Goal: Task Accomplishment & Management: Manage account settings

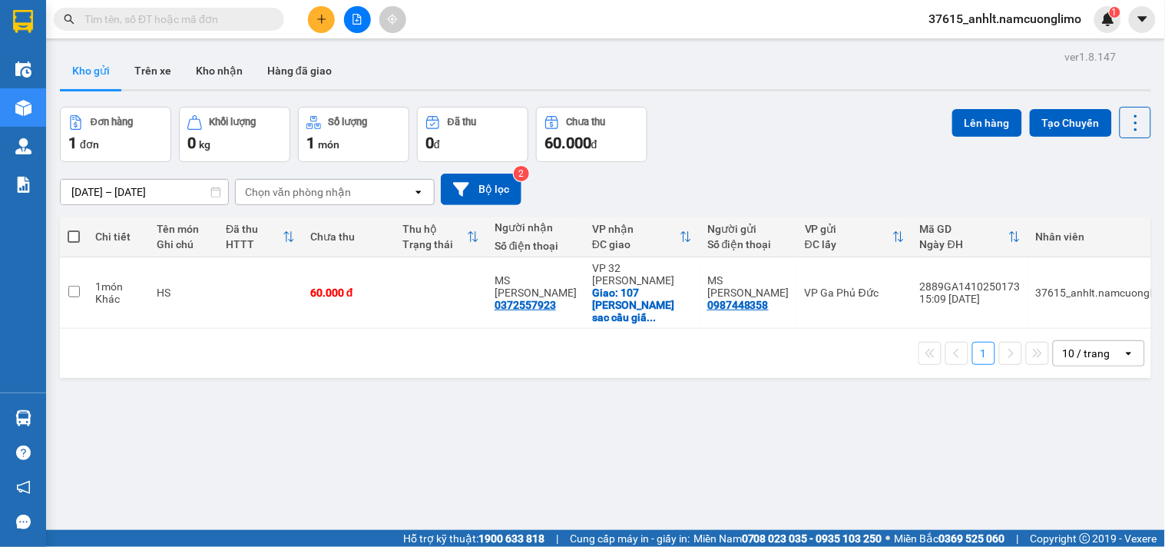
click at [78, 234] on span at bounding box center [74, 236] width 12 height 12
click at [74, 229] on input "checkbox" at bounding box center [74, 229] width 0 height 0
checkbox input "true"
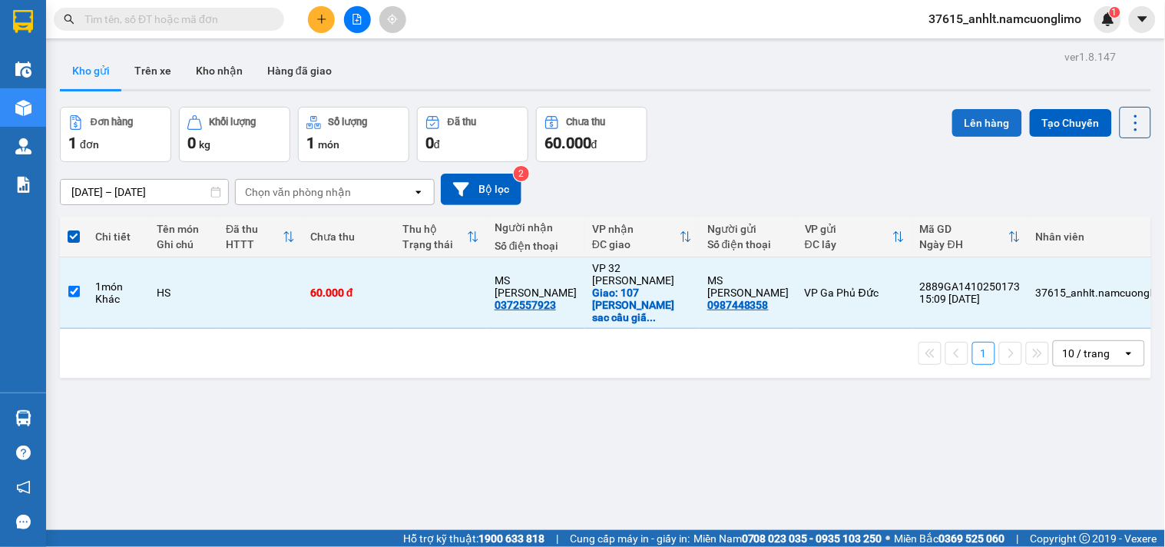
click at [978, 117] on button "Lên hàng" at bounding box center [987, 123] width 70 height 28
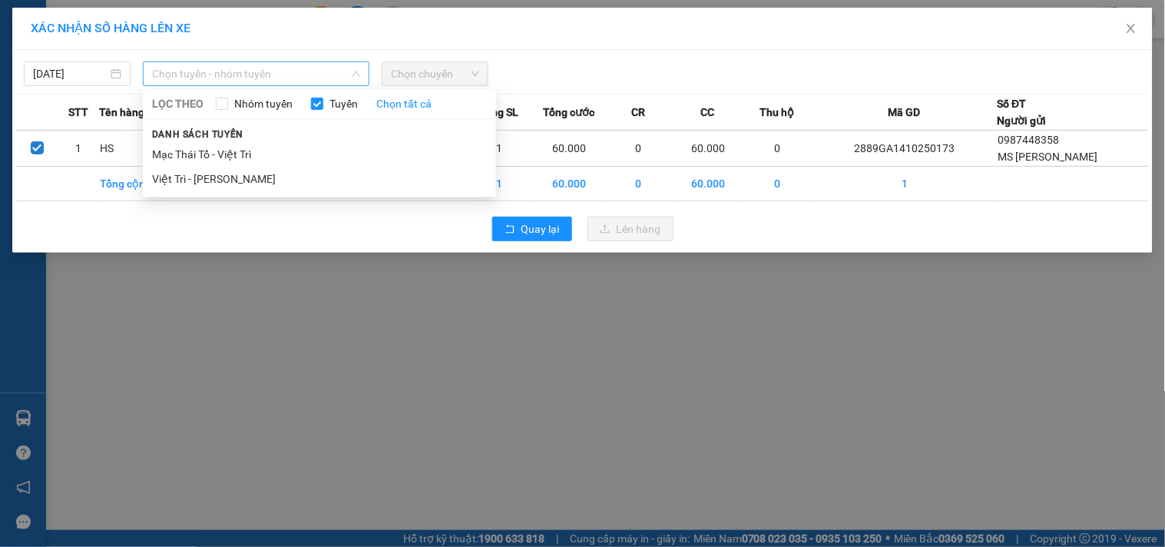
click at [271, 61] on div "Chọn tuyến - nhóm tuyến" at bounding box center [256, 73] width 226 height 25
click at [212, 178] on li "Việt Trì - Mạc Thái Tổ" at bounding box center [319, 179] width 353 height 25
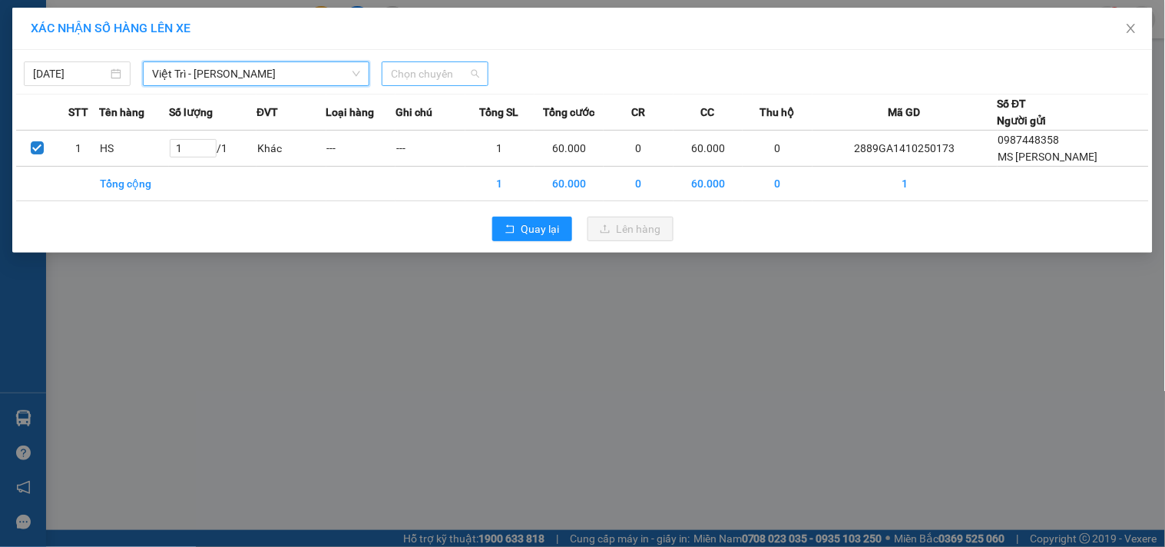
click at [450, 71] on span "Chọn chuyến" at bounding box center [435, 73] width 88 height 23
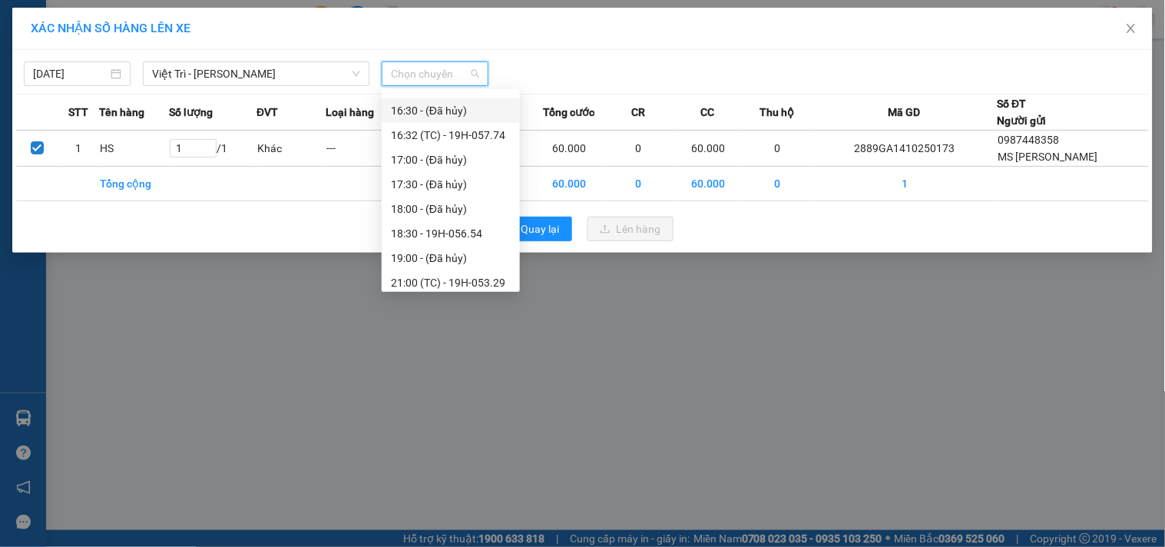
scroll to position [589, 0]
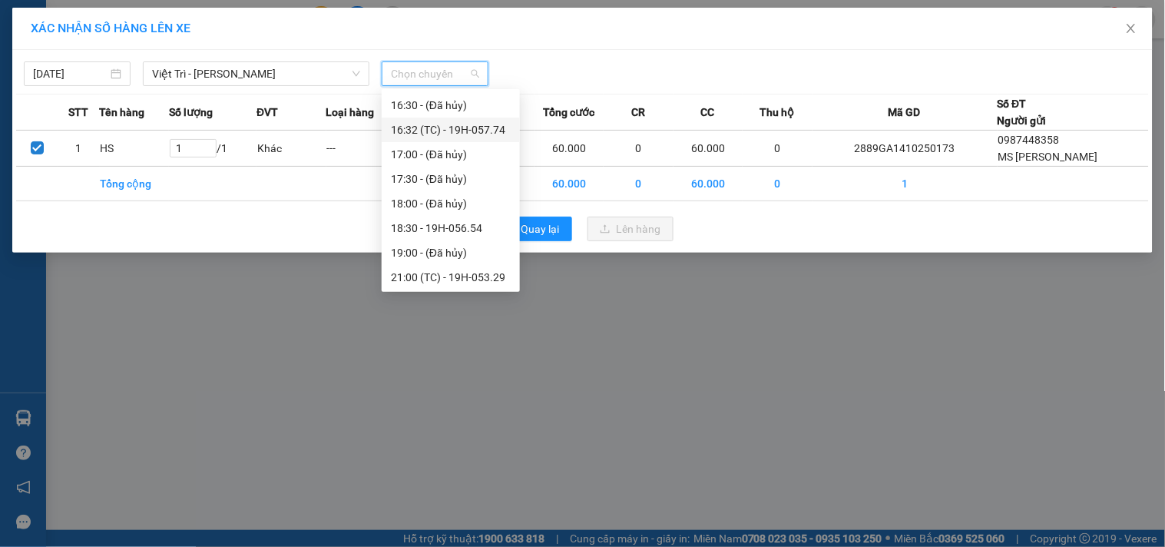
click at [497, 124] on div "16:32 (TC) - 19H-057.74" at bounding box center [451, 129] width 120 height 17
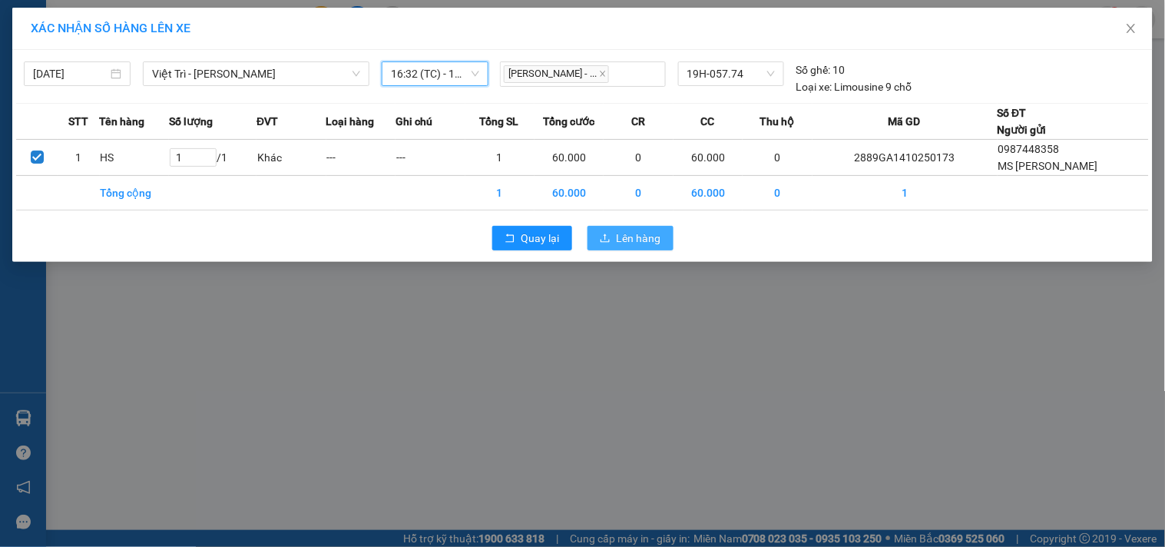
click at [626, 236] on span "Lên hàng" at bounding box center [638, 238] width 45 height 17
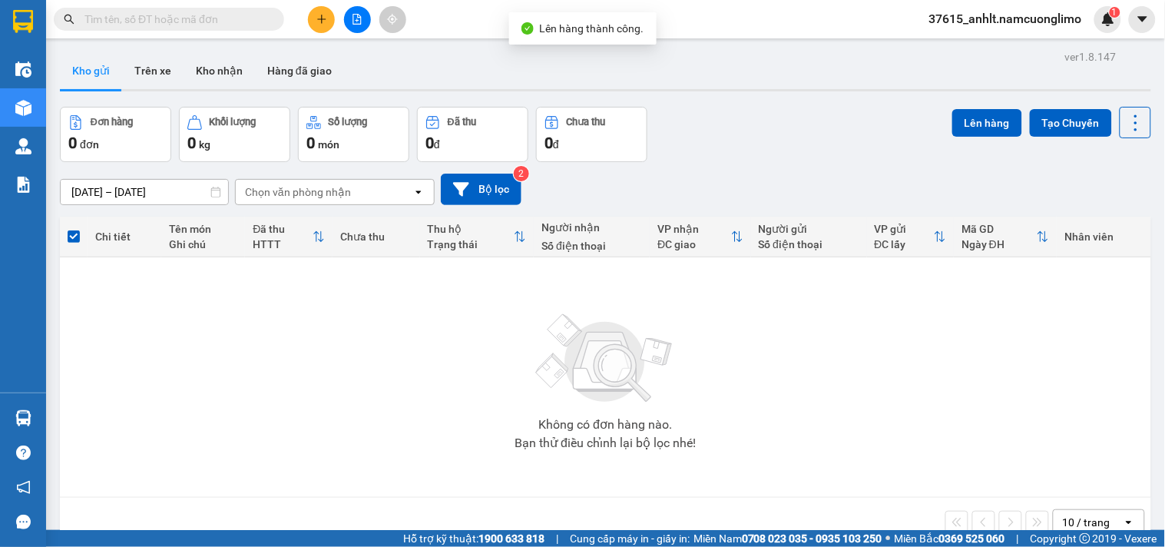
click at [32, 14] on img at bounding box center [23, 21] width 20 height 23
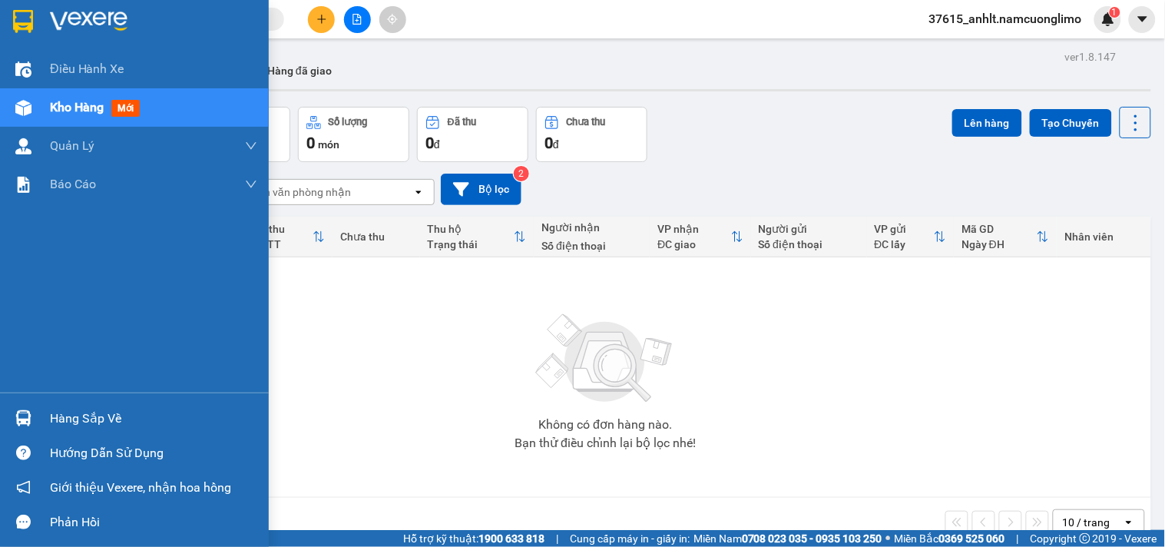
click at [34, 420] on div at bounding box center [23, 418] width 27 height 27
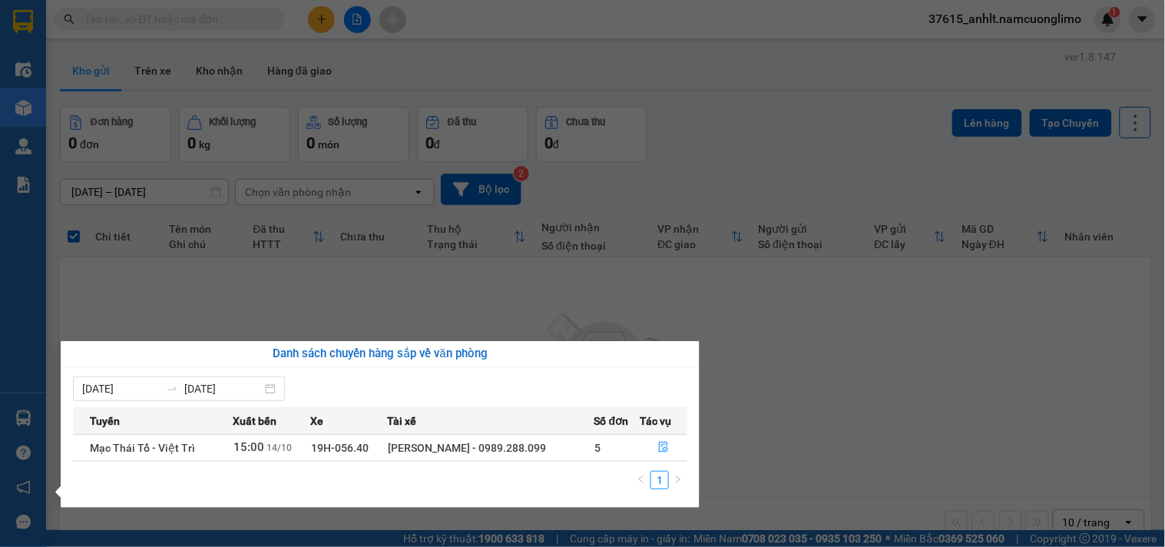
click at [746, 372] on section "Kết quả tìm kiếm ( 0 ) Bộ lọc No Data 37615_anhlt.namcuonglimo 1 Điều hành xe K…" at bounding box center [582, 273] width 1165 height 547
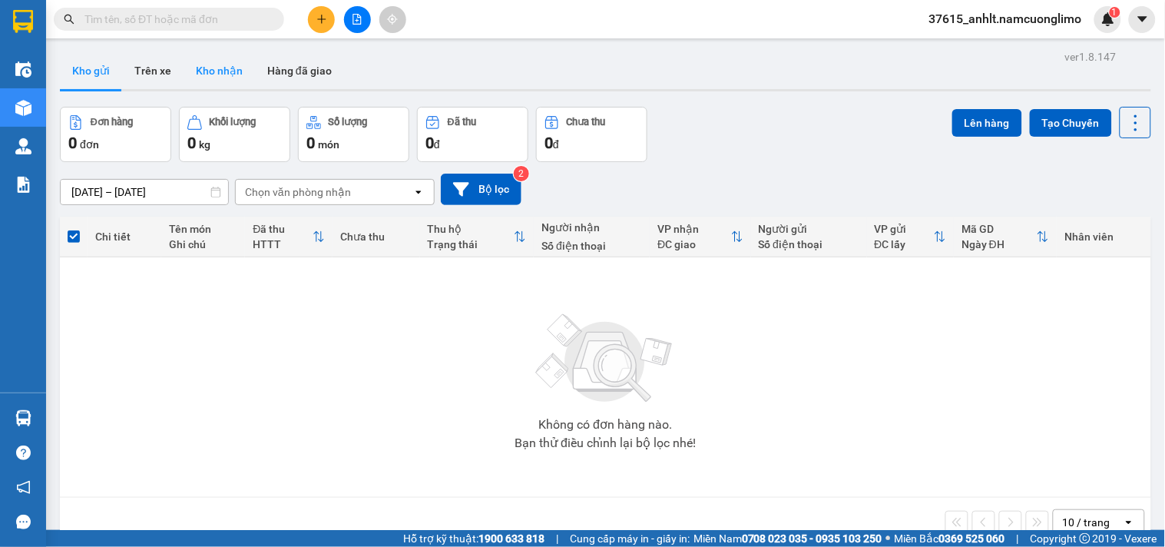
click at [226, 63] on button "Kho nhận" at bounding box center [218, 70] width 71 height 37
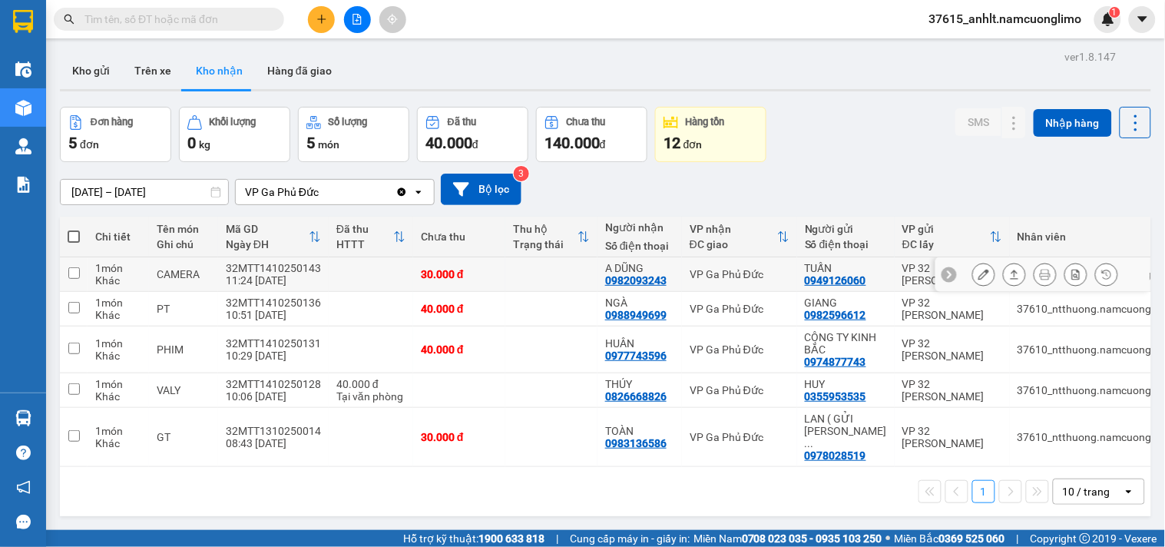
click at [973, 269] on button at bounding box center [983, 274] width 21 height 27
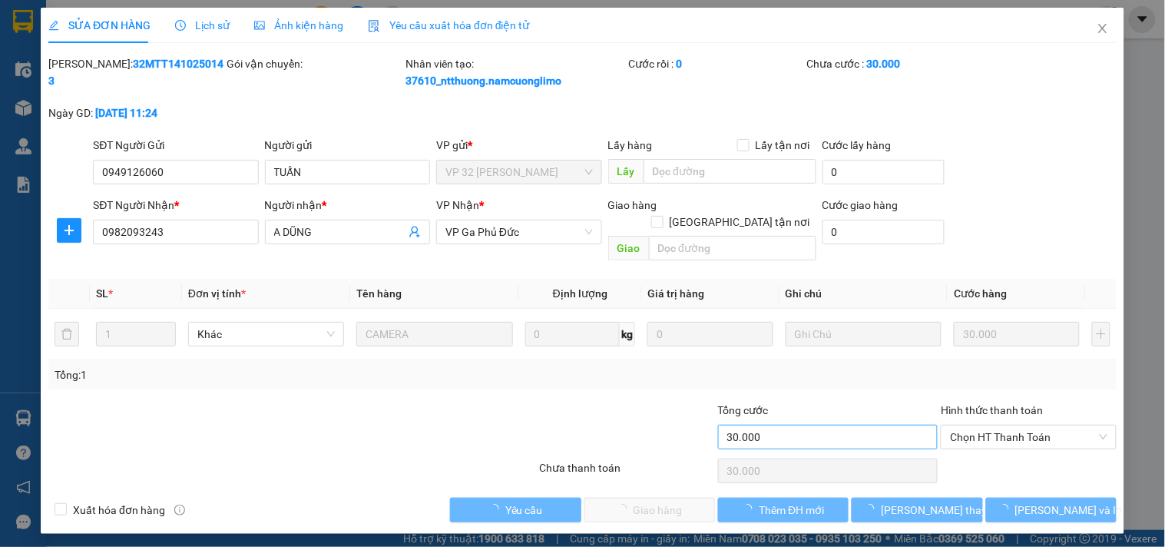
type input "0949126060"
type input "TUẤN"
type input "0982093243"
type input "A DŨNG"
type input "30.000"
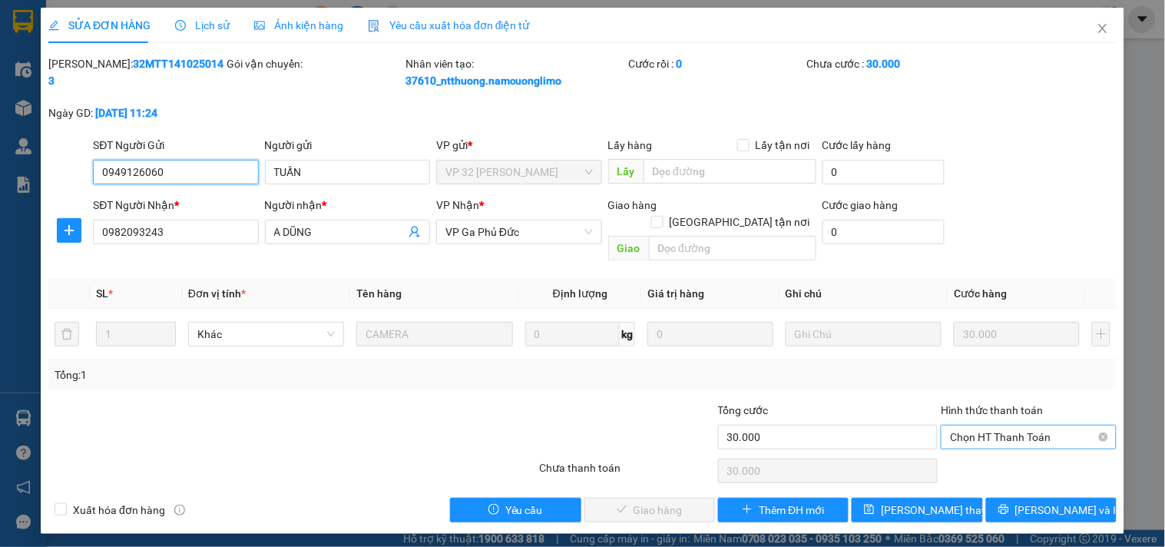
click at [976, 425] on span "Chọn HT Thanh Toán" at bounding box center [1028, 436] width 157 height 23
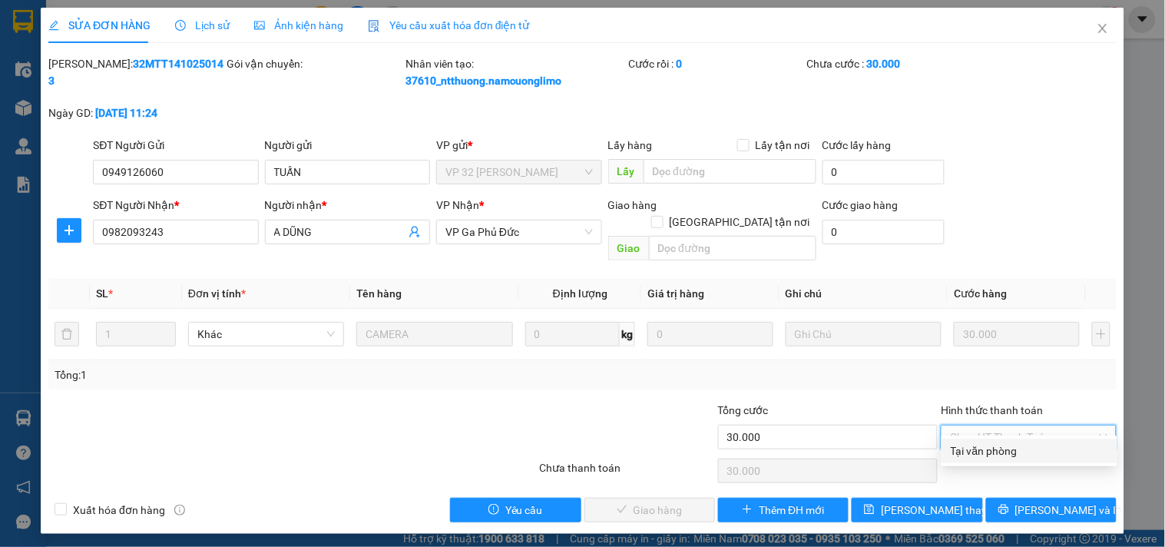
click at [969, 446] on div "Tại văn phòng" at bounding box center [1028, 450] width 157 height 17
type input "0"
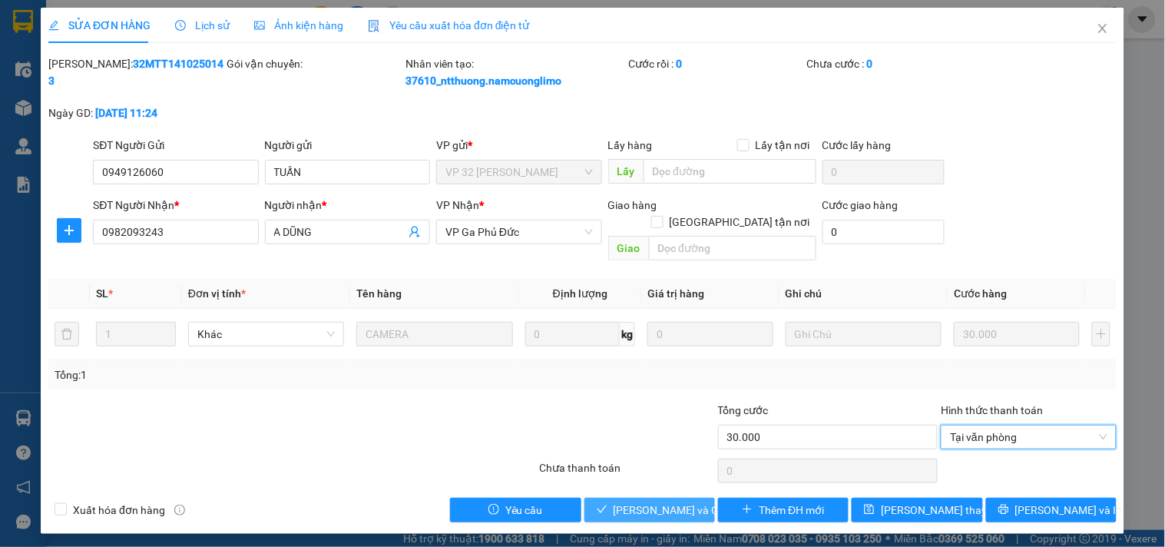
click at [701, 497] on button "[PERSON_NAME] và Giao hàng" at bounding box center [649, 509] width 131 height 25
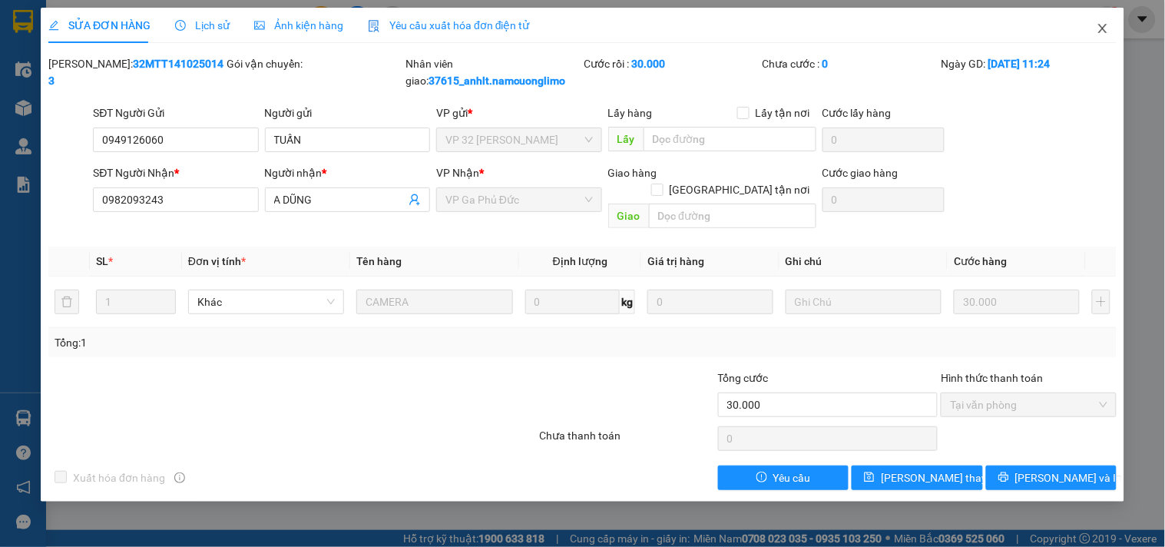
click at [1099, 28] on icon "close" at bounding box center [1102, 28] width 12 height 12
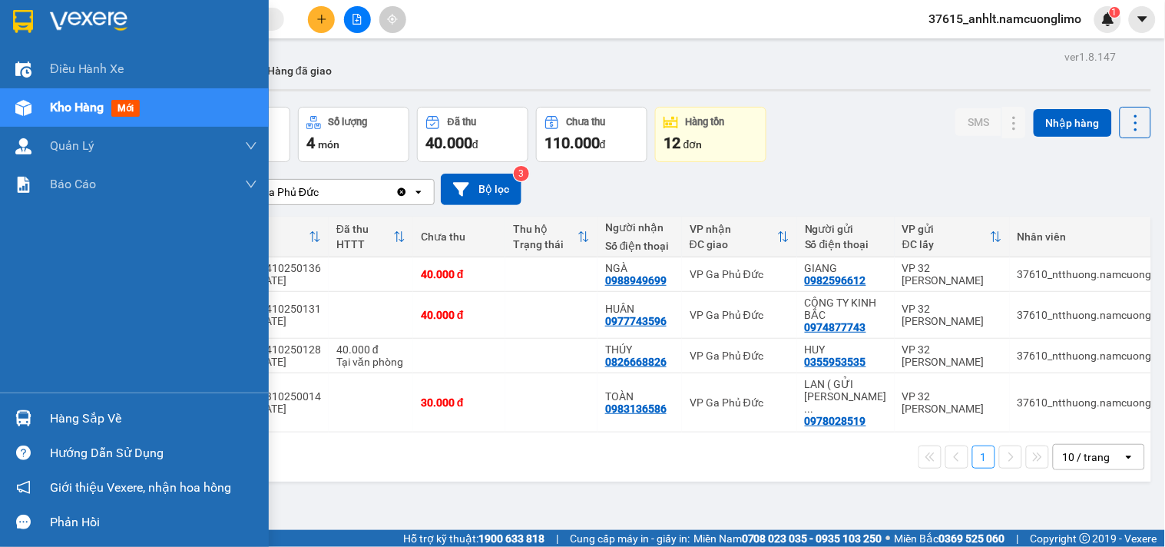
click at [28, 26] on img at bounding box center [23, 21] width 20 height 23
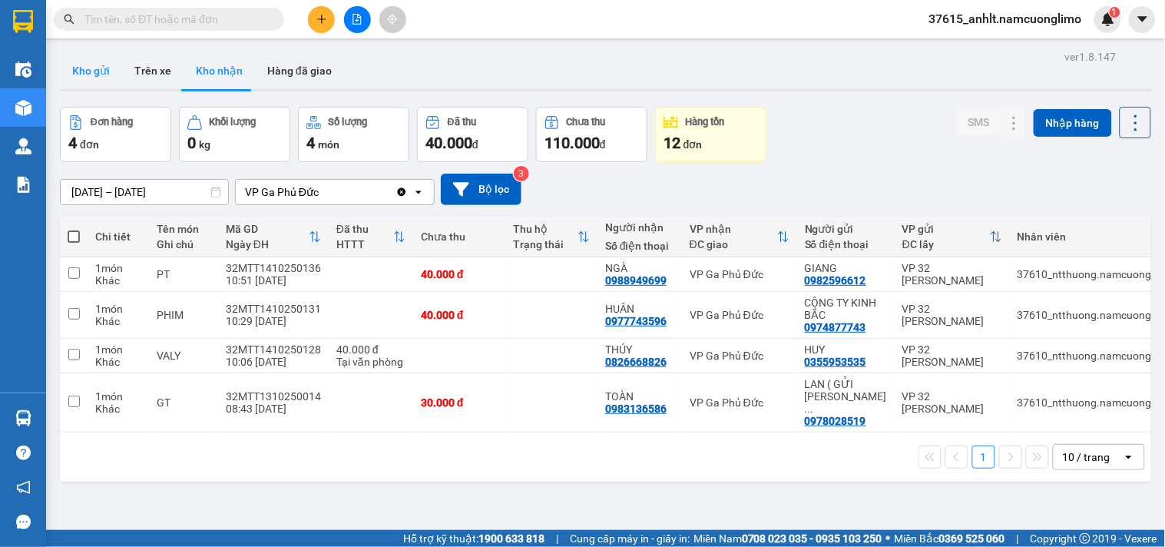
click at [101, 70] on button "Kho gửi" at bounding box center [91, 70] width 62 height 37
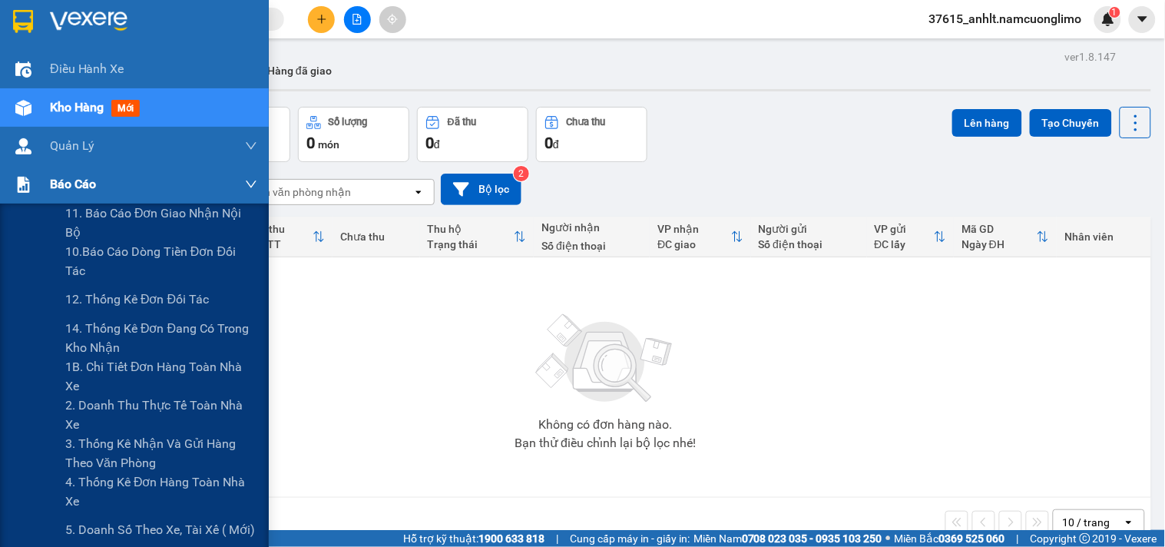
click at [28, 192] on img at bounding box center [23, 185] width 16 height 16
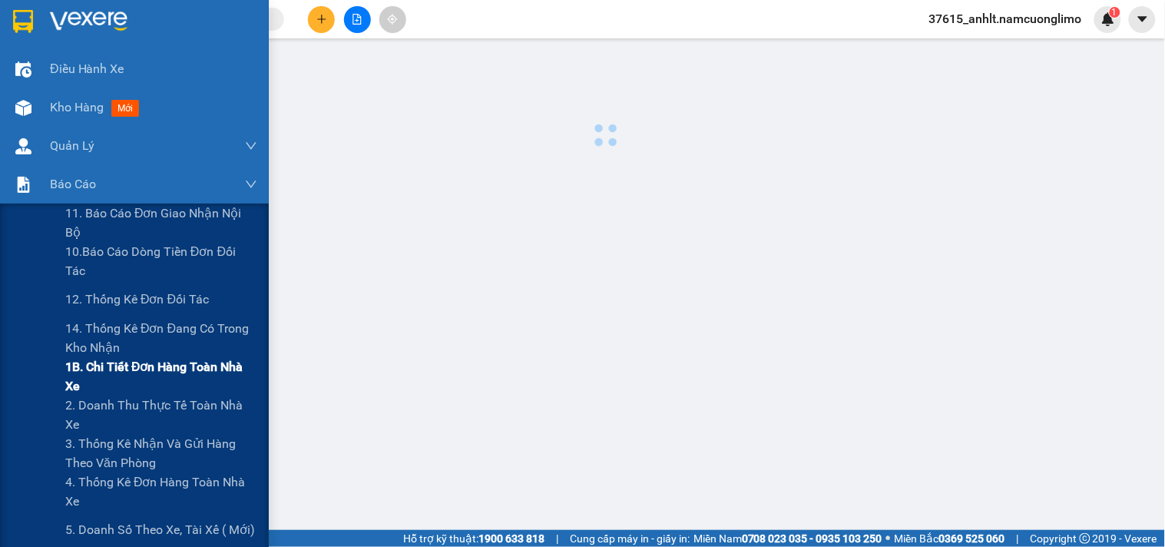
click at [75, 368] on span "1B. Chi tiết đơn hàng toàn nhà xe" at bounding box center [161, 376] width 192 height 38
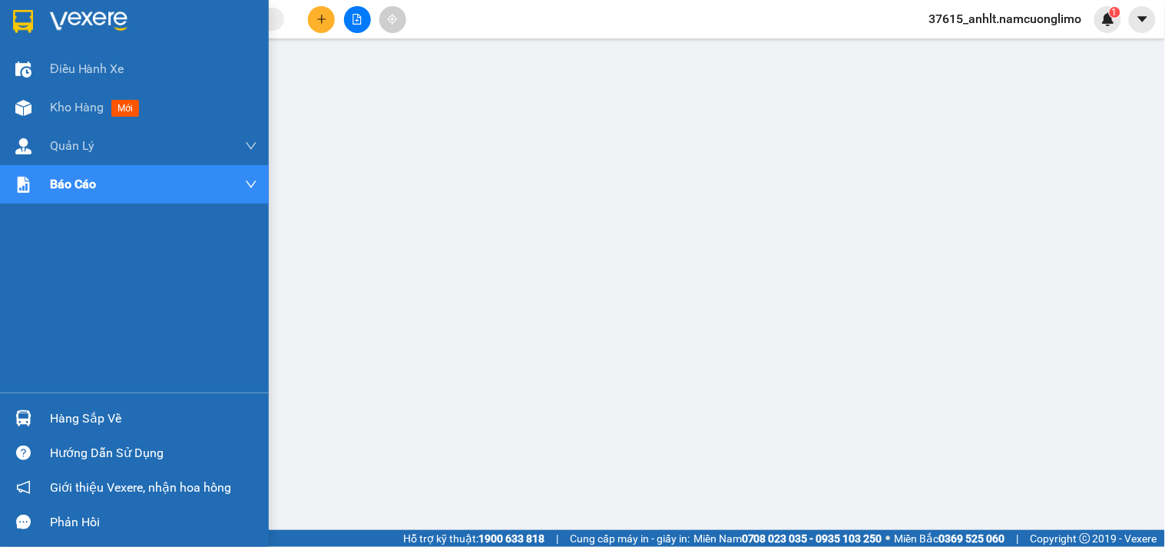
click at [20, 23] on img at bounding box center [23, 21] width 20 height 23
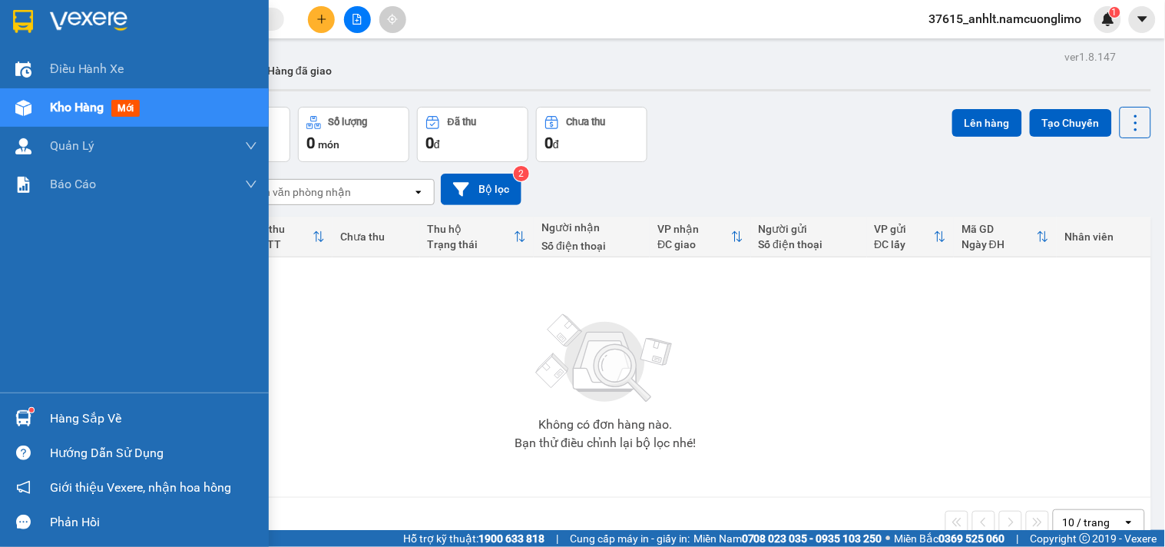
click at [16, 422] on img at bounding box center [23, 418] width 16 height 16
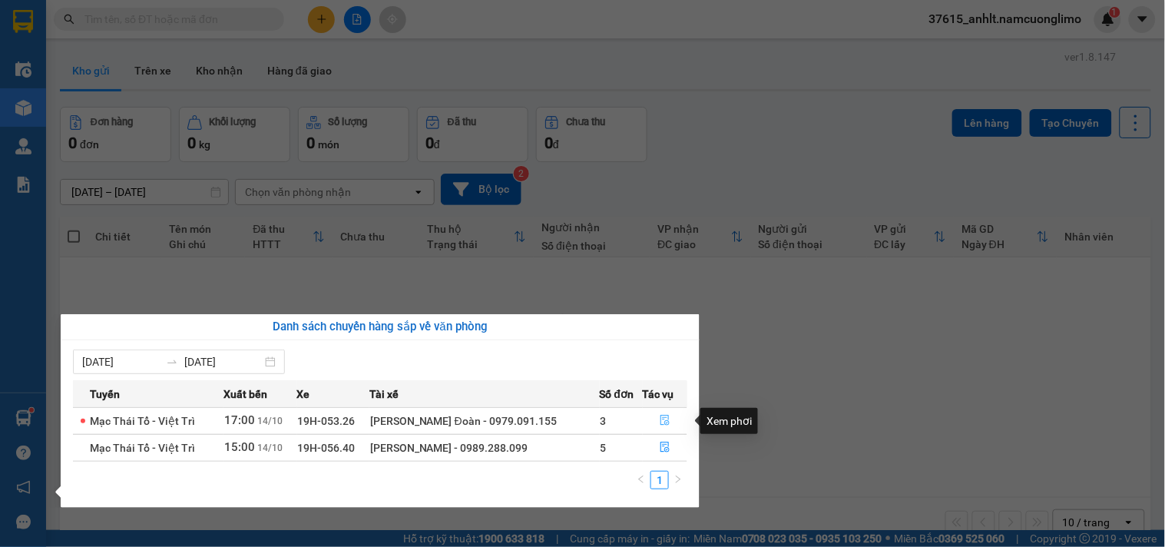
click at [659, 418] on icon "file-done" at bounding box center [664, 420] width 11 height 11
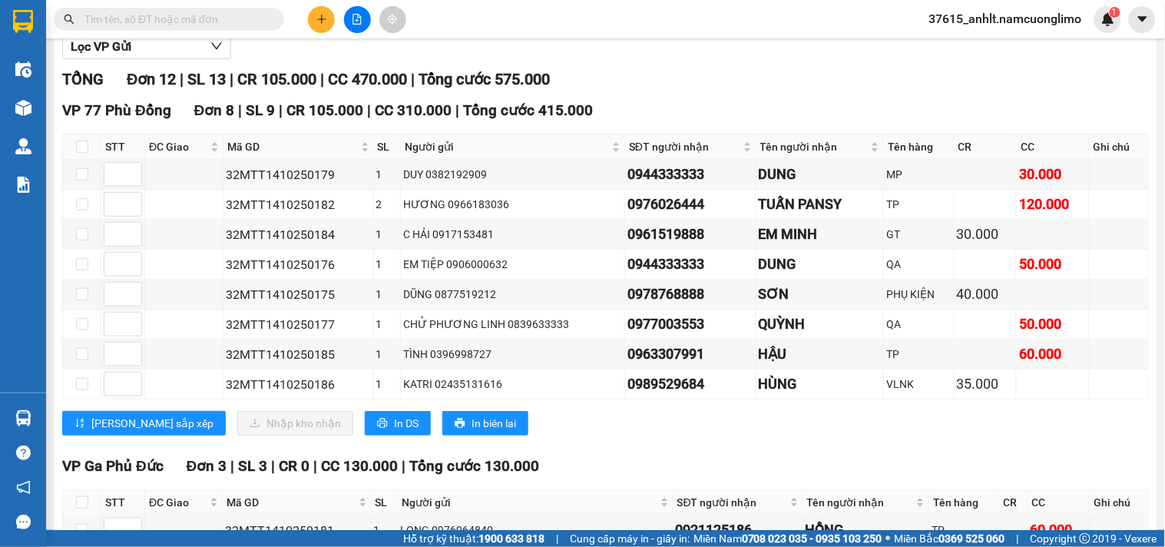
scroll to position [150, 0]
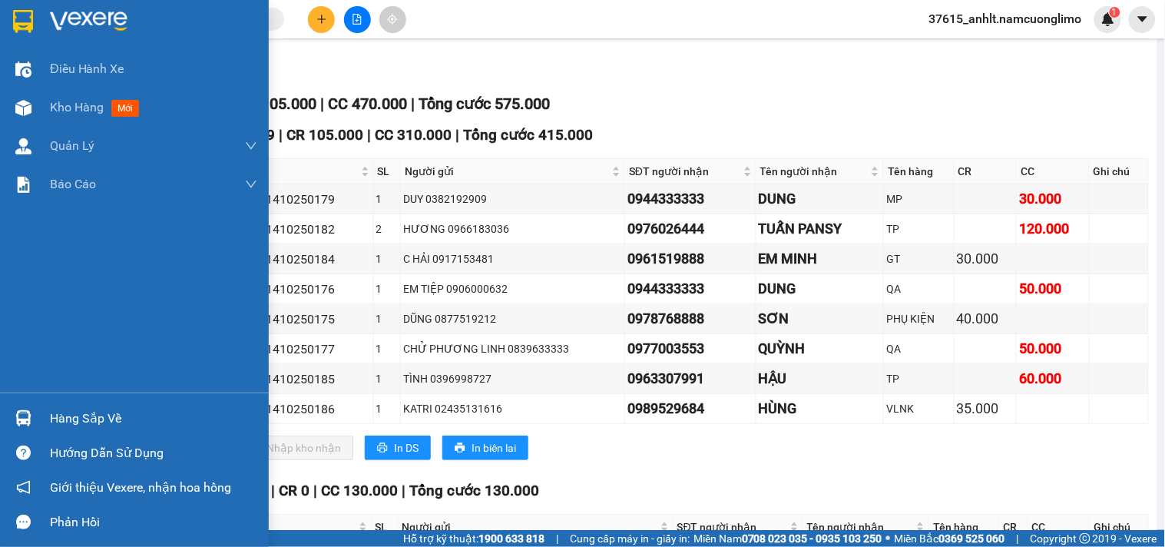
click at [35, 16] on div at bounding box center [23, 21] width 27 height 27
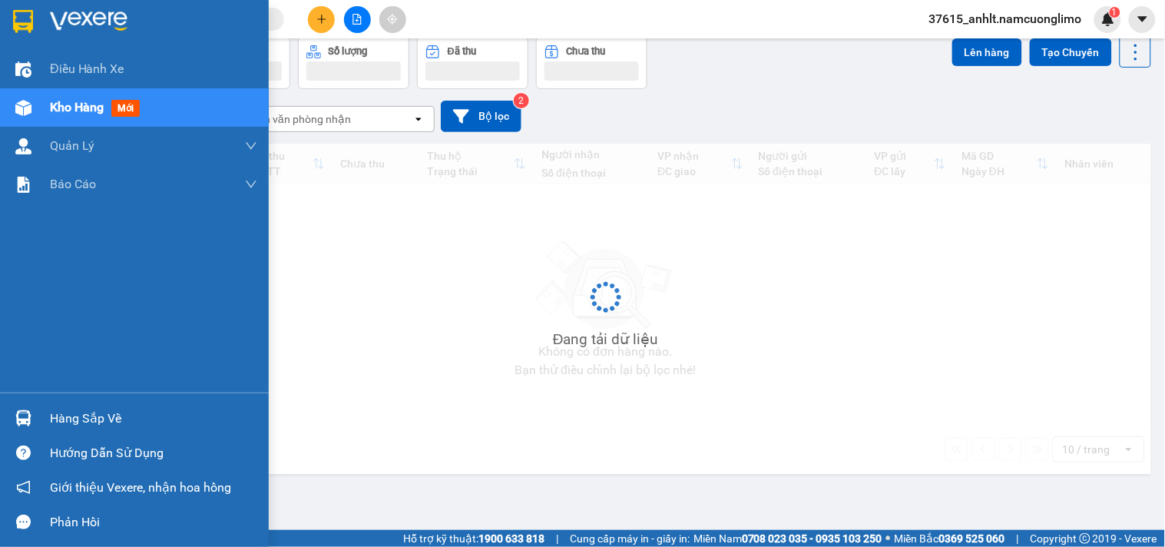
scroll to position [71, 0]
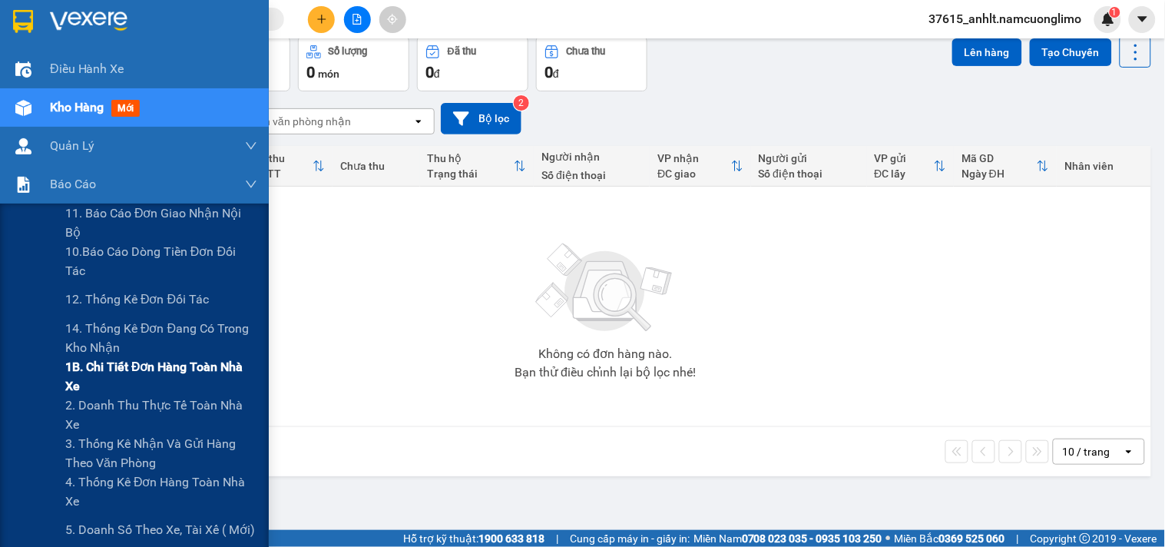
click at [78, 378] on span "1B. Chi tiết đơn hàng toàn nhà xe" at bounding box center [161, 376] width 192 height 38
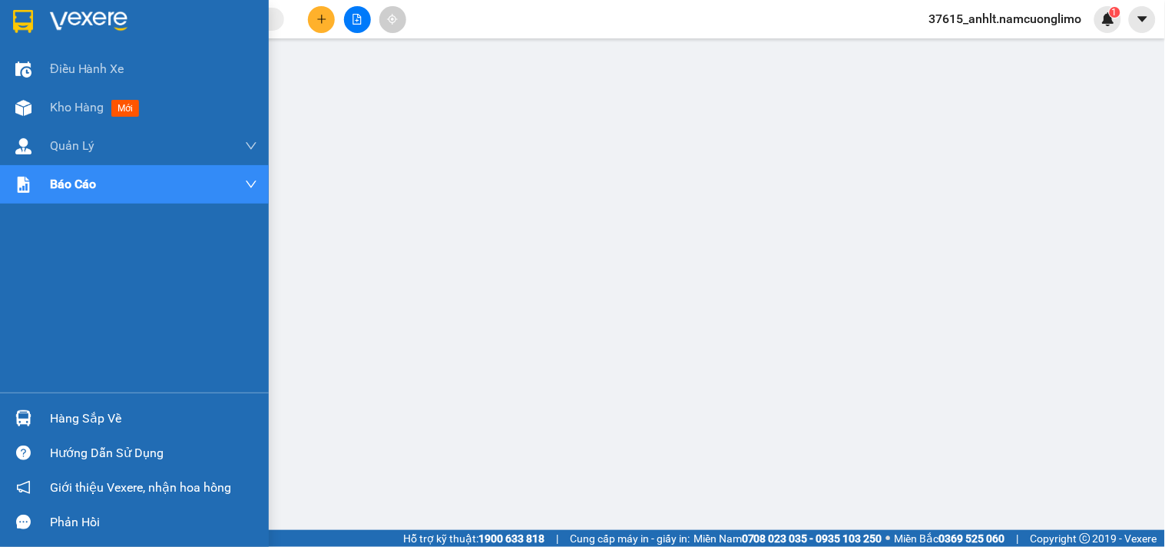
click at [21, 26] on img at bounding box center [23, 21] width 20 height 23
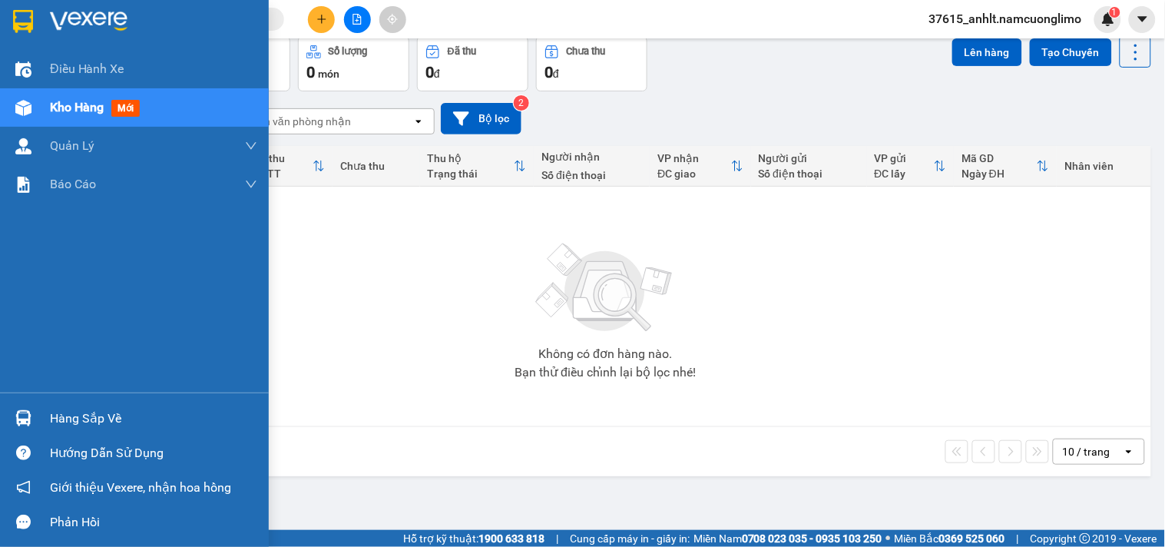
click at [28, 422] on img at bounding box center [23, 418] width 16 height 16
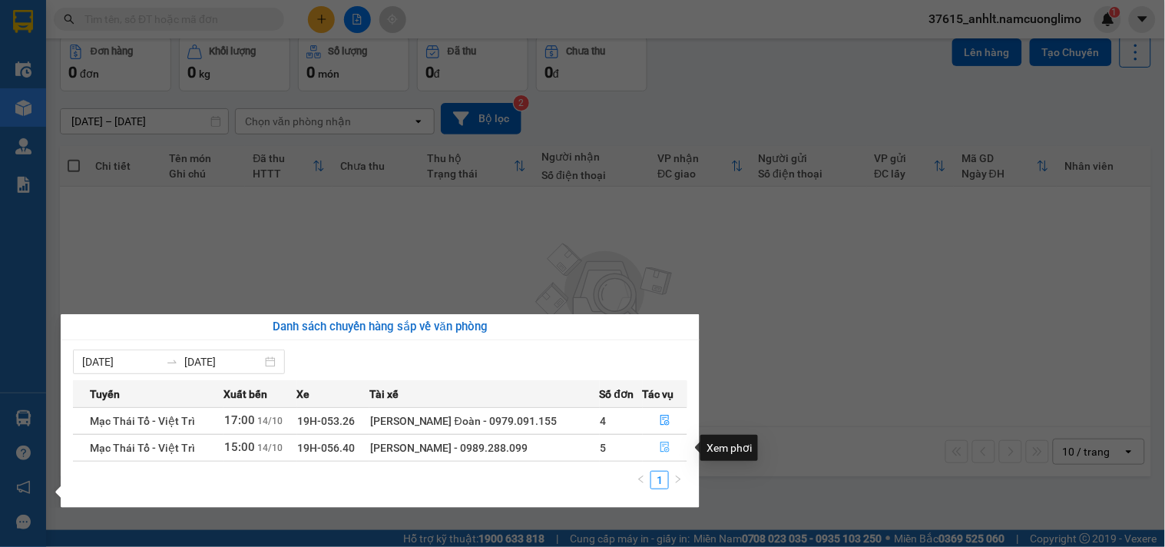
click at [653, 445] on button "button" at bounding box center [665, 447] width 44 height 25
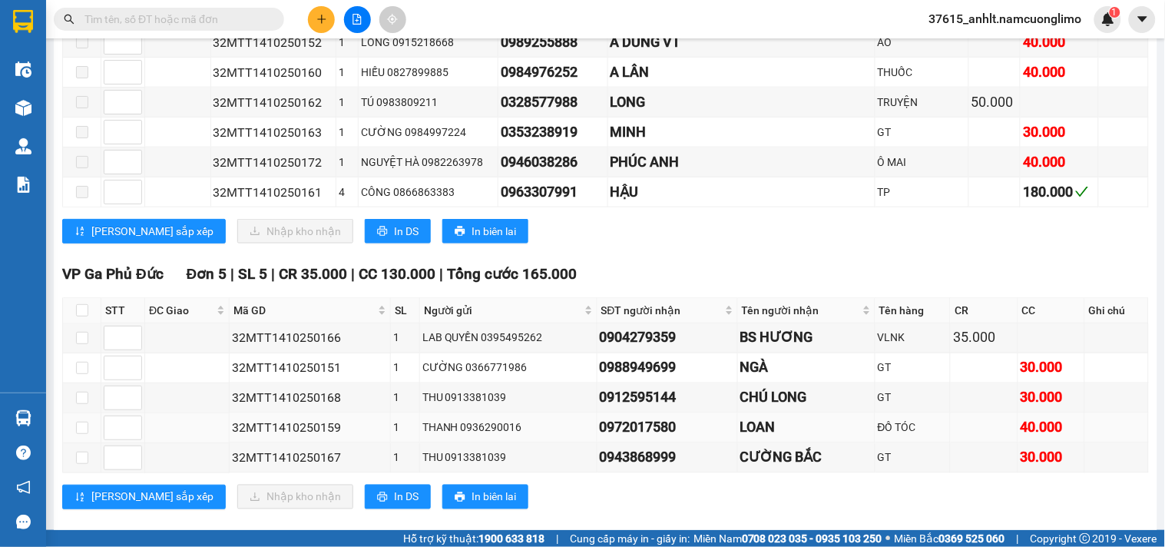
scroll to position [511, 0]
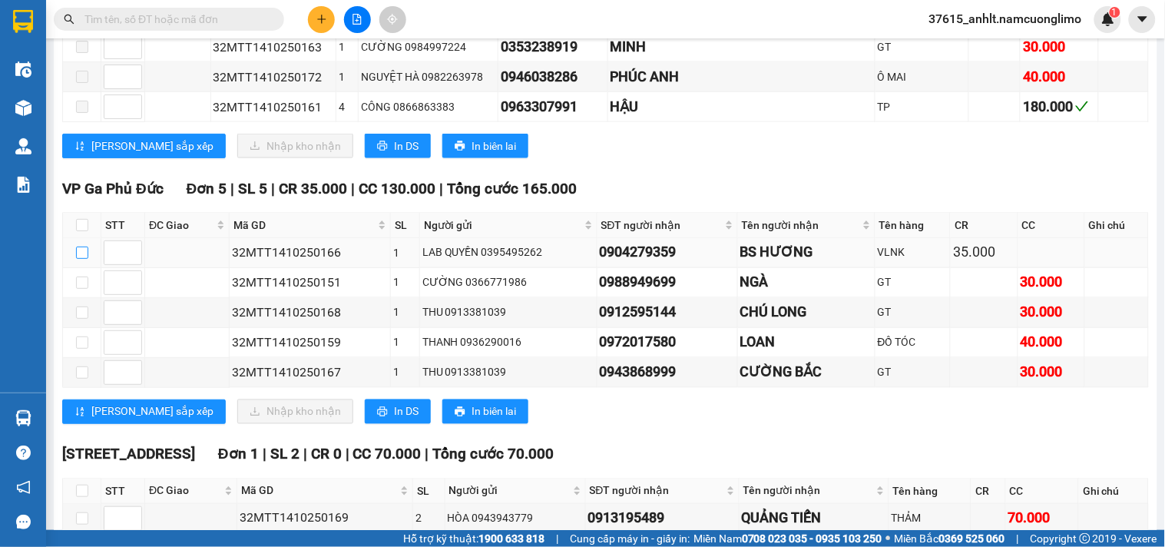
click at [83, 259] on input "checkbox" at bounding box center [82, 252] width 12 height 12
checkbox input "true"
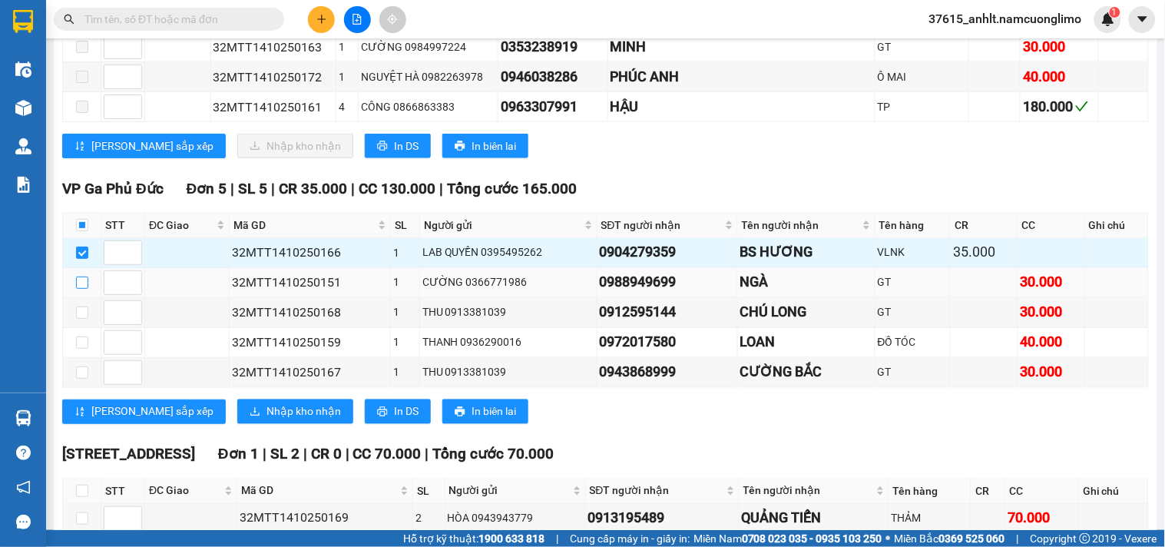
click at [78, 289] on input "checkbox" at bounding box center [82, 282] width 12 height 12
checkbox input "true"
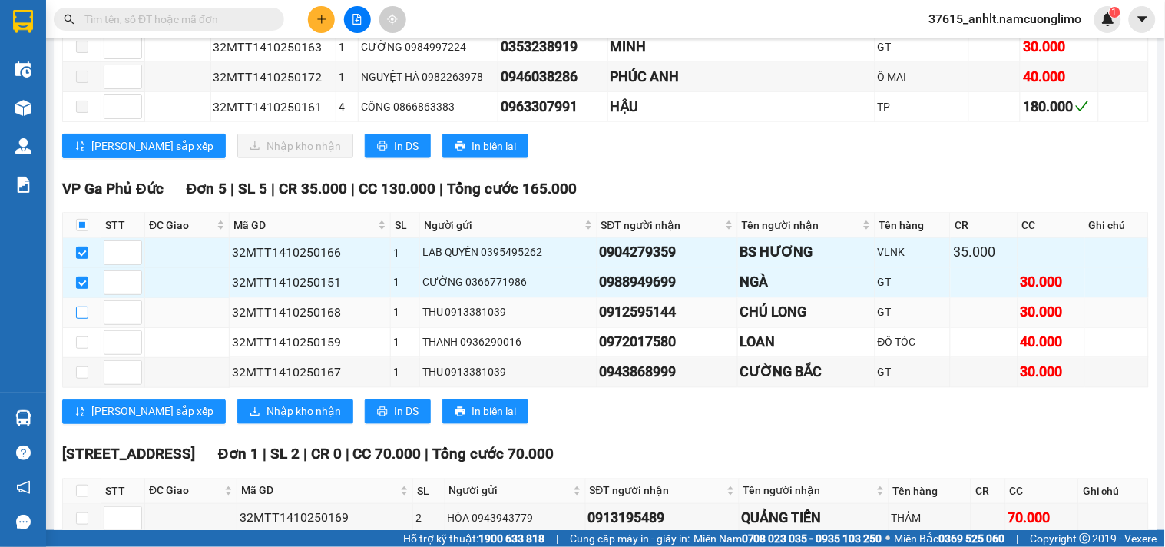
click at [79, 319] on input "checkbox" at bounding box center [82, 312] width 12 height 12
checkbox input "true"
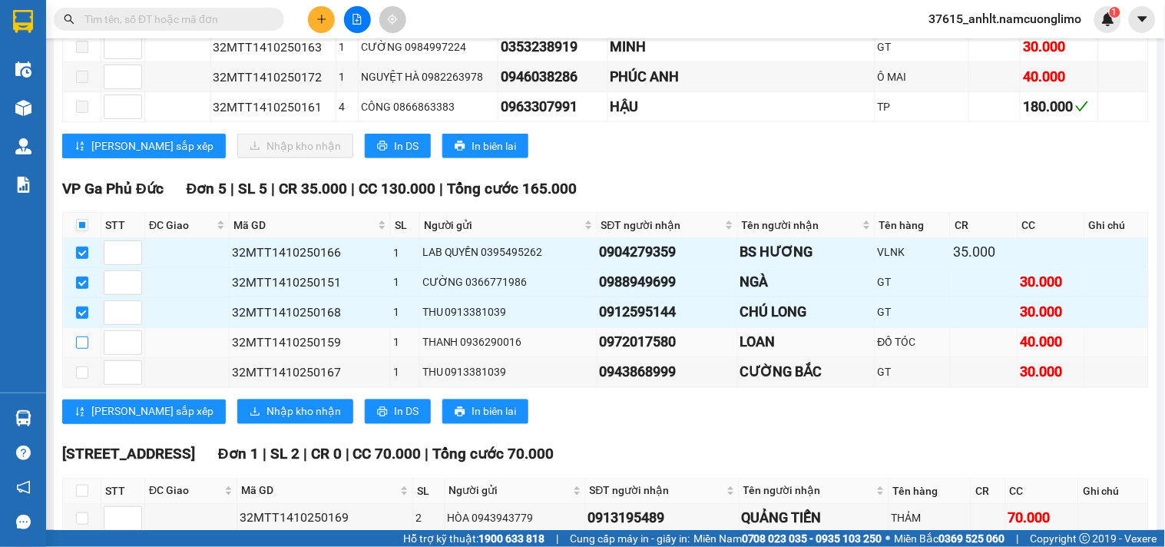
click at [78, 349] on input "checkbox" at bounding box center [82, 342] width 12 height 12
checkbox input "true"
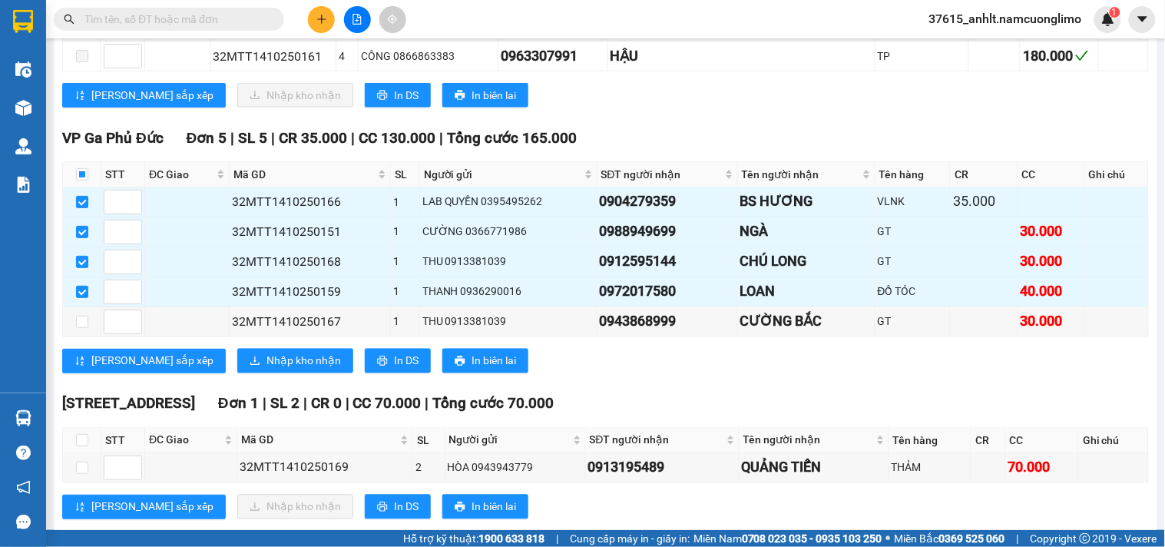
scroll to position [611, 0]
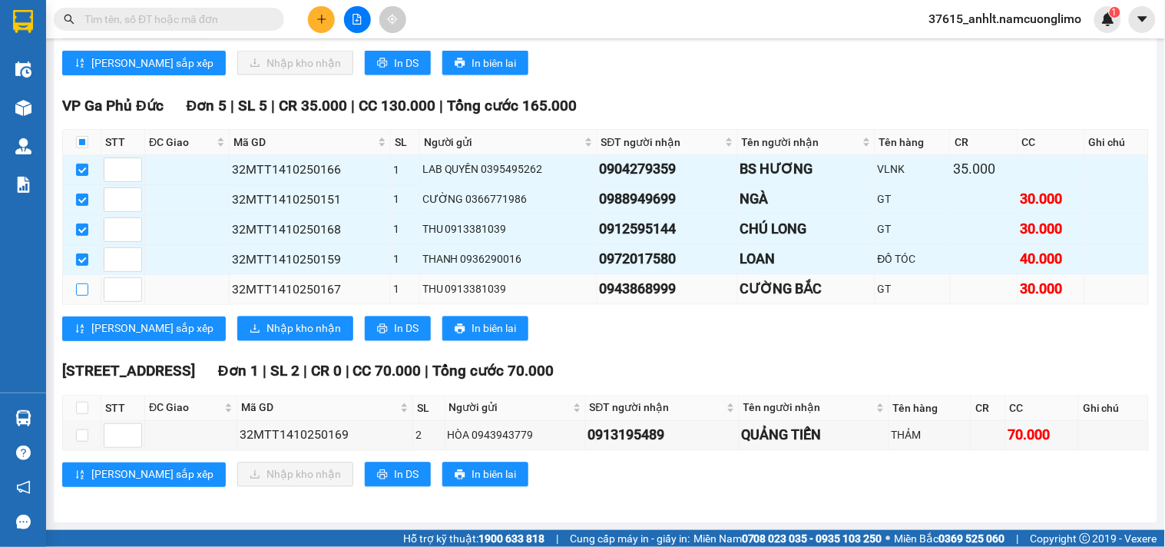
click at [81, 286] on input "checkbox" at bounding box center [82, 289] width 12 height 12
checkbox input "true"
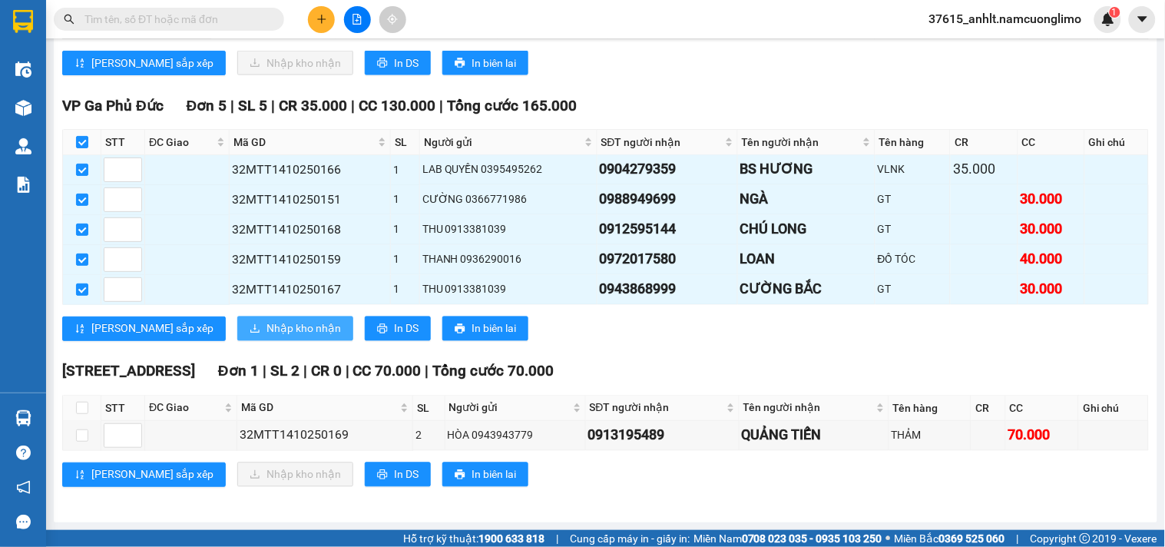
click at [266, 329] on span "Nhập kho nhận" at bounding box center [303, 328] width 74 height 17
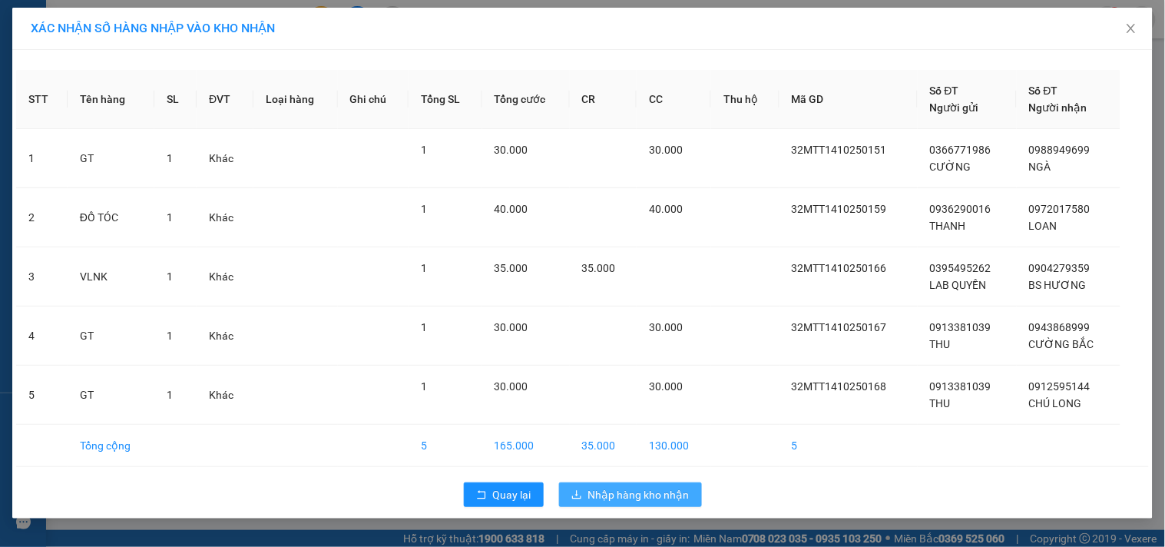
click at [615, 497] on span "Nhập hàng kho nhận" at bounding box center [638, 494] width 101 height 17
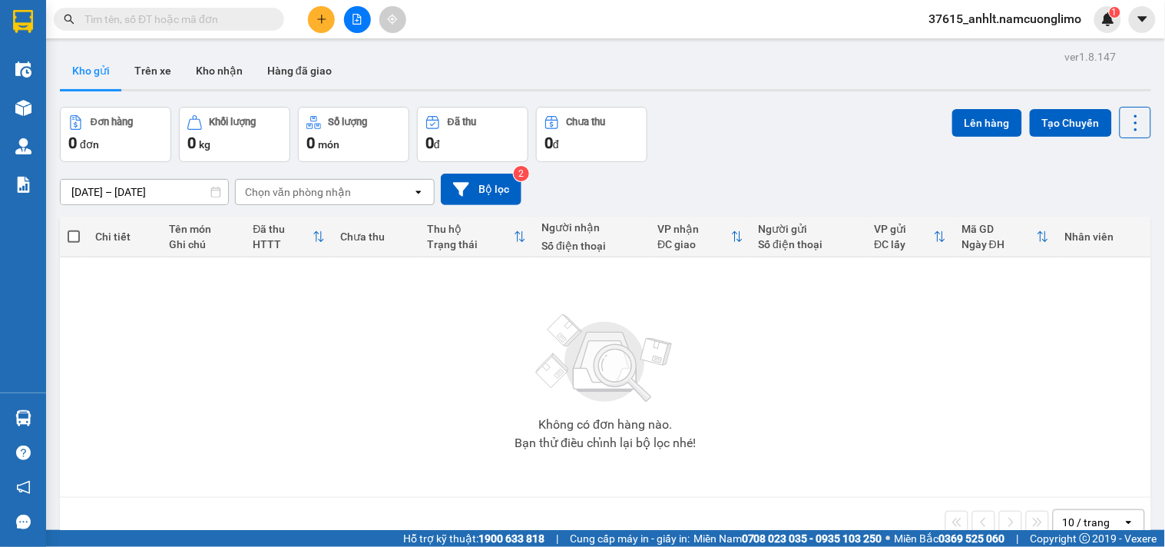
click at [41, 415] on div "Hàng sắp về" at bounding box center [23, 418] width 46 height 35
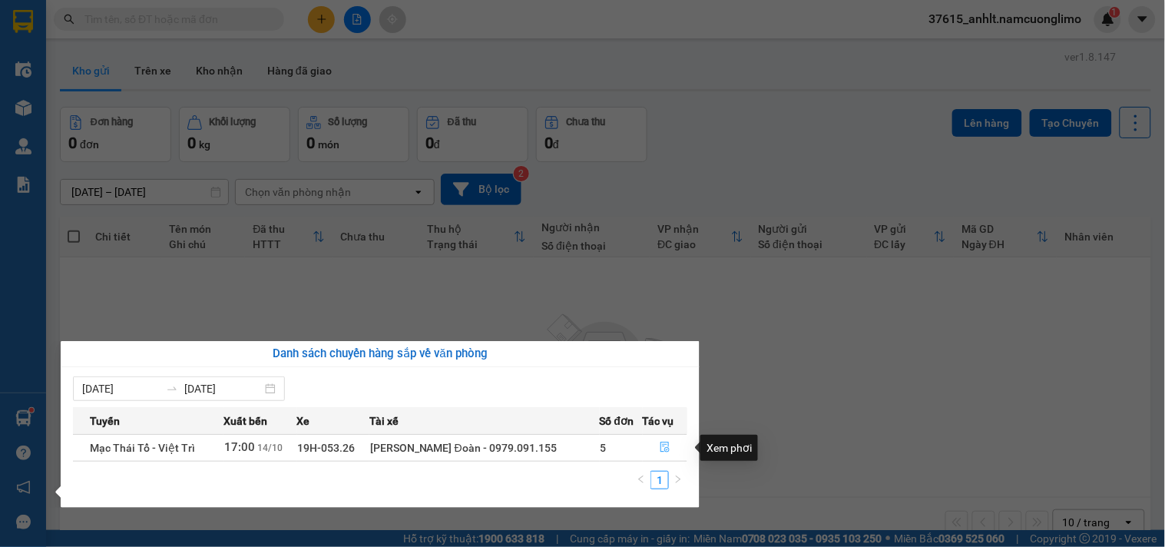
click at [664, 442] on icon "file-done" at bounding box center [664, 446] width 9 height 11
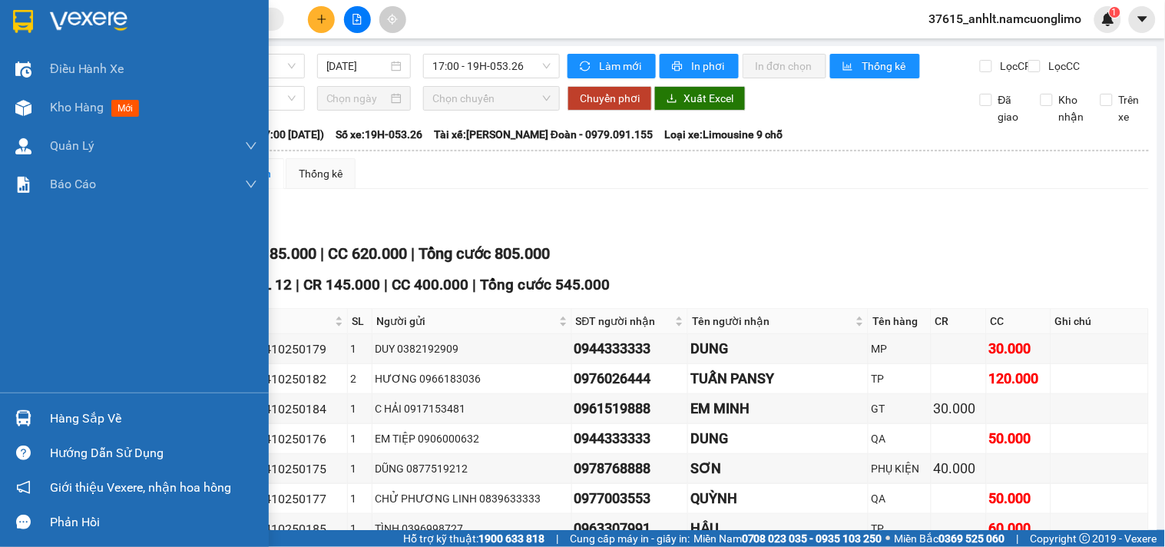
click at [32, 26] on img at bounding box center [23, 21] width 20 height 23
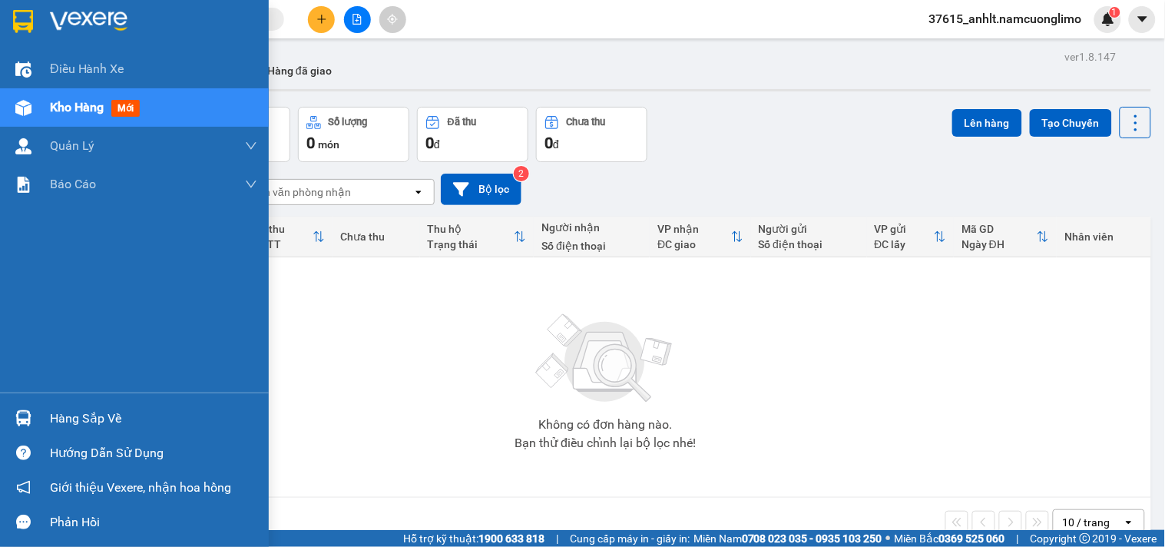
click at [20, 25] on img at bounding box center [23, 21] width 20 height 23
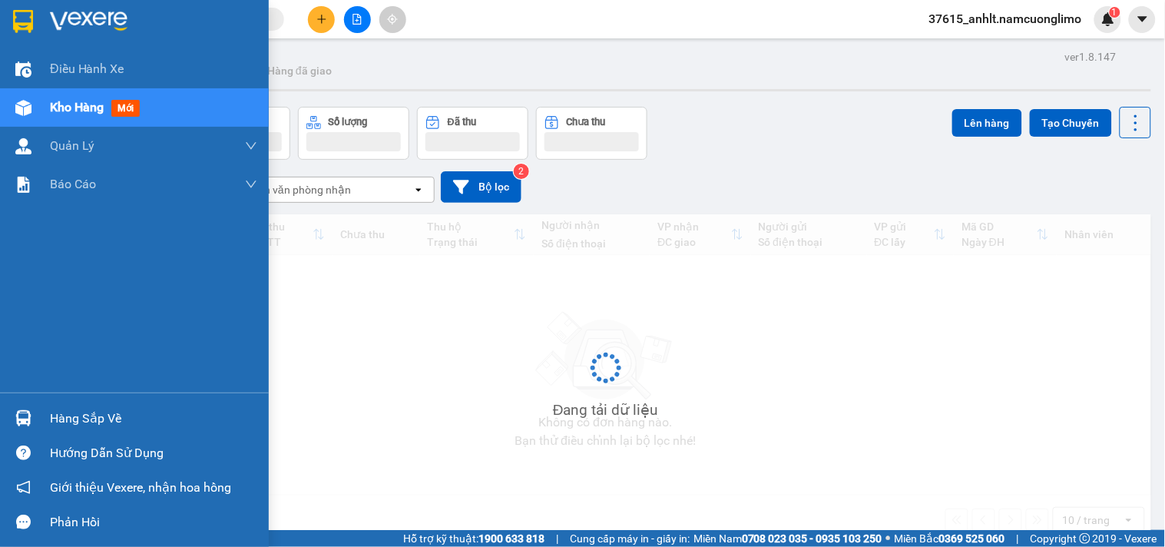
click at [85, 417] on div "Hàng sắp về" at bounding box center [153, 418] width 207 height 23
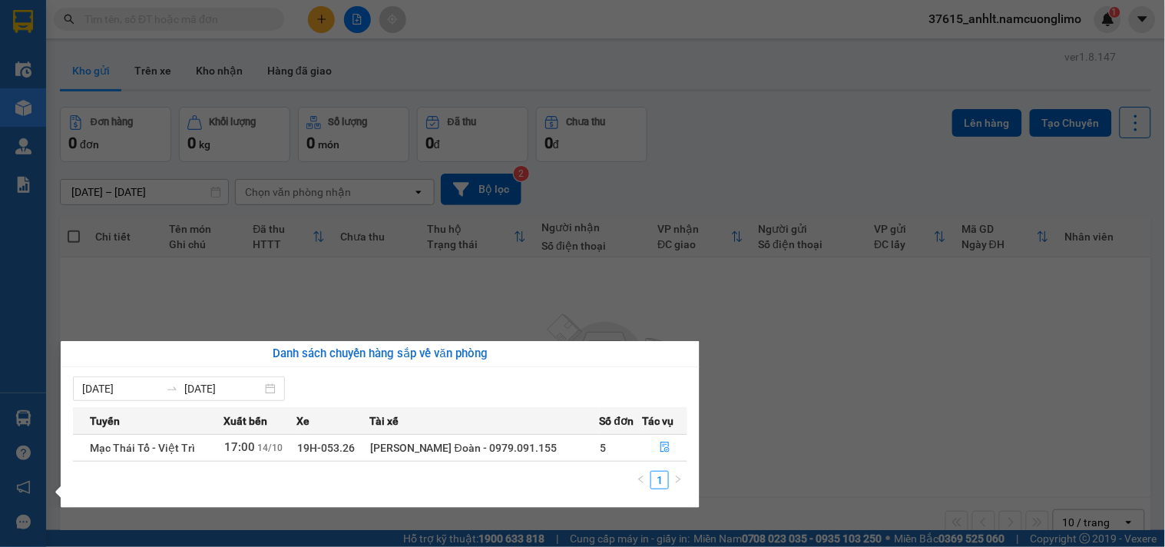
drag, startPoint x: 892, startPoint y: 384, endPoint x: 597, endPoint y: 225, distance: 334.9
click at [894, 384] on section "Kết quả tìm kiếm ( 0 ) Bộ lọc No Data 37615_anhlt.namcuonglimo 1 Điều hành xe K…" at bounding box center [582, 273] width 1165 height 547
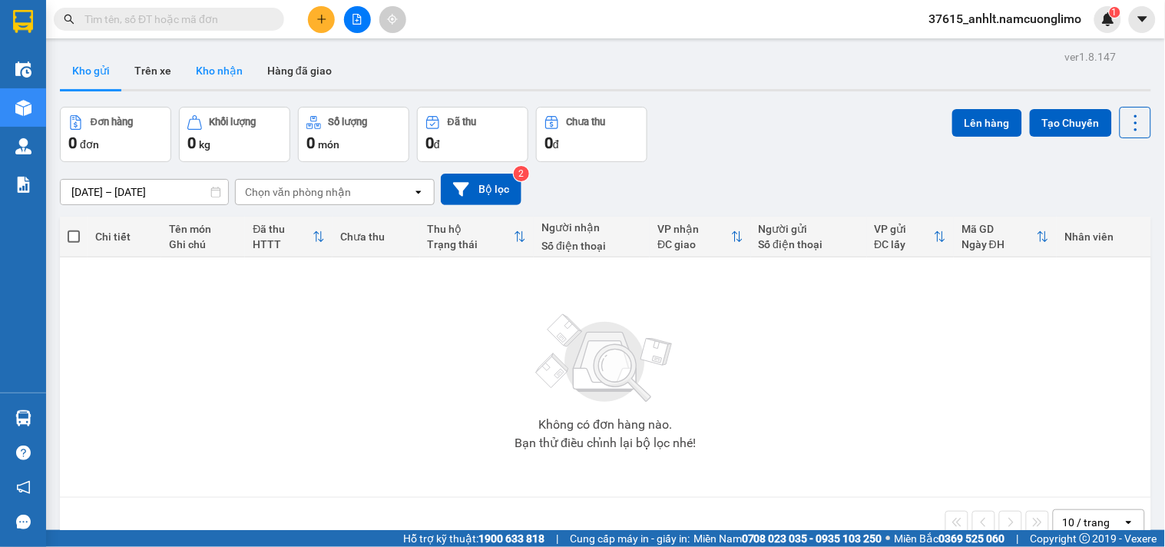
click at [220, 78] on button "Kho nhận" at bounding box center [218, 70] width 71 height 37
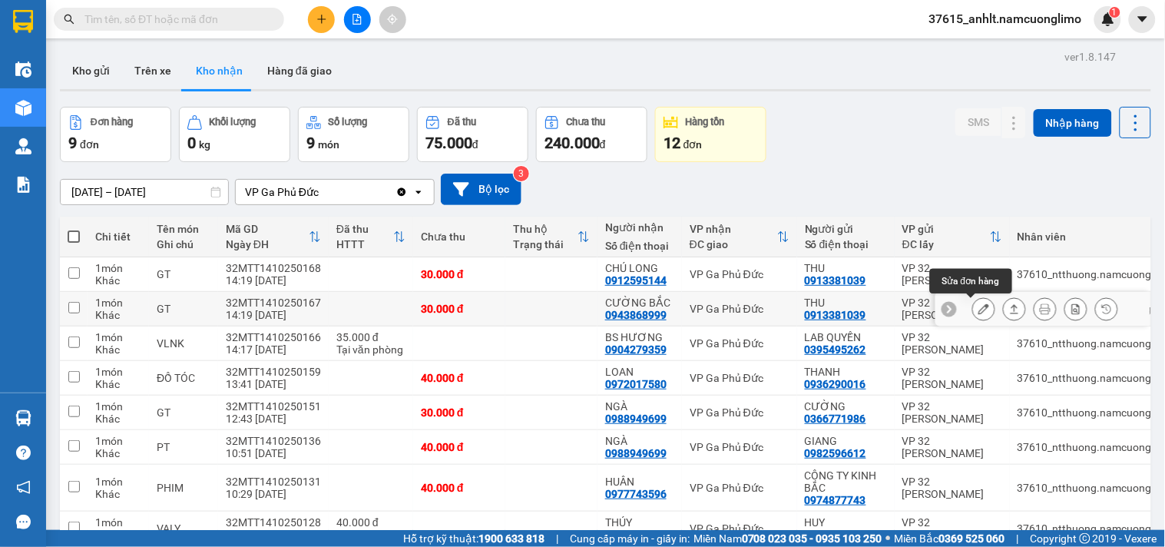
click at [977, 309] on button at bounding box center [983, 309] width 21 height 27
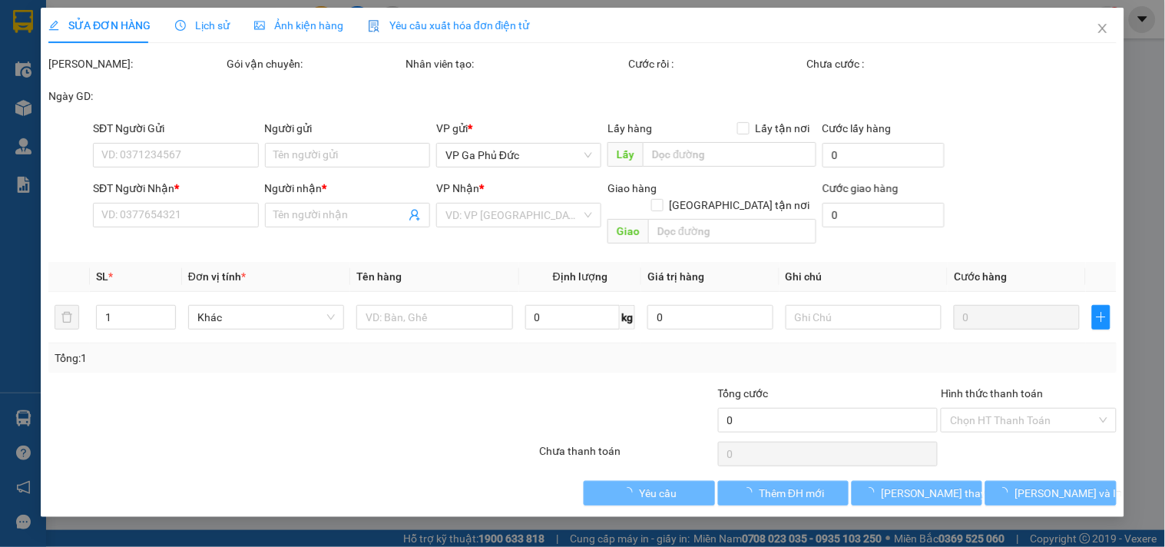
type input "0913381039"
type input "THU"
type input "0943868999"
type input "CƯỜNG BẮC"
type input "30.000"
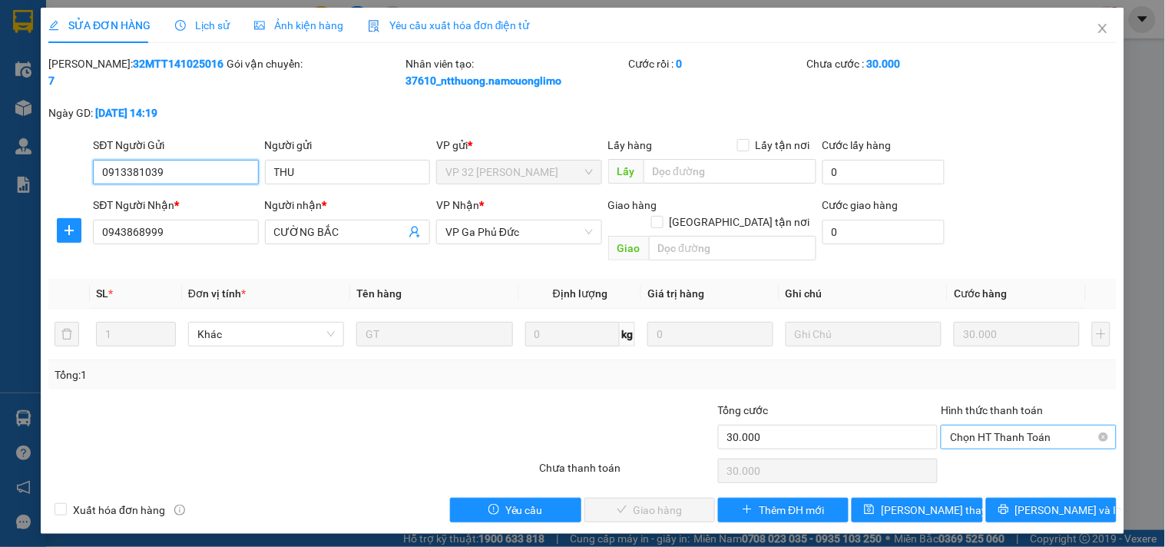
click at [969, 427] on span "Chọn HT Thanh Toán" at bounding box center [1028, 436] width 157 height 23
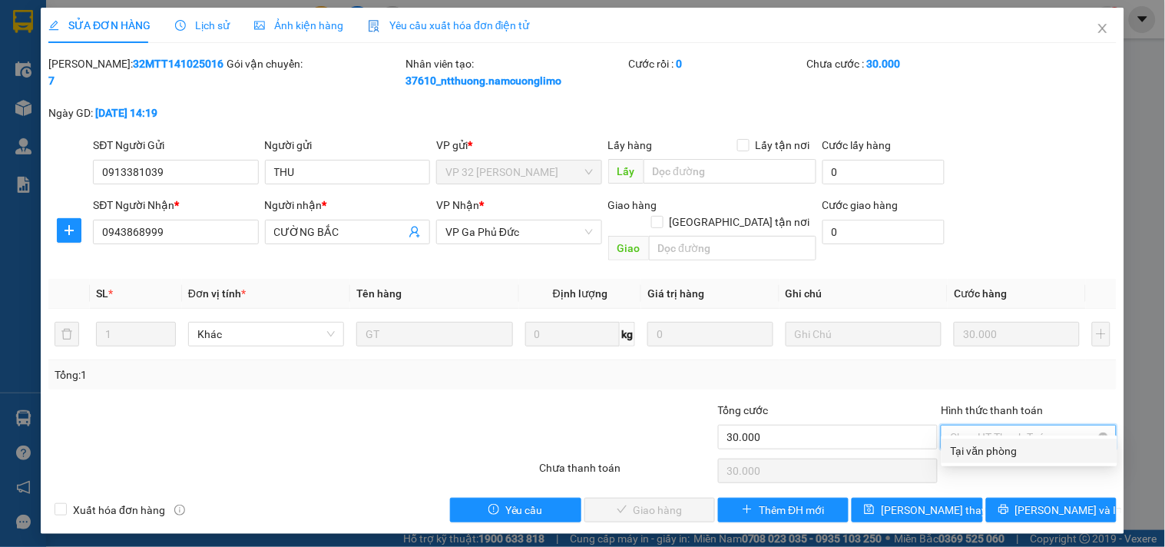
click at [971, 456] on div "Tại văn phòng" at bounding box center [1028, 450] width 157 height 17
type input "0"
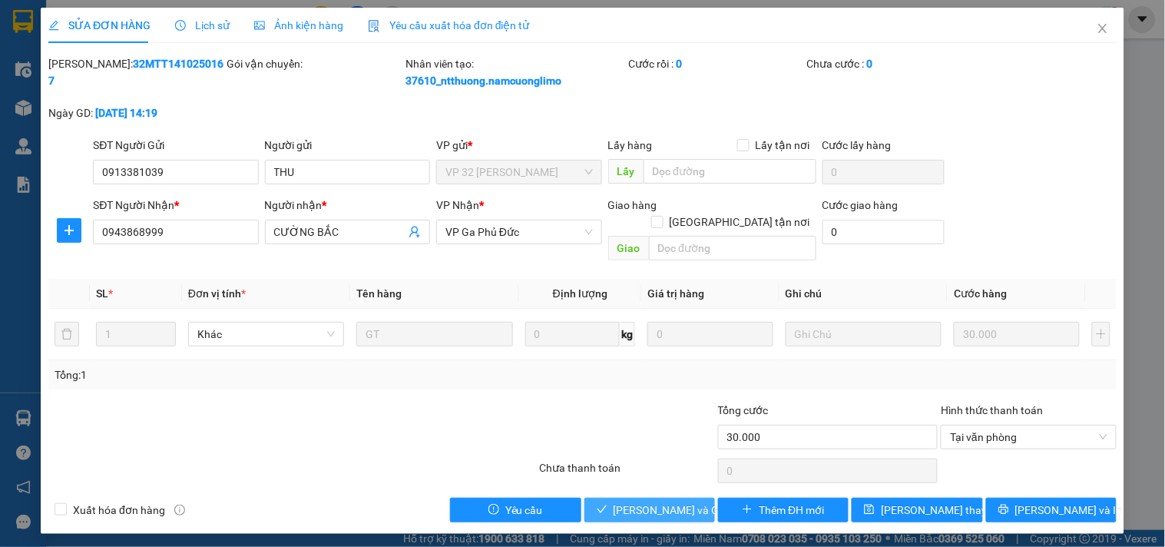
click at [682, 501] on span "[PERSON_NAME] và Giao hàng" at bounding box center [686, 509] width 147 height 17
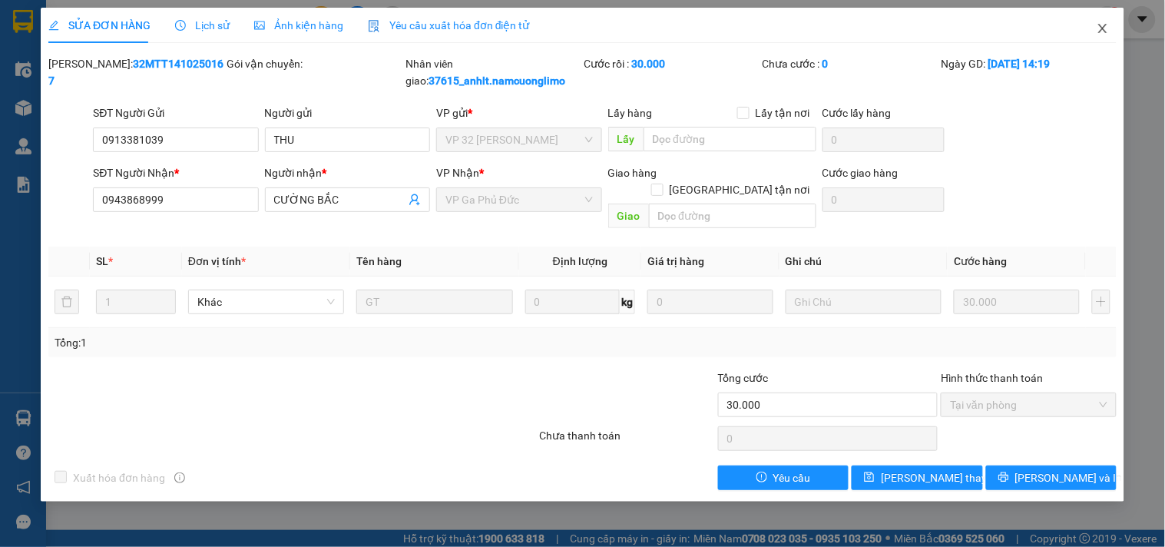
click at [1107, 28] on icon "close" at bounding box center [1102, 28] width 12 height 12
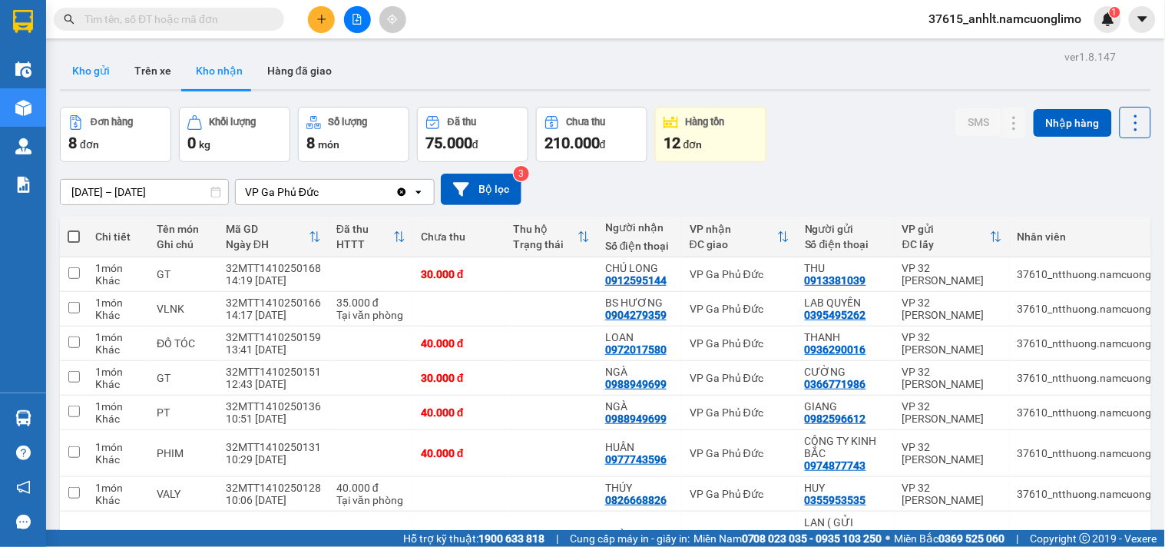
click at [96, 74] on button "Kho gửi" at bounding box center [91, 70] width 62 height 37
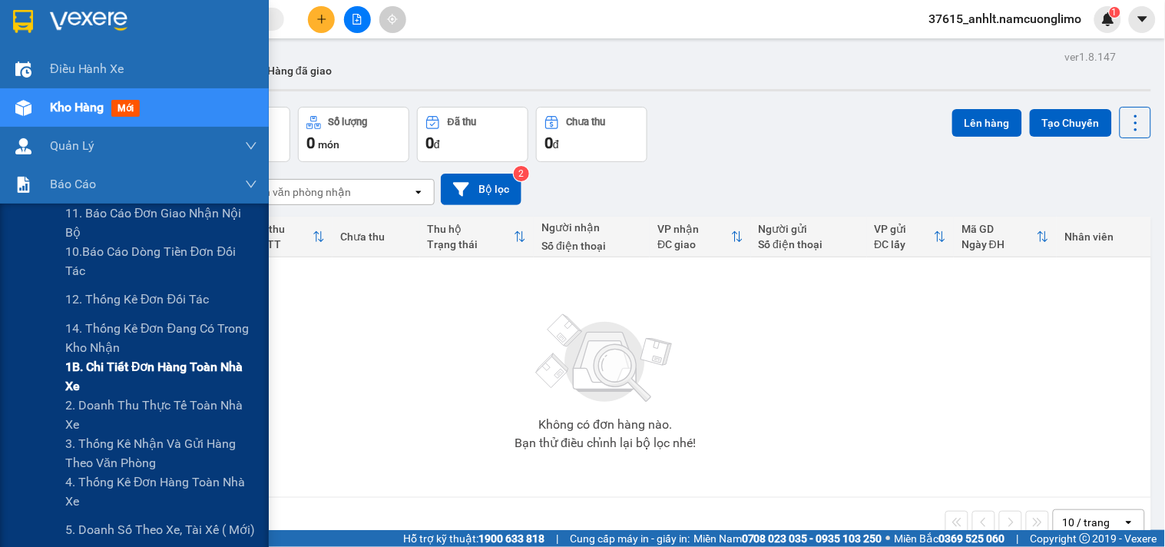
click at [84, 364] on span "1B. Chi tiết đơn hàng toàn nhà xe" at bounding box center [161, 376] width 192 height 38
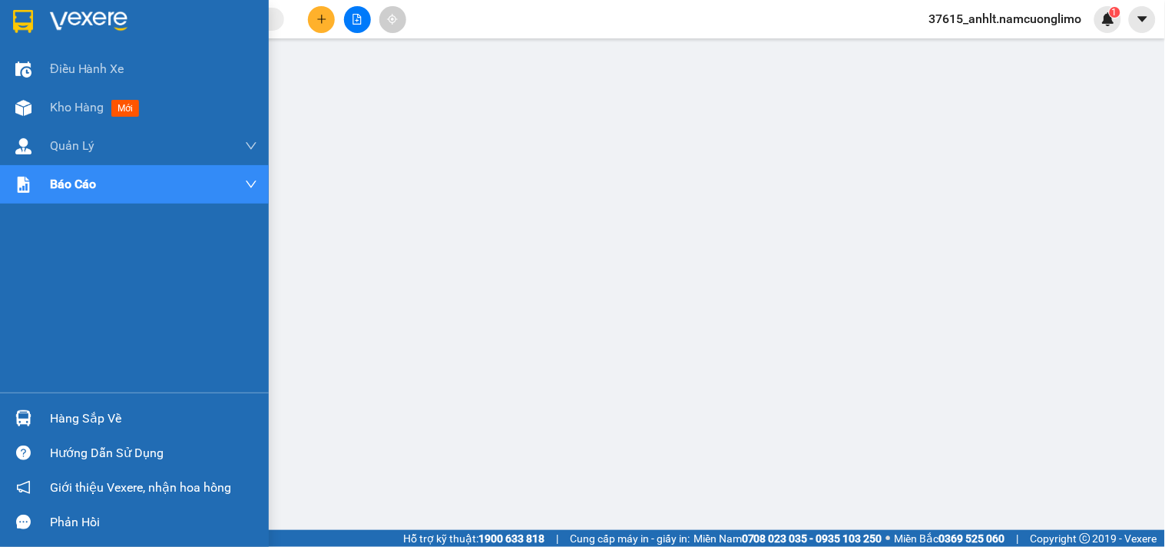
click at [13, 27] on img at bounding box center [23, 21] width 20 height 23
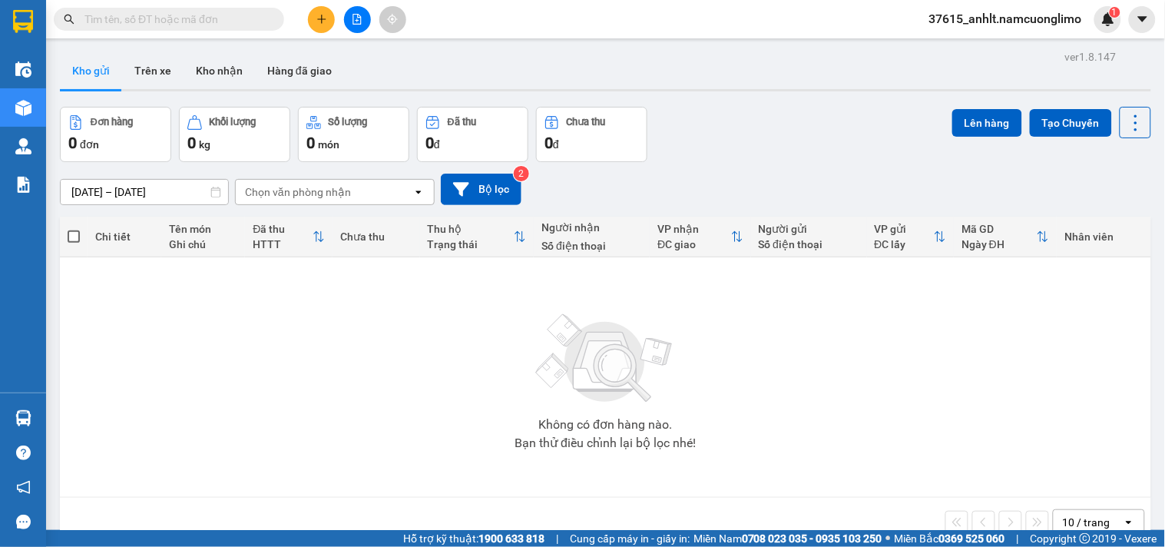
drag, startPoint x: 763, startPoint y: 428, endPoint x: 770, endPoint y: 357, distance: 71.0
click at [763, 427] on div "Không có đơn hàng nào. Bạn thử điều chỉnh lại bộ lọc nhé!" at bounding box center [605, 377] width 1075 height 230
click at [765, 170] on div "12/10/2025 – 14/10/2025 Press the down arrow key to interact with the calendar …" at bounding box center [605, 189] width 1091 height 55
click at [768, 319] on div "Không có đơn hàng nào. Bạn thử điều chỉnh lại bộ lọc nhé!" at bounding box center [605, 377] width 1075 height 230
click at [769, 159] on div "Đơn hàng 0 đơn Khối lượng 0 kg Số lượng 0 món Đã thu 0 đ Chưa thu 0 đ Lên hàng …" at bounding box center [605, 134] width 1091 height 55
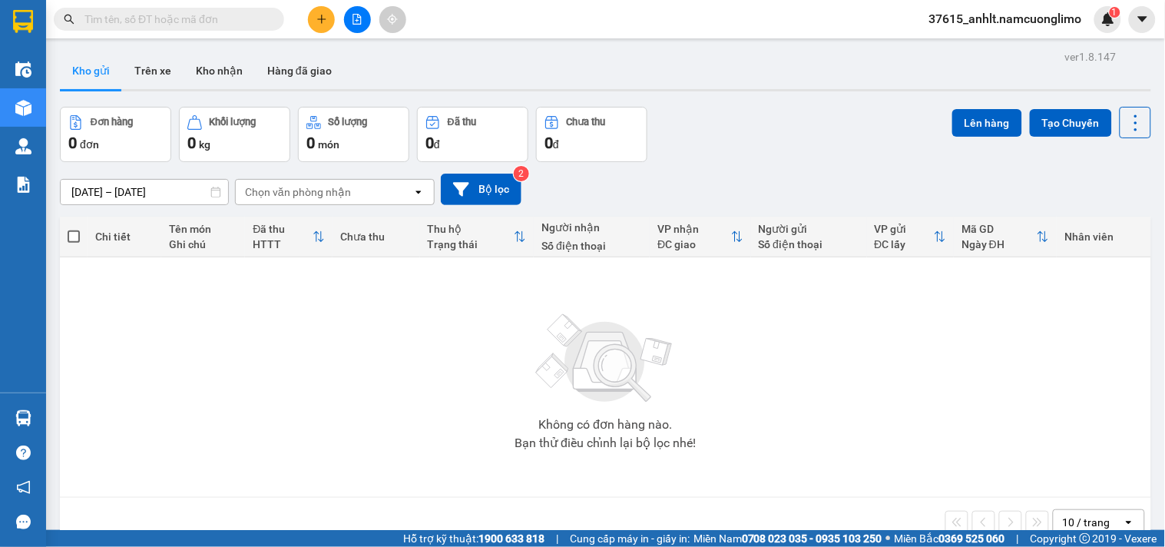
drag, startPoint x: 742, startPoint y: 403, endPoint x: 776, endPoint y: 215, distance: 191.1
click at [743, 388] on div "Không có đơn hàng nào. Bạn thử điều chỉnh lại bộ lọc nhé!" at bounding box center [605, 377] width 1075 height 230
click at [768, 188] on div "12/10/2025 – 14/10/2025 Press the down arrow key to interact with the calendar …" at bounding box center [605, 188] width 1091 height 31
click at [700, 296] on div "Không có đơn hàng nào. Bạn thử điều chỉnh lại bộ lọc nhé!" at bounding box center [605, 377] width 1075 height 230
click at [769, 163] on div "12/10/2025 – 14/10/2025 Press the down arrow key to interact with the calendar …" at bounding box center [605, 189] width 1091 height 55
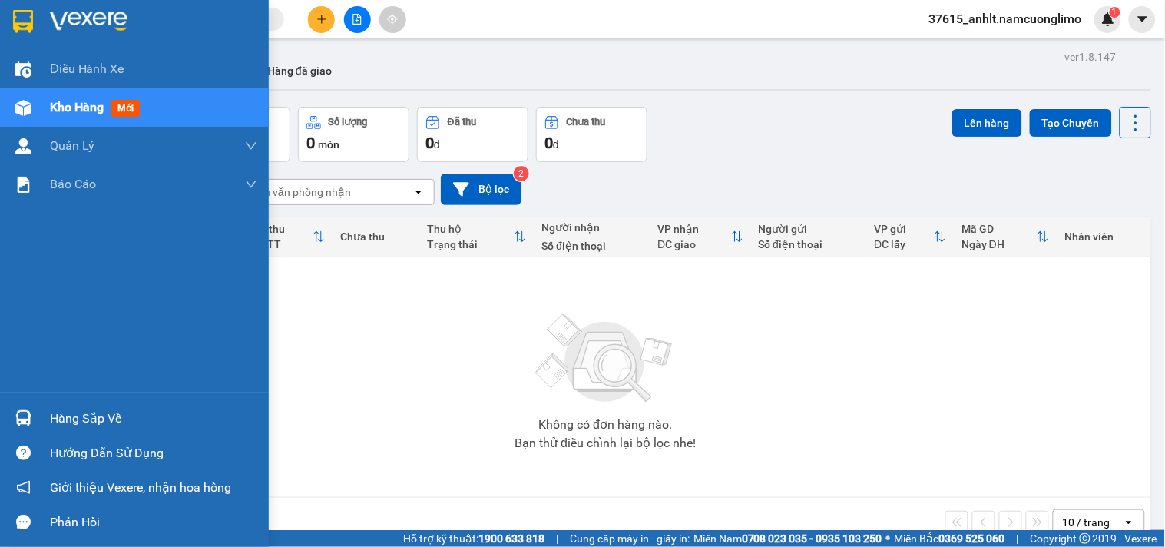
click at [25, 411] on img at bounding box center [23, 418] width 16 height 16
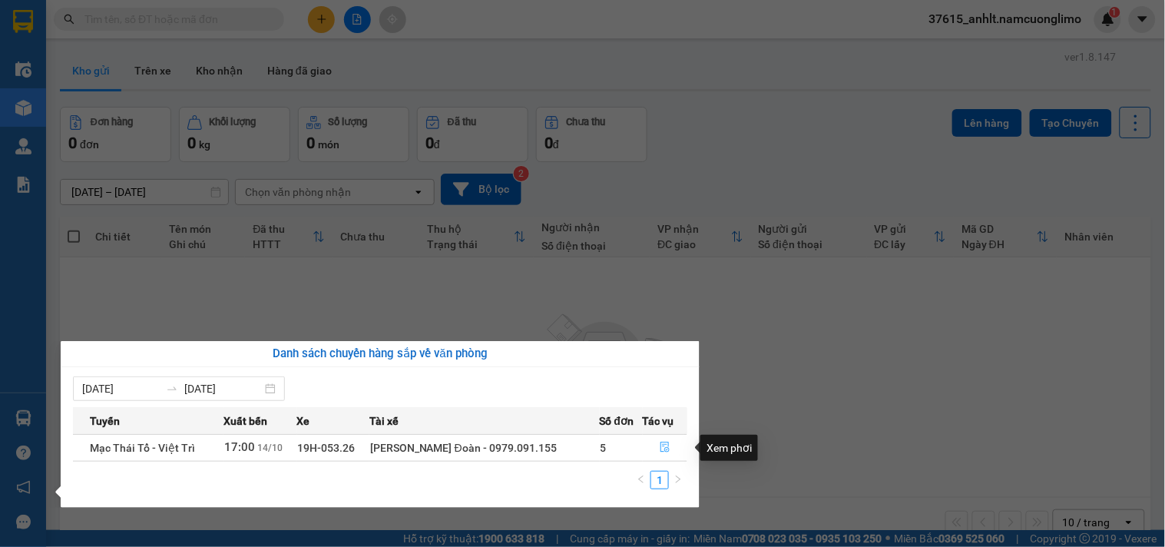
click at [662, 446] on icon "file-done" at bounding box center [664, 446] width 11 height 11
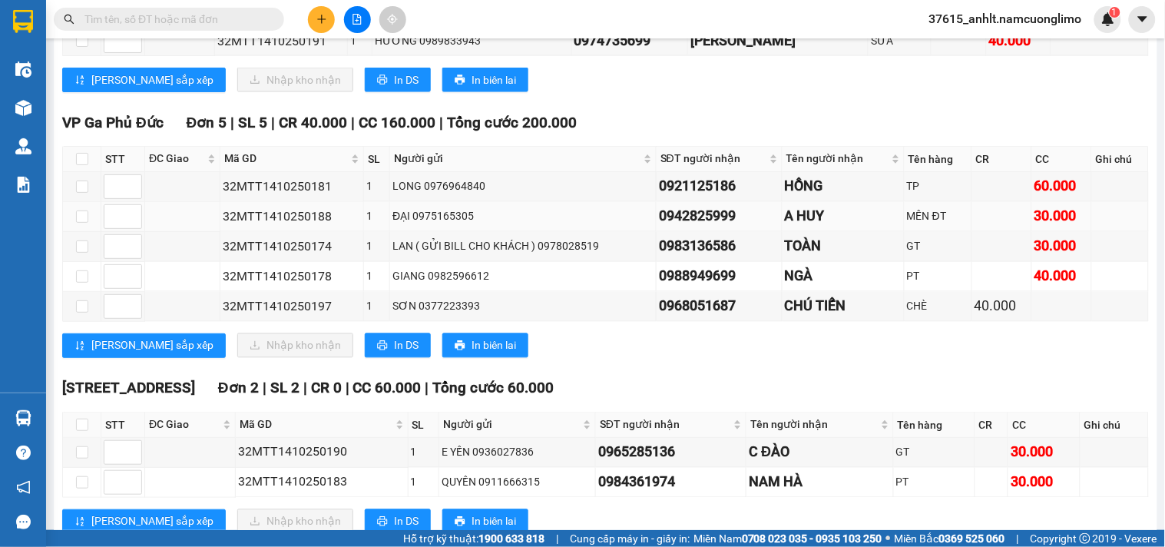
scroll to position [672, 0]
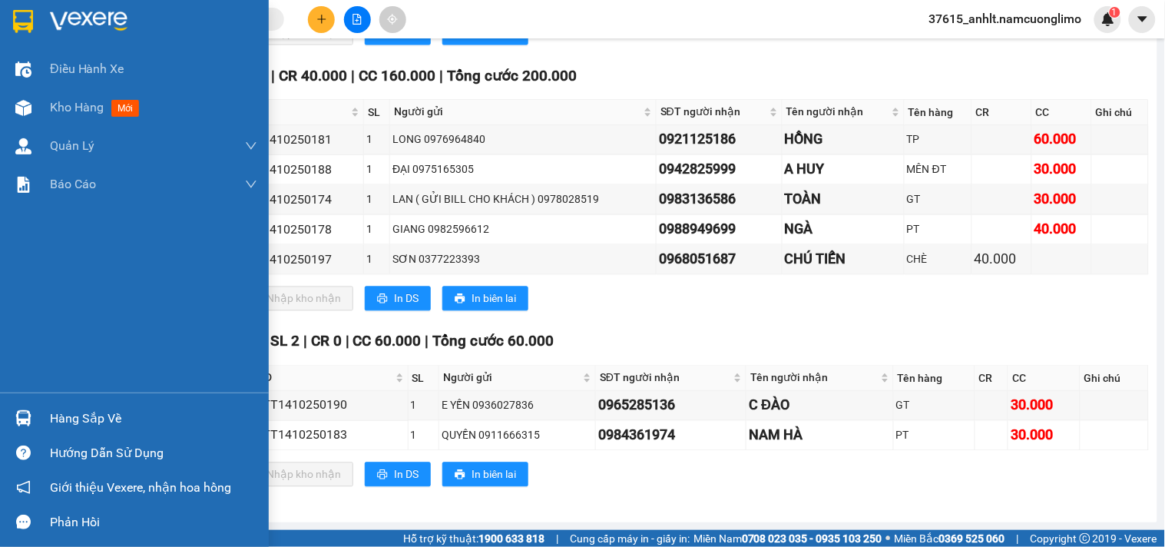
click at [20, 25] on img at bounding box center [23, 21] width 20 height 23
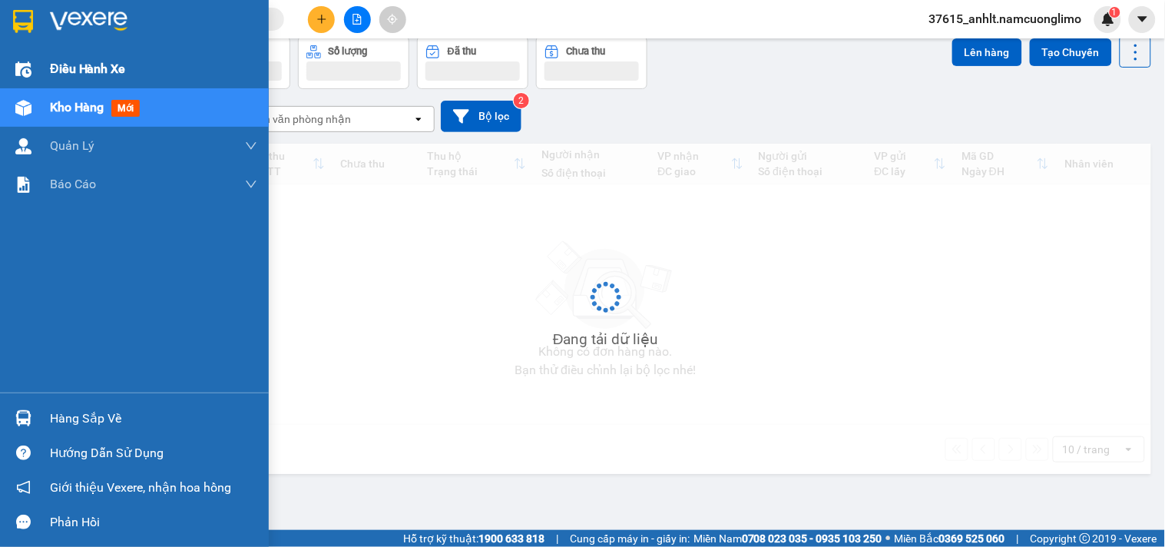
scroll to position [71, 0]
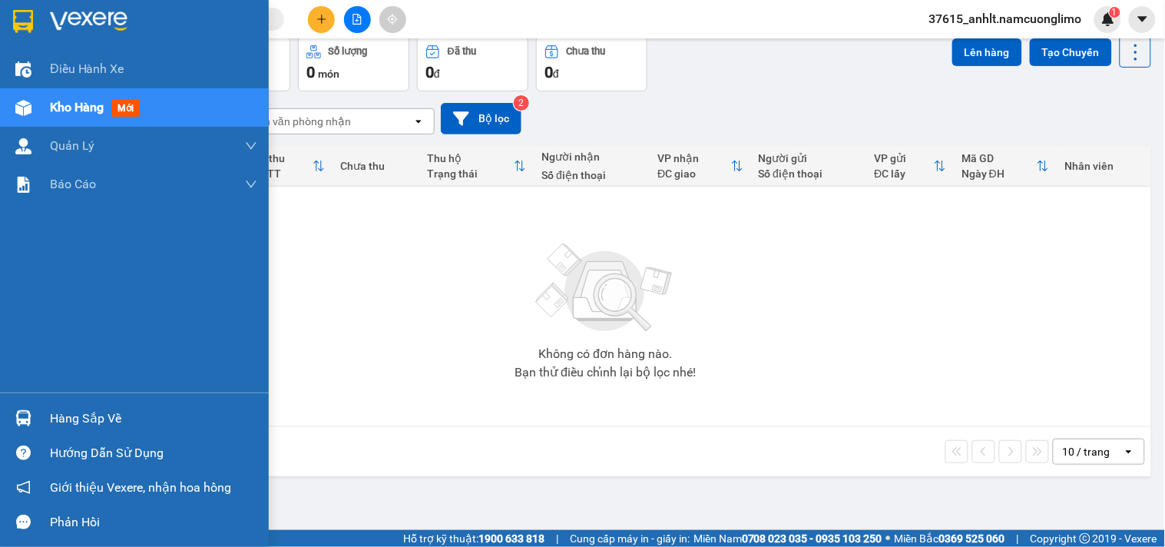
click at [10, 411] on div at bounding box center [23, 418] width 27 height 27
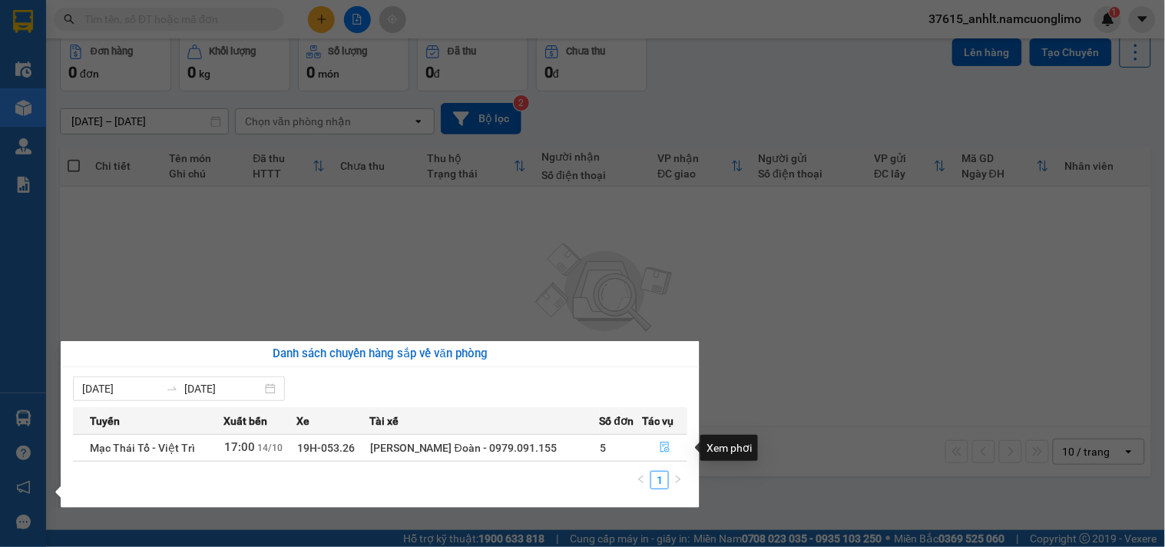
click at [660, 448] on icon "file-done" at bounding box center [664, 446] width 9 height 11
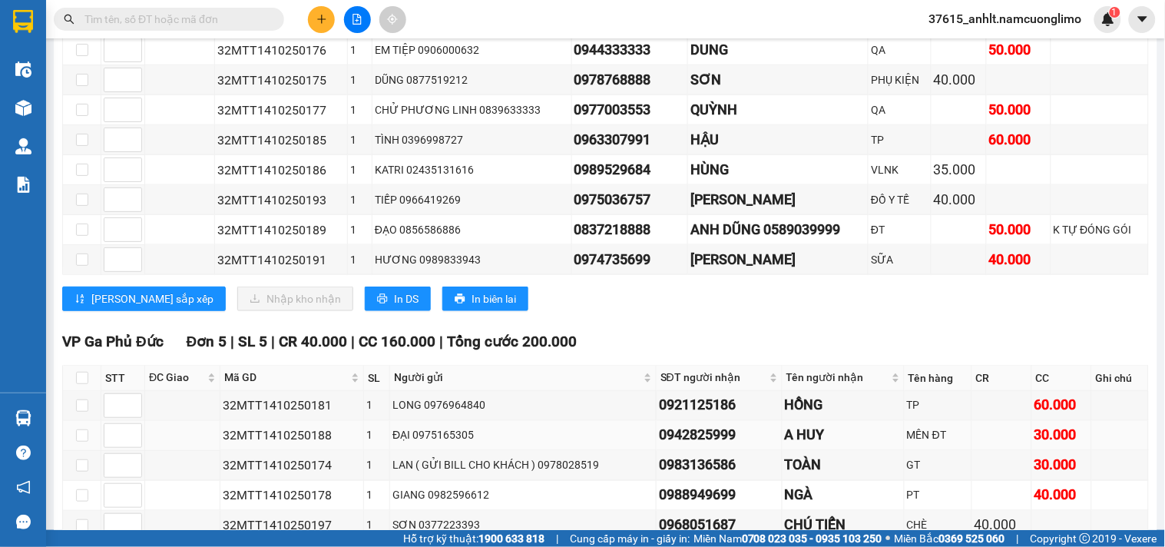
scroll to position [246, 0]
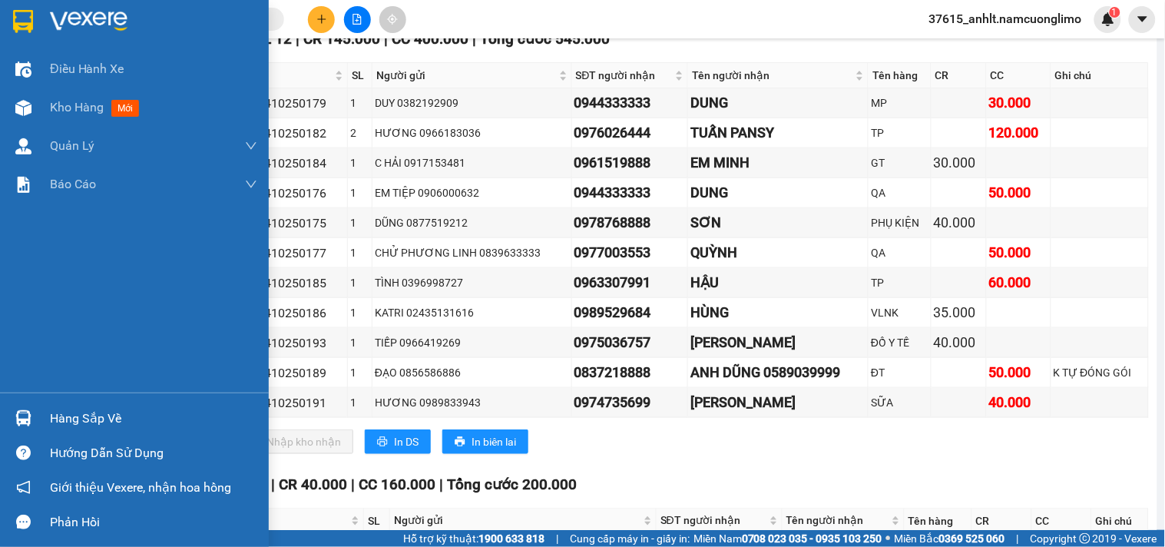
click at [13, 18] on img at bounding box center [23, 21] width 20 height 23
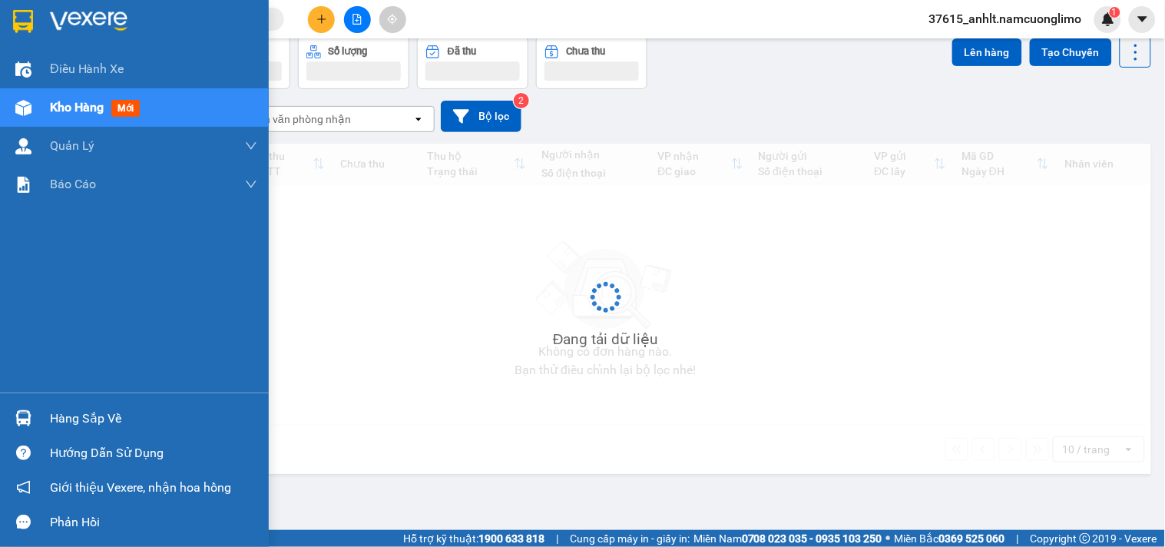
scroll to position [71, 0]
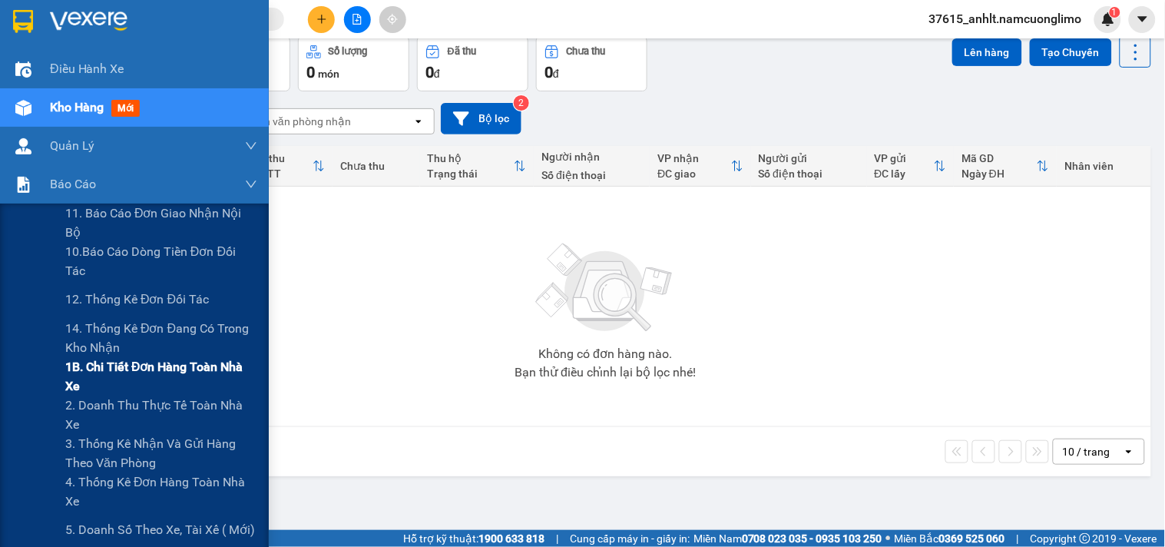
click at [104, 379] on span "1B. Chi tiết đơn hàng toàn nhà xe" at bounding box center [161, 376] width 192 height 38
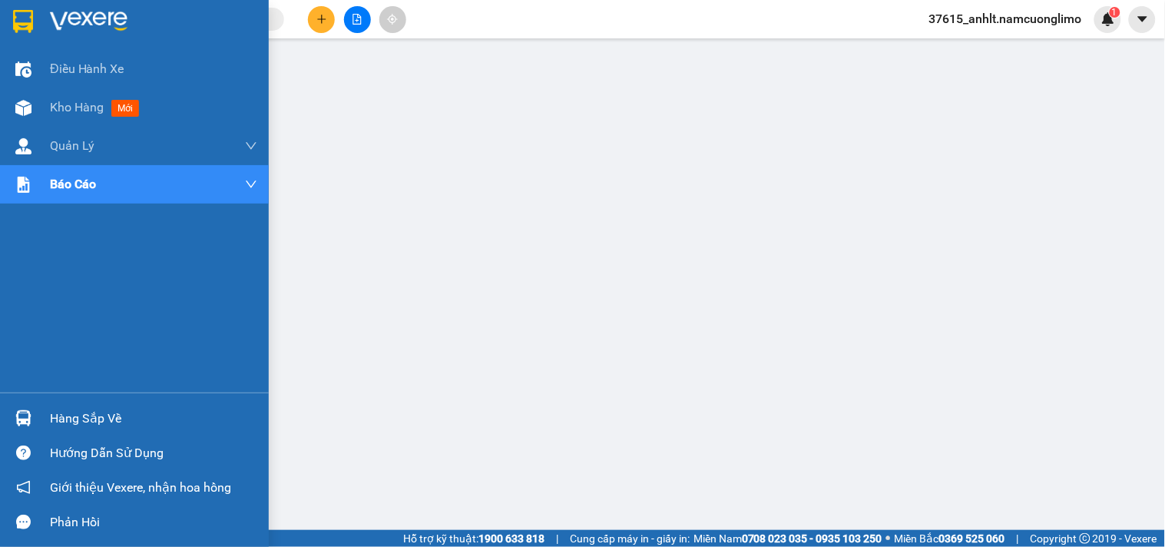
click at [28, 21] on img at bounding box center [23, 21] width 20 height 23
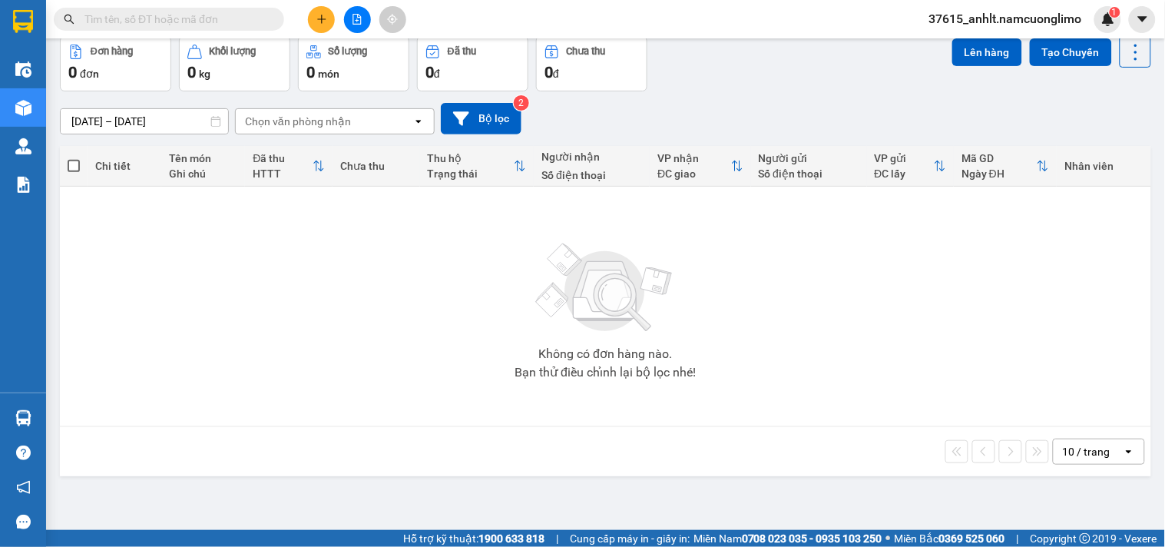
click at [215, 374] on div "Không có đơn hàng nào. Bạn thử điều chỉnh lại bộ lọc nhé!" at bounding box center [605, 306] width 1075 height 230
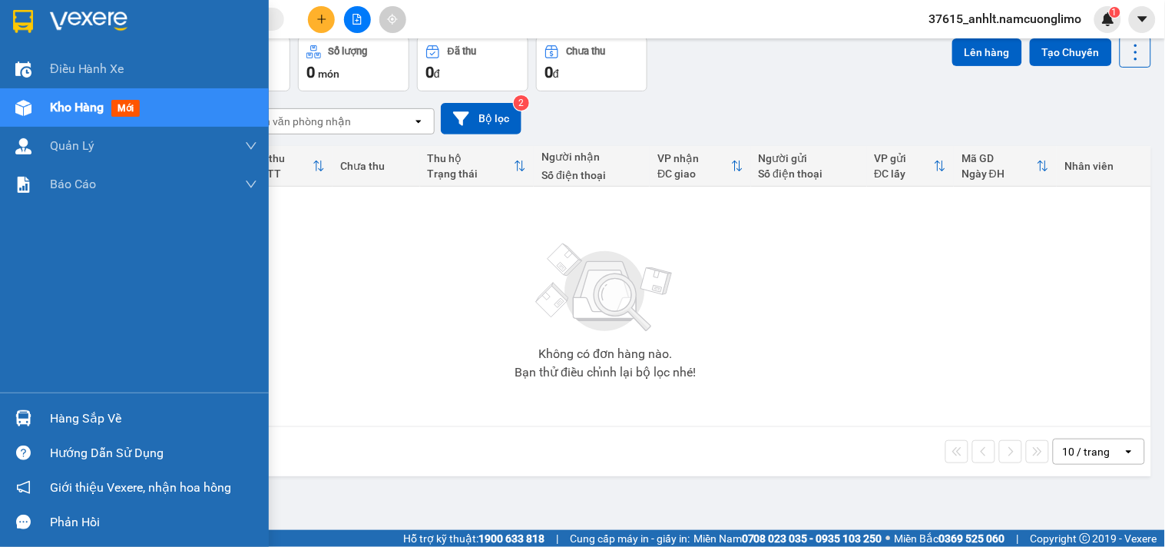
click at [19, 10] on img at bounding box center [23, 21] width 20 height 23
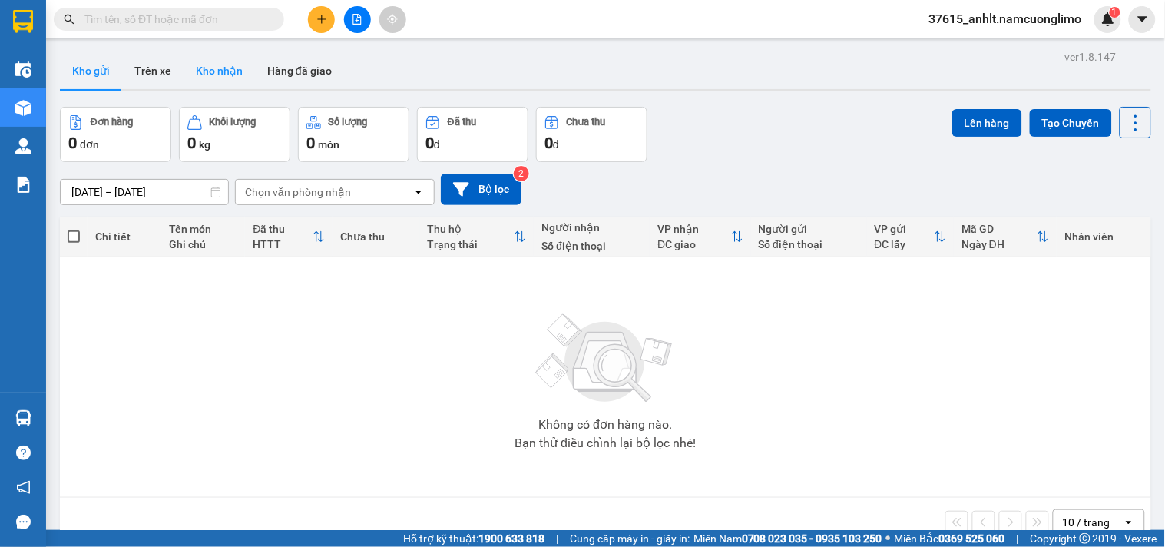
click at [210, 71] on button "Kho nhận" at bounding box center [218, 70] width 71 height 37
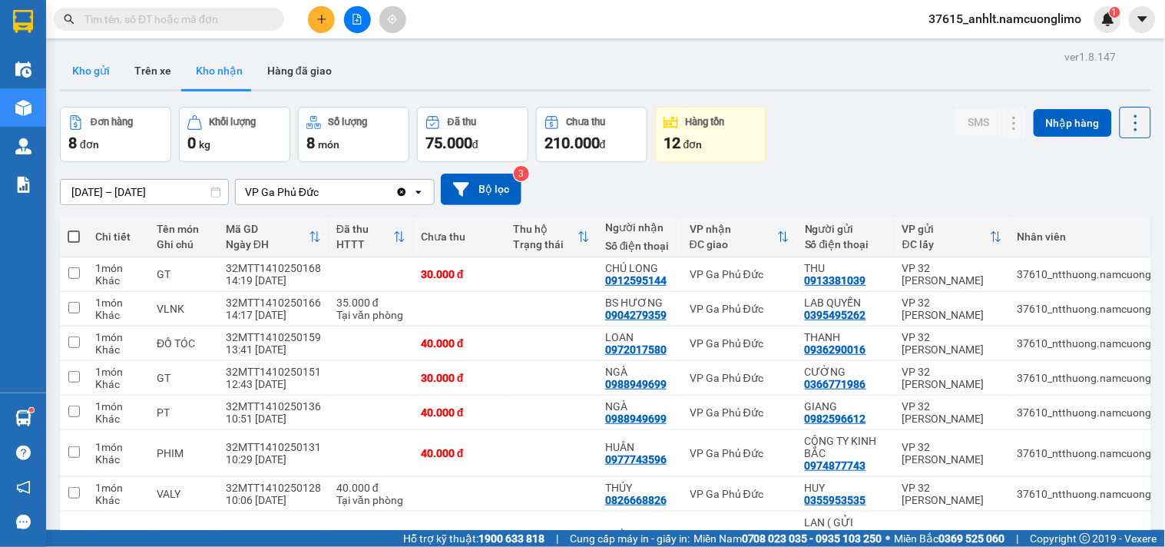
click at [85, 72] on button "Kho gửi" at bounding box center [91, 70] width 62 height 37
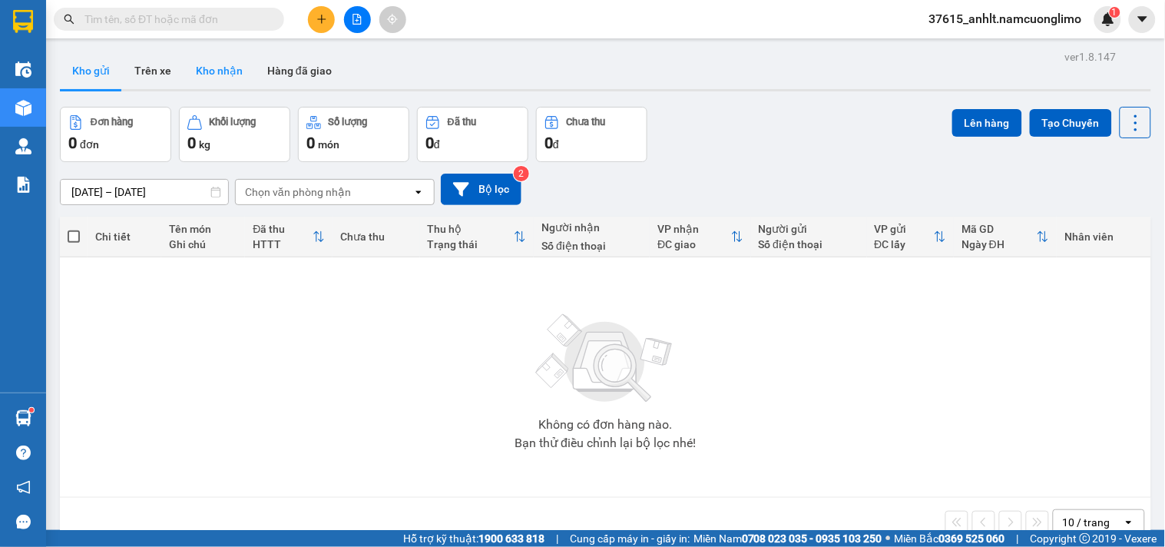
click at [226, 62] on button "Kho nhận" at bounding box center [218, 70] width 71 height 37
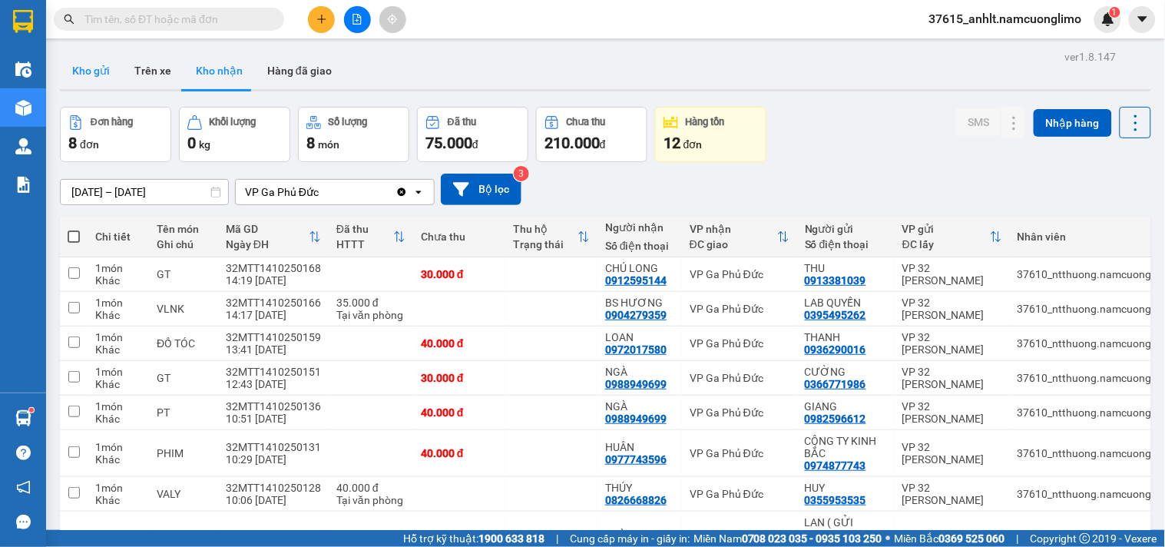
click at [94, 64] on button "Kho gửi" at bounding box center [91, 70] width 62 height 37
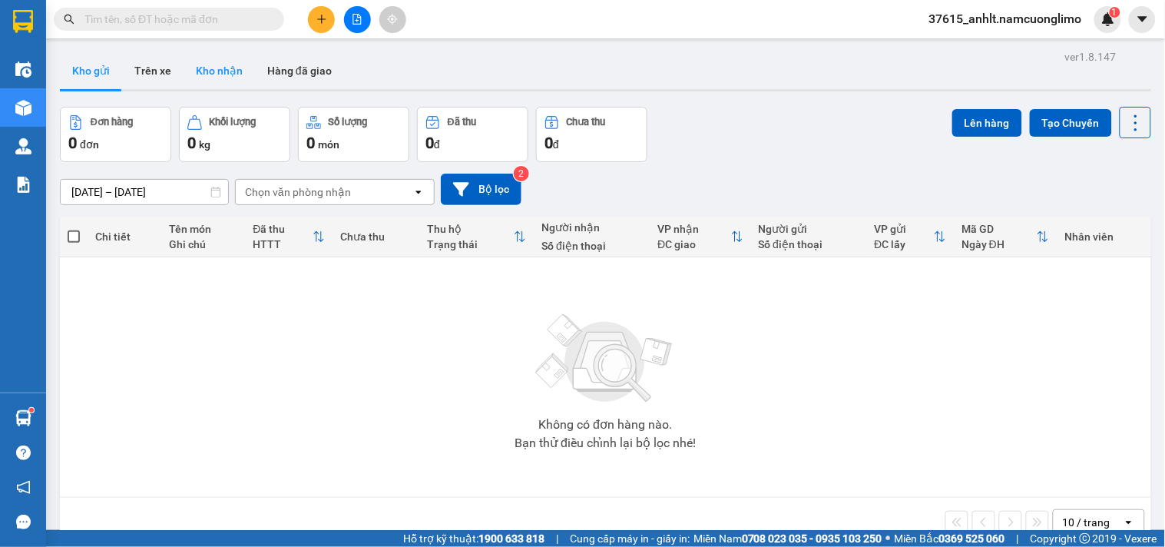
click at [213, 80] on button "Kho nhận" at bounding box center [218, 70] width 71 height 37
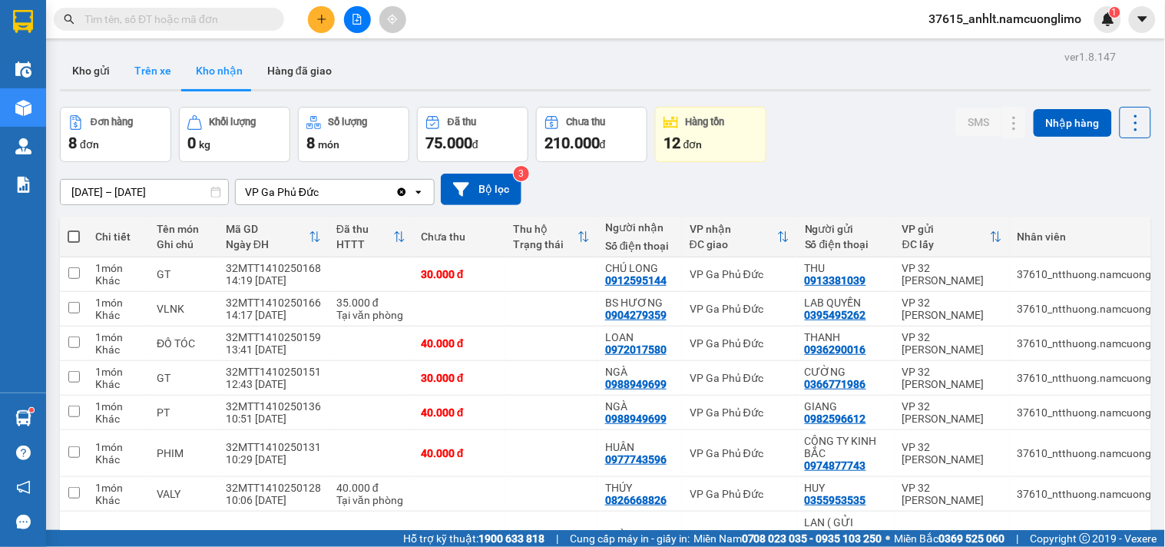
click at [138, 79] on button "Trên xe" at bounding box center [152, 70] width 61 height 37
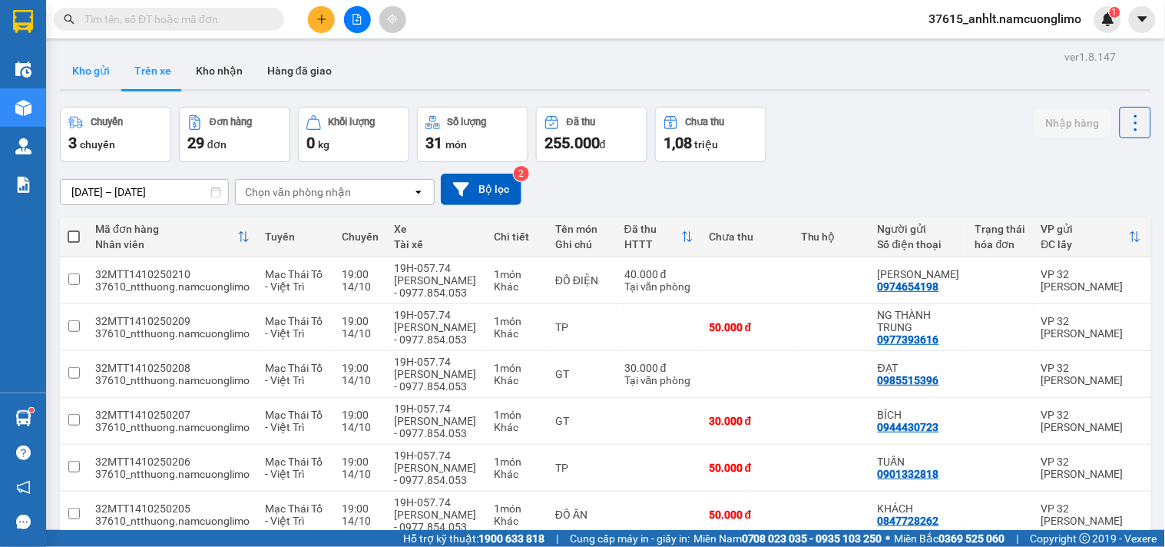
click at [91, 68] on button "Kho gửi" at bounding box center [91, 70] width 62 height 37
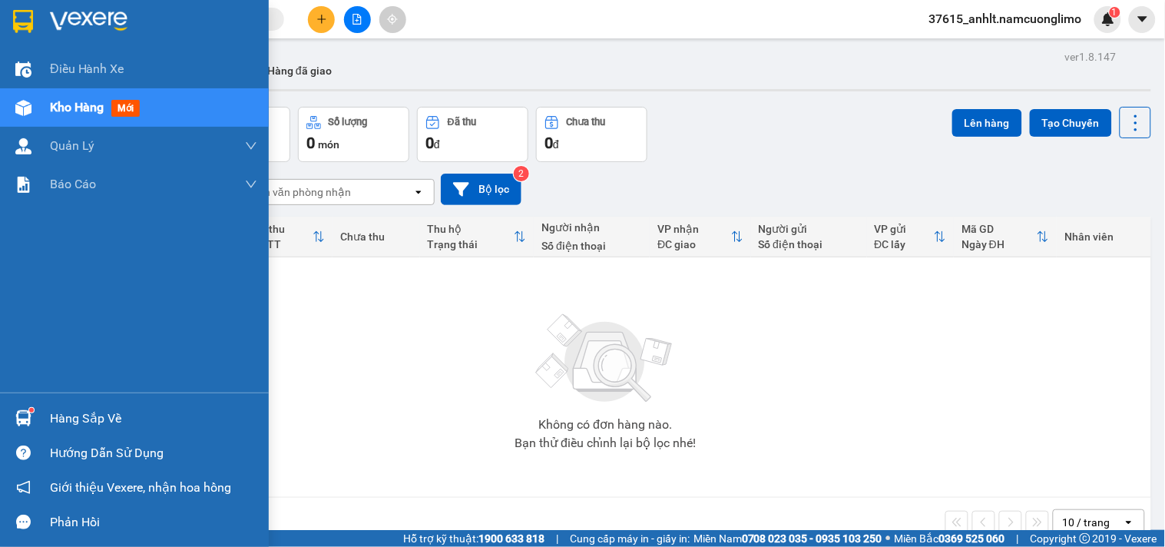
click at [29, 415] on img at bounding box center [23, 418] width 16 height 16
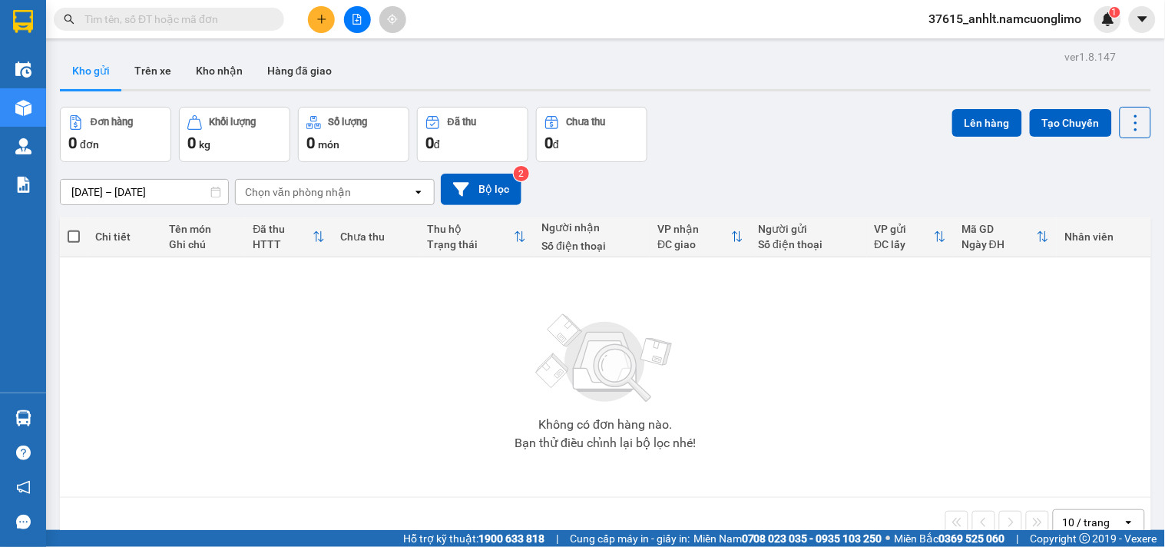
click at [821, 415] on section "Kết quả tìm kiếm ( 0 ) Bộ lọc No Data 37615_anhlt.namcuonglimo 1 Điều hành xe K…" at bounding box center [582, 273] width 1165 height 547
click at [886, 390] on div "Không có đơn hàng nào. Bạn thử điều chỉnh lại bộ lọc nhé!" at bounding box center [605, 377] width 1075 height 230
click at [762, 178] on div "12/10/2025 – 14/10/2025 Press the down arrow key to interact with the calendar …" at bounding box center [605, 188] width 1091 height 31
click at [777, 346] on div "Không có đơn hàng nào. Bạn thử điều chỉnh lại bộ lọc nhé!" at bounding box center [605, 377] width 1075 height 230
click at [755, 175] on div "12/10/2025 – 14/10/2025 Press the down arrow key to interact with the calendar …" at bounding box center [605, 188] width 1091 height 31
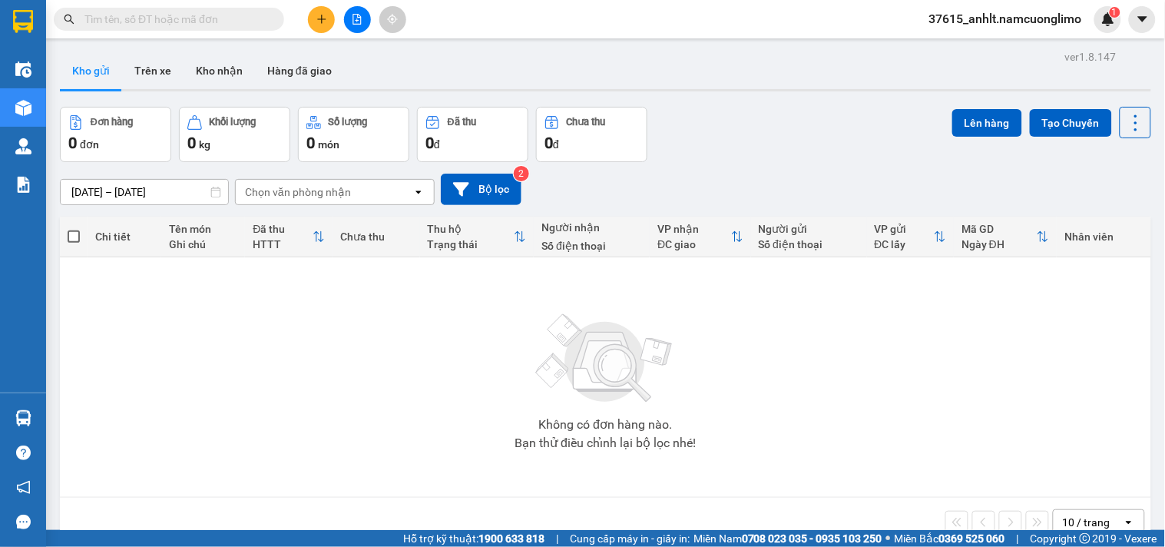
click at [630, 295] on div "Không có đơn hàng nào. Bạn thử điều chỉnh lại bộ lọc nhé!" at bounding box center [605, 377] width 1075 height 230
click at [735, 181] on div "12/10/2025 – 14/10/2025 Press the down arrow key to interact with the calendar …" at bounding box center [605, 188] width 1091 height 31
click at [739, 304] on div "Không có đơn hàng nào. Bạn thử điều chỉnh lại bộ lọc nhé!" at bounding box center [605, 377] width 1075 height 230
click at [734, 173] on div "12/10/2025 – 14/10/2025 Press the down arrow key to interact with the calendar …" at bounding box center [605, 188] width 1091 height 31
drag, startPoint x: 807, startPoint y: 173, endPoint x: 821, endPoint y: 310, distance: 138.2
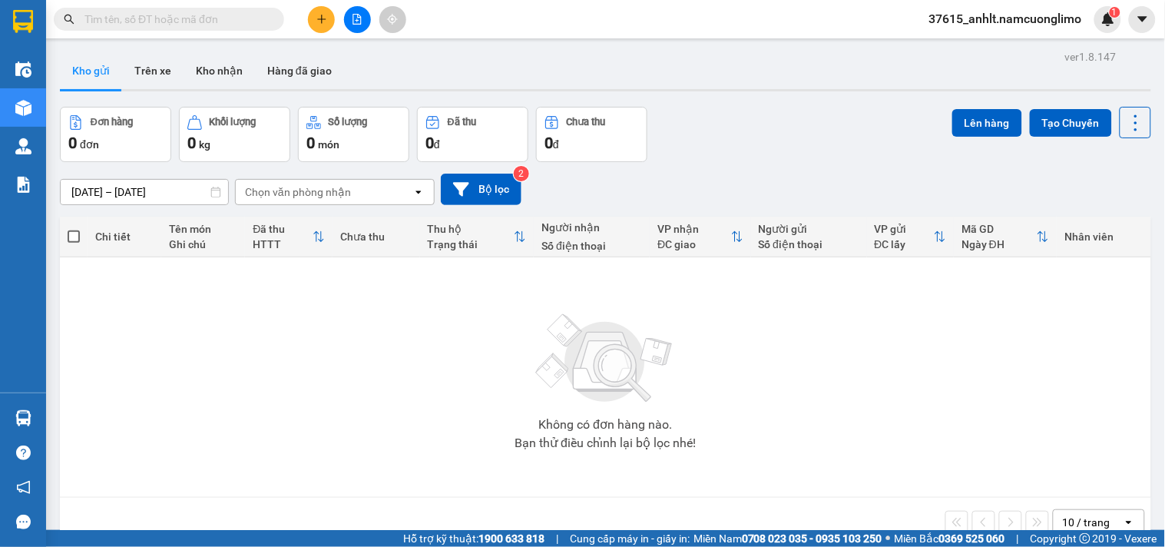
click at [806, 178] on div "12/10/2025 – 14/10/2025 Press the down arrow key to interact with the calendar …" at bounding box center [605, 188] width 1091 height 31
click at [827, 321] on div "Không có đơn hàng nào. Bạn thử điều chỉnh lại bộ lọc nhé!" at bounding box center [605, 377] width 1075 height 230
click at [768, 167] on div "12/10/2025 – 14/10/2025 Press the down arrow key to interact with the calendar …" at bounding box center [605, 189] width 1091 height 55
click at [709, 141] on div "Đơn hàng 0 đơn Khối lượng 0 kg Số lượng 0 món Đã thu 0 đ Chưa thu 0 đ Lên hàng …" at bounding box center [605, 134] width 1091 height 55
click at [794, 162] on div "ver 1.8.147 Kho gửi Trên xe Kho nhận Hàng đã giao Đơn hàng 0 đơn Khối lượng 0 k…" at bounding box center [605, 319] width 1103 height 547
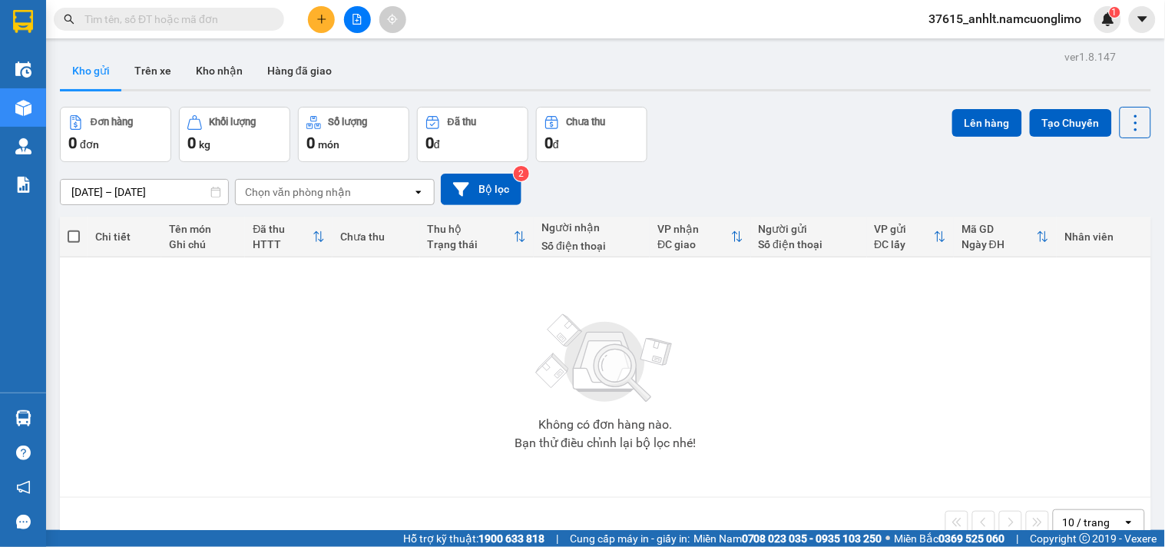
click at [872, 155] on div "Đơn hàng 0 đơn Khối lượng 0 kg Số lượng 0 món Đã thu 0 đ Chưa thu 0 đ Lên hàng …" at bounding box center [605, 134] width 1091 height 55
click at [977, 144] on div "Lên hàng Tạo Chuyến" at bounding box center [1051, 134] width 199 height 55
paste input "0942825999"
type input "0942825999"
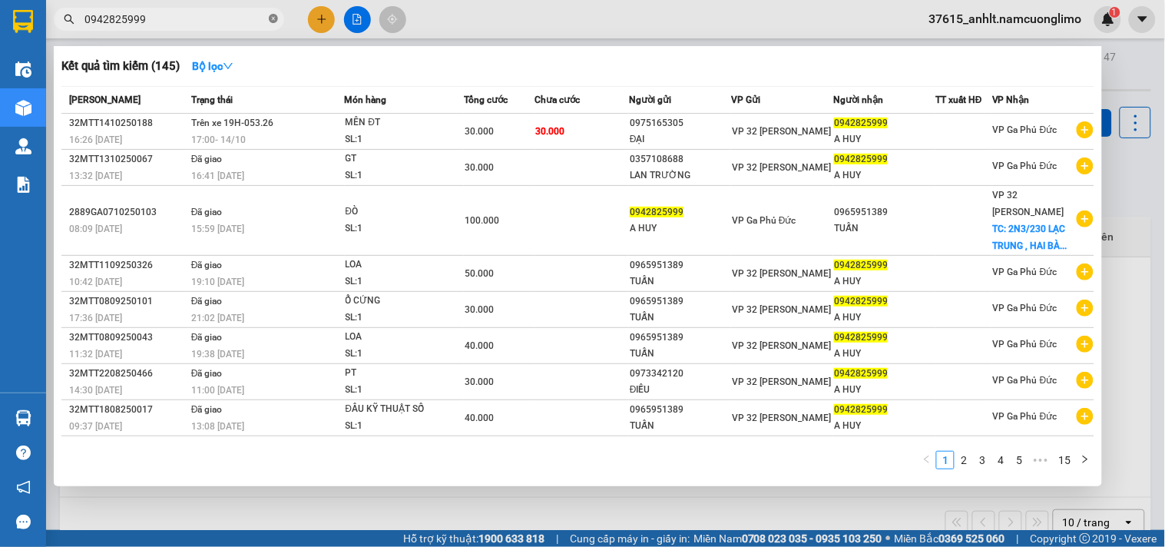
click at [275, 21] on icon "close-circle" at bounding box center [273, 18] width 9 height 9
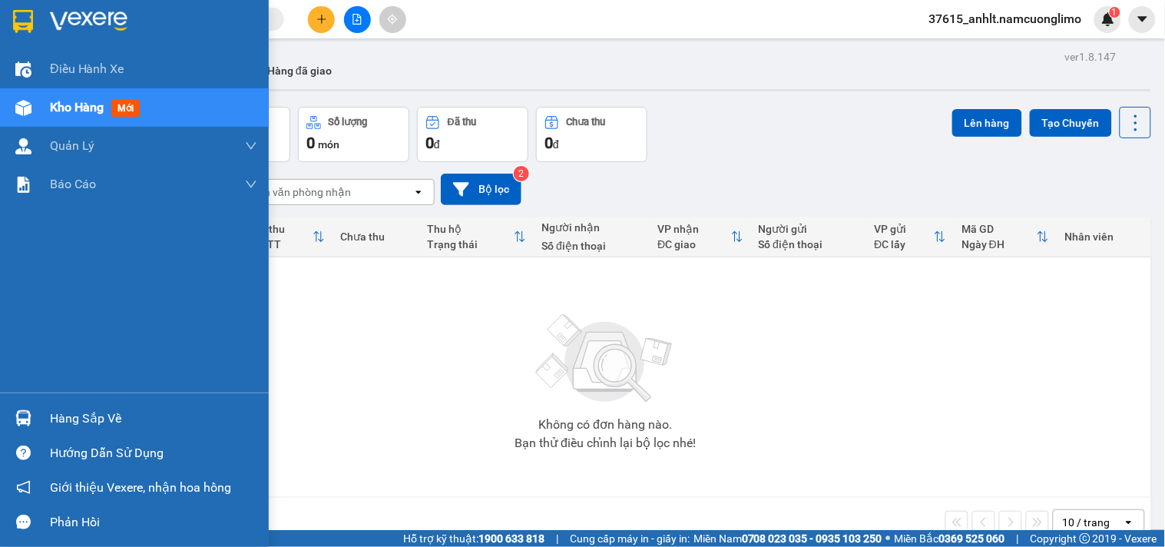
click at [21, 18] on img at bounding box center [23, 21] width 20 height 23
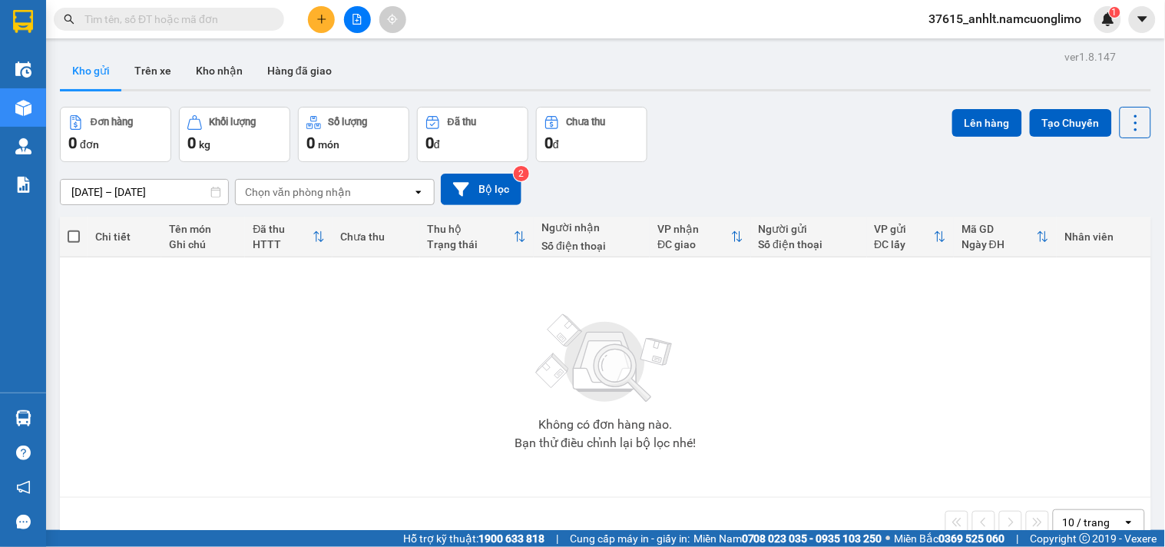
click at [381, 356] on div "Không có đơn hàng nào. Bạn thử điều chỉnh lại bộ lọc nhé!" at bounding box center [605, 377] width 1075 height 230
paste input "0382204521"
type input "0382204521"
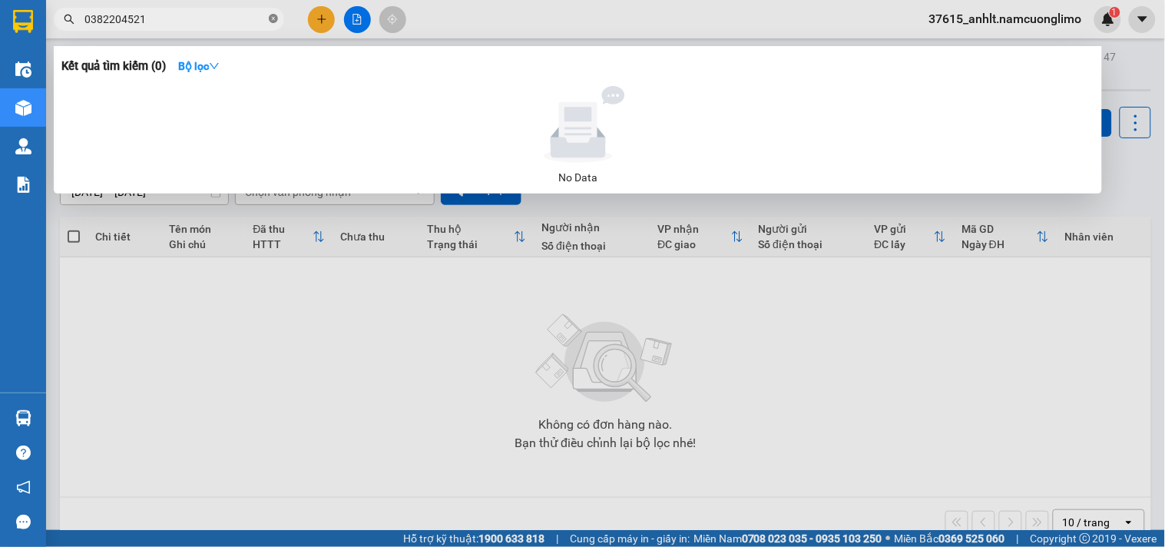
click at [274, 16] on icon "close-circle" at bounding box center [273, 18] width 9 height 9
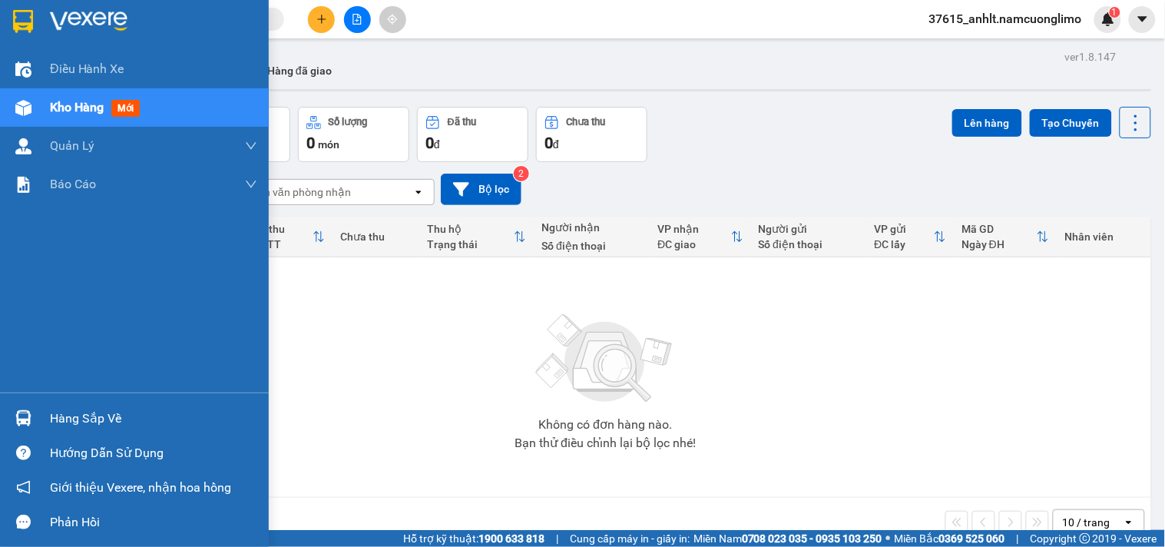
drag, startPoint x: 39, startPoint y: 411, endPoint x: 48, endPoint y: 415, distance: 9.3
click at [39, 411] on div "Hàng sắp về" at bounding box center [134, 418] width 269 height 35
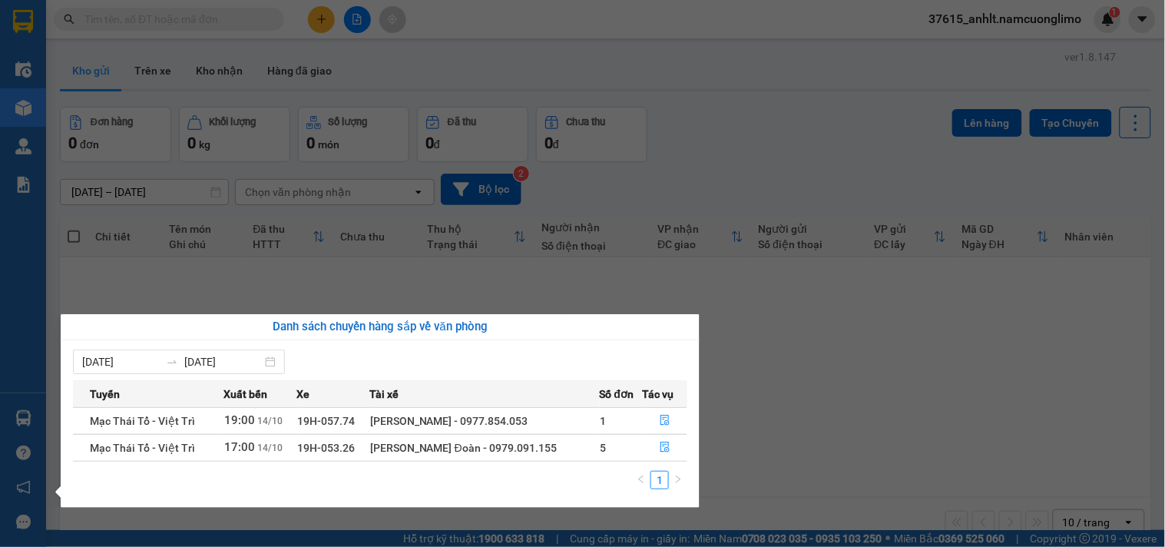
click at [914, 405] on section "Kết quả tìm kiếm ( 0 ) Bộ lọc No Data 37615_anhlt.namcuonglimo 1 Điều hành xe K…" at bounding box center [582, 273] width 1165 height 547
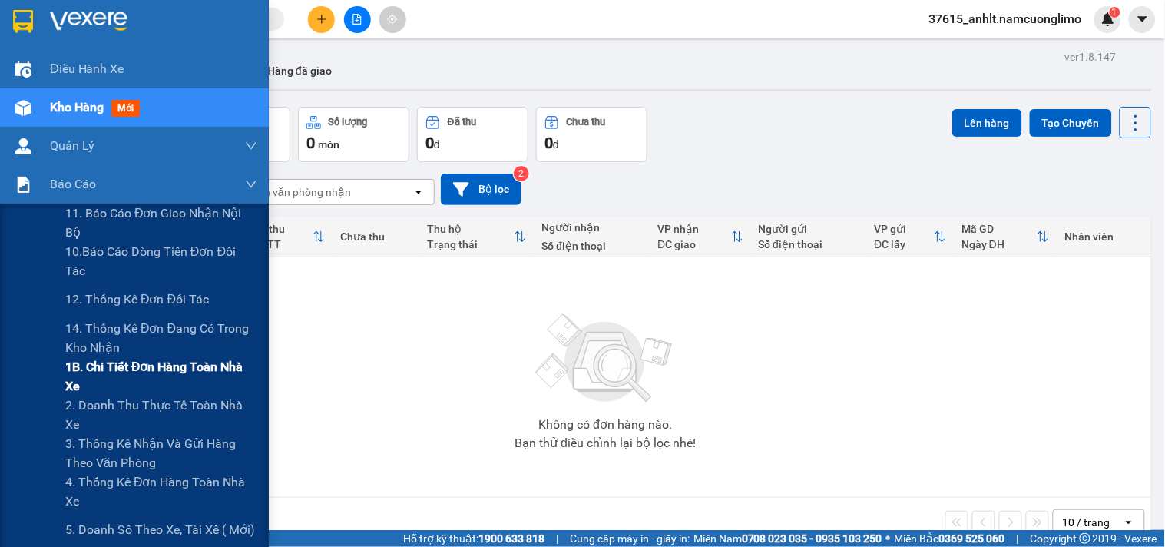
click at [88, 382] on span "1B. Chi tiết đơn hàng toàn nhà xe" at bounding box center [161, 376] width 192 height 38
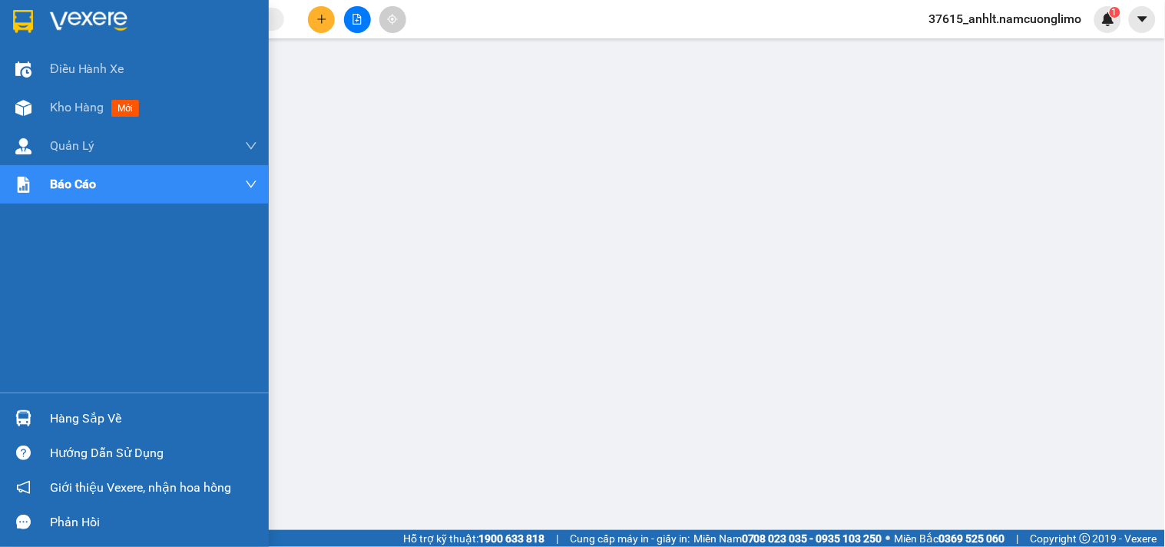
click at [16, 25] on img at bounding box center [23, 21] width 20 height 23
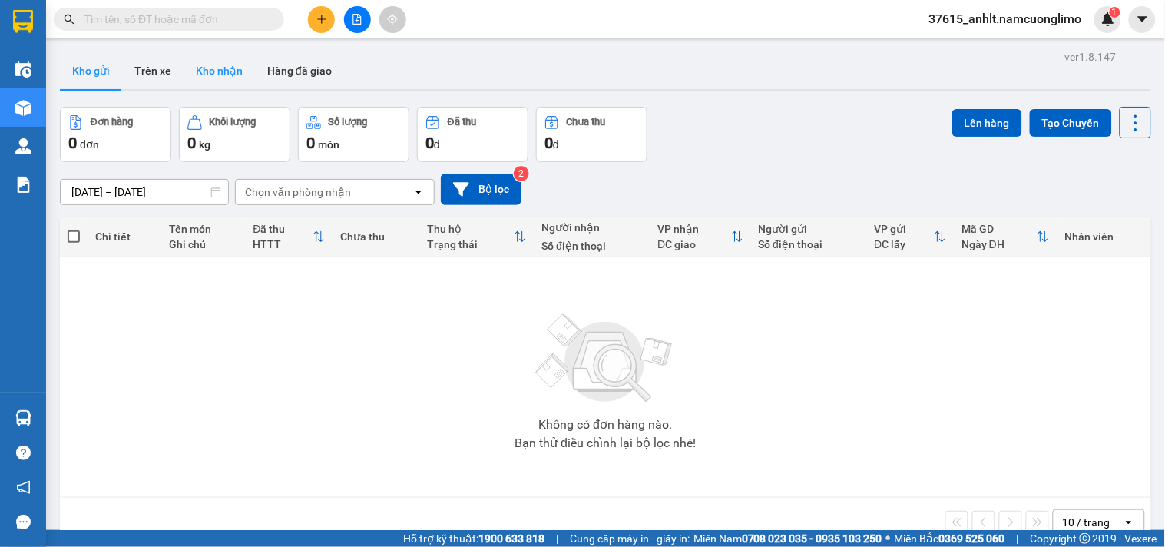
click at [236, 69] on button "Kho nhận" at bounding box center [218, 70] width 71 height 37
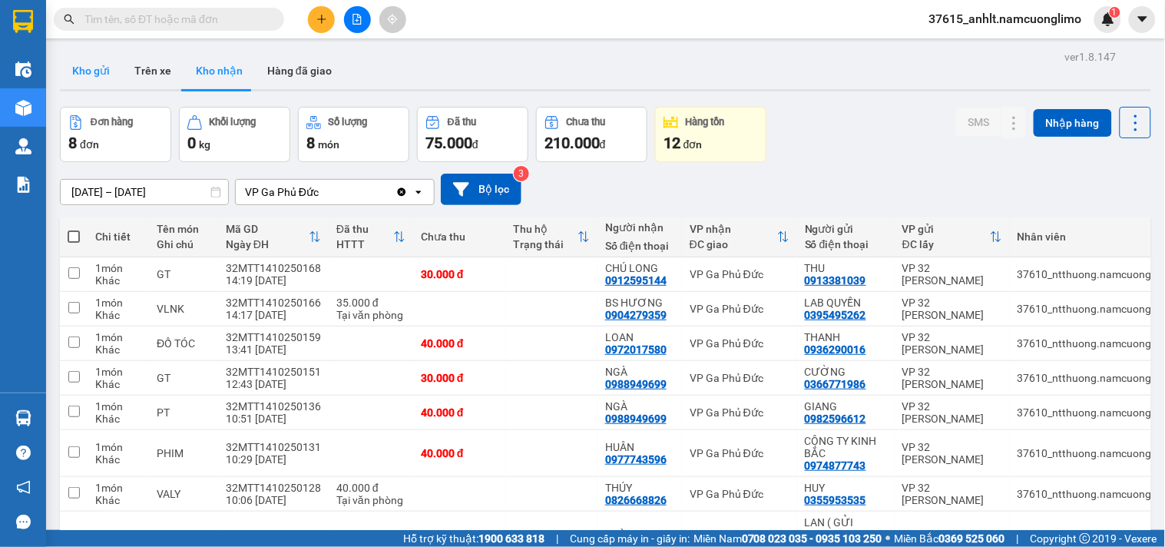
click at [74, 61] on button "Kho gửi" at bounding box center [91, 70] width 62 height 37
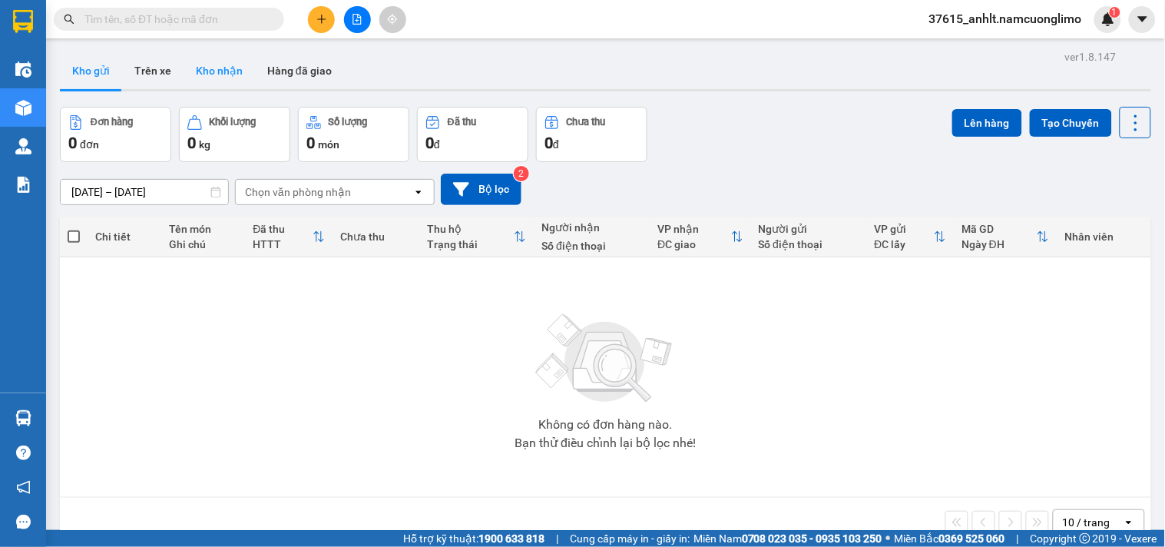
click at [232, 60] on button "Kho nhận" at bounding box center [218, 70] width 71 height 37
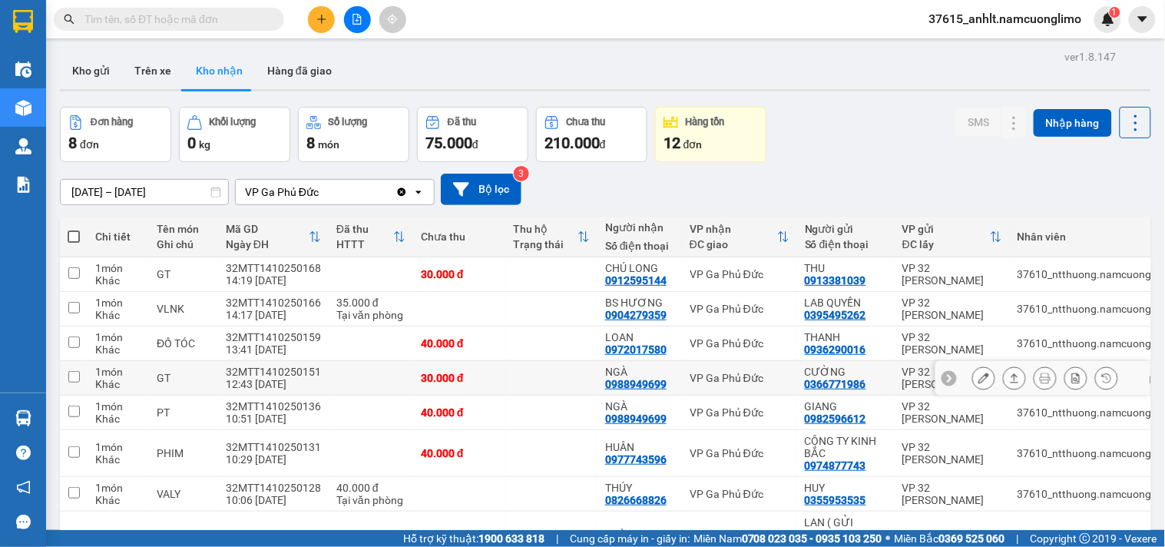
click at [973, 376] on button at bounding box center [983, 378] width 21 height 27
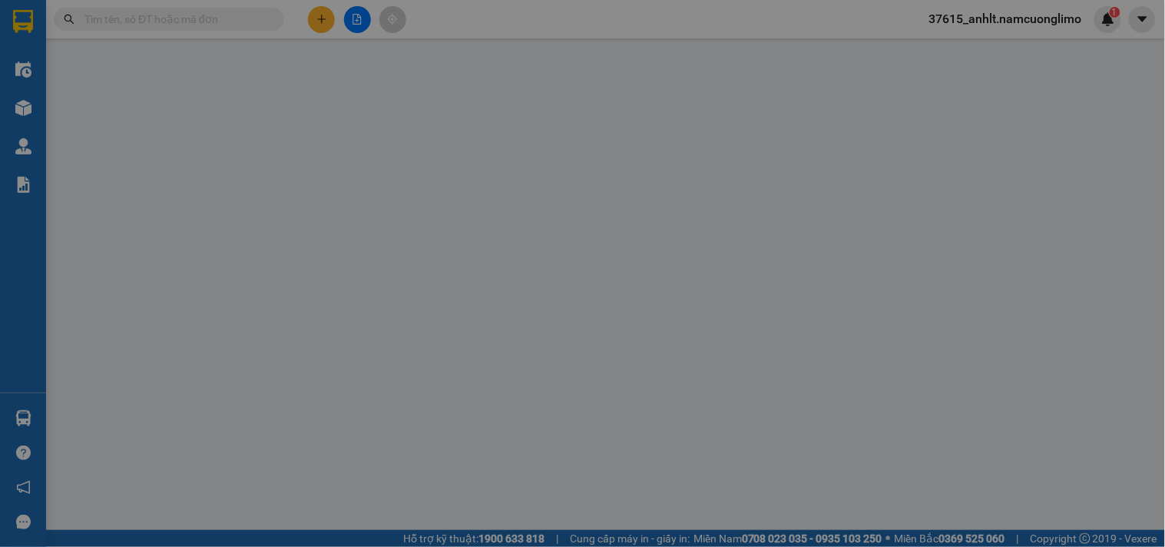
type input "0366771986"
type input "CƯỜNG"
type input "0988949699"
type input "NGÀ"
type input "30.000"
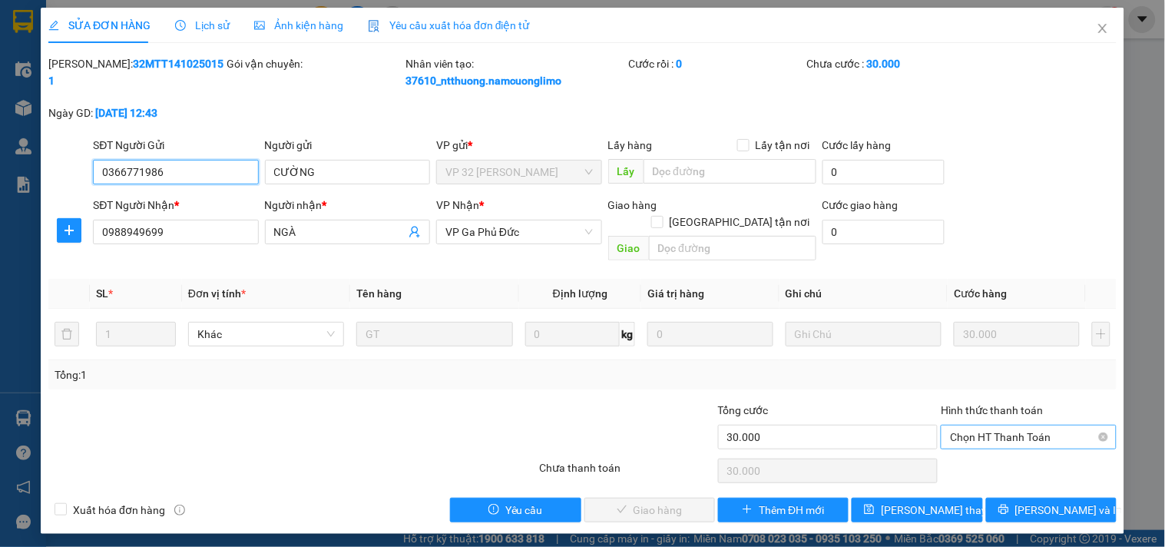
click at [969, 425] on span "Chọn HT Thanh Toán" at bounding box center [1028, 436] width 157 height 23
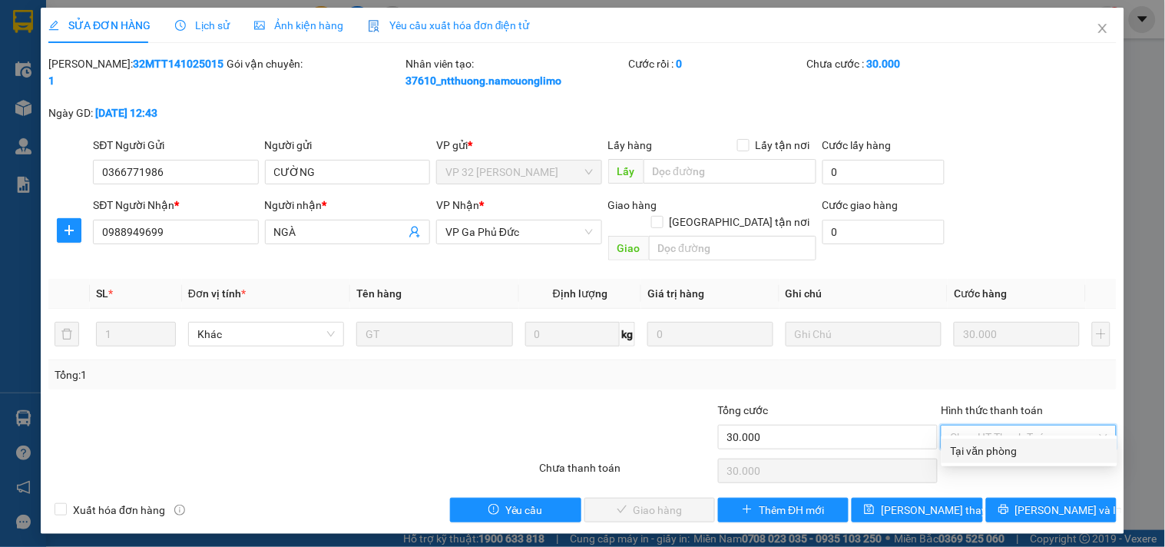
click at [963, 445] on div "Tại văn phòng" at bounding box center [1028, 450] width 157 height 17
type input "0"
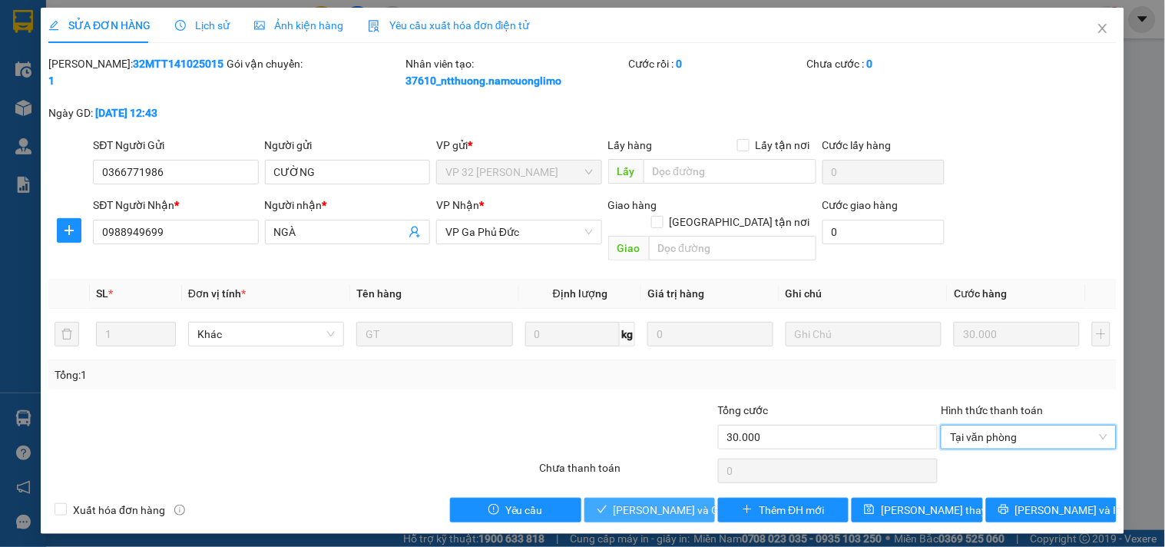
click at [671, 501] on span "[PERSON_NAME] và Giao hàng" at bounding box center [686, 509] width 147 height 17
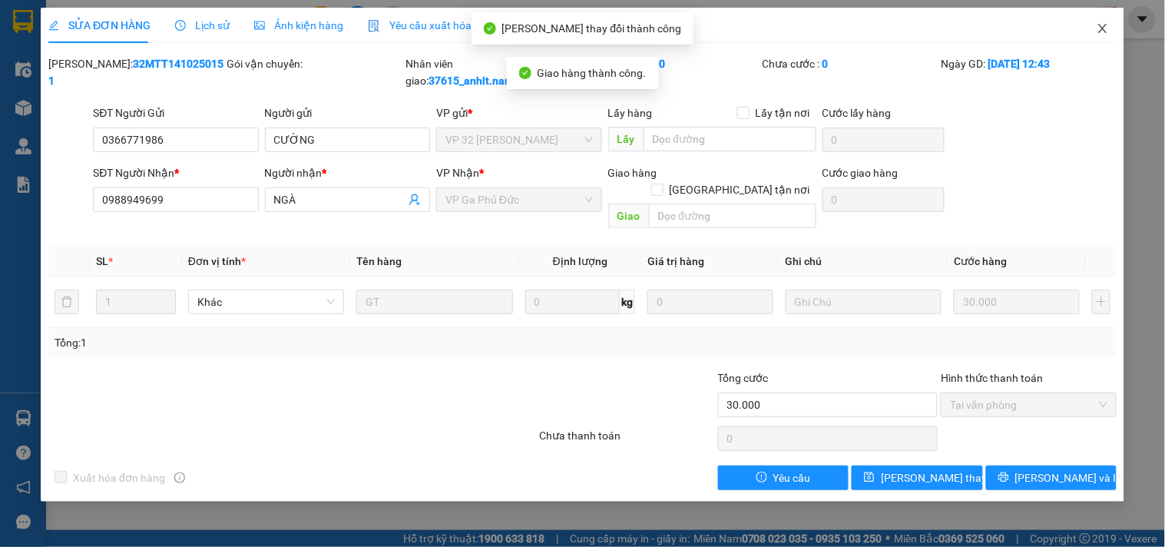
click at [1101, 29] on icon "close" at bounding box center [1102, 28] width 12 height 12
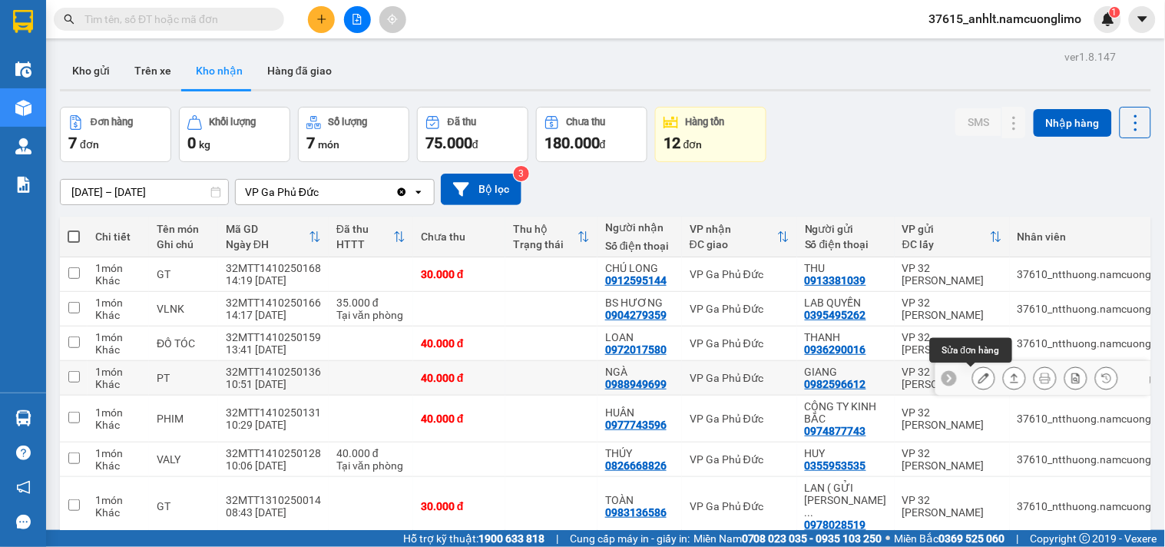
click at [978, 378] on icon at bounding box center [983, 377] width 11 height 11
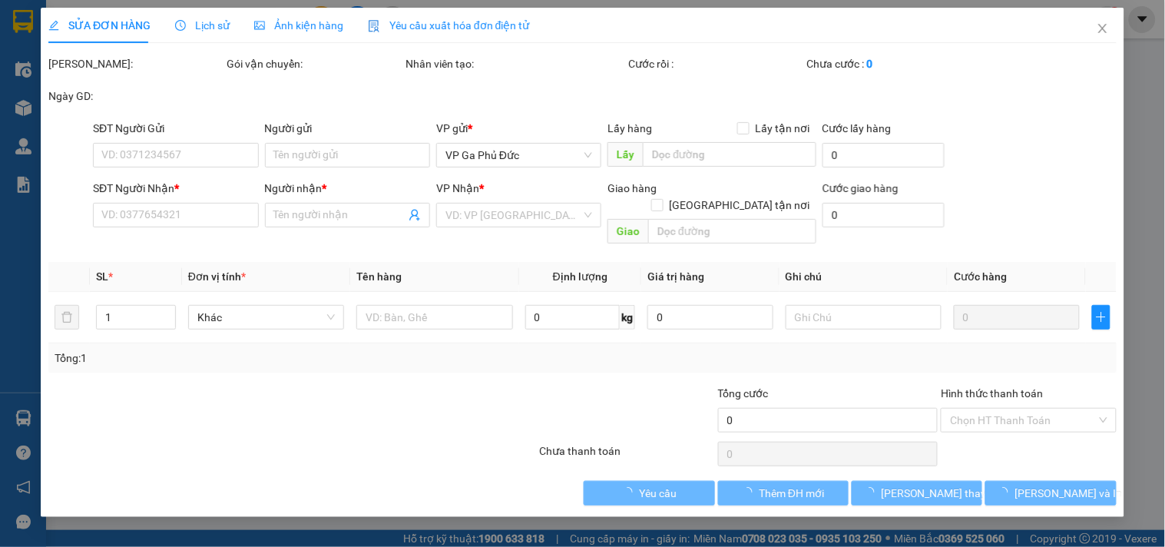
type input "0982596612"
type input "GIANG"
type input "0988949699"
type input "NGÀ"
type input "40.000"
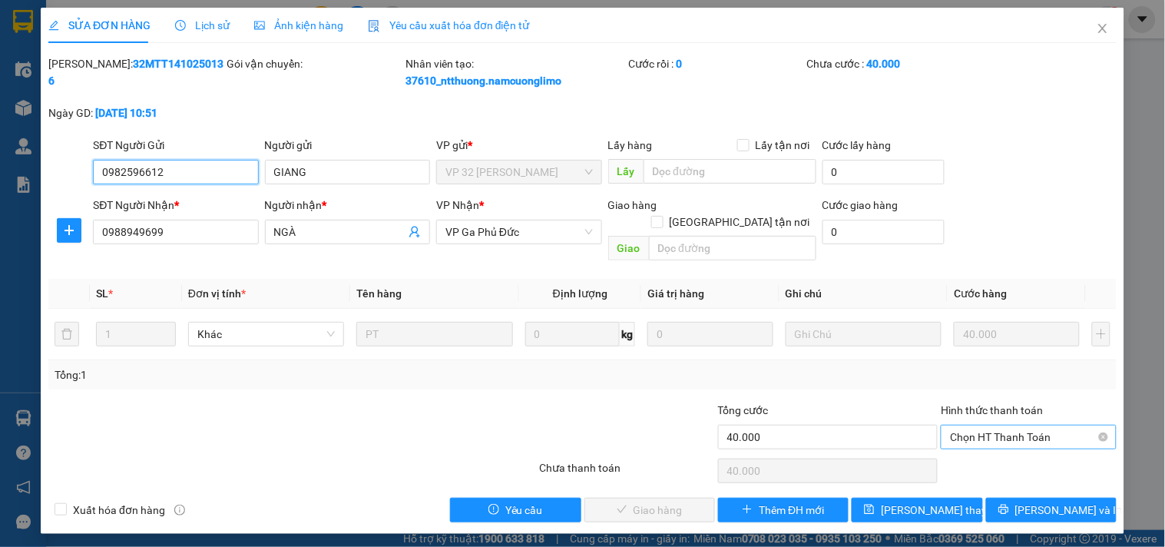
click at [995, 425] on span "Chọn HT Thanh Toán" at bounding box center [1028, 436] width 157 height 23
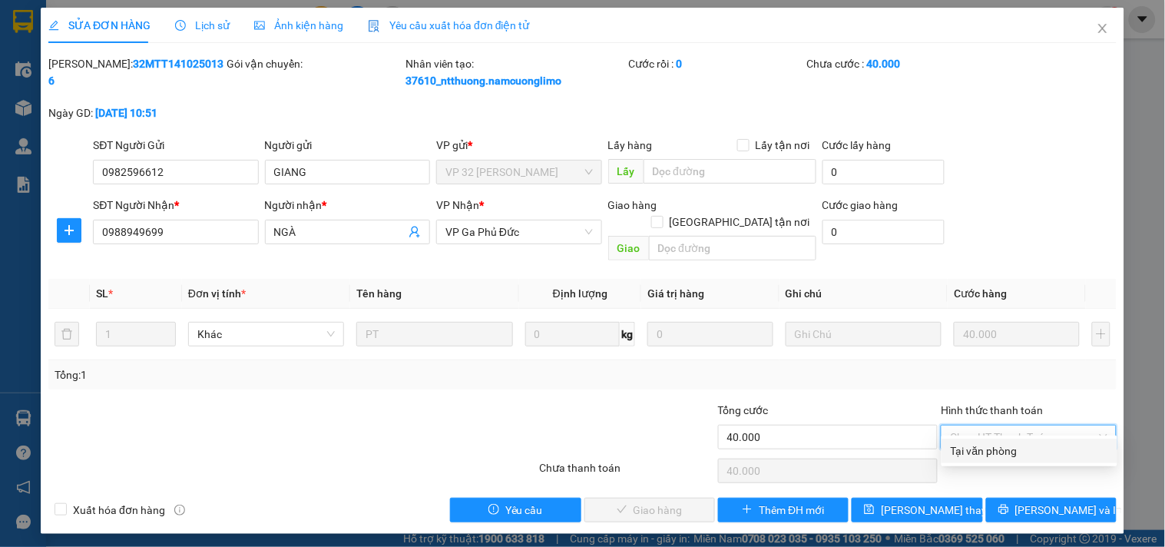
click at [986, 453] on div "Tại văn phòng" at bounding box center [1028, 450] width 157 height 17
type input "0"
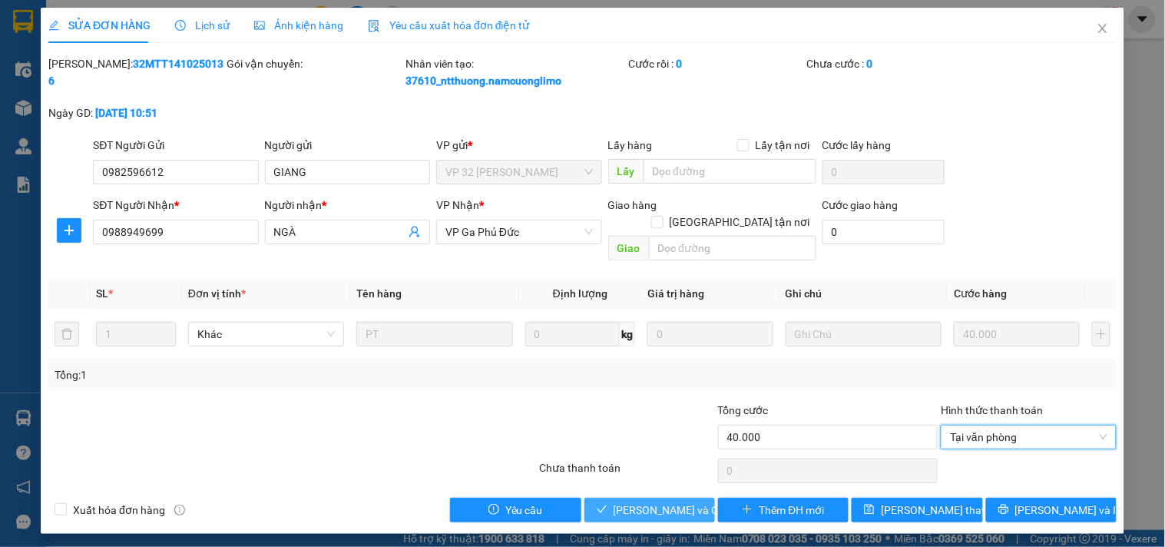
click at [655, 501] on span "[PERSON_NAME] và Giao hàng" at bounding box center [686, 509] width 147 height 17
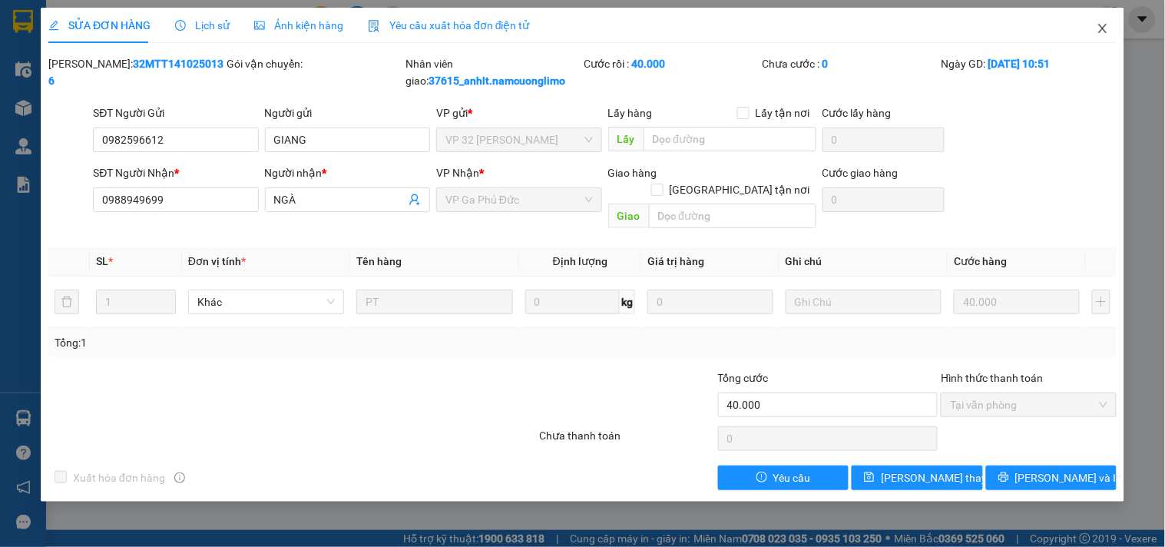
click at [1102, 27] on icon "close" at bounding box center [1102, 28] width 12 height 12
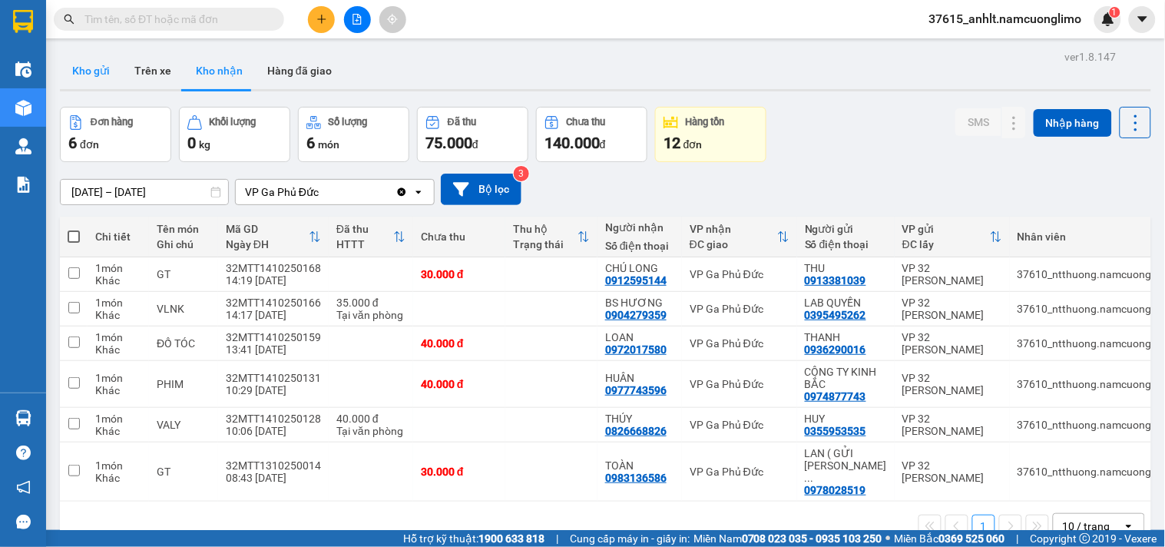
click at [103, 67] on button "Kho gửi" at bounding box center [91, 70] width 62 height 37
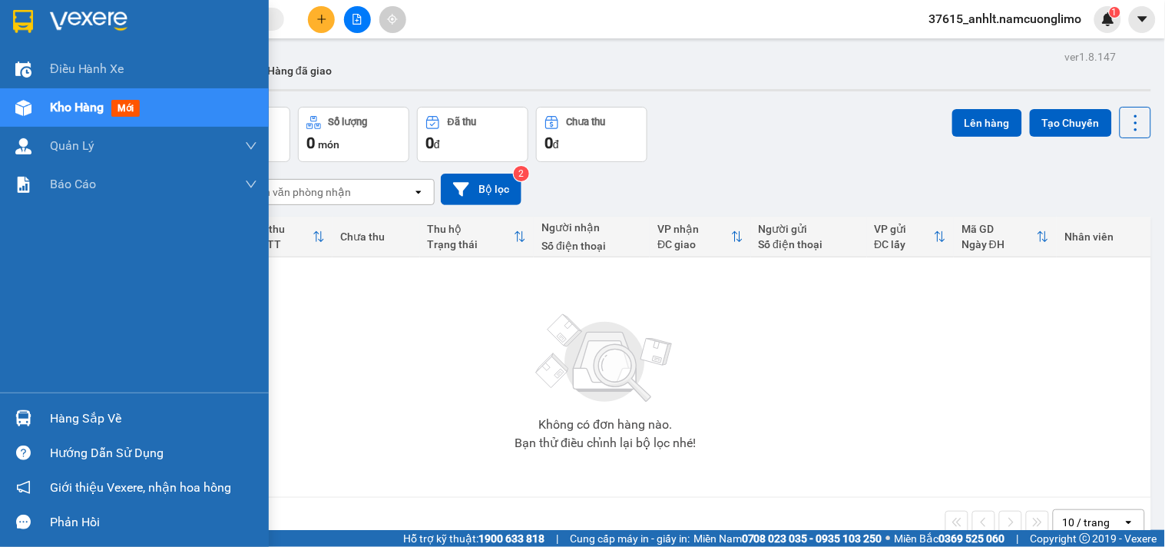
click at [24, 23] on img at bounding box center [23, 21] width 20 height 23
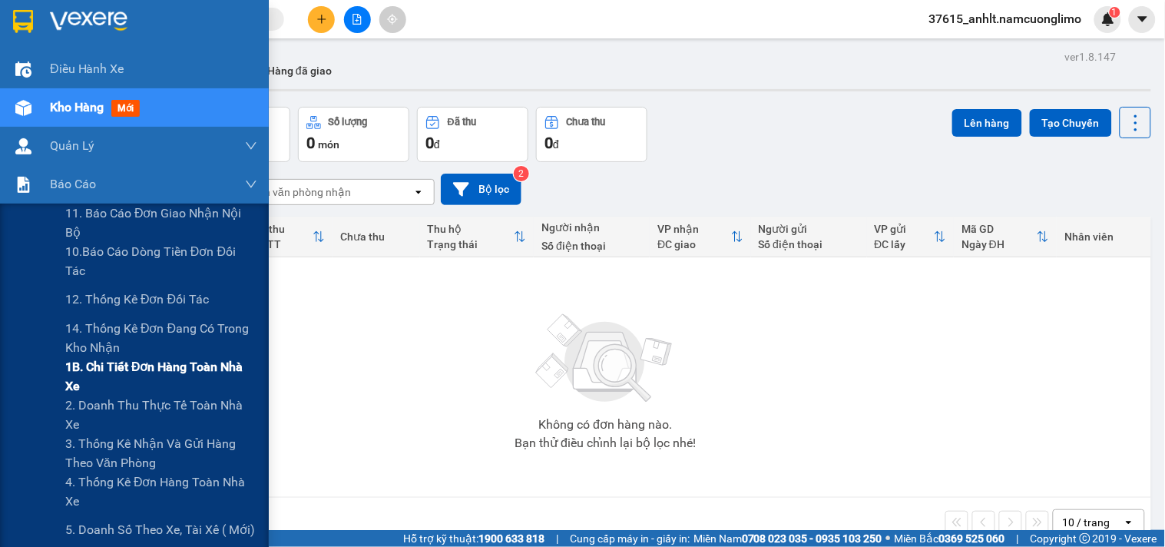
click at [85, 369] on span "1B. Chi tiết đơn hàng toàn nhà xe" at bounding box center [161, 376] width 192 height 38
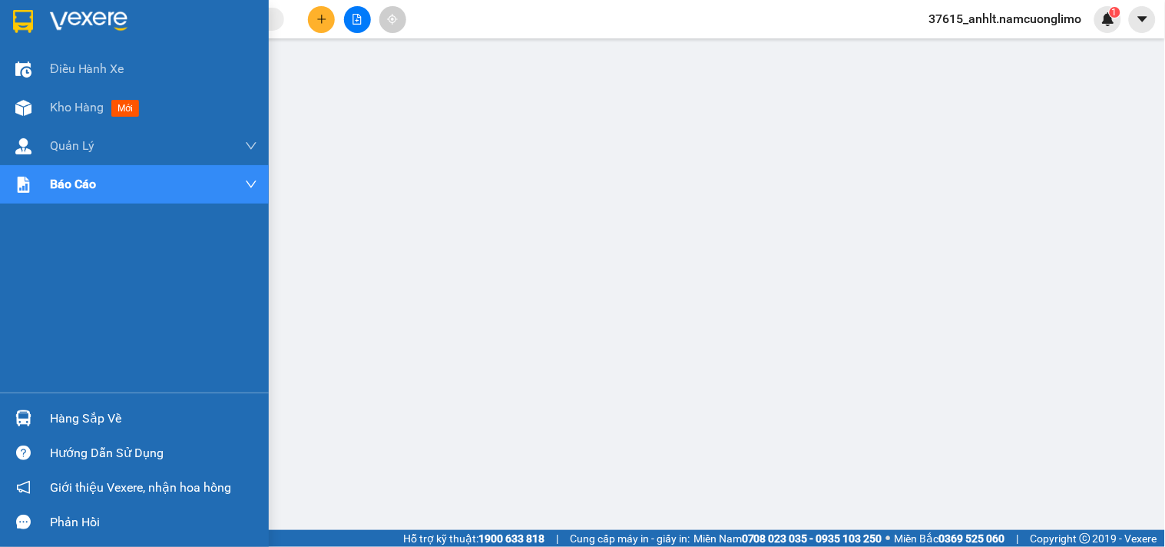
click at [18, 19] on img at bounding box center [23, 21] width 20 height 23
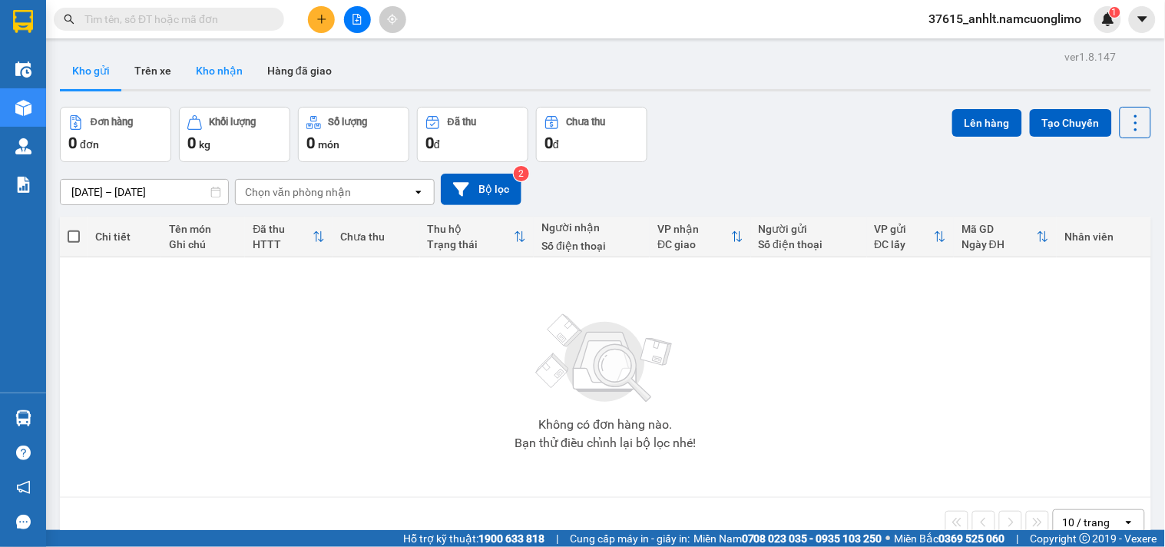
click at [238, 71] on button "Kho nhận" at bounding box center [218, 70] width 71 height 37
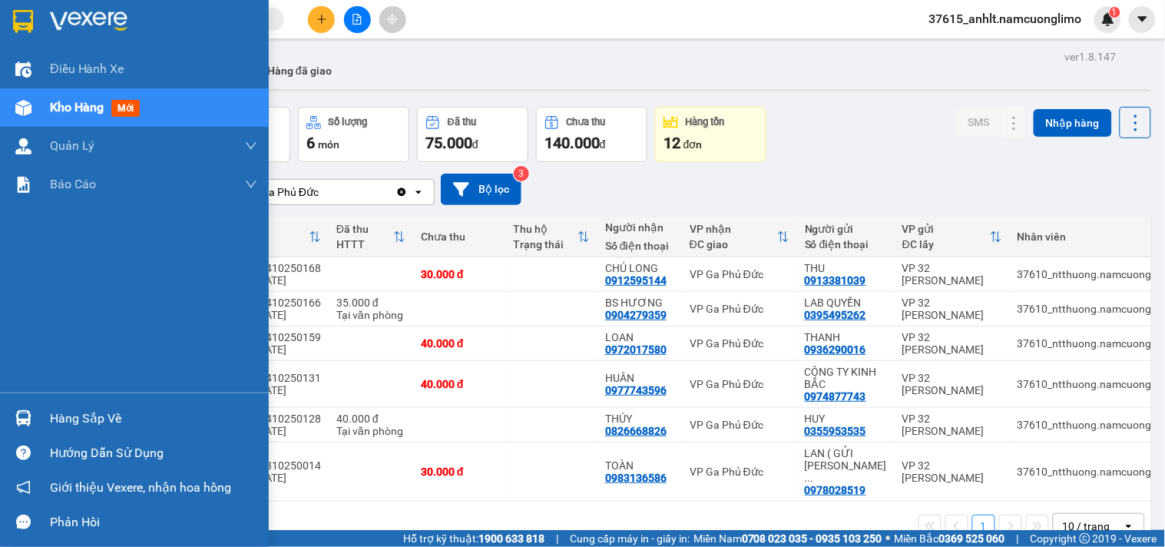
click at [28, 421] on img at bounding box center [23, 418] width 16 height 16
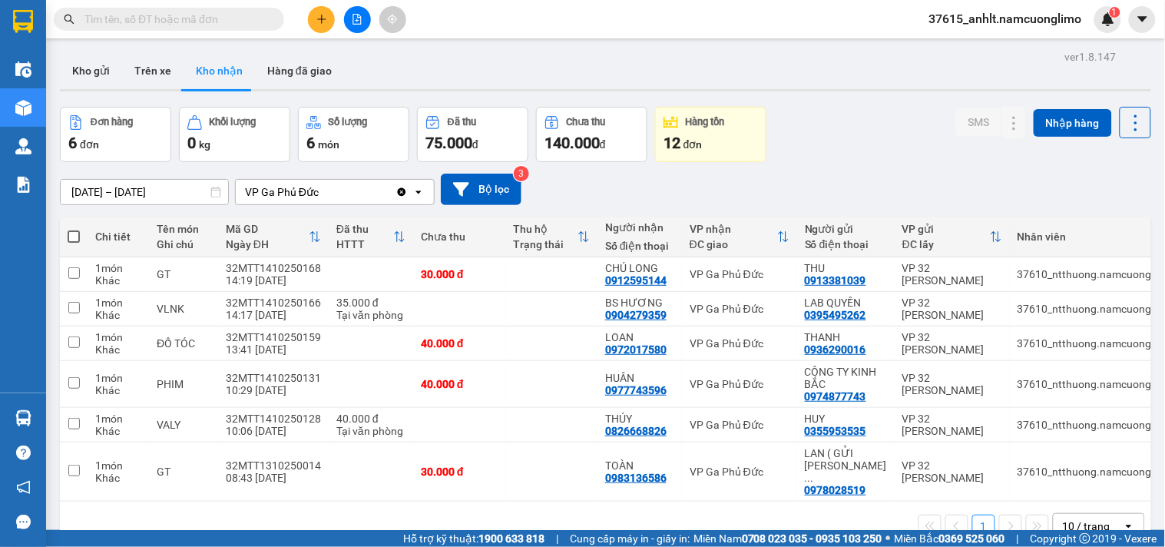
click at [817, 146] on section "Kết quả tìm kiếm ( 0 ) Bộ lọc No Data 37615_anhlt.namcuonglimo 1 Điều hành xe K…" at bounding box center [582, 273] width 1165 height 547
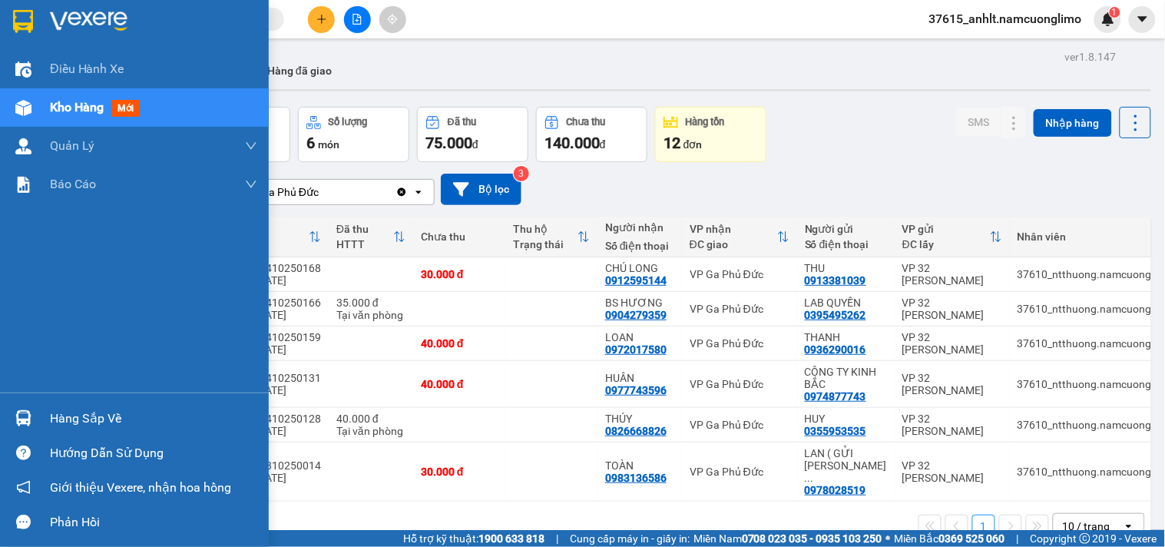
click at [23, 25] on img at bounding box center [23, 21] width 20 height 23
click at [27, 418] on img at bounding box center [23, 418] width 16 height 16
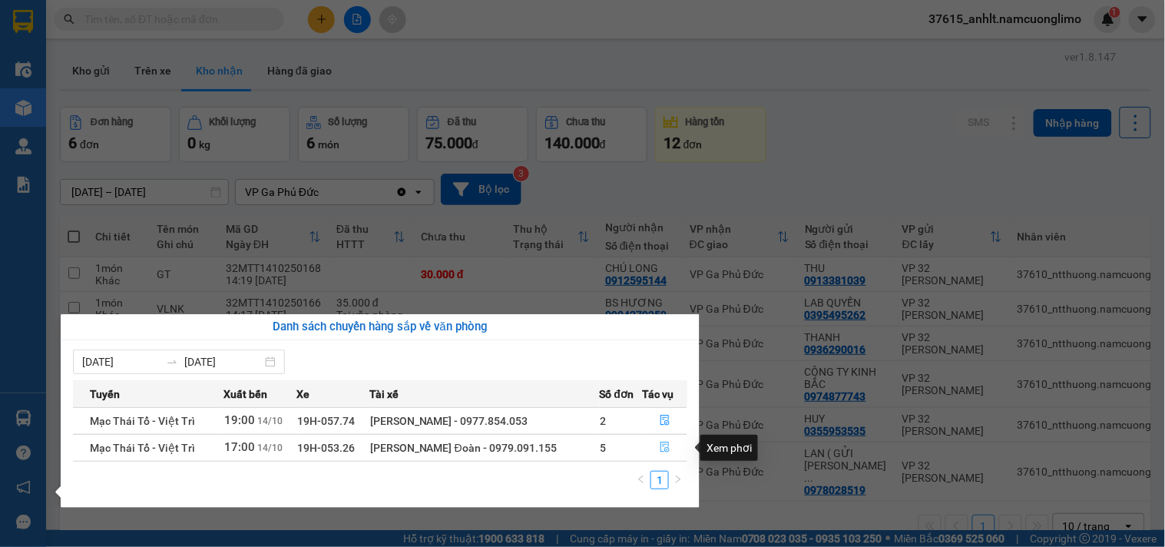
click at [663, 450] on icon "file-done" at bounding box center [664, 446] width 9 height 11
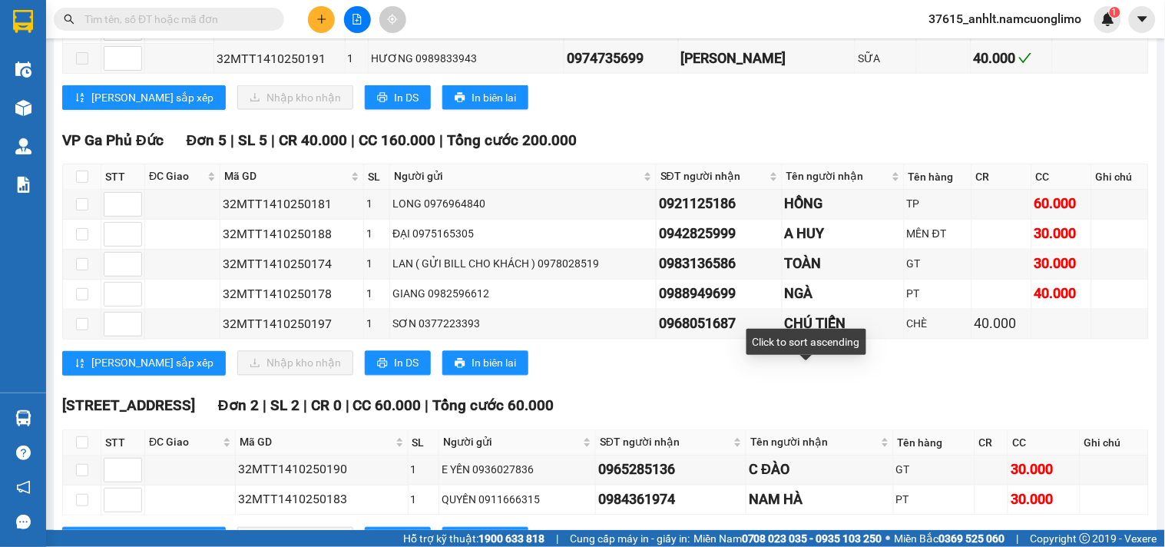
scroll to position [586, 0]
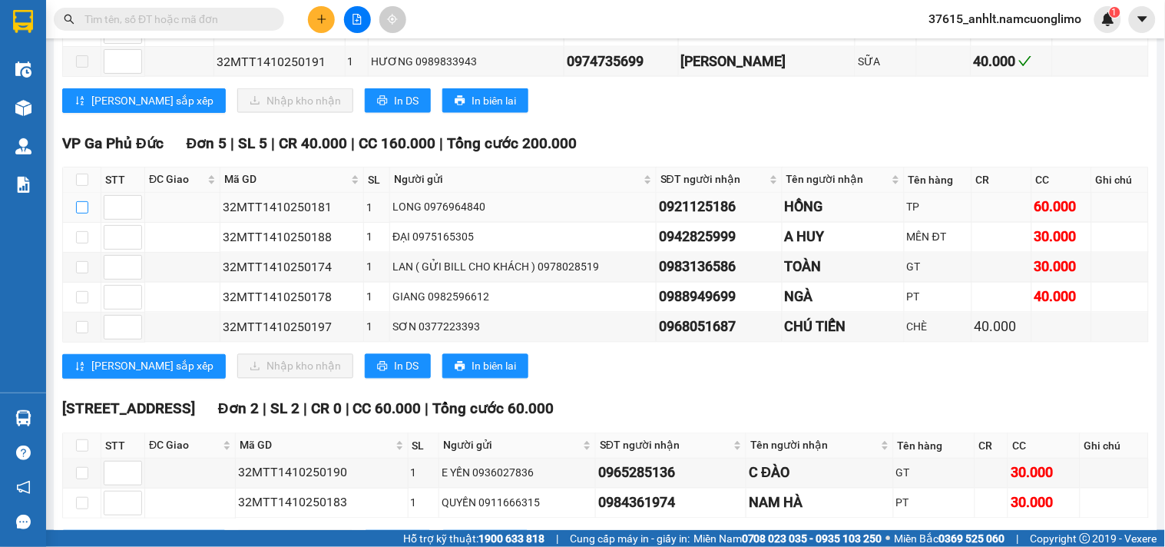
click at [85, 213] on input "checkbox" at bounding box center [82, 207] width 12 height 12
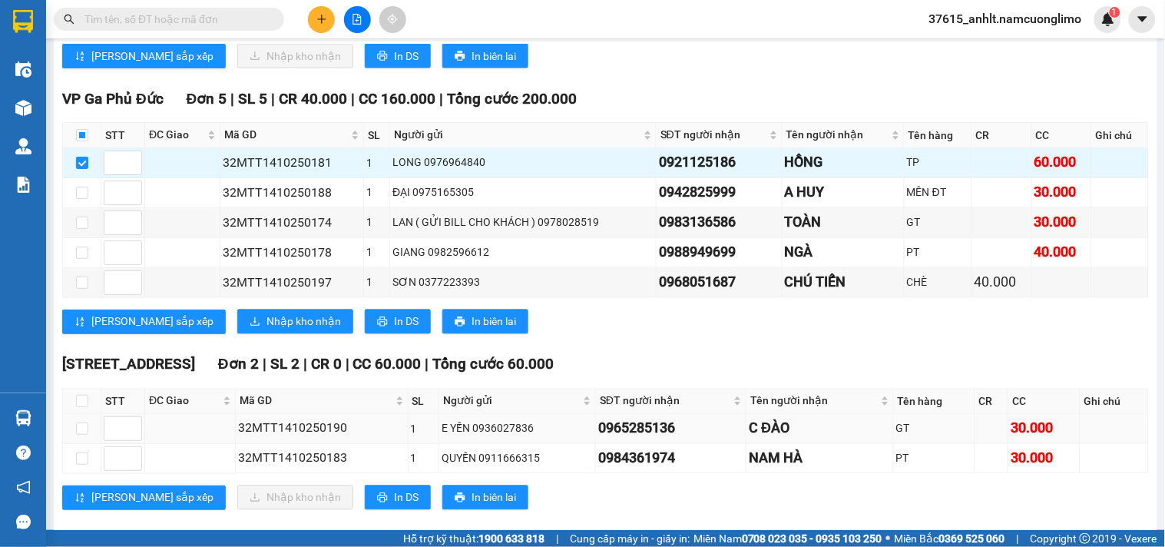
scroll to position [672, 0]
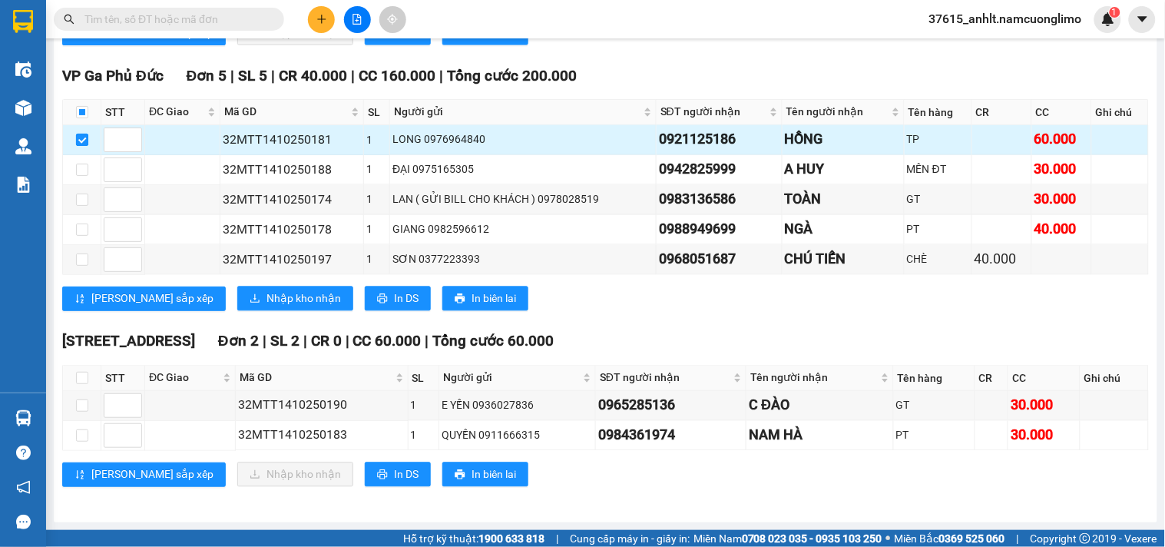
drag, startPoint x: 83, startPoint y: 138, endPoint x: 83, endPoint y: 161, distance: 23.0
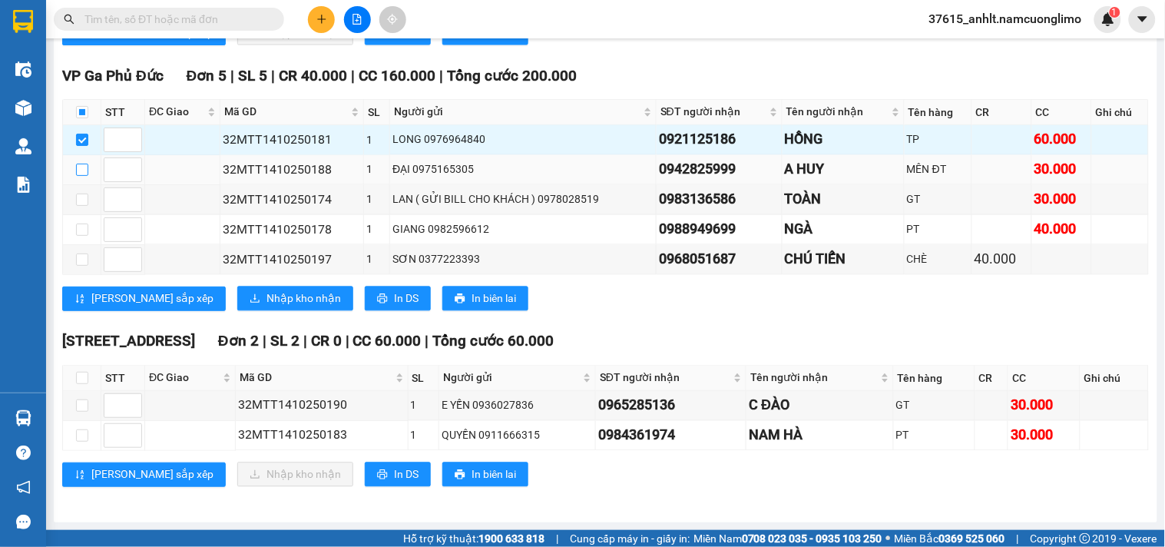
click at [84, 138] on input "checkbox" at bounding box center [82, 140] width 12 height 12
checkbox input "false"
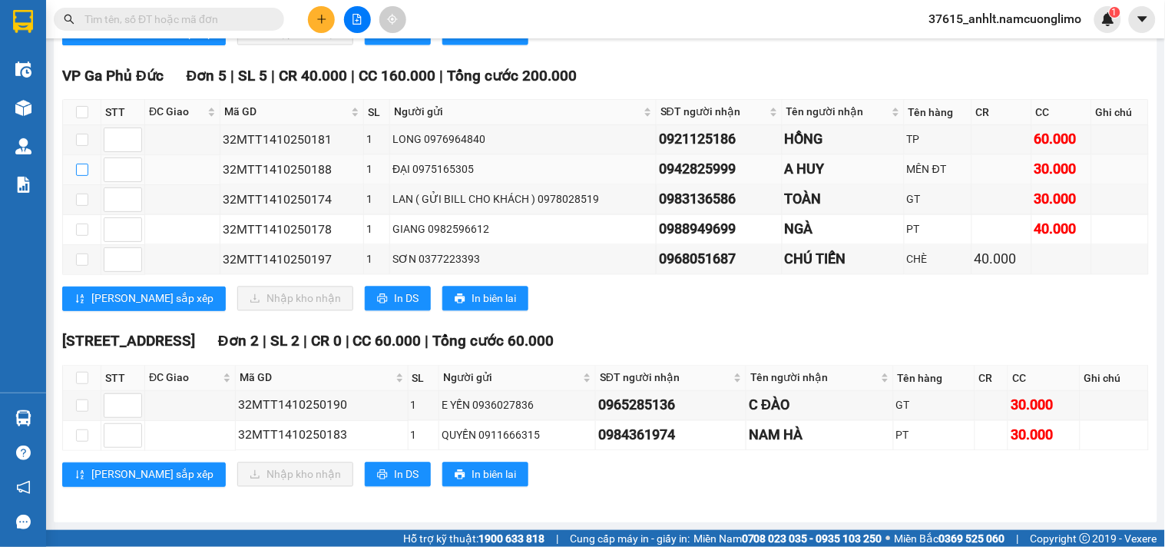
click at [82, 164] on input "checkbox" at bounding box center [82, 170] width 12 height 12
checkbox input "true"
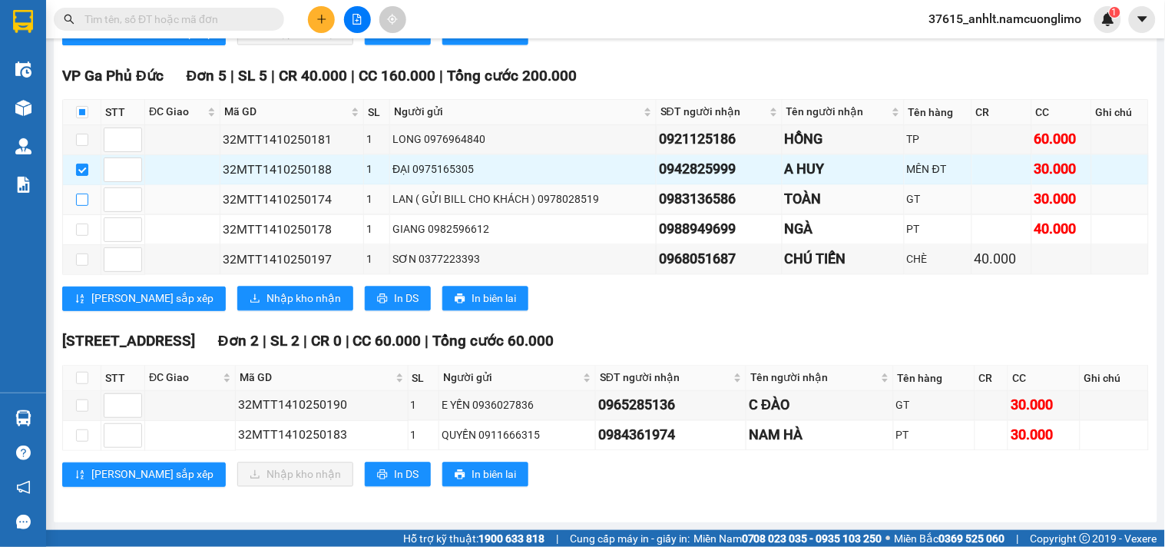
click at [80, 202] on input "checkbox" at bounding box center [82, 199] width 12 height 12
checkbox input "true"
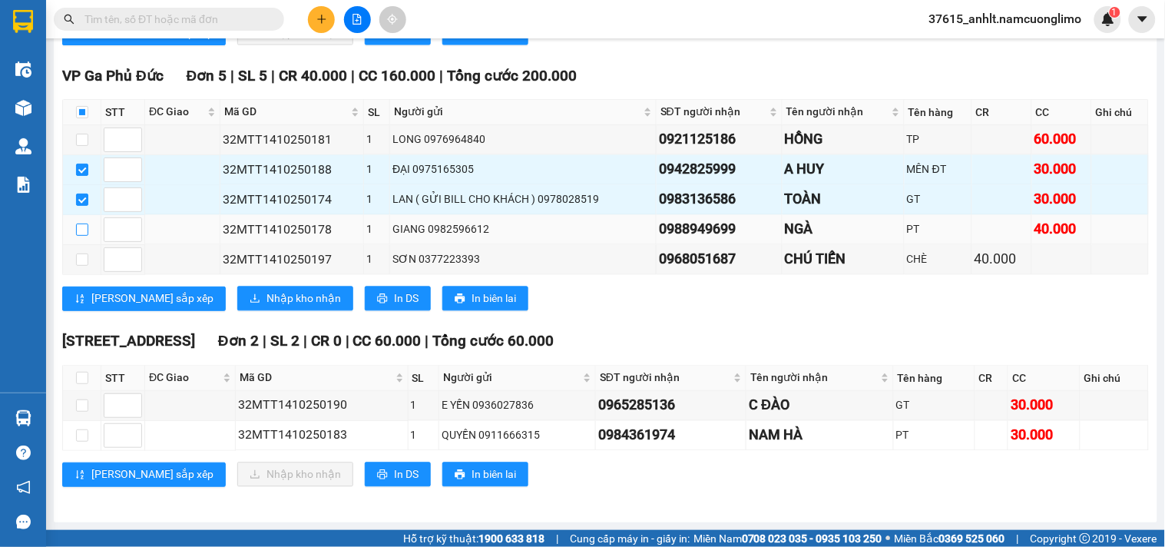
click at [78, 226] on input "checkbox" at bounding box center [82, 229] width 12 height 12
checkbox input "true"
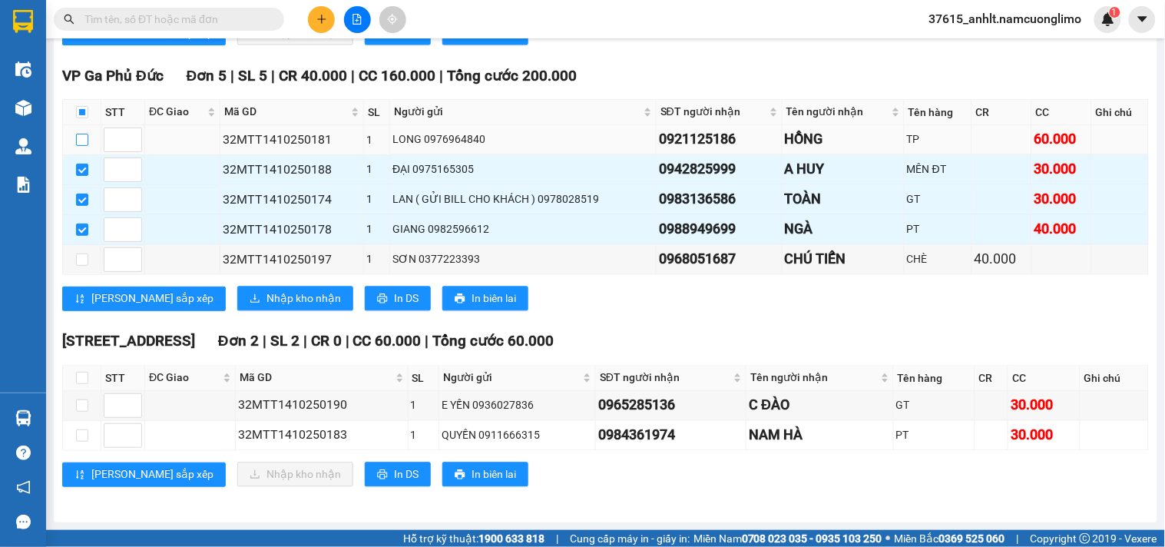
click at [82, 138] on input "checkbox" at bounding box center [82, 140] width 12 height 12
checkbox input "true"
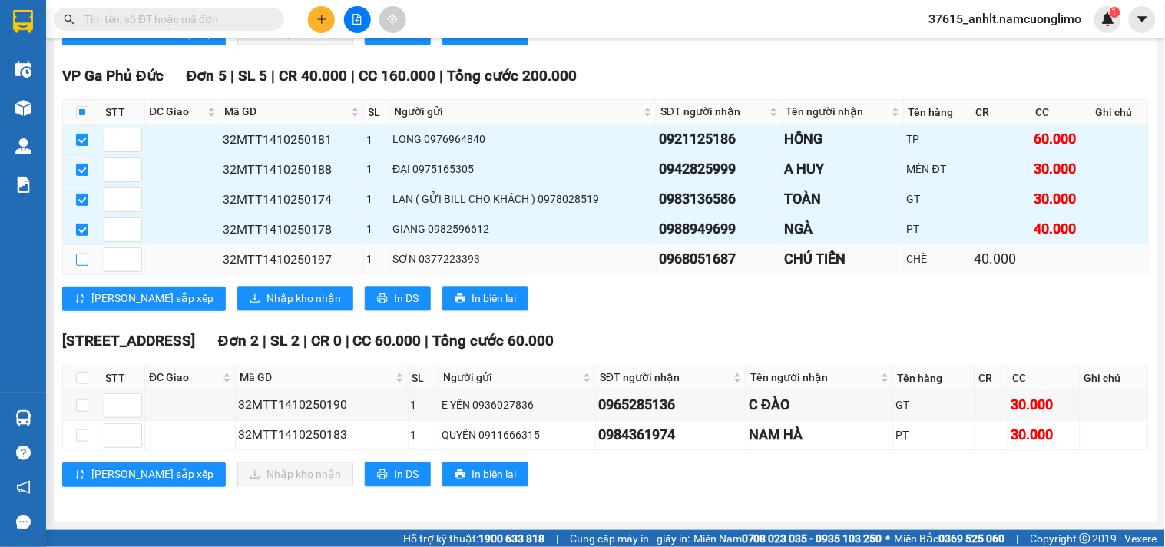
click at [81, 257] on input "checkbox" at bounding box center [82, 259] width 12 height 12
checkbox input "true"
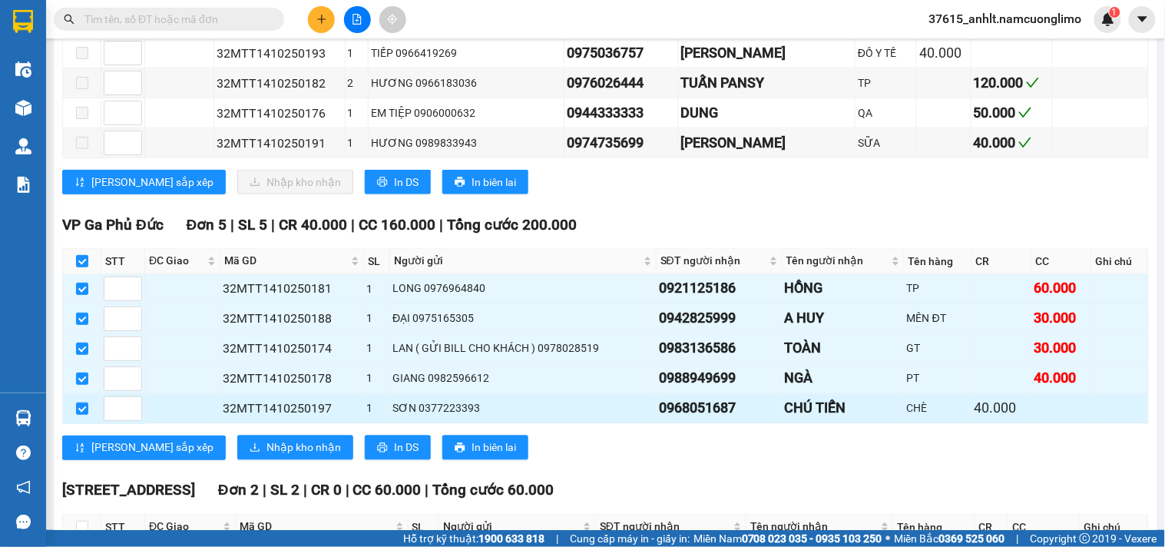
scroll to position [501, 0]
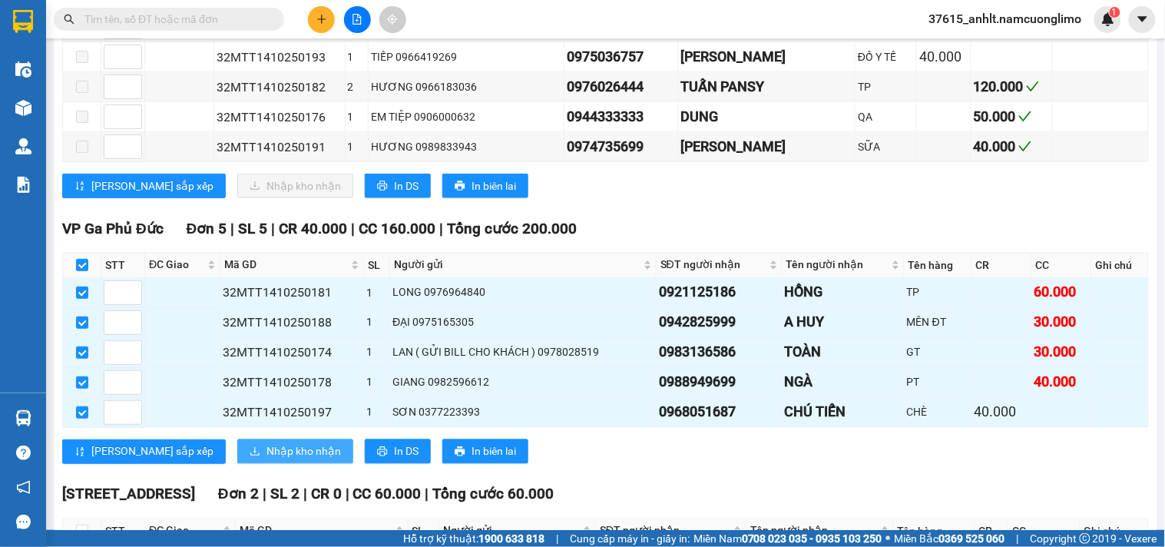
click at [266, 460] on span "Nhập kho nhận" at bounding box center [303, 451] width 74 height 17
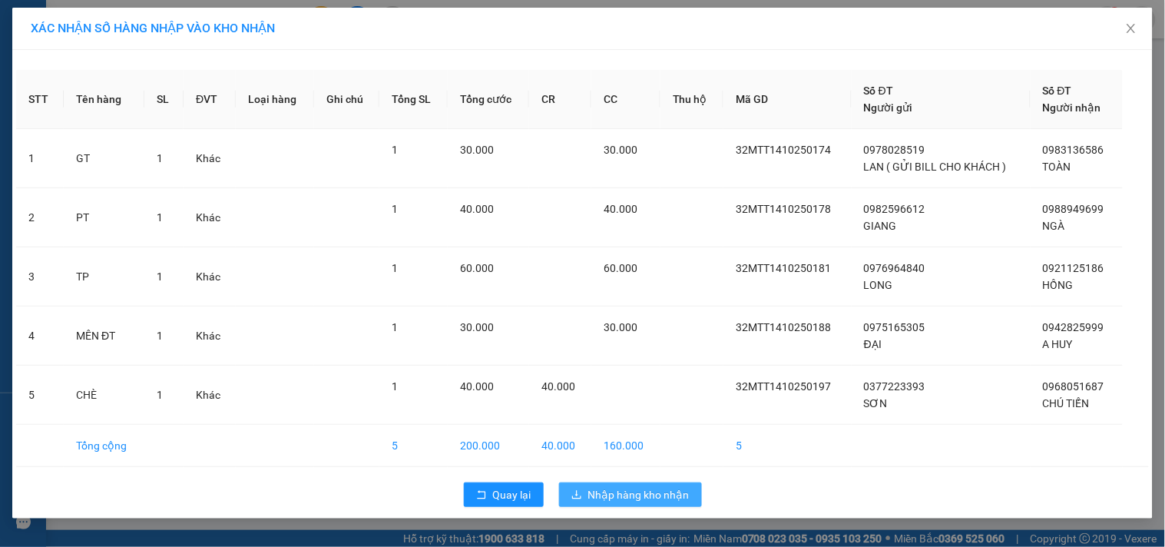
click at [643, 501] on span "Nhập hàng kho nhận" at bounding box center [638, 494] width 101 height 17
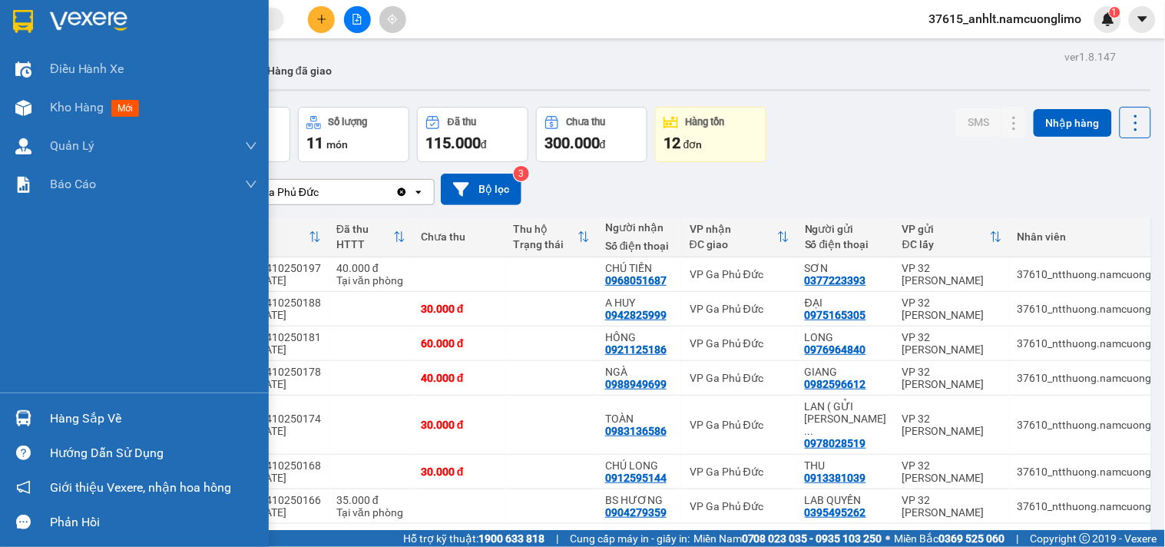
click at [32, 17] on img at bounding box center [23, 21] width 20 height 23
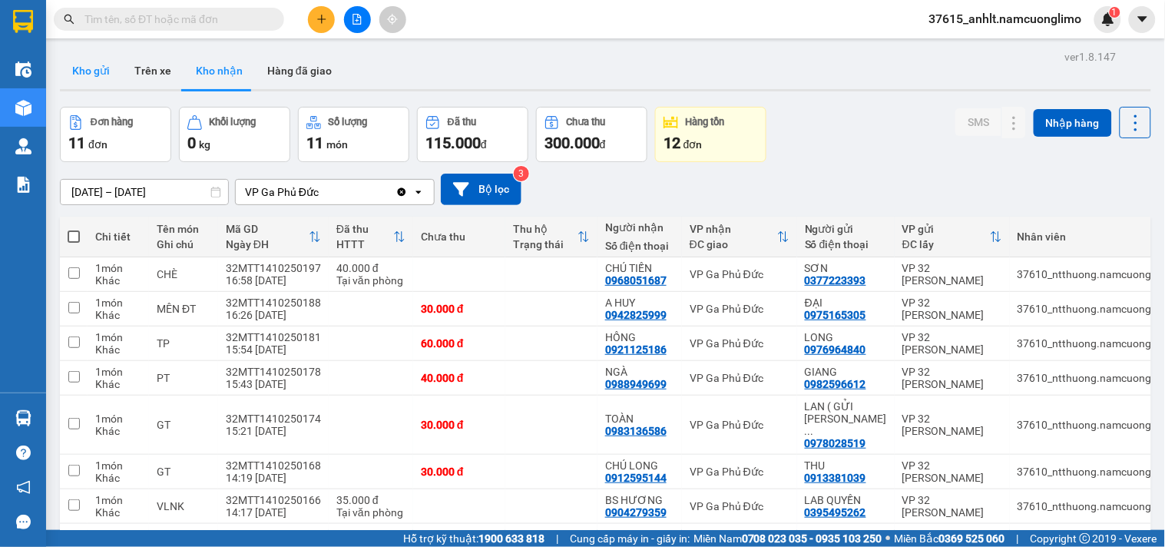
click at [88, 70] on button "Kho gửi" at bounding box center [91, 70] width 62 height 37
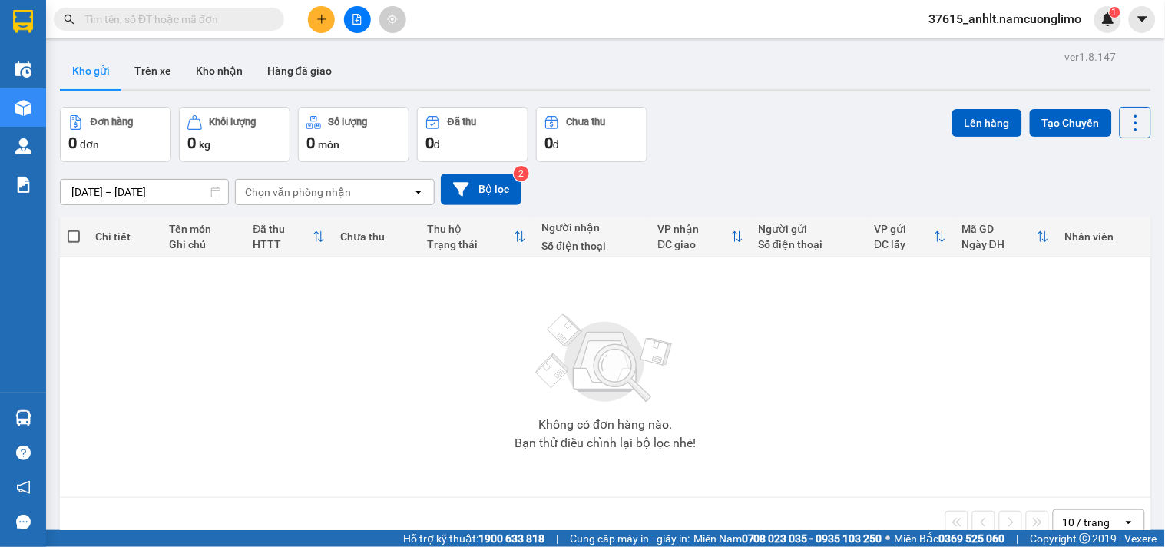
click at [35, 416] on div at bounding box center [23, 418] width 27 height 27
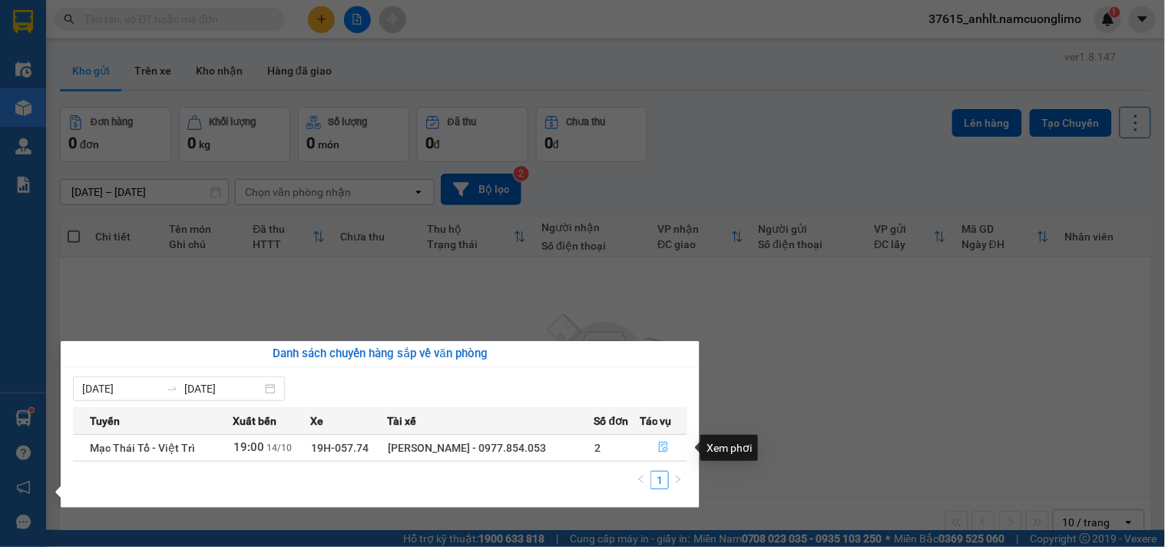
click at [663, 447] on icon "file-done" at bounding box center [663, 446] width 9 height 11
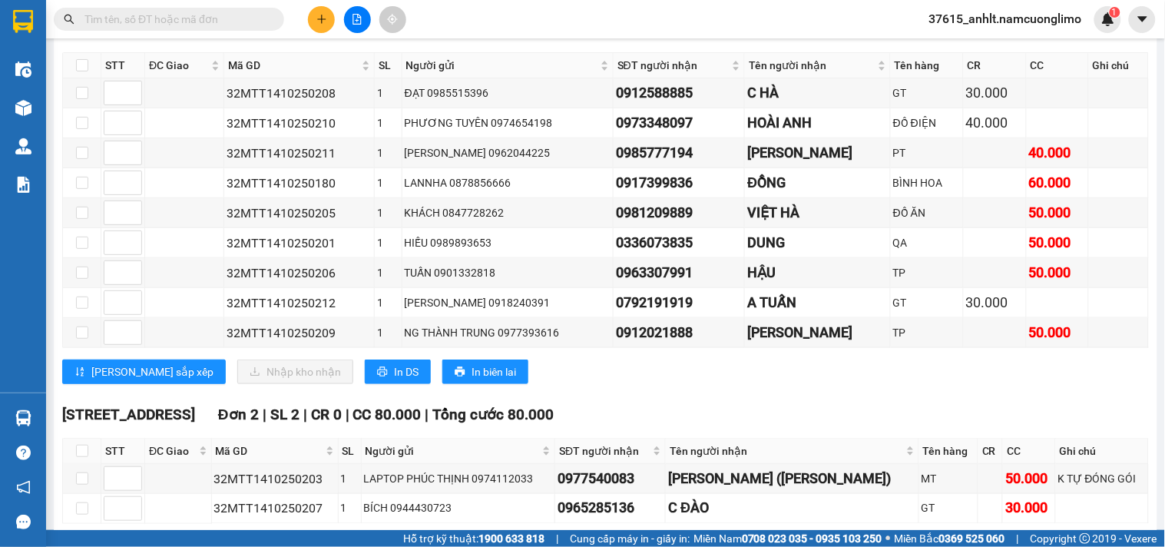
scroll to position [520, 0]
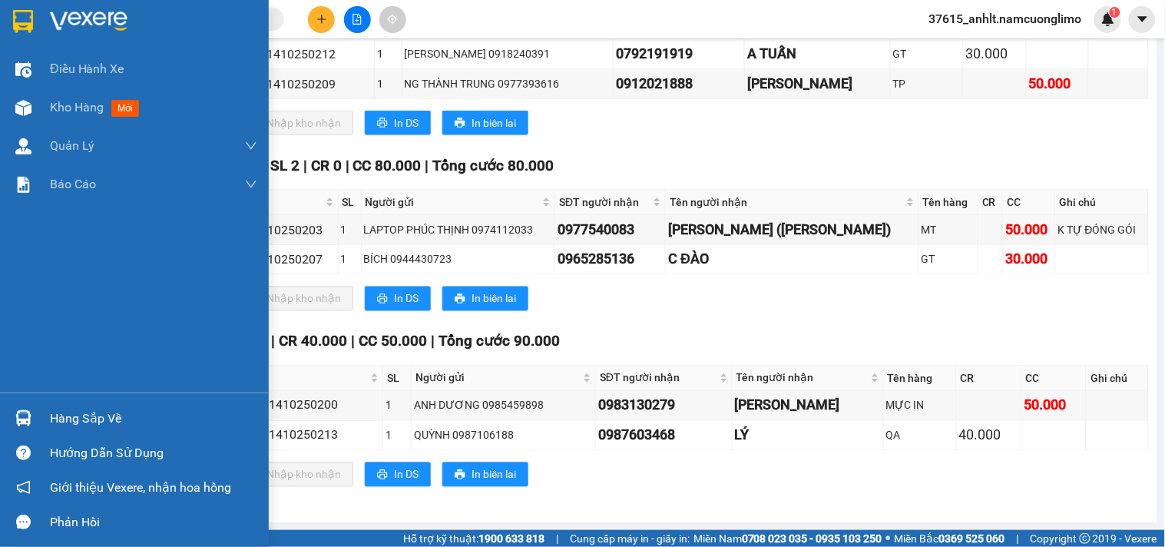
click at [21, 21] on img at bounding box center [23, 21] width 20 height 23
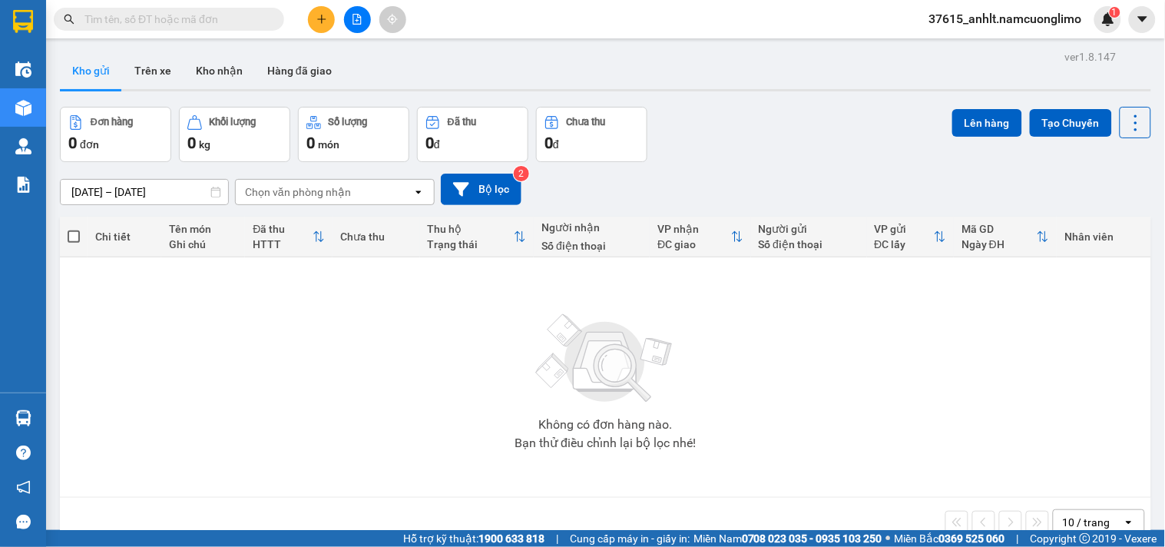
drag, startPoint x: 223, startPoint y: 72, endPoint x: 324, endPoint y: 210, distance: 170.3
click at [223, 73] on button "Kho nhận" at bounding box center [218, 70] width 71 height 37
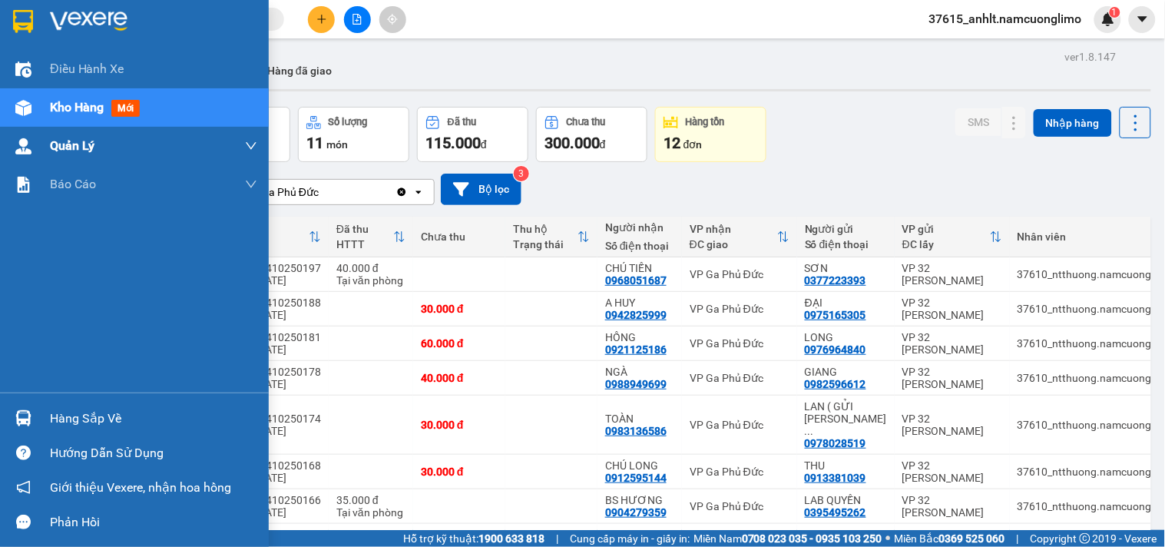
click at [28, 18] on img at bounding box center [23, 21] width 20 height 23
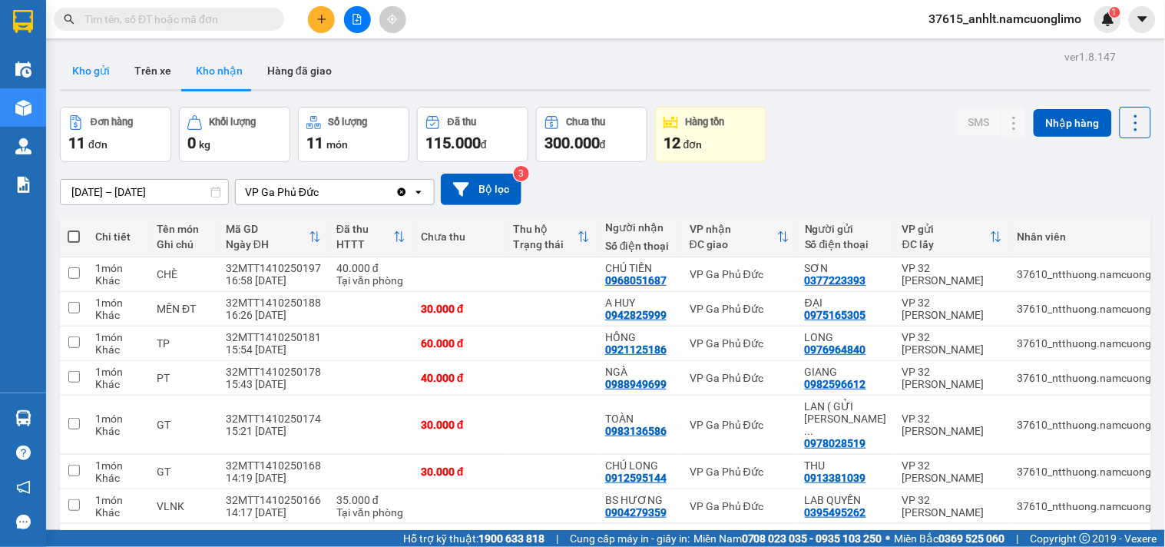
click at [94, 64] on button "Kho gửi" at bounding box center [91, 70] width 62 height 37
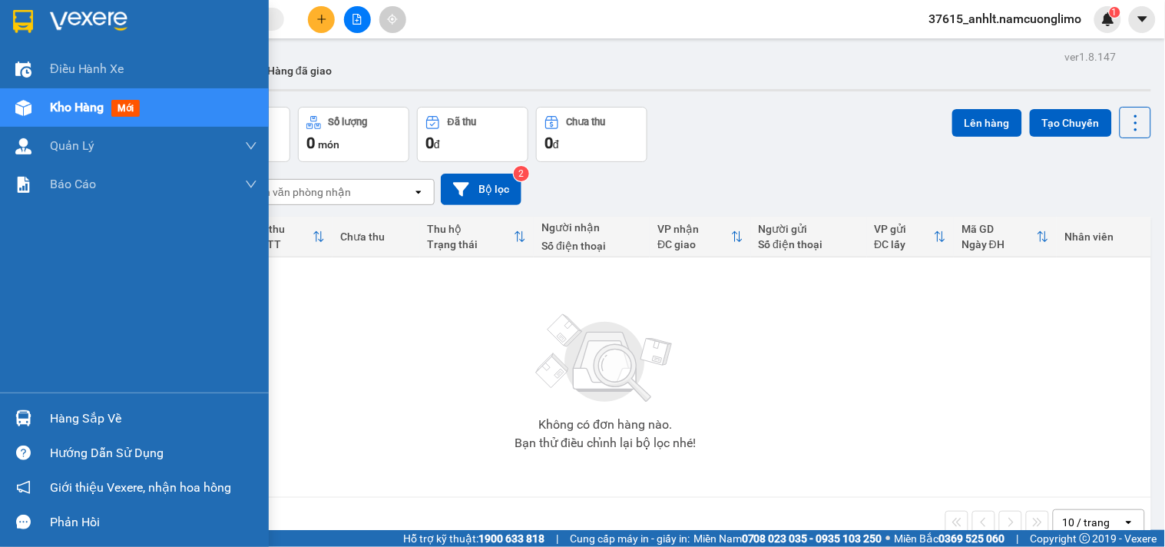
drag, startPoint x: 29, startPoint y: 24, endPoint x: 37, endPoint y: 45, distance: 22.1
click at [31, 24] on img at bounding box center [23, 21] width 20 height 23
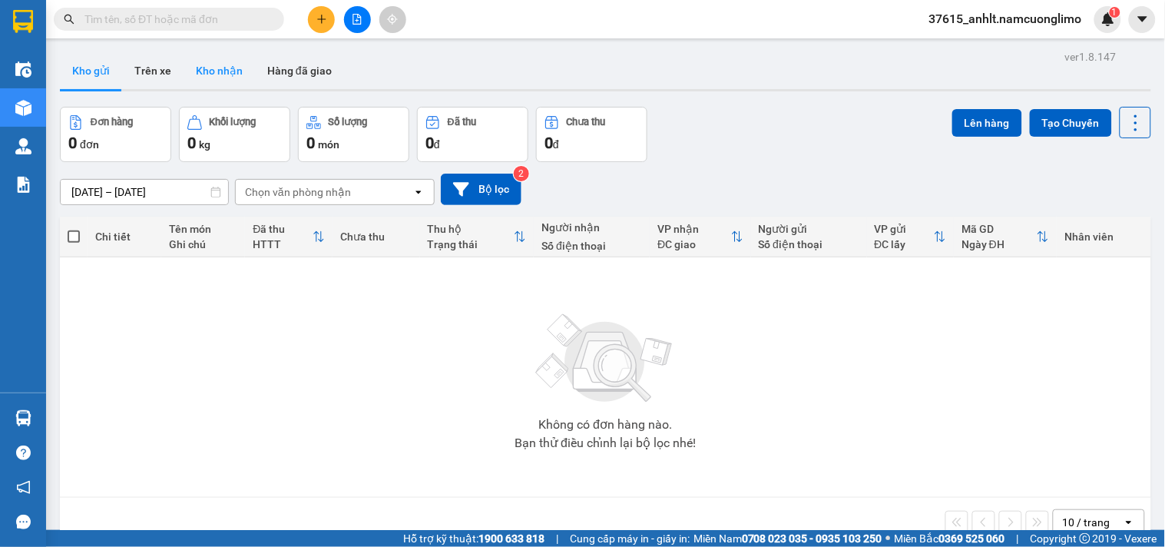
click at [206, 67] on button "Kho nhận" at bounding box center [218, 70] width 71 height 37
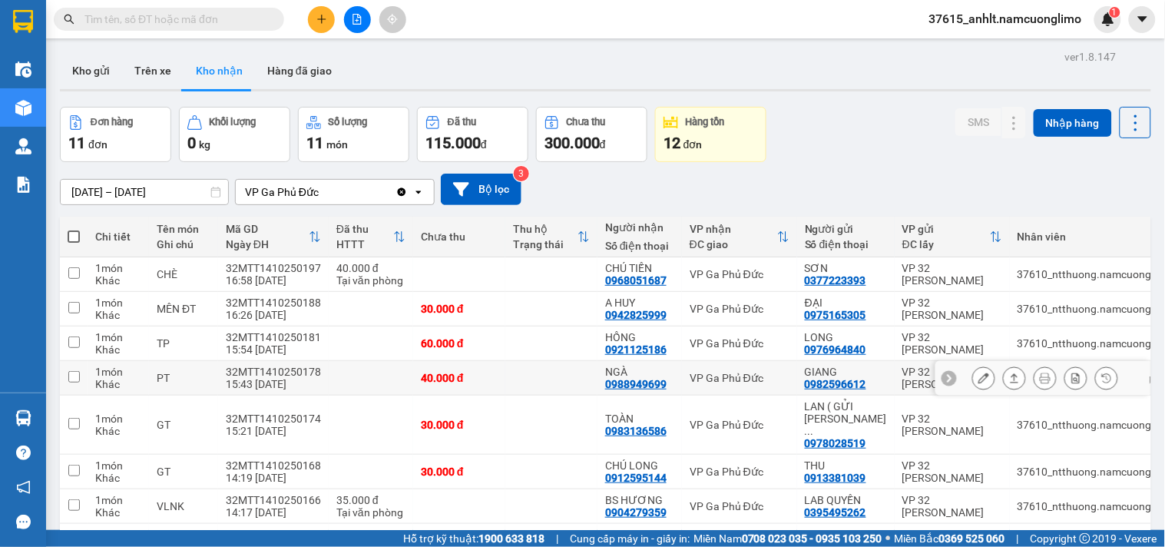
scroll to position [167, 0]
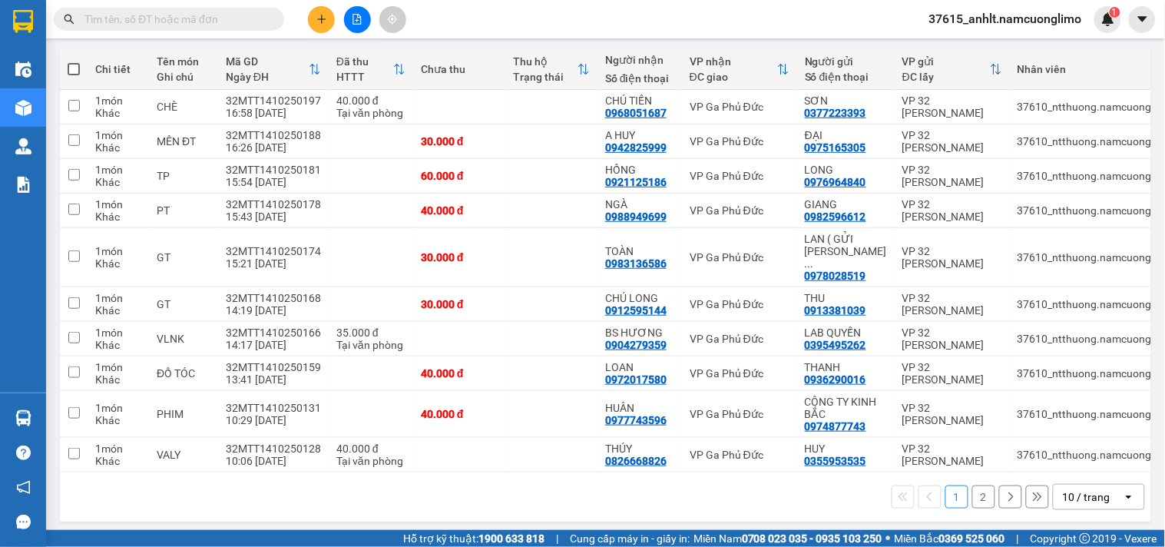
click at [1099, 495] on div "10 / trang" at bounding box center [1087, 496] width 69 height 25
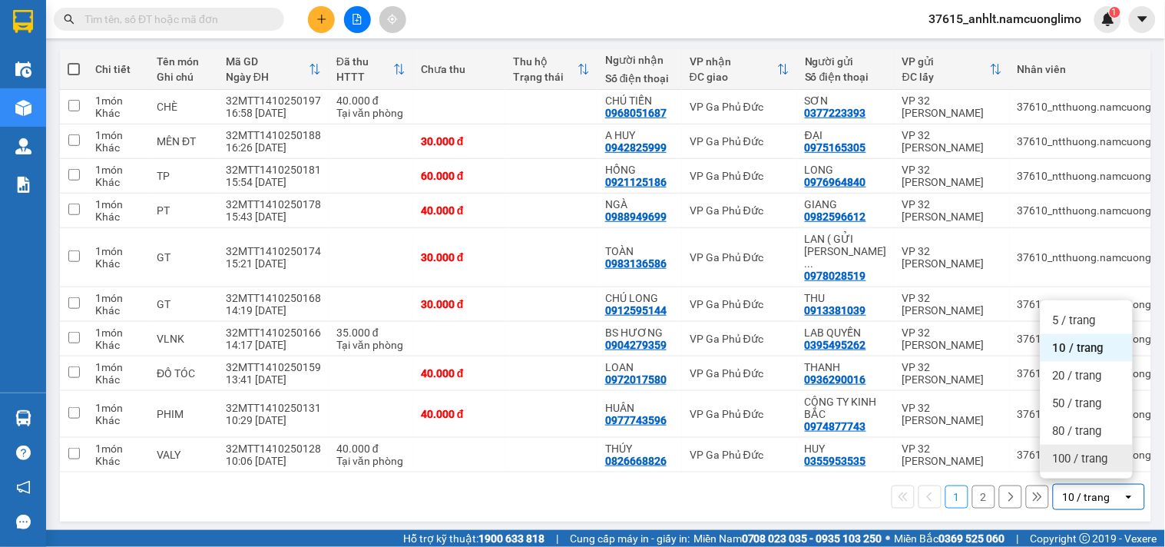
click at [1065, 463] on span "100 / trang" at bounding box center [1079, 458] width 55 height 15
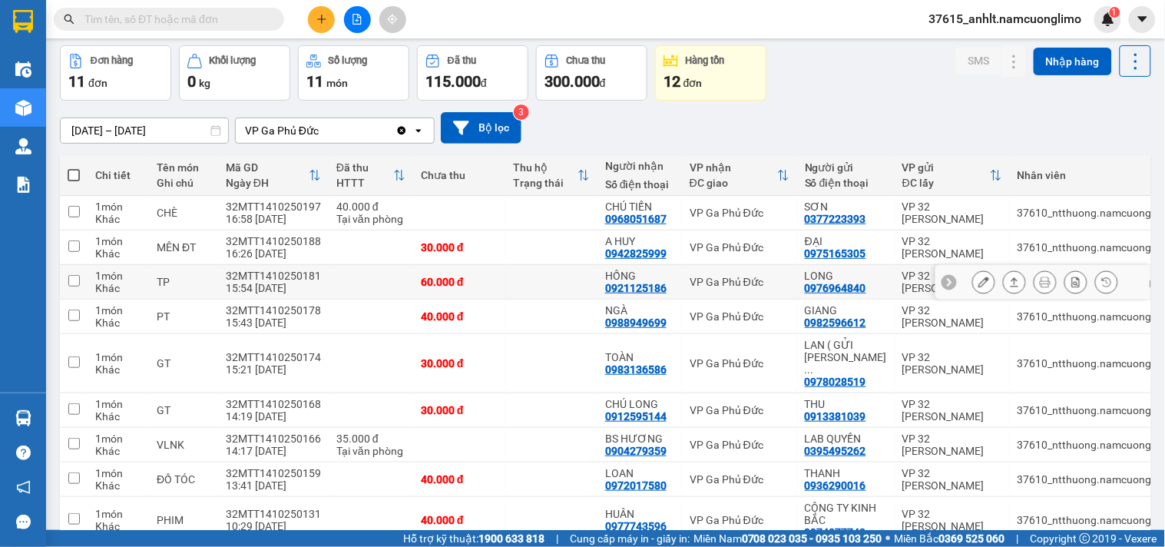
scroll to position [0, 0]
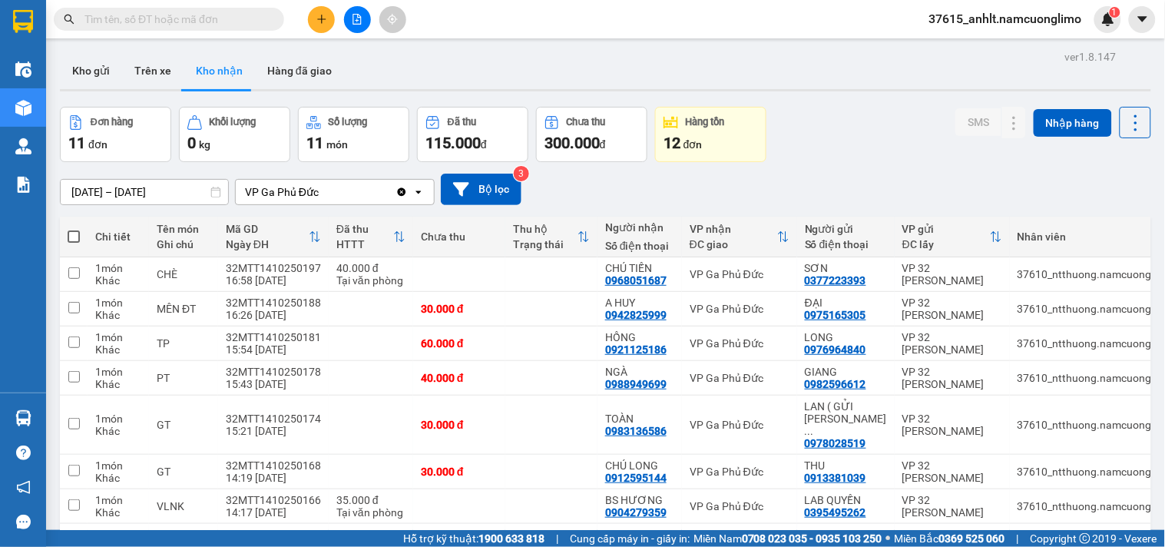
click at [126, 194] on input "[DATE] – [DATE]" at bounding box center [144, 192] width 167 height 25
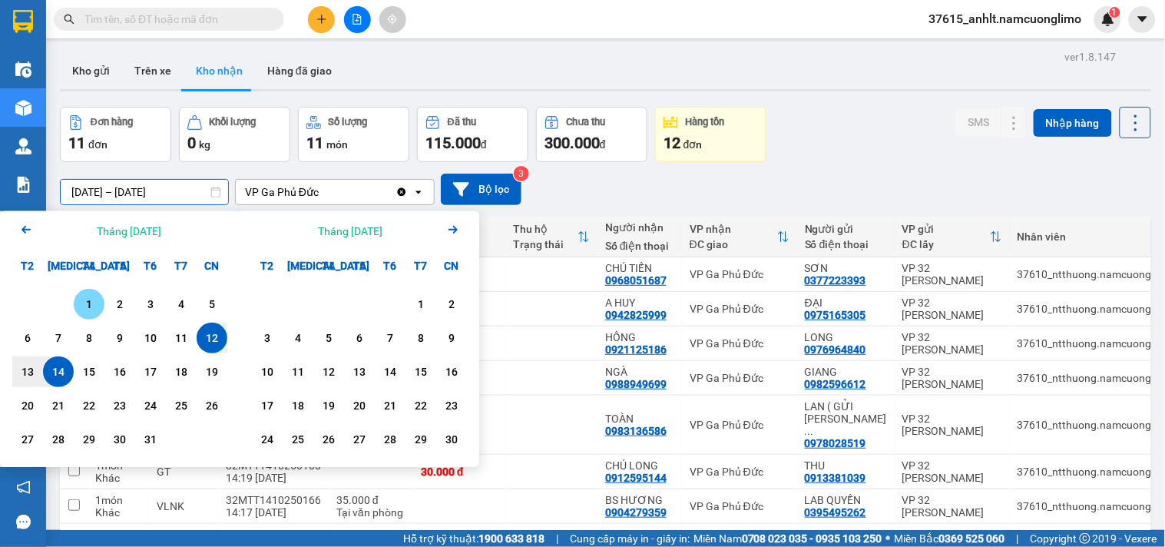
click at [83, 300] on div "1" at bounding box center [88, 304] width 21 height 18
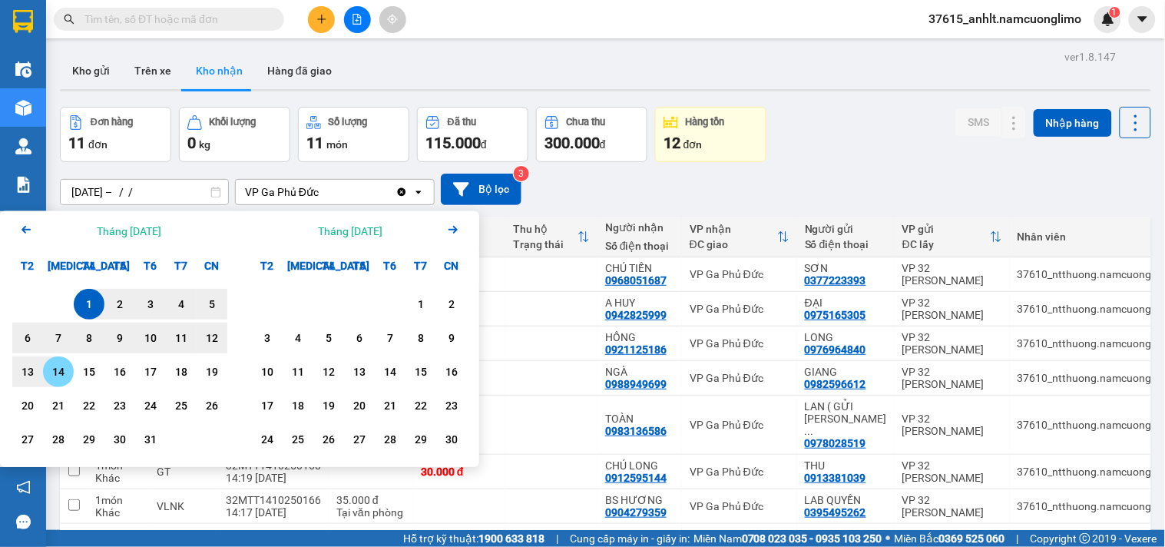
click at [55, 362] on div "14" at bounding box center [58, 371] width 31 height 31
type input "[DATE] – [DATE]"
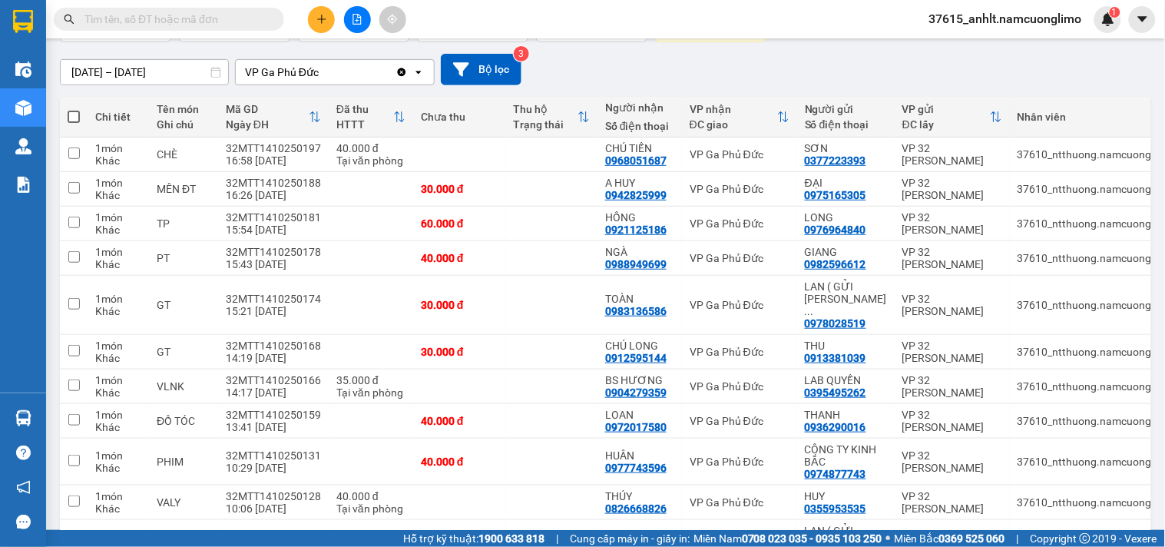
scroll to position [249, 0]
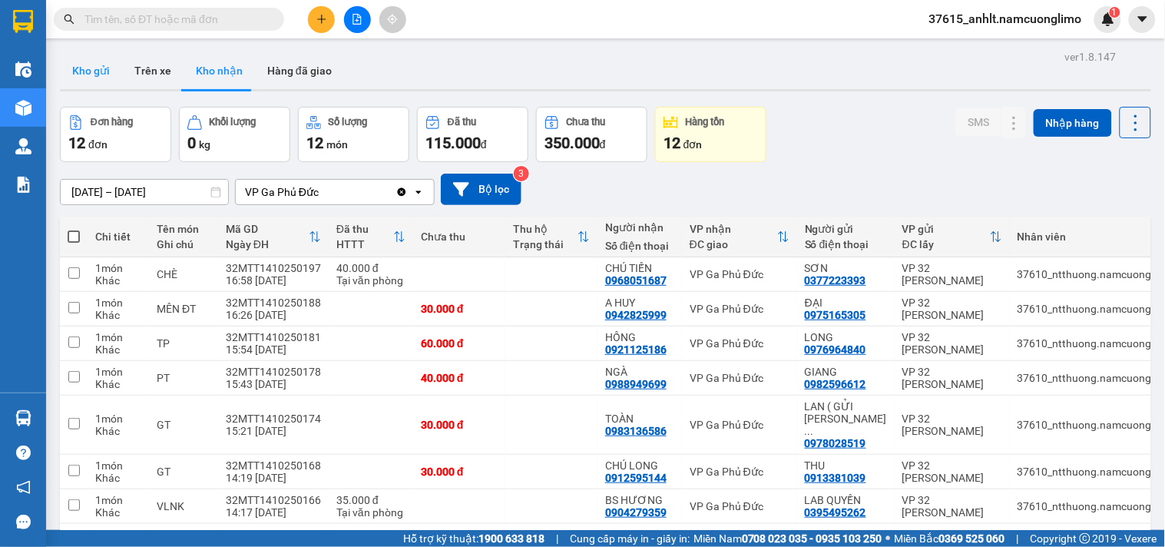
click at [79, 72] on button "Kho gửi" at bounding box center [91, 70] width 62 height 37
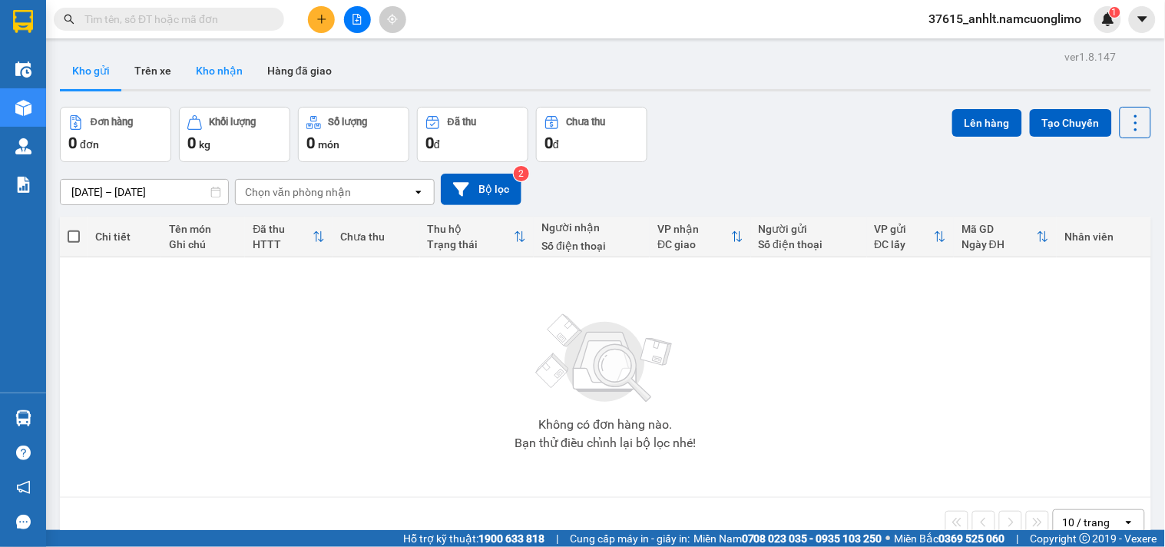
drag, startPoint x: 195, startPoint y: 69, endPoint x: 205, endPoint y: 71, distance: 10.1
click at [197, 69] on button "Kho nhận" at bounding box center [218, 70] width 71 height 37
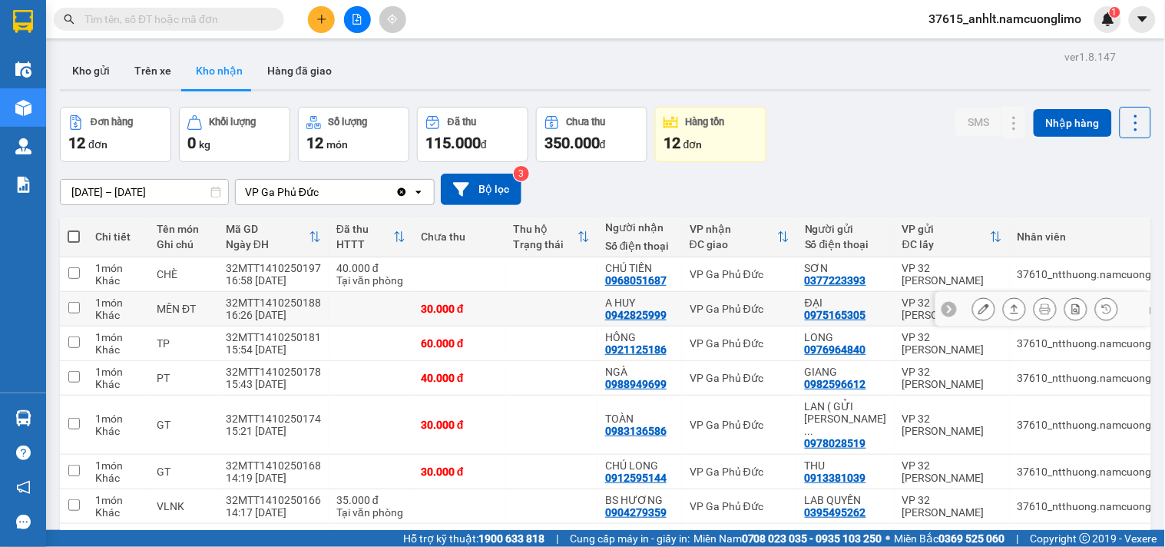
click at [978, 306] on button at bounding box center [983, 309] width 21 height 27
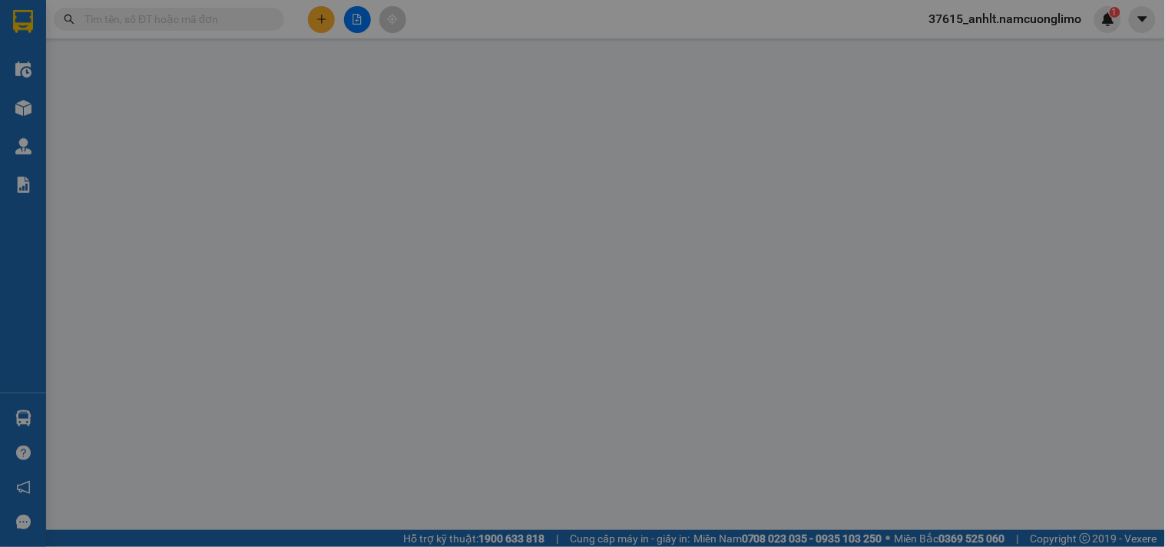
type input "0975165305"
type input "ĐẠI"
type input "0942825999"
type input "A HUY"
type input "30.000"
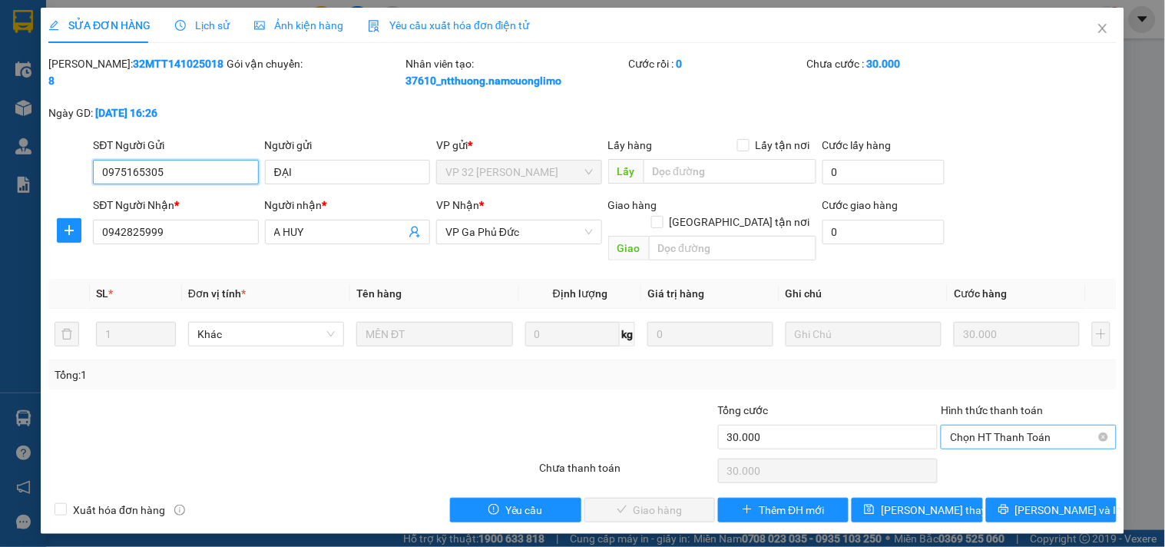
click at [986, 425] on span "Chọn HT Thanh Toán" at bounding box center [1028, 436] width 157 height 23
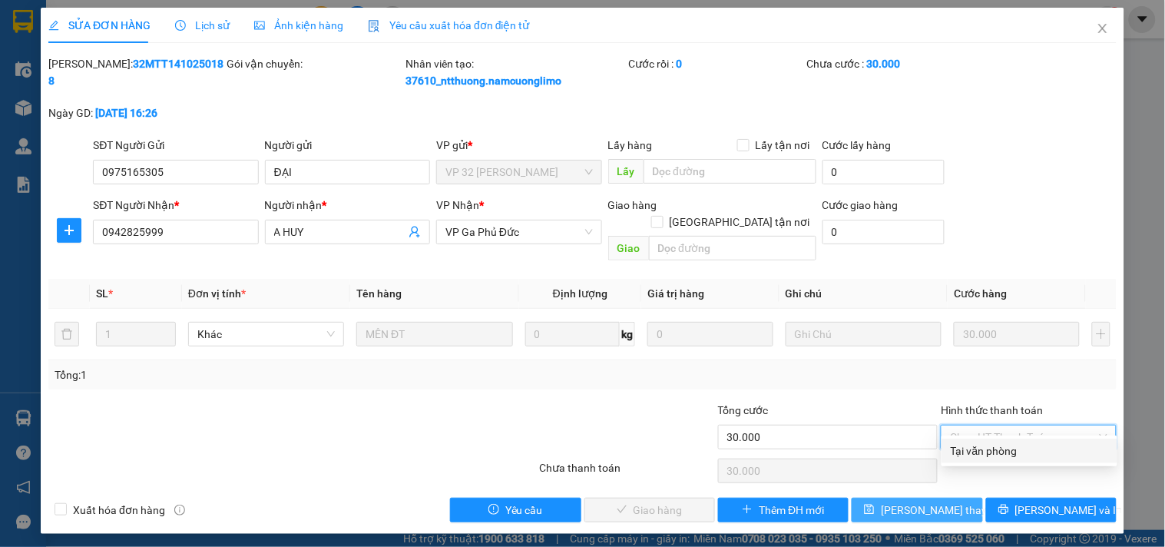
drag, startPoint x: 973, startPoint y: 451, endPoint x: 879, endPoint y: 487, distance: 100.8
click at [973, 451] on div "Tại văn phòng" at bounding box center [1028, 450] width 157 height 17
type input "0"
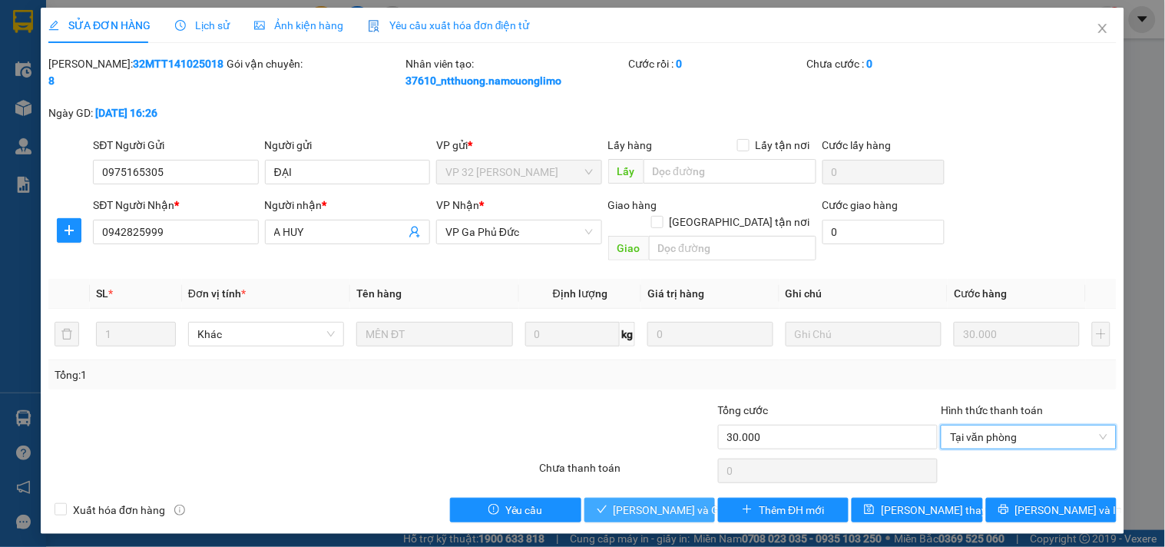
click at [665, 501] on button "[PERSON_NAME] và Giao hàng" at bounding box center [649, 509] width 131 height 25
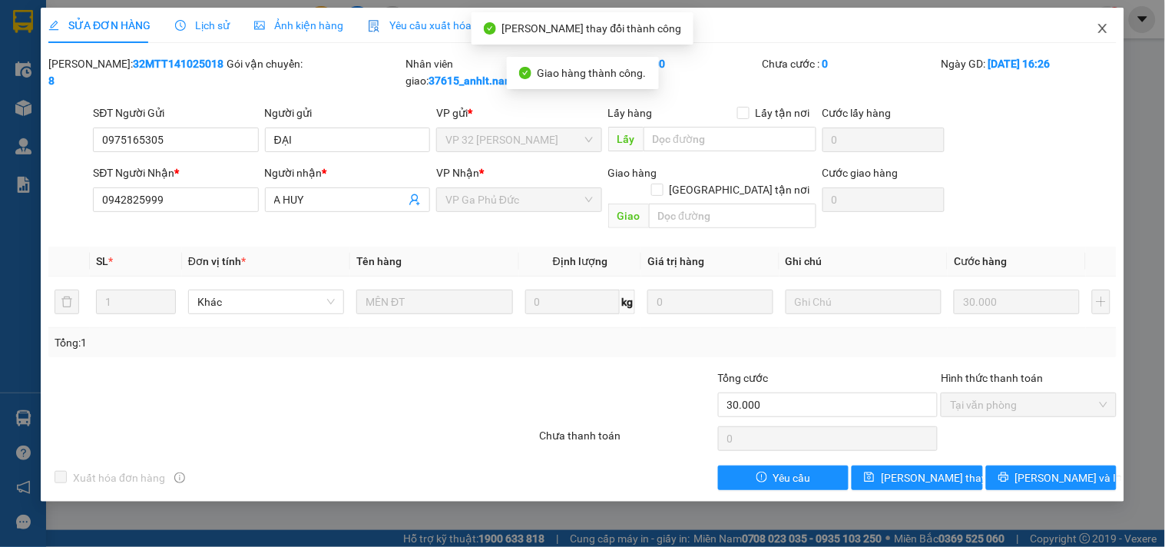
click at [1099, 28] on icon "close" at bounding box center [1102, 28] width 12 height 12
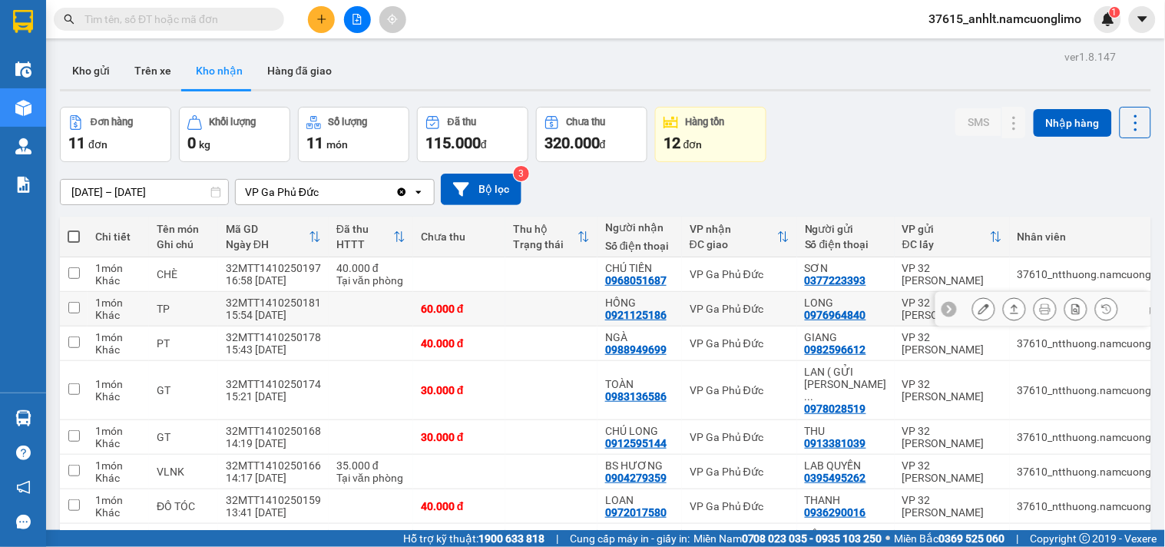
click at [978, 303] on icon at bounding box center [983, 308] width 11 height 11
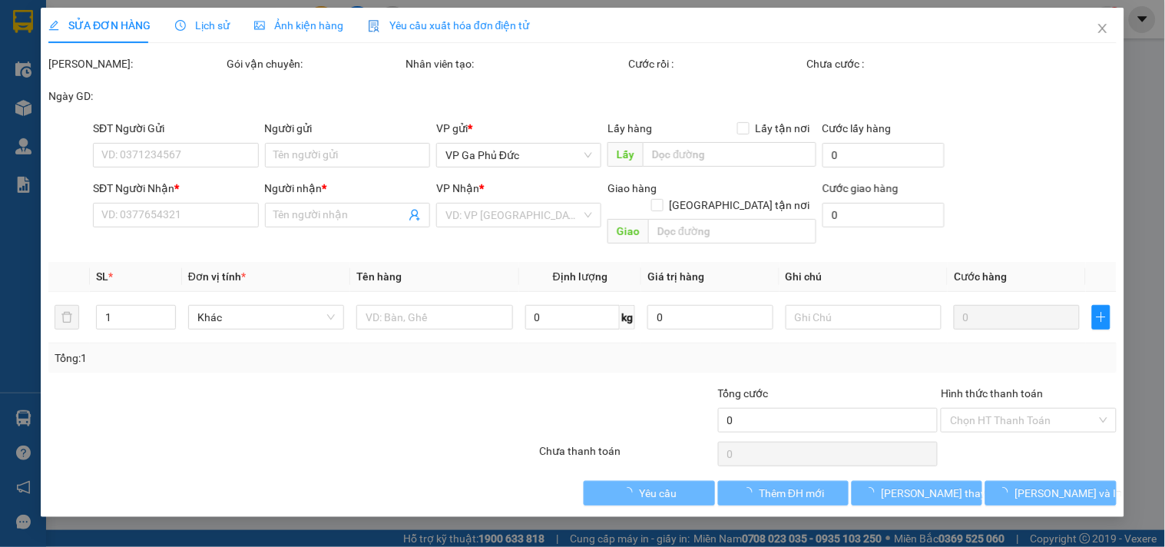
type input "0976964840"
type input "LONG"
type input "0921125186"
type input "HỒNG"
type input "60.000"
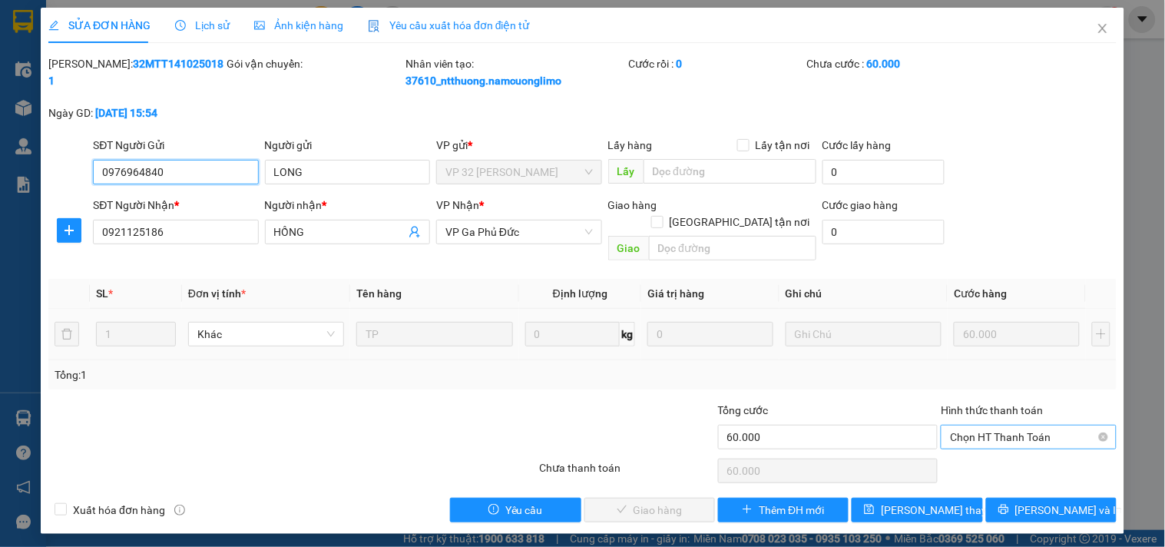
click at [1003, 425] on span "Chọn HT Thanh Toán" at bounding box center [1028, 436] width 157 height 23
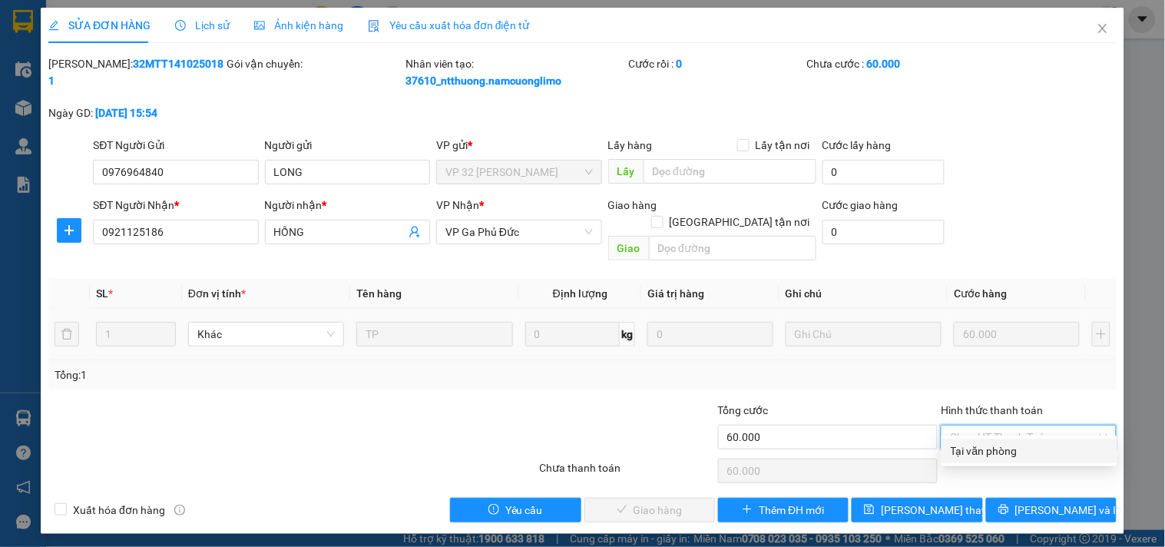
click at [950, 451] on div "Tại văn phòng" at bounding box center [1028, 450] width 157 height 17
type input "0"
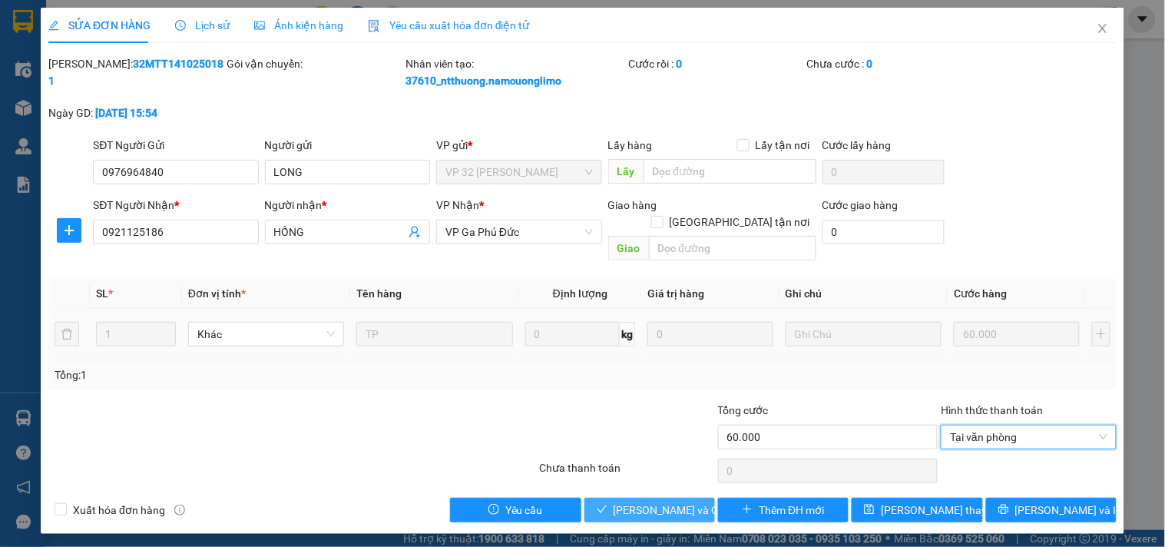
click at [685, 501] on span "[PERSON_NAME] và Giao hàng" at bounding box center [686, 509] width 147 height 17
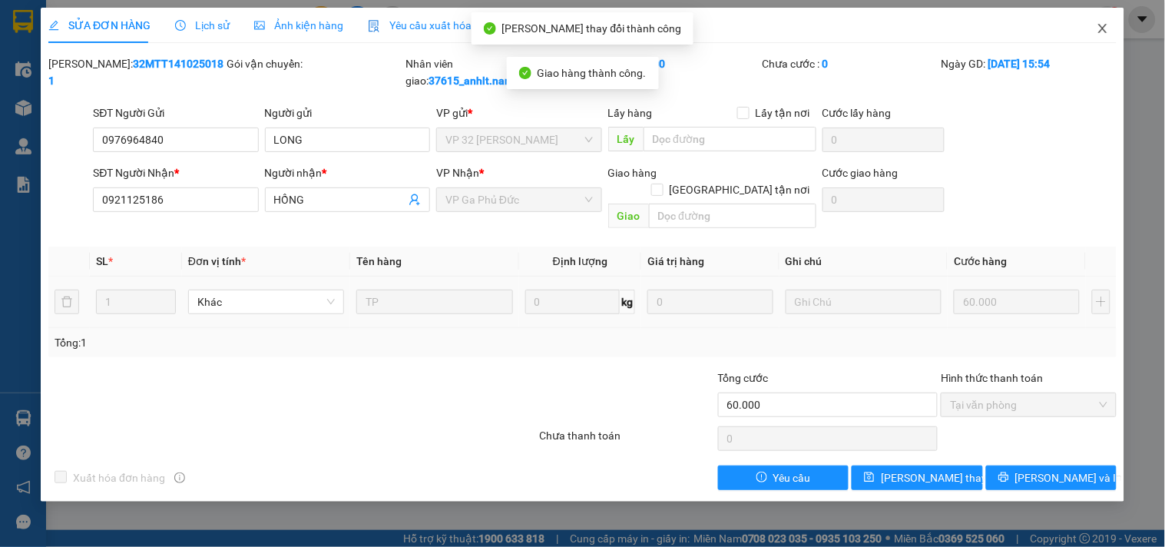
click at [1100, 24] on icon "close" at bounding box center [1102, 28] width 12 height 12
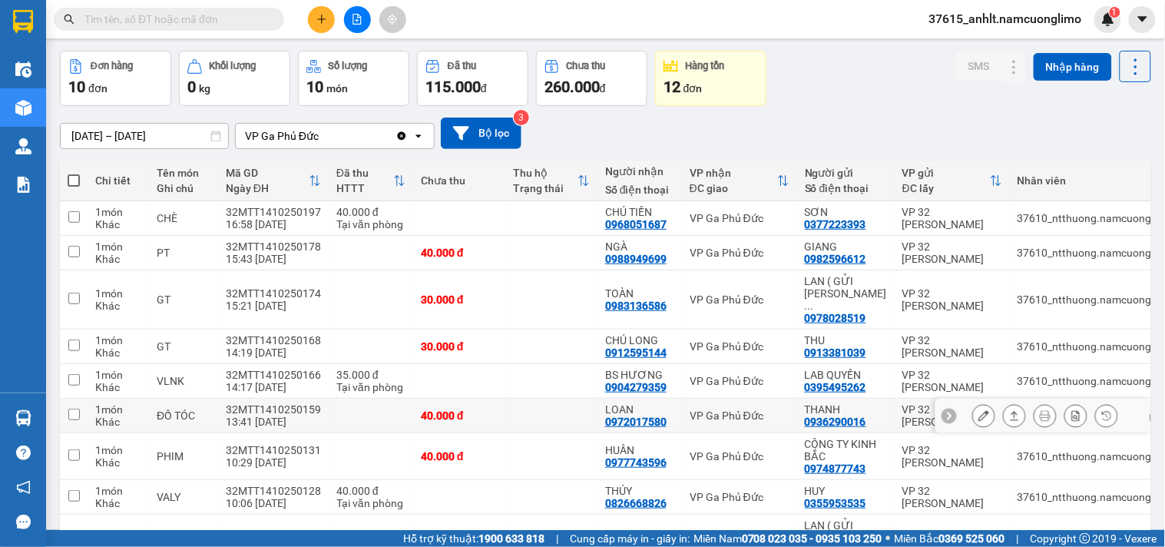
scroll to position [85, 0]
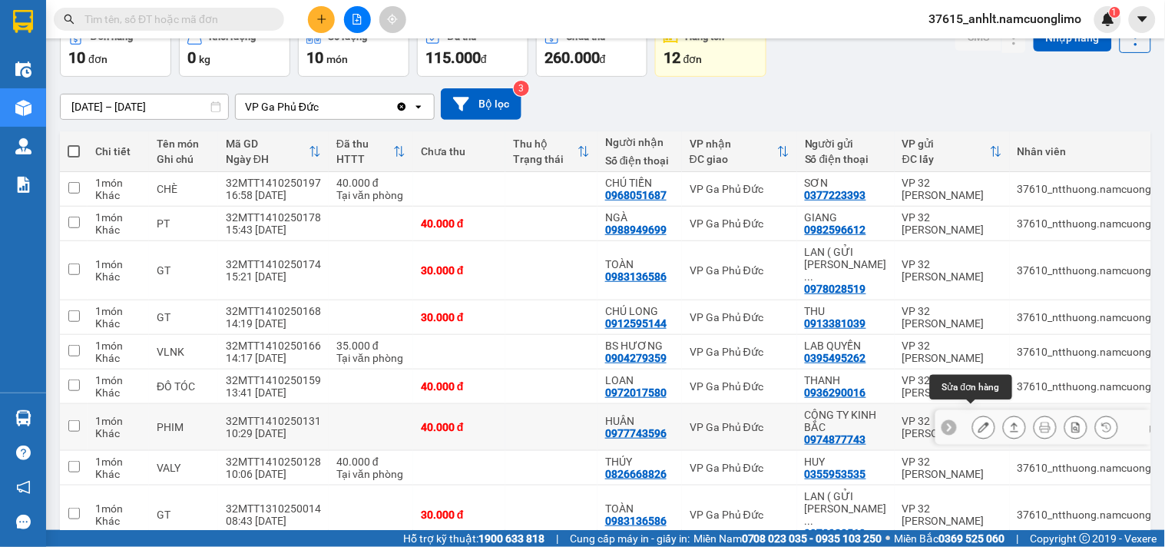
click at [978, 421] on icon at bounding box center [983, 426] width 11 height 11
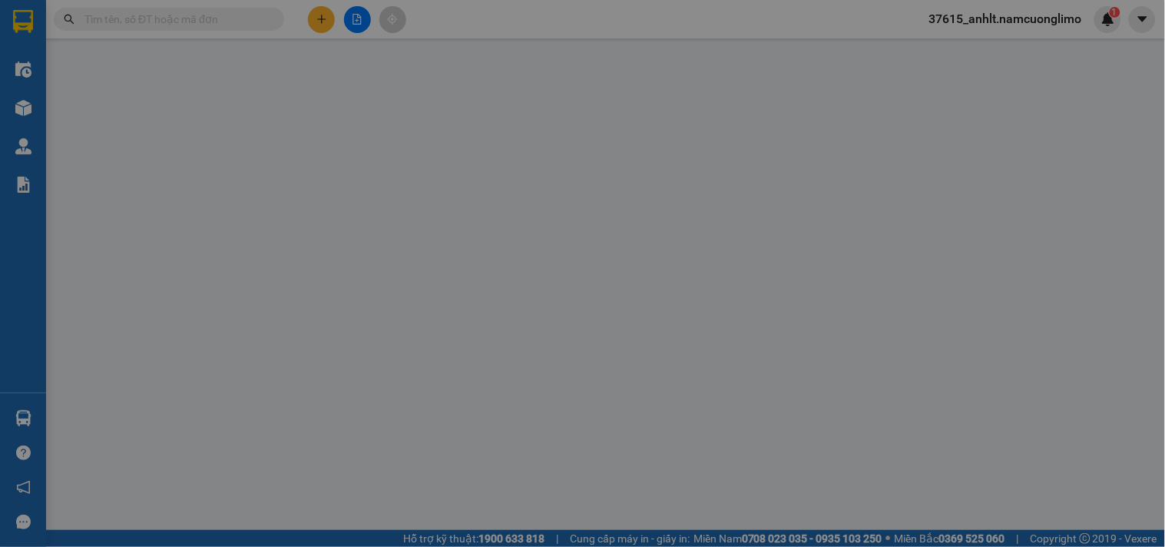
type input "0974877743"
type input "CÔNG TY KINH BẮC"
type input "0977743596"
type input "HUÂN"
type input "40.000"
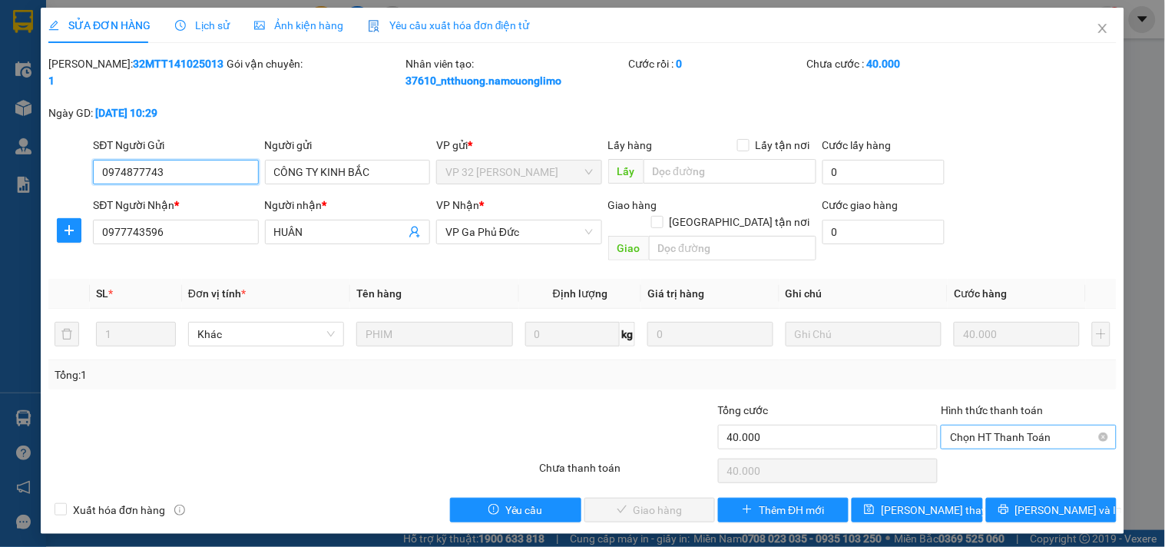
click at [955, 425] on span "Chọn HT Thanh Toán" at bounding box center [1028, 436] width 157 height 23
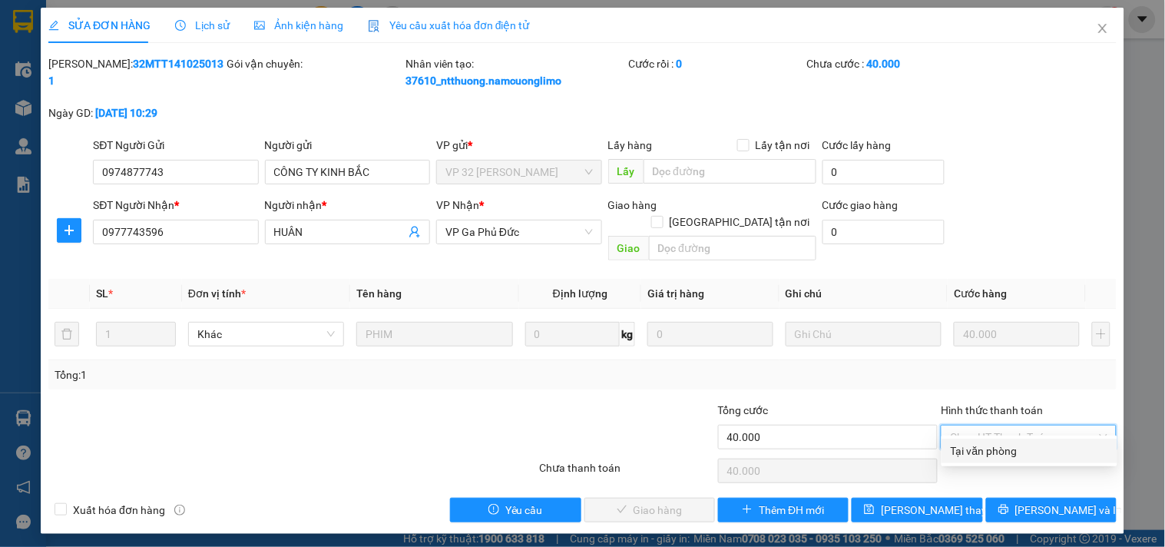
click at [957, 442] on div "Tại văn phòng" at bounding box center [1028, 450] width 157 height 17
type input "0"
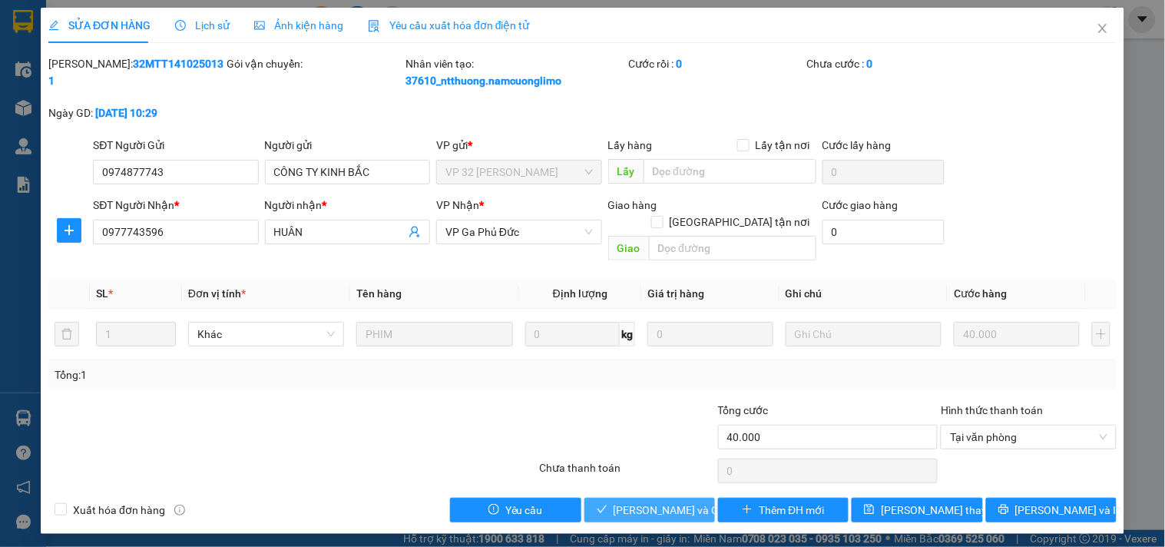
click at [662, 501] on span "[PERSON_NAME] và Giao hàng" at bounding box center [686, 509] width 147 height 17
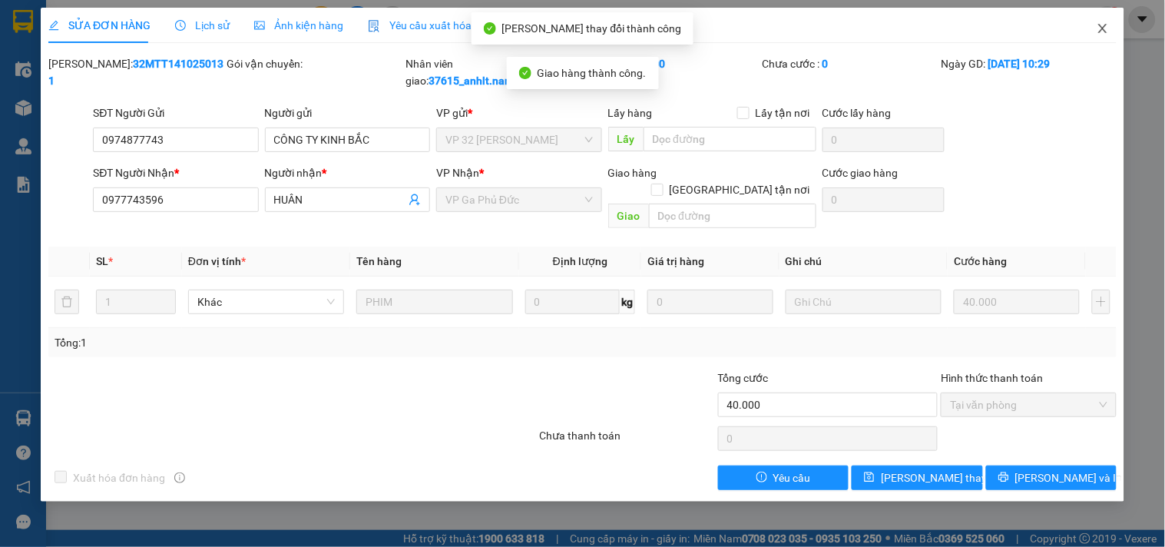
click at [1103, 27] on icon "close" at bounding box center [1102, 28] width 12 height 12
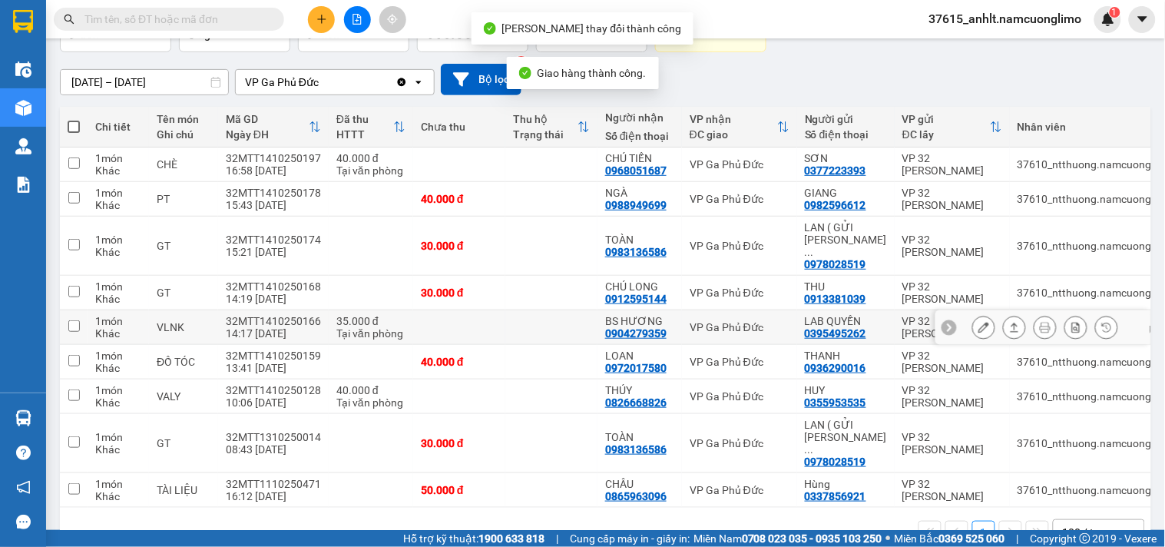
scroll to position [133, 0]
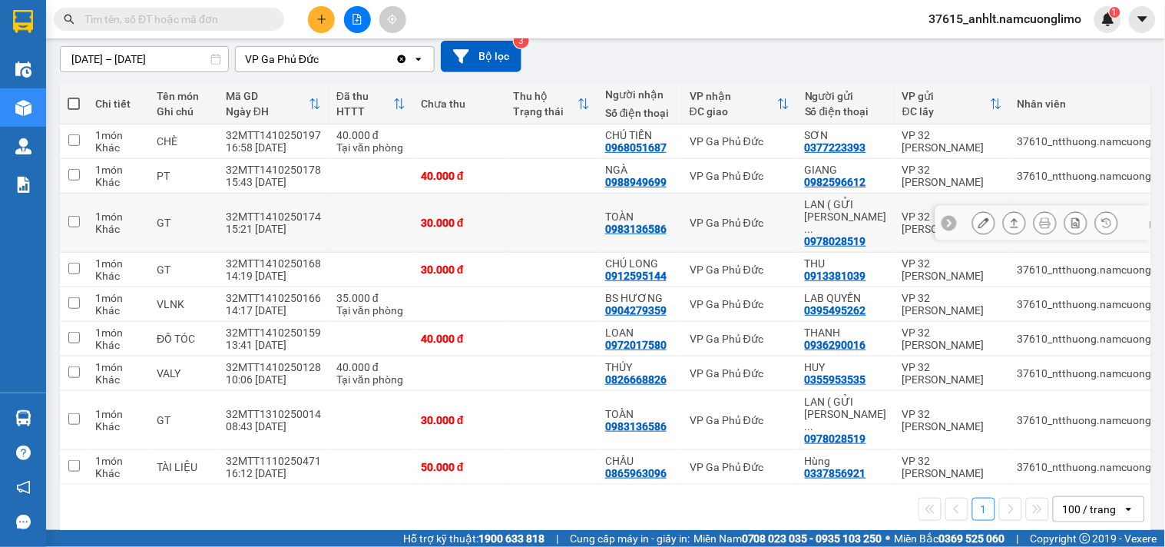
click at [978, 217] on icon at bounding box center [983, 222] width 11 height 11
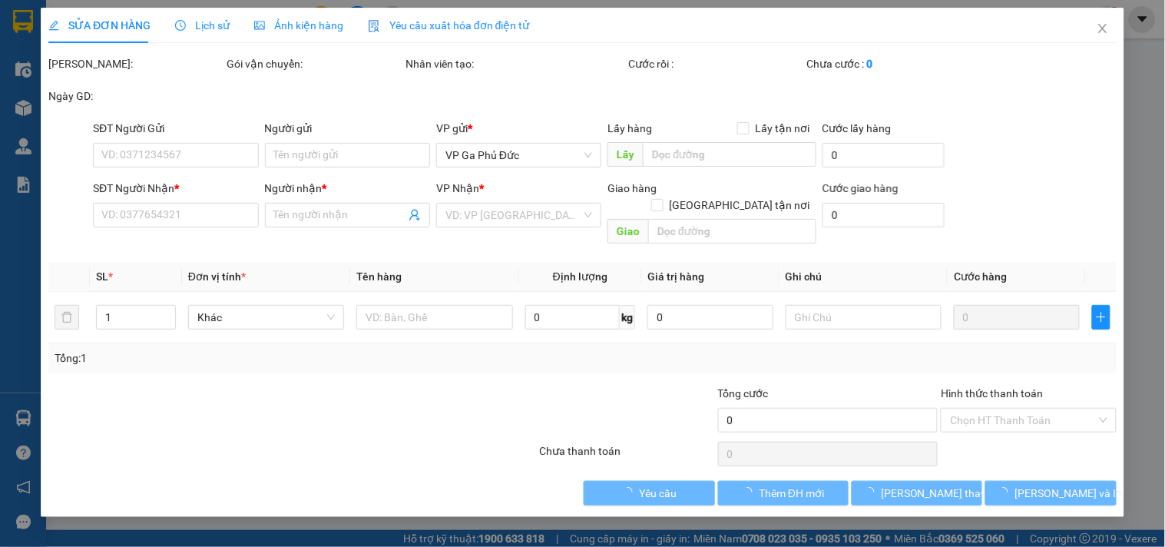
type input "0978028519"
type input "LAN ( GỬI BILL CHO KHÁCH )"
type input "0983136586"
type input "TOÀN"
type input "30.000"
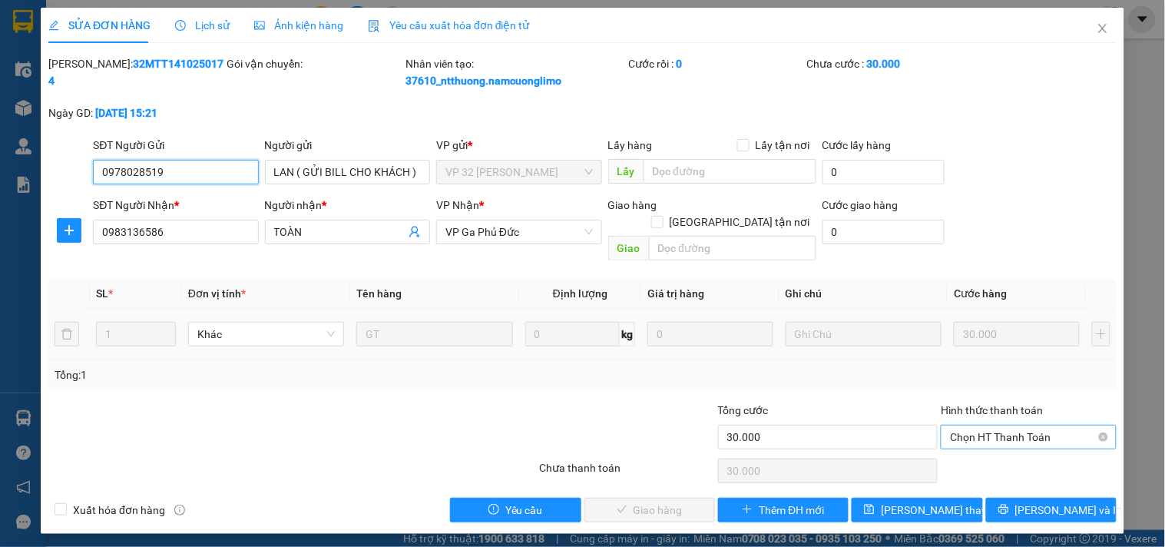
click at [1011, 425] on span "Chọn HT Thanh Toán" at bounding box center [1028, 436] width 157 height 23
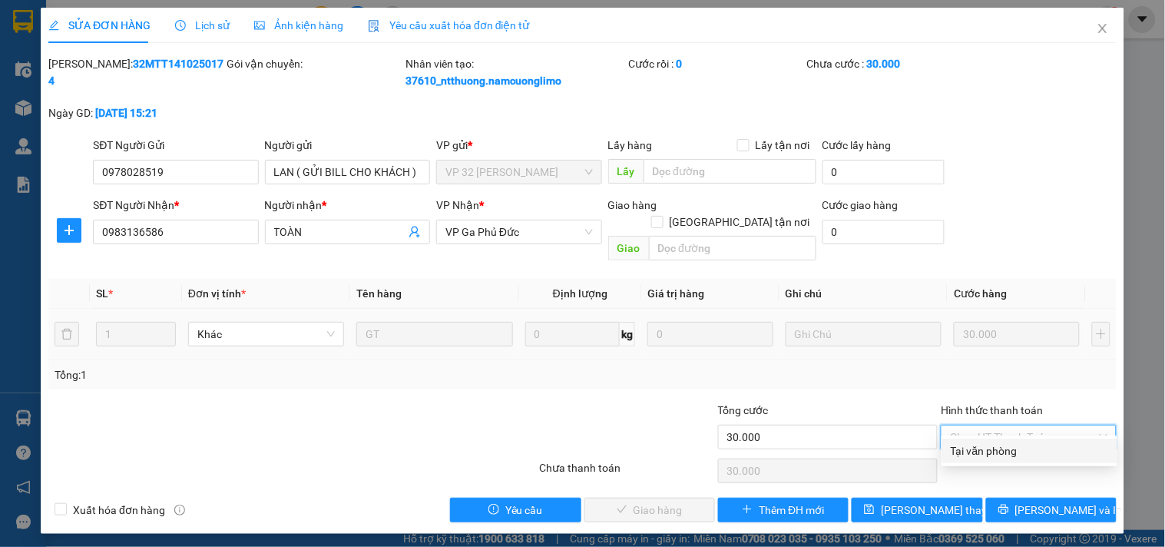
click at [980, 449] on div "Tại văn phòng" at bounding box center [1028, 450] width 157 height 17
type input "0"
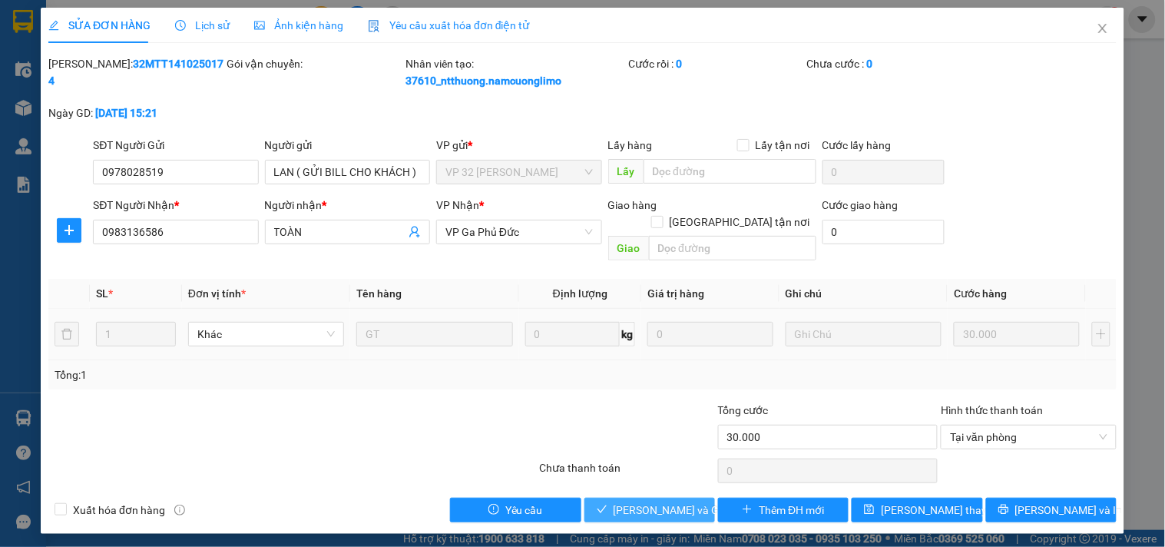
click at [689, 501] on span "[PERSON_NAME] và Giao hàng" at bounding box center [686, 509] width 147 height 17
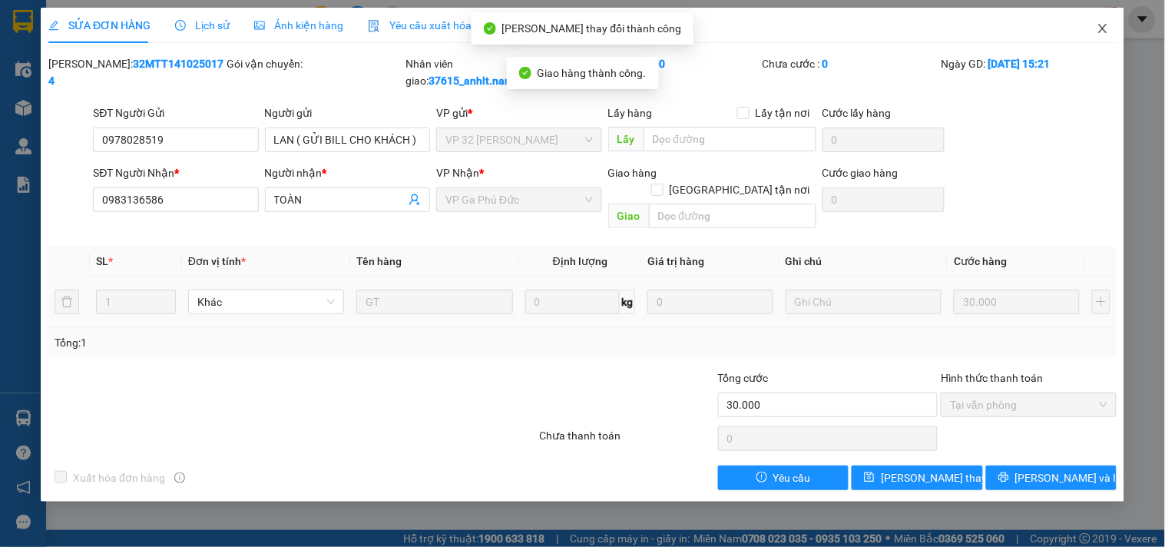
click at [1105, 25] on icon "close" at bounding box center [1102, 28] width 12 height 12
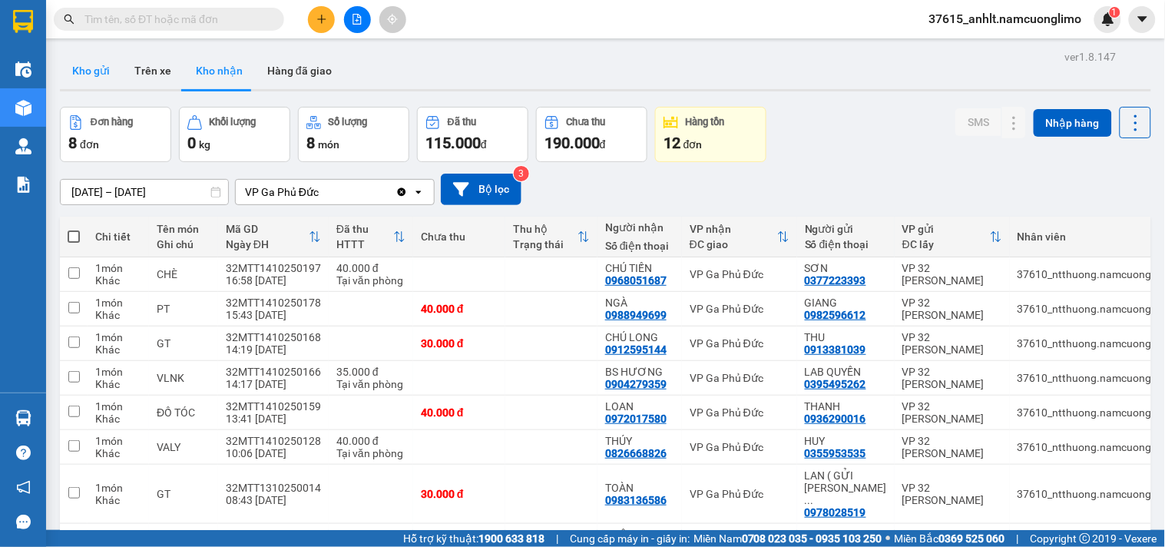
click at [85, 70] on button "Kho gửi" at bounding box center [91, 70] width 62 height 37
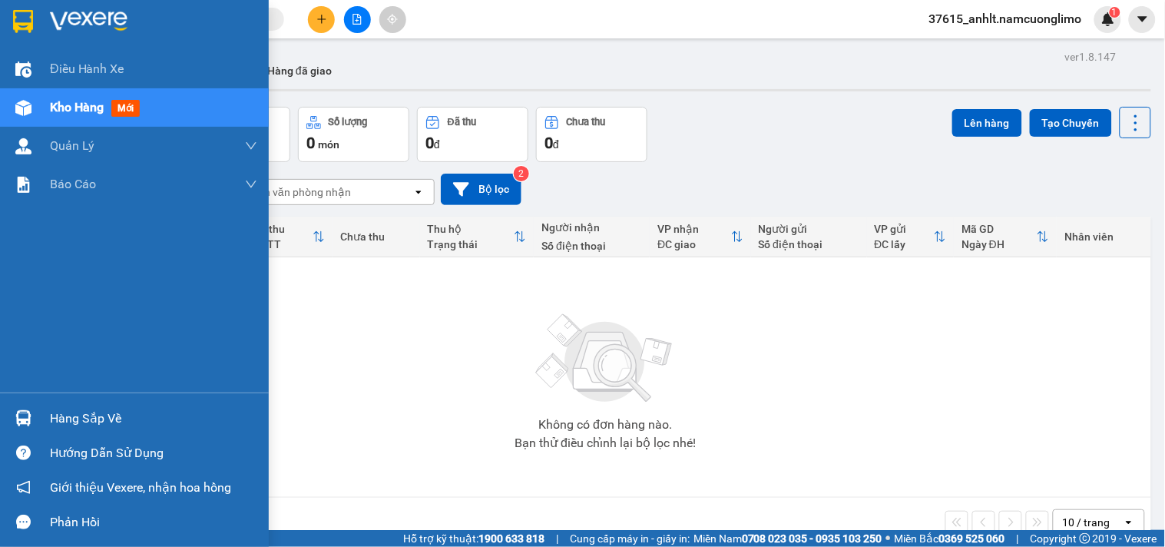
click at [80, 415] on div "Hàng sắp về" at bounding box center [153, 418] width 207 height 23
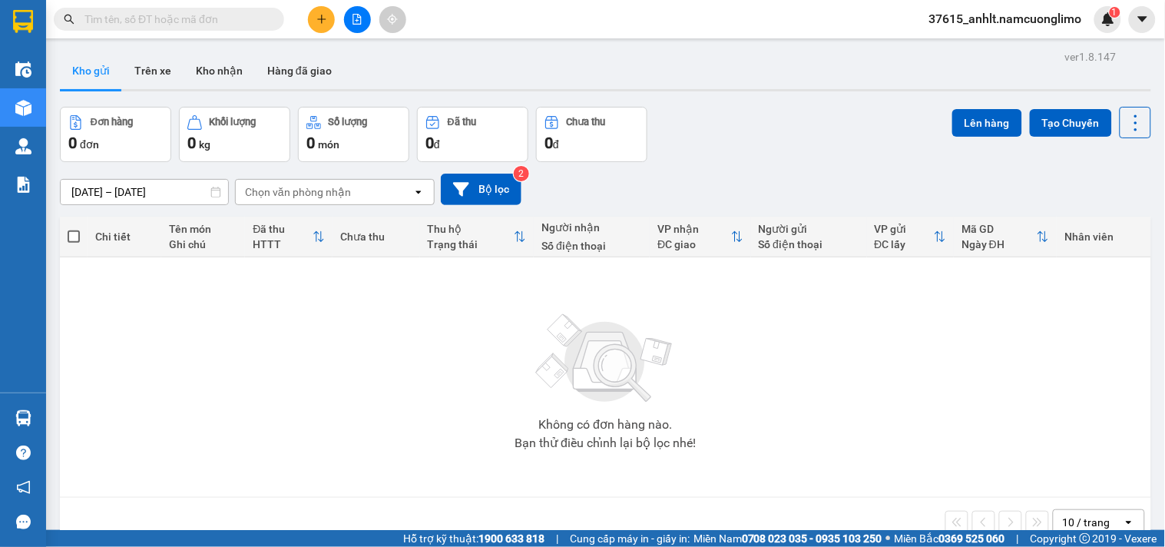
click at [755, 431] on section "Kết quả tìm kiếm ( 0 ) Bộ lọc No Data 37615_anhlt.namcuonglimo 1 Điều hành xe K…" at bounding box center [582, 273] width 1165 height 547
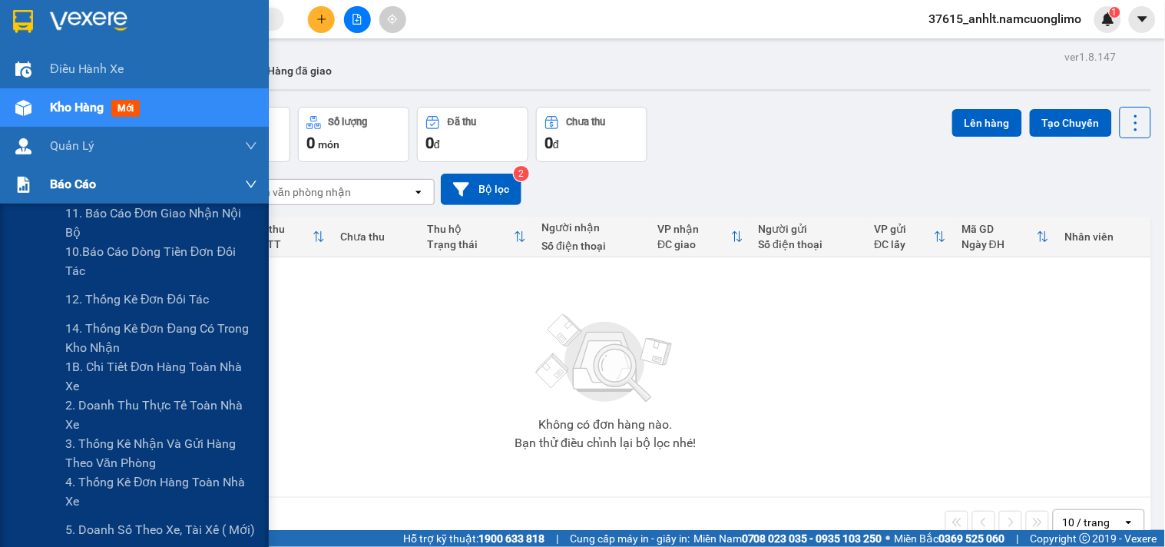
click at [19, 189] on img at bounding box center [23, 185] width 16 height 16
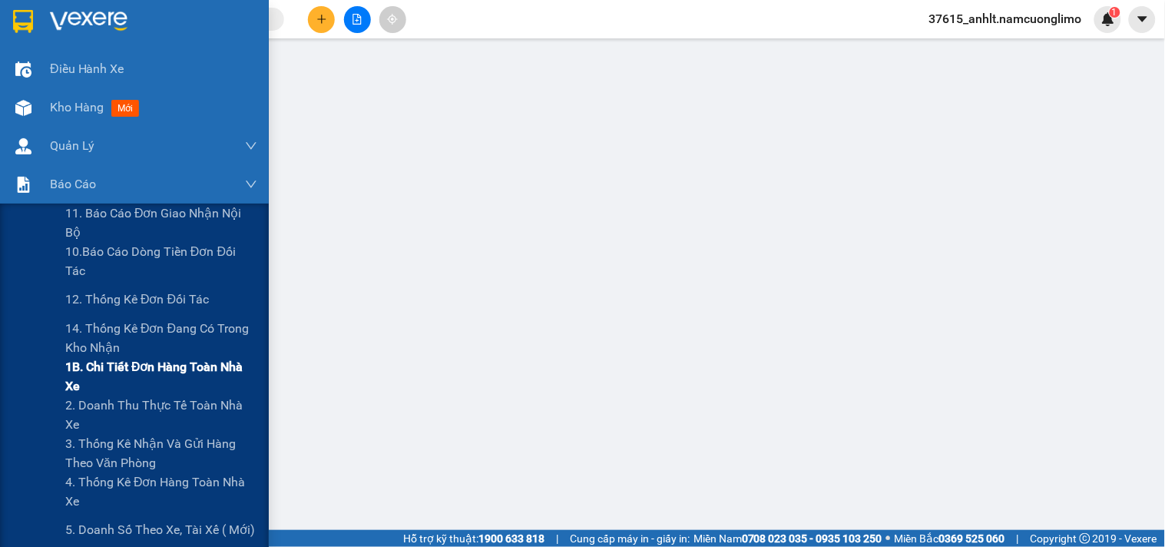
click at [78, 370] on span "1B. Chi tiết đơn hàng toàn nhà xe" at bounding box center [161, 376] width 192 height 38
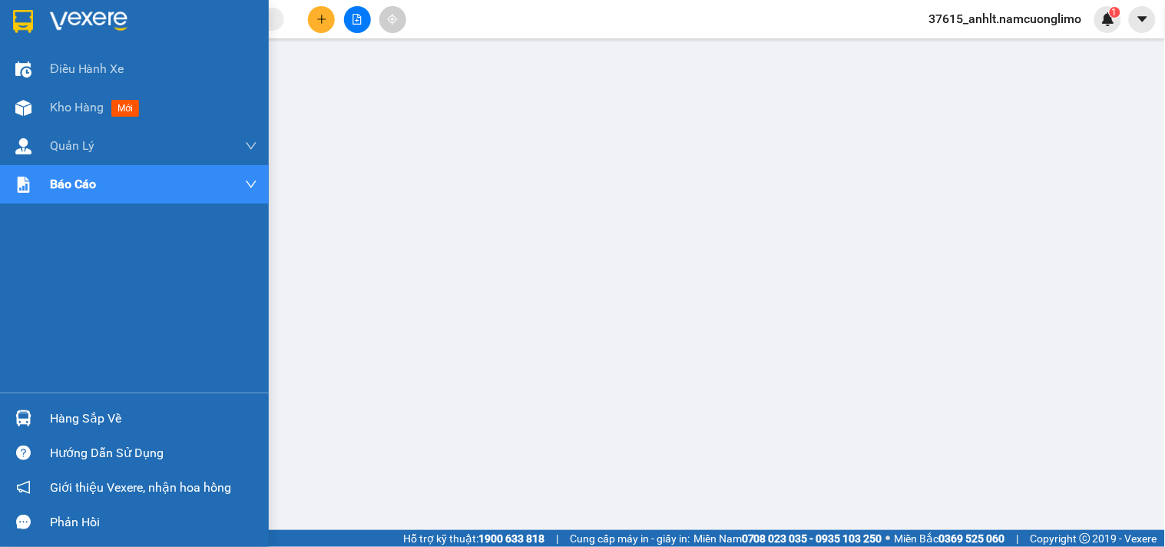
click at [23, 25] on img at bounding box center [23, 21] width 20 height 23
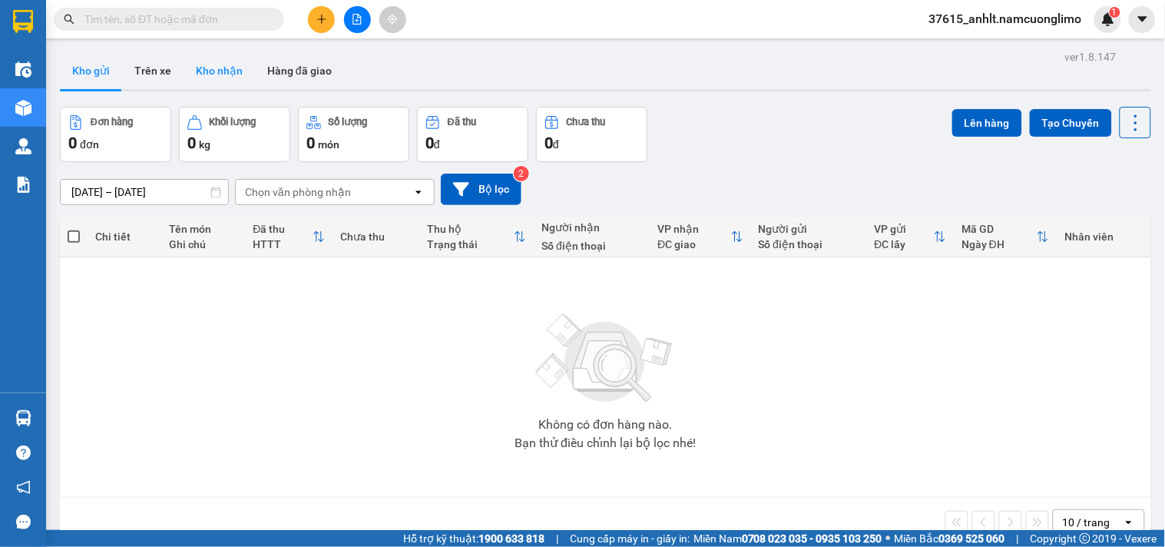
click at [233, 69] on button "Kho nhận" at bounding box center [218, 70] width 71 height 37
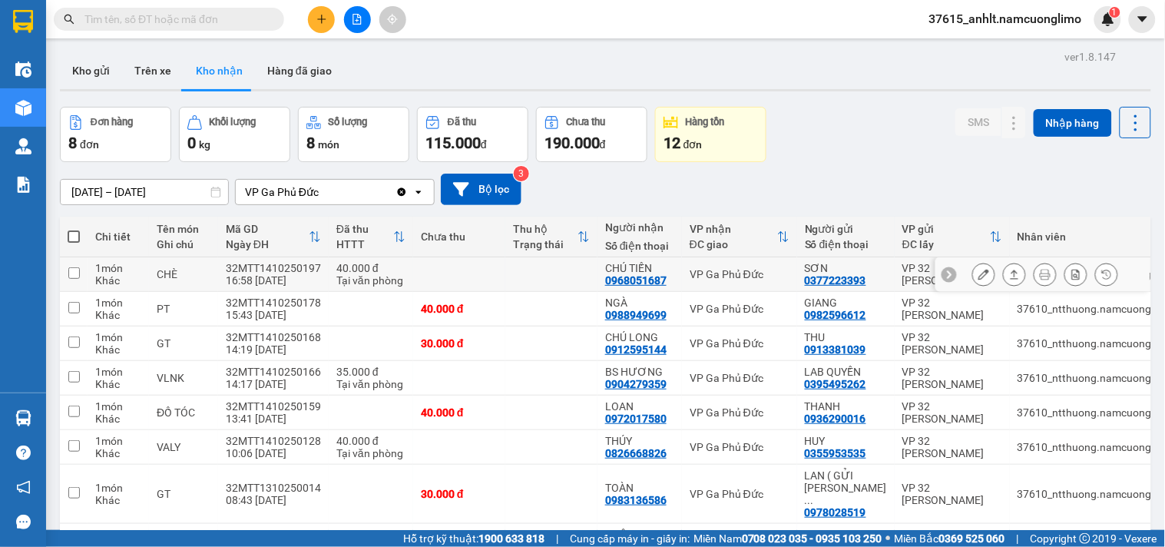
click at [973, 274] on button at bounding box center [983, 274] width 21 height 27
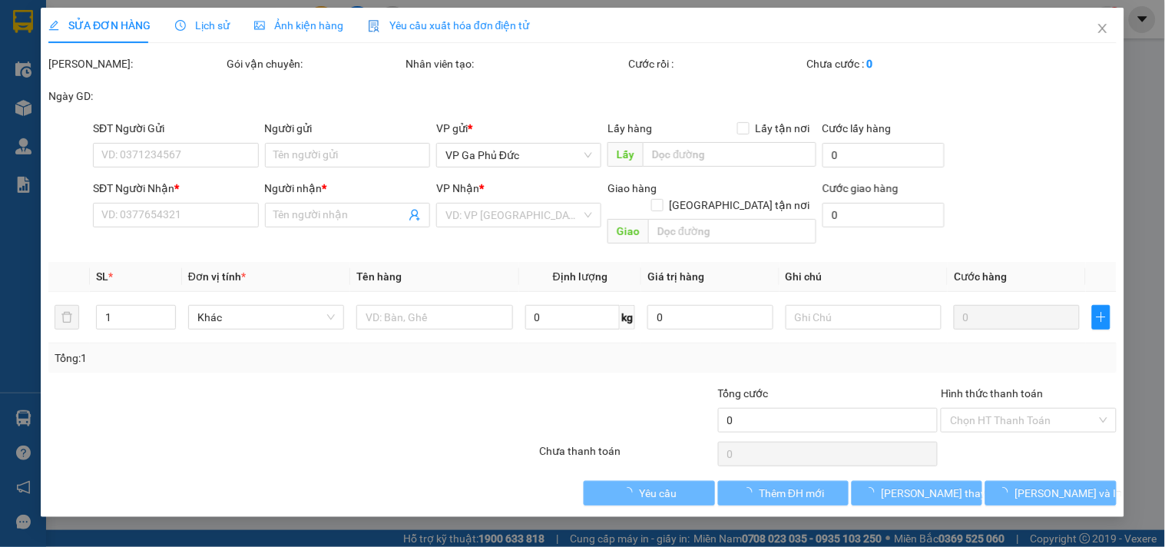
type input "0377223393"
type input "SƠN"
type input "0968051687"
type input "CHÚ TIẾN"
type input "40.000"
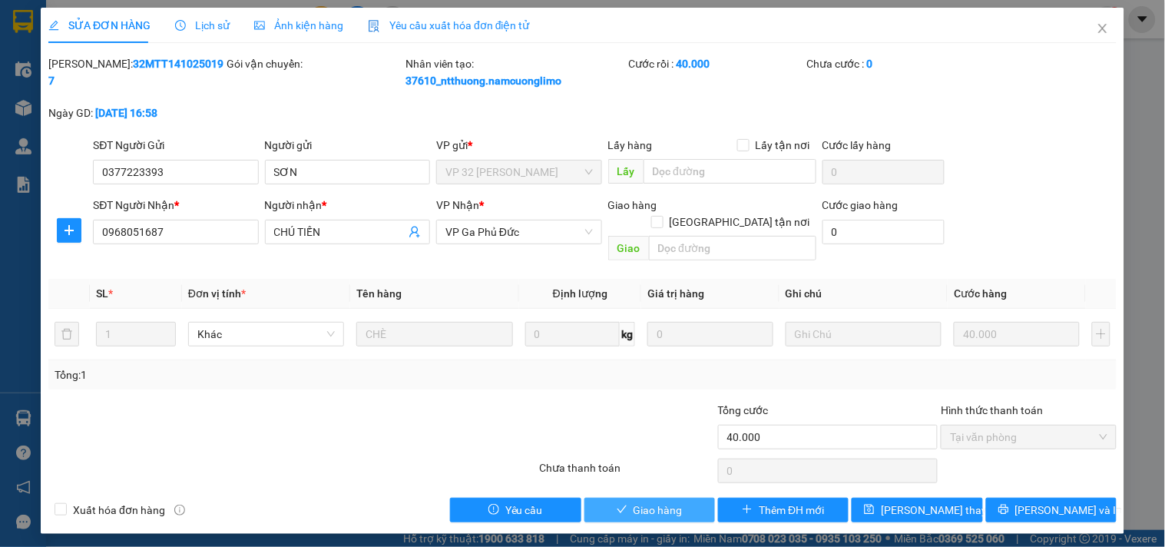
click at [683, 497] on button "Giao hàng" at bounding box center [649, 509] width 131 height 25
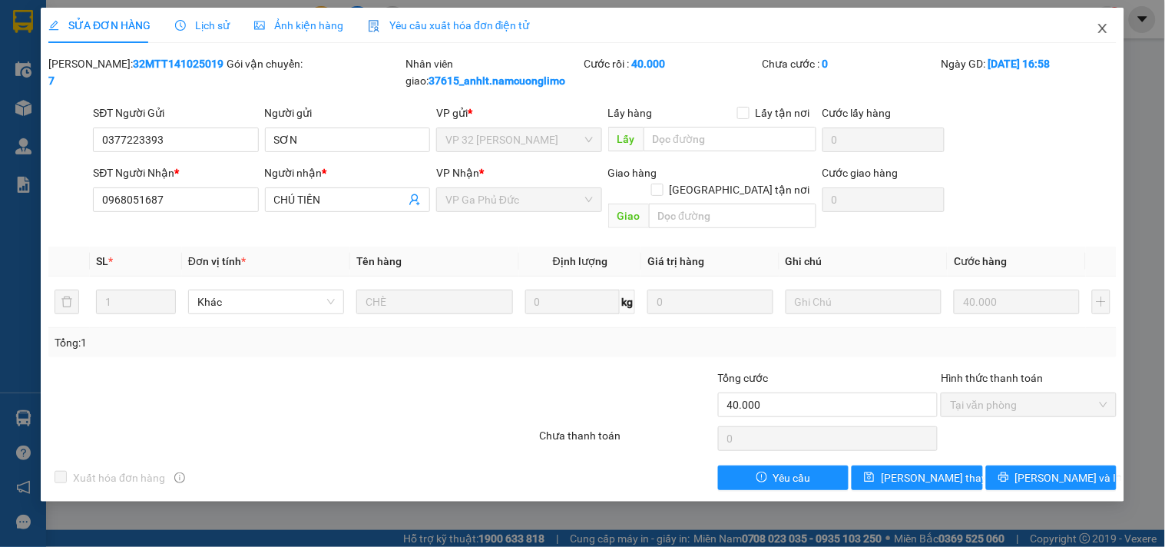
click at [1102, 29] on icon "close" at bounding box center [1102, 28] width 8 height 9
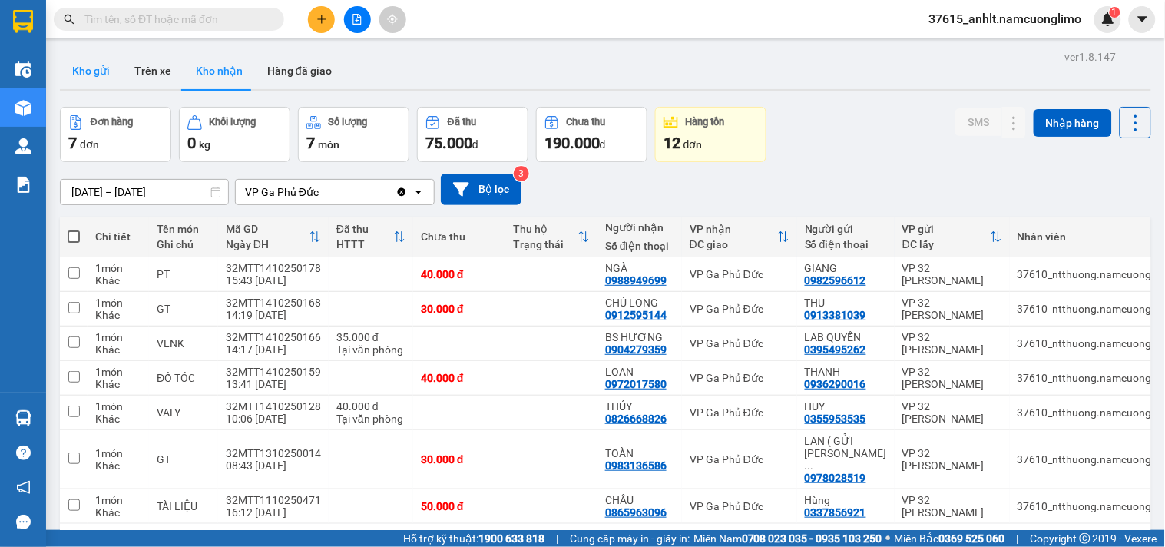
click at [84, 66] on button "Kho gửi" at bounding box center [91, 70] width 62 height 37
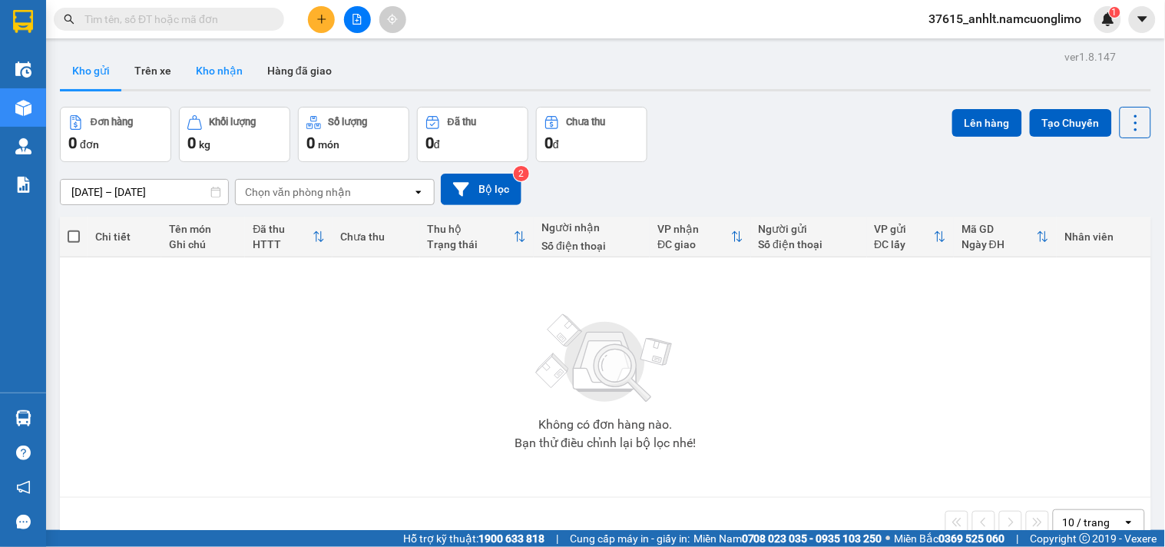
click at [200, 71] on button "Kho nhận" at bounding box center [218, 70] width 71 height 37
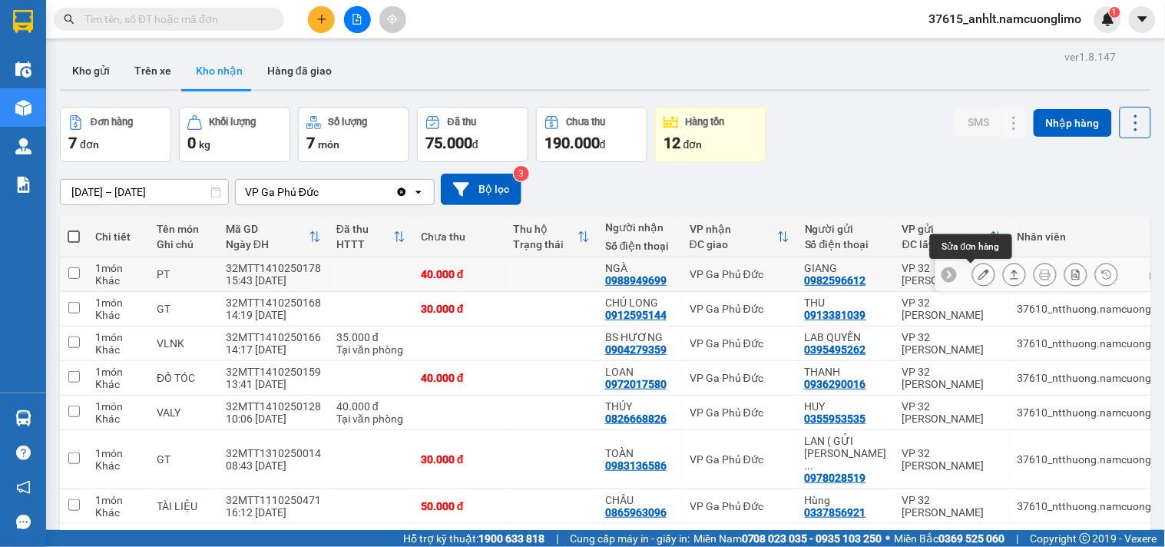
click at [978, 275] on icon at bounding box center [983, 274] width 11 height 11
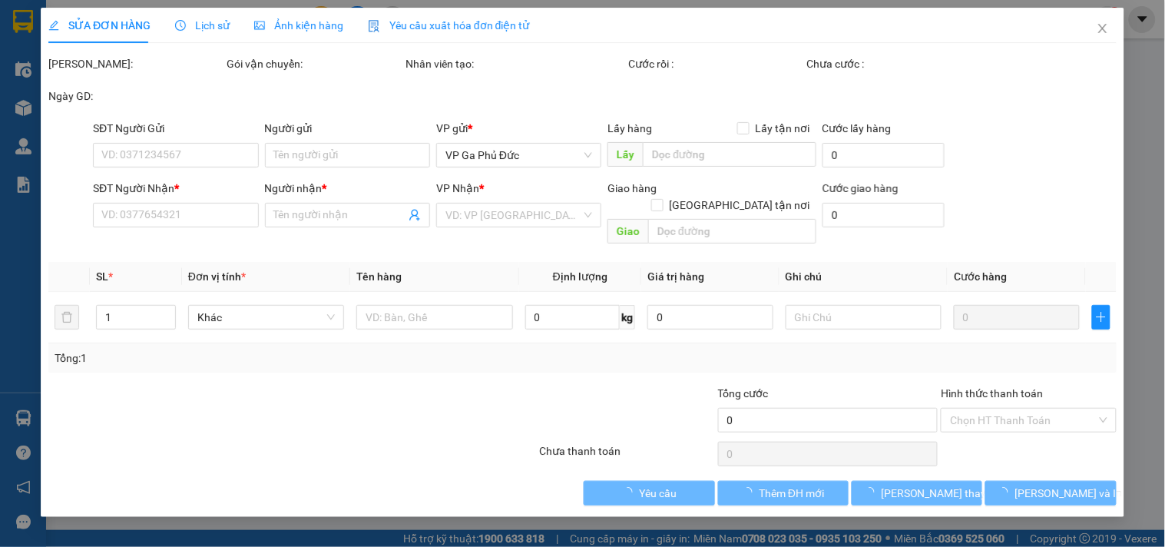
type input "0982596612"
type input "GIANG"
type input "0988949699"
type input "NGÀ"
type input "40.000"
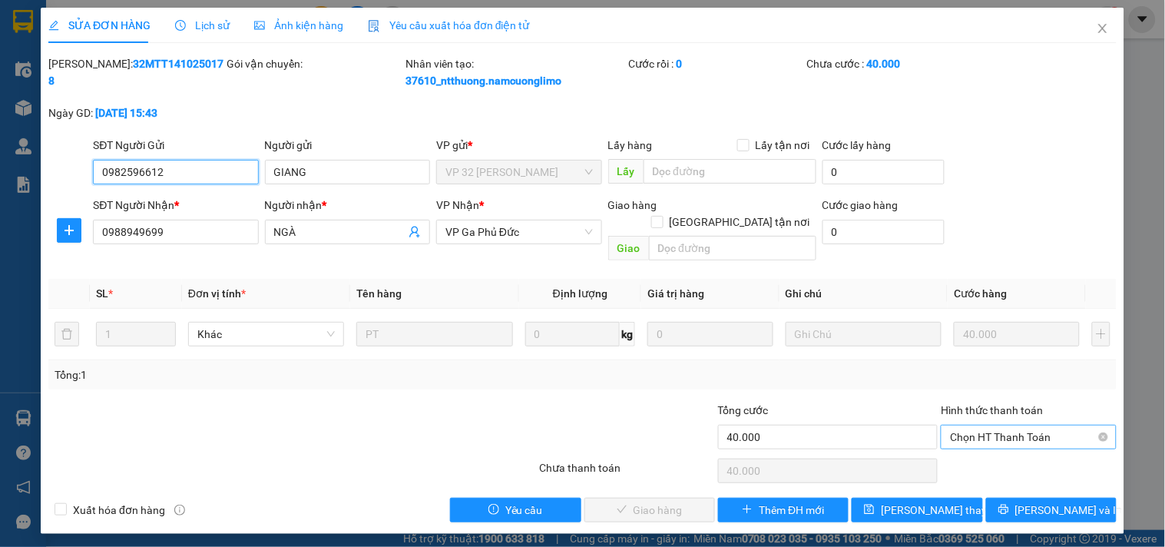
click at [992, 430] on span "Chọn HT Thanh Toán" at bounding box center [1028, 436] width 157 height 23
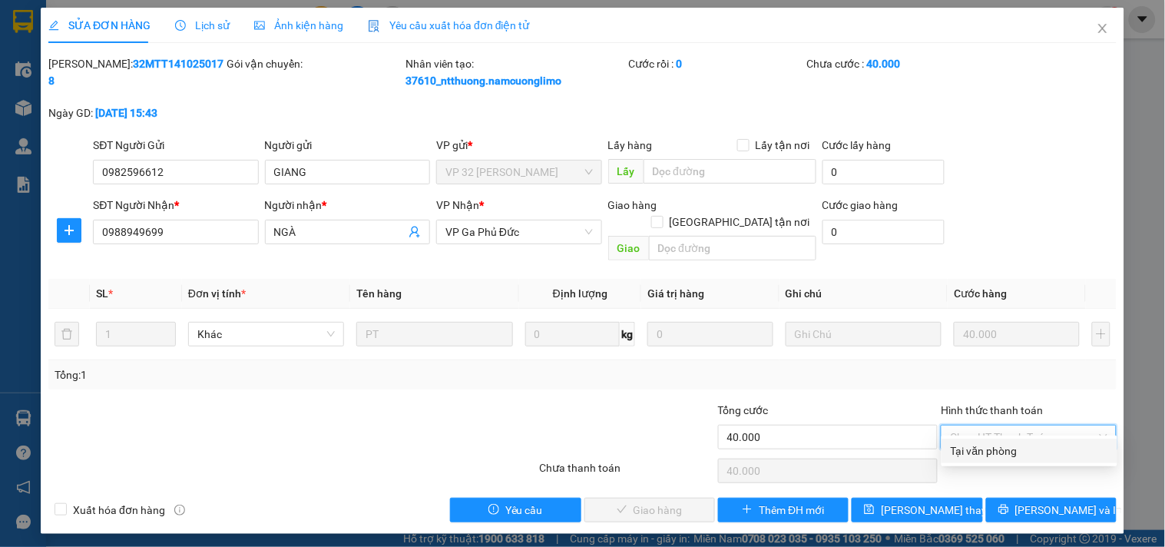
click at [975, 448] on div "Tại văn phòng" at bounding box center [1028, 450] width 157 height 17
type input "0"
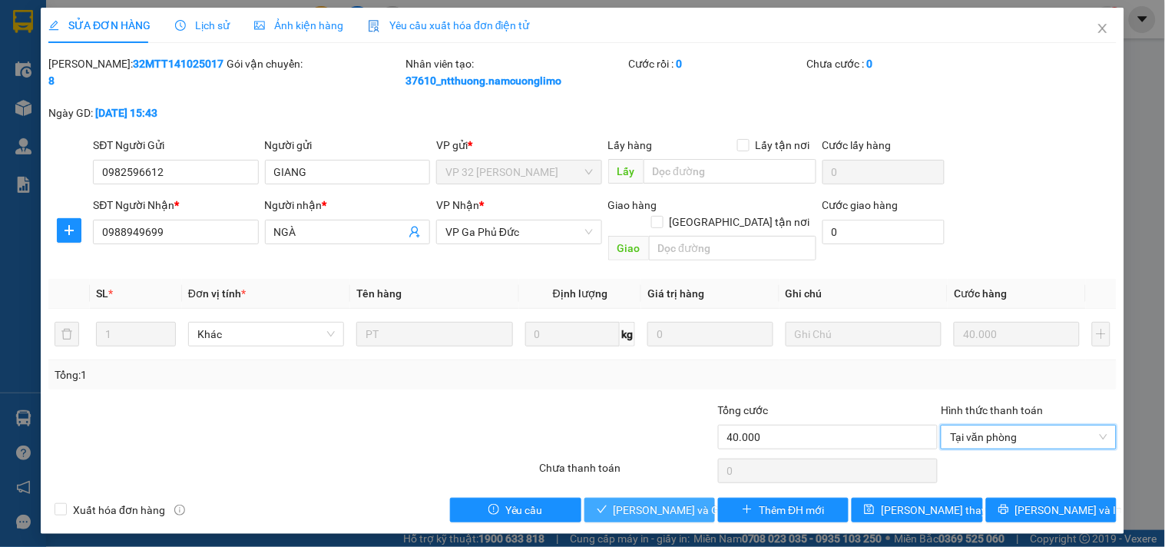
click at [661, 501] on span "[PERSON_NAME] và Giao hàng" at bounding box center [686, 509] width 147 height 17
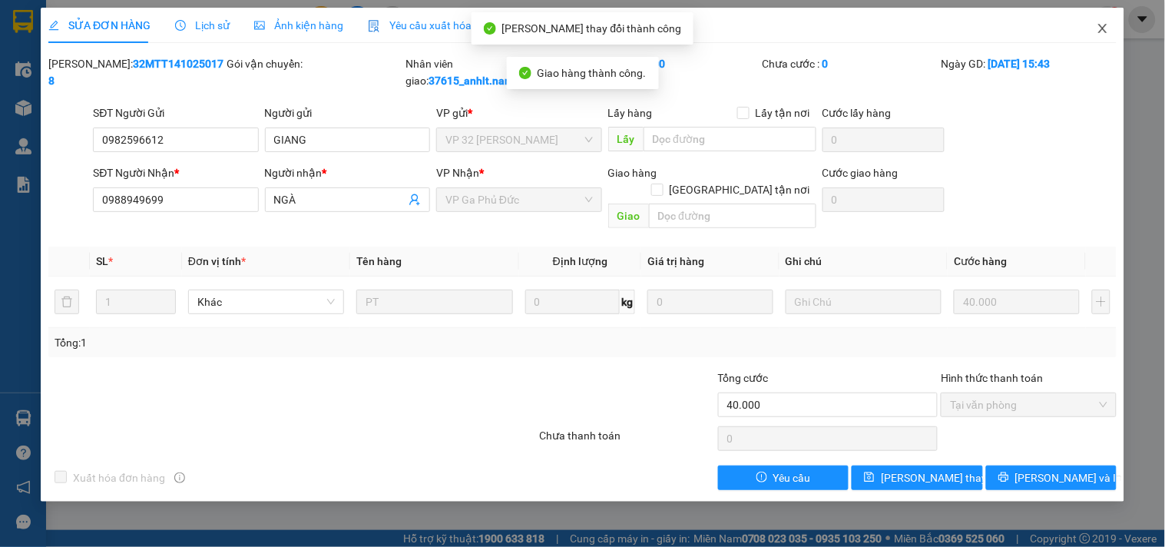
click at [1107, 27] on icon "close" at bounding box center [1102, 28] width 12 height 12
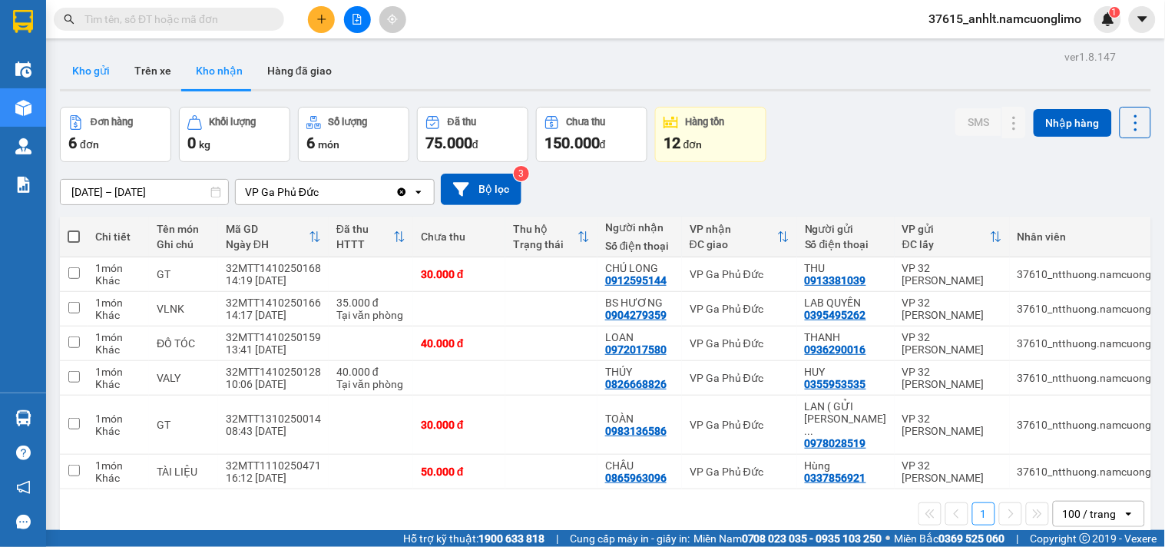
click at [101, 77] on button "Kho gửi" at bounding box center [91, 70] width 62 height 37
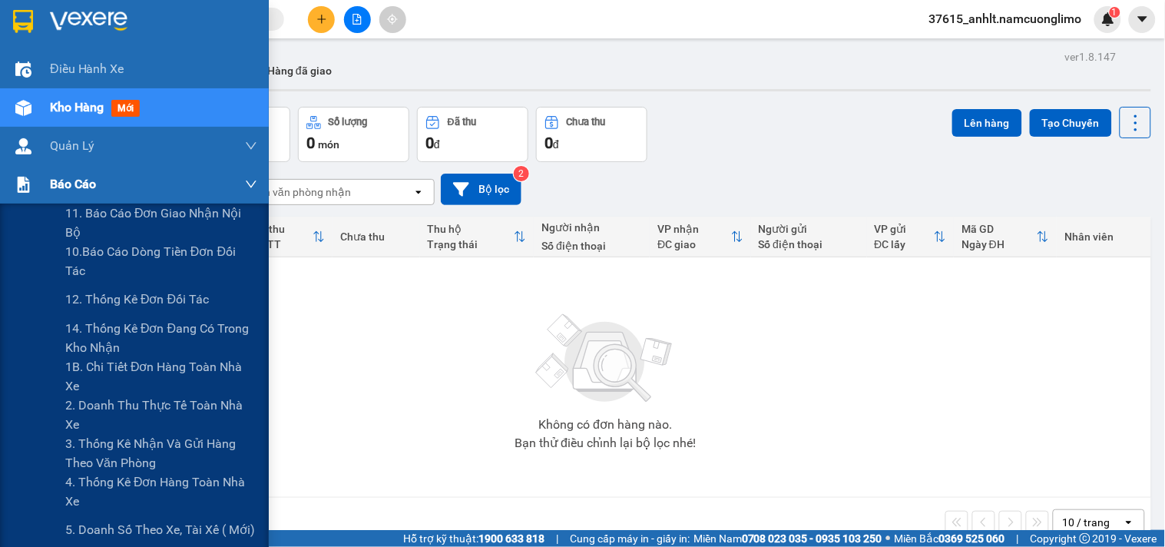
click at [41, 177] on div "Báo cáo" at bounding box center [134, 184] width 269 height 38
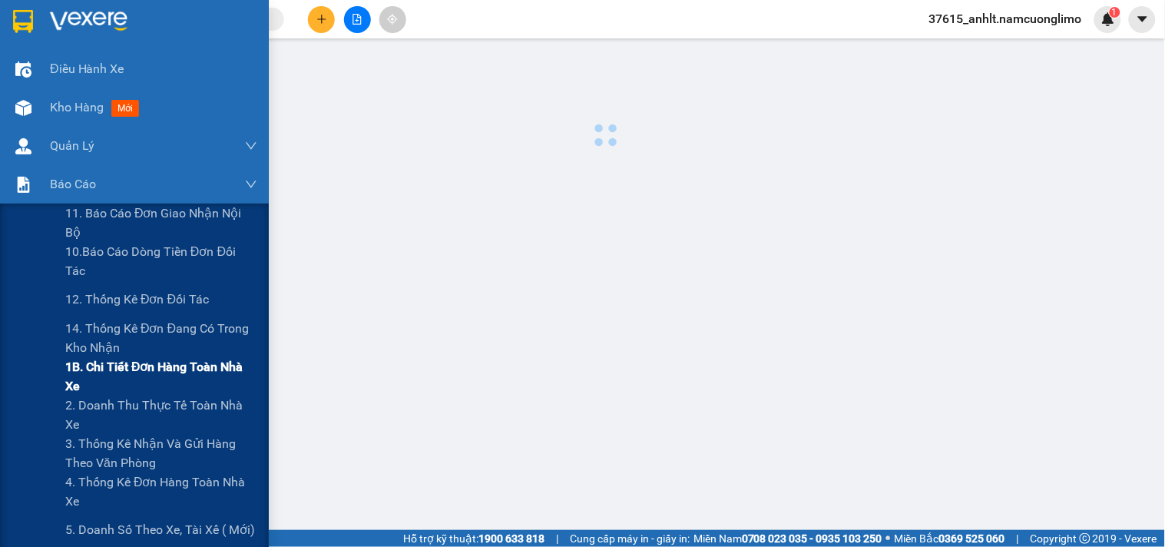
click at [86, 370] on span "1B. Chi tiết đơn hàng toàn nhà xe" at bounding box center [161, 376] width 192 height 38
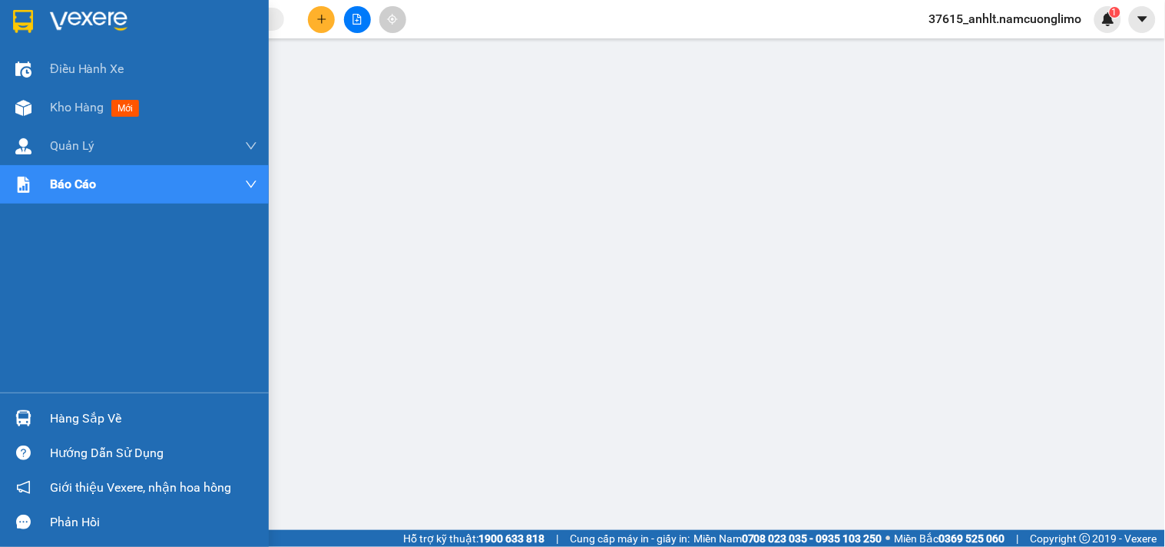
click at [21, 18] on img at bounding box center [23, 21] width 20 height 23
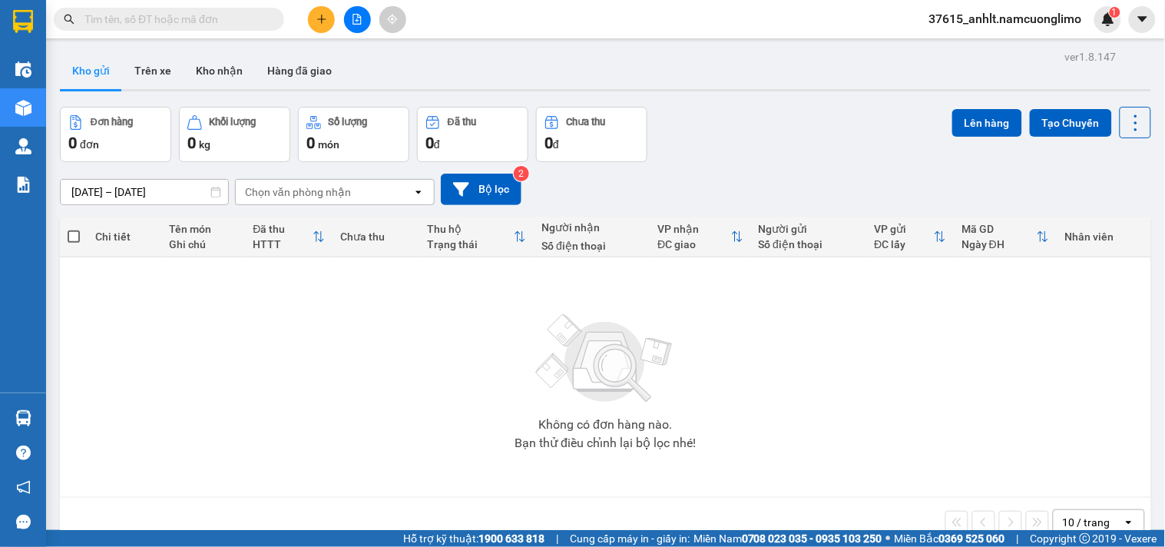
click at [208, 386] on div "Không có đơn hàng nào. Bạn thử điều chỉnh lại bộ lọc nhé!" at bounding box center [605, 377] width 1075 height 230
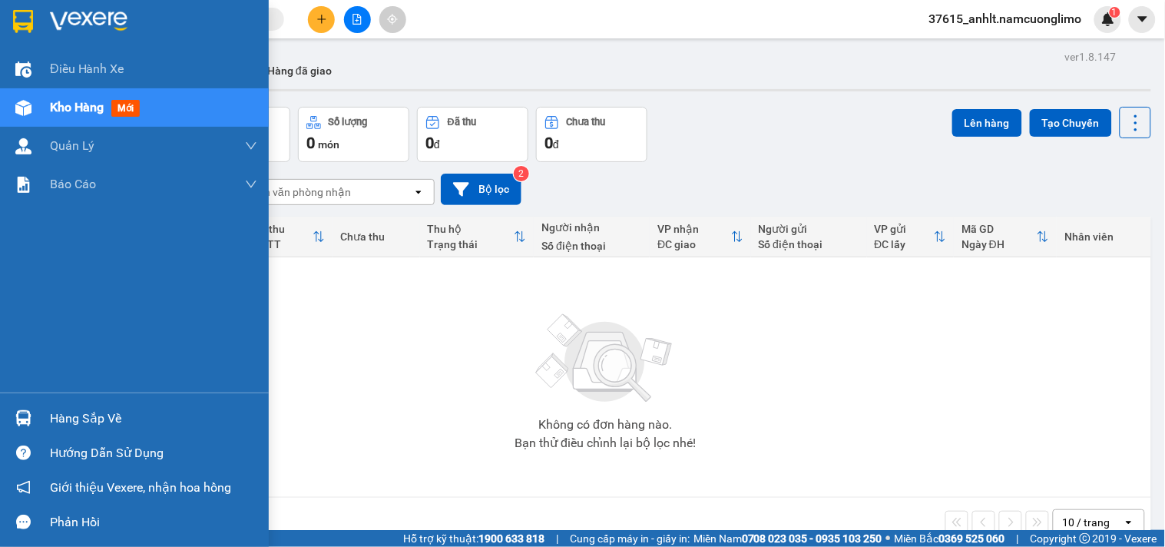
click at [43, 419] on div "Hàng sắp về" at bounding box center [134, 418] width 269 height 35
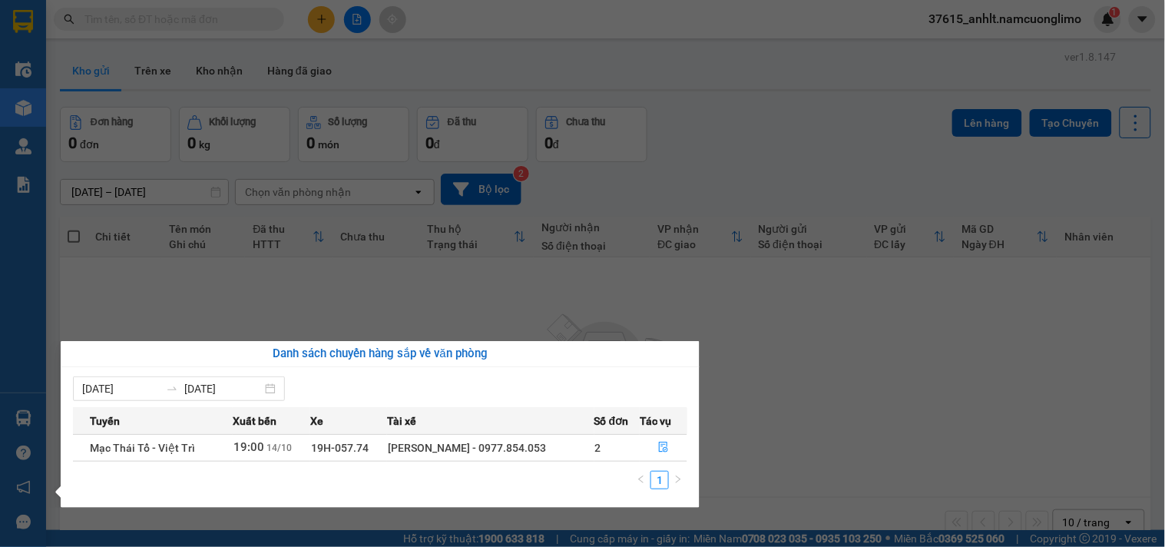
click at [915, 381] on section "Kết quả tìm kiếm ( 0 ) Bộ lọc No Data 37615_anhlt.namcuonglimo 1 Điều hành xe K…" at bounding box center [582, 273] width 1165 height 547
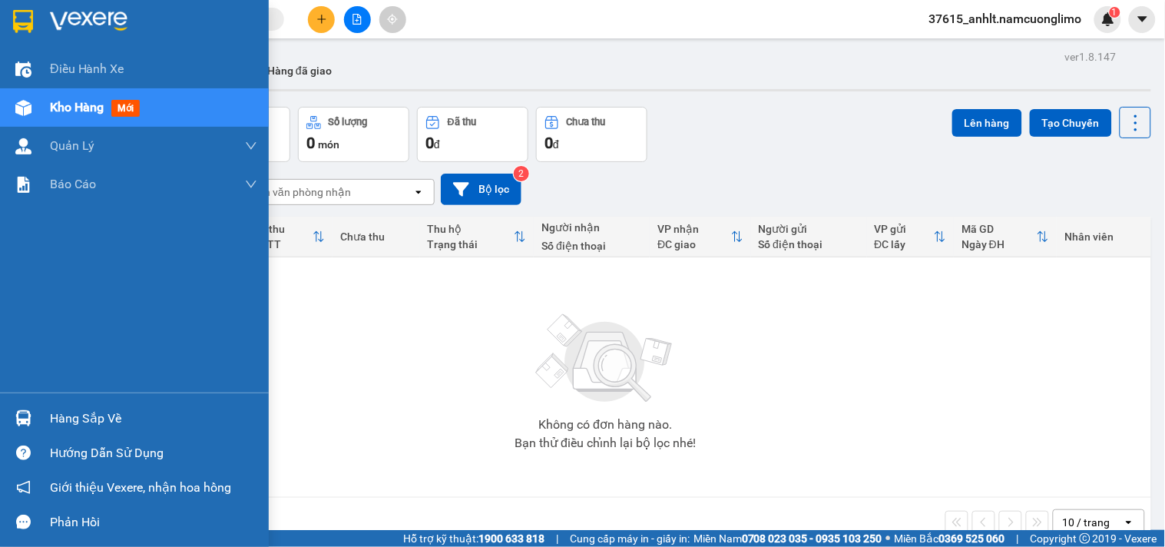
click at [32, 410] on div at bounding box center [23, 418] width 27 height 27
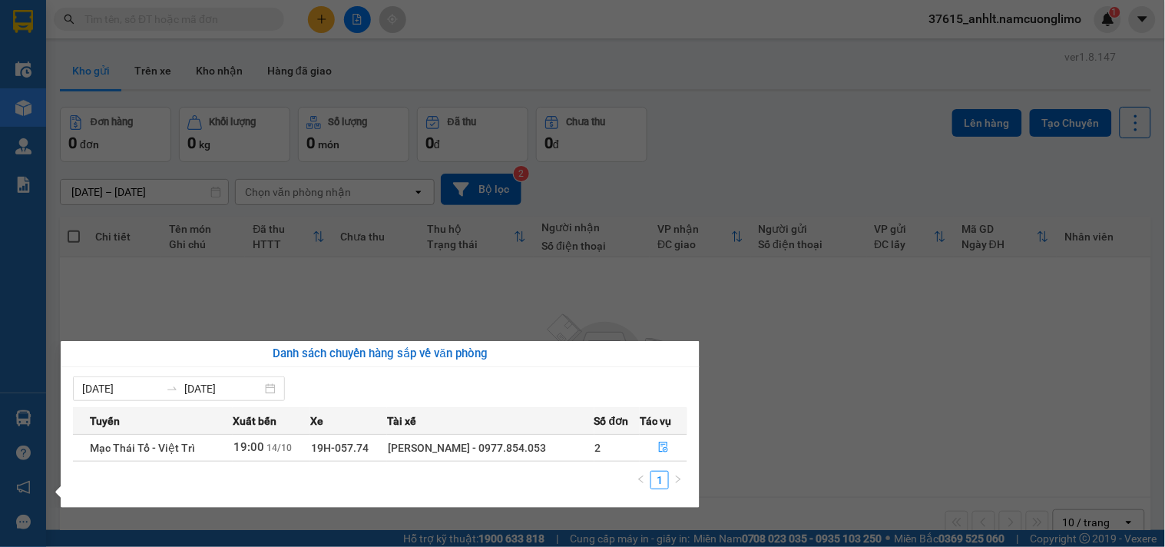
click at [756, 420] on section "Kết quả tìm kiếm ( 0 ) Bộ lọc No Data 37615_anhlt.namcuonglimo 1 Điều hành xe K…" at bounding box center [582, 273] width 1165 height 547
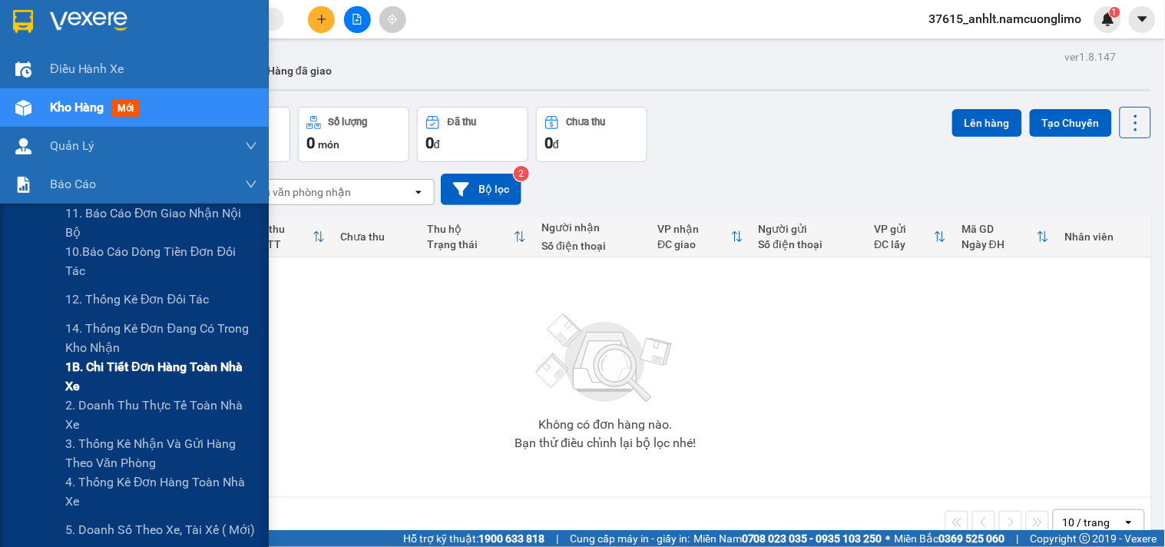
click at [111, 372] on span "1B. Chi tiết đơn hàng toàn nhà xe" at bounding box center [161, 376] width 192 height 38
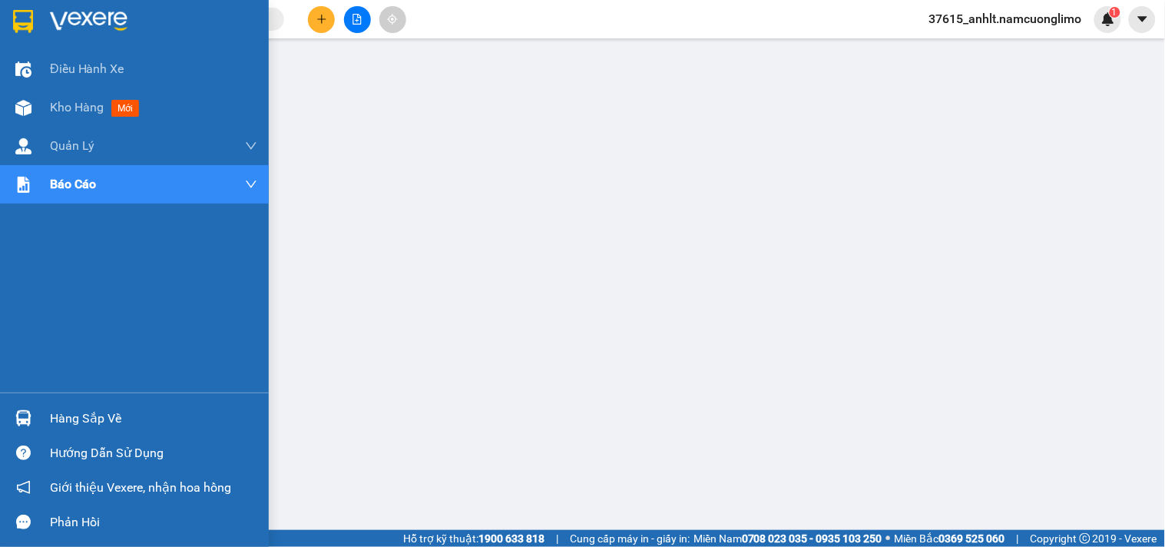
click at [25, 12] on img at bounding box center [23, 21] width 20 height 23
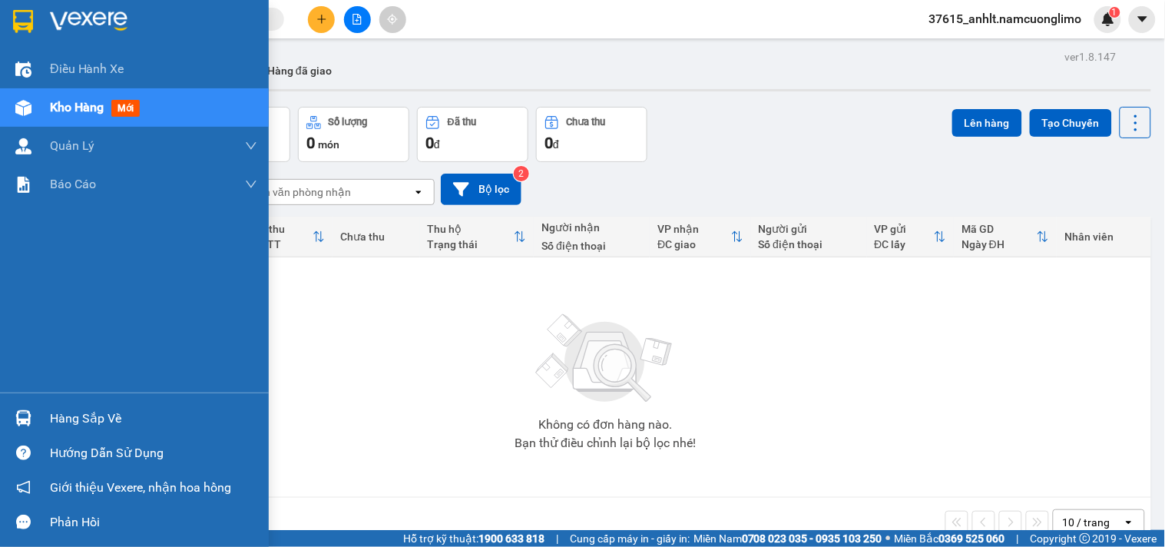
click at [19, 21] on img at bounding box center [23, 21] width 20 height 23
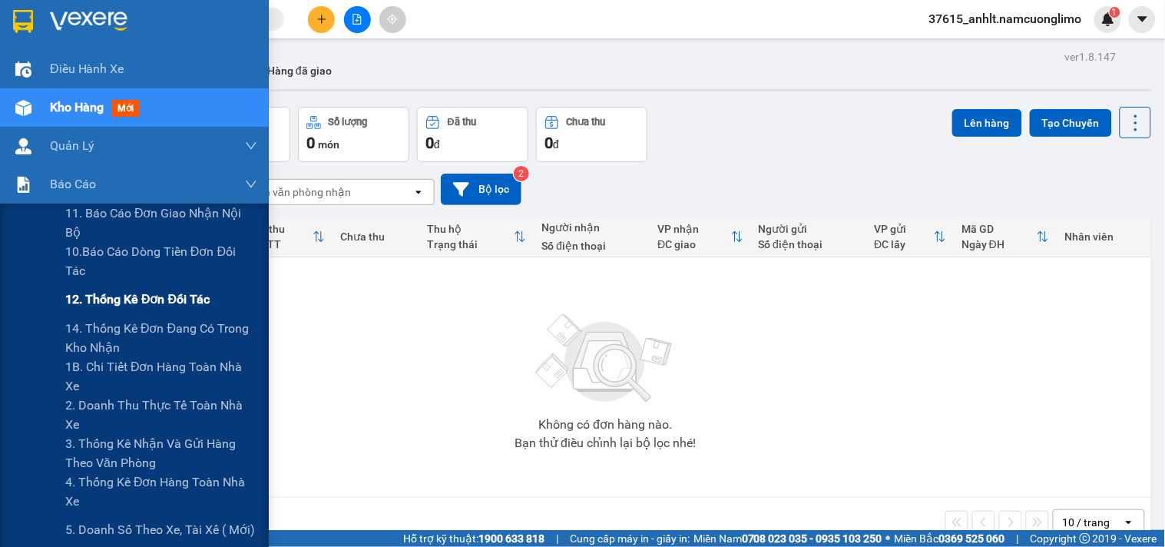
click at [86, 296] on span "12. Thống kê đơn đối tác" at bounding box center [137, 298] width 144 height 19
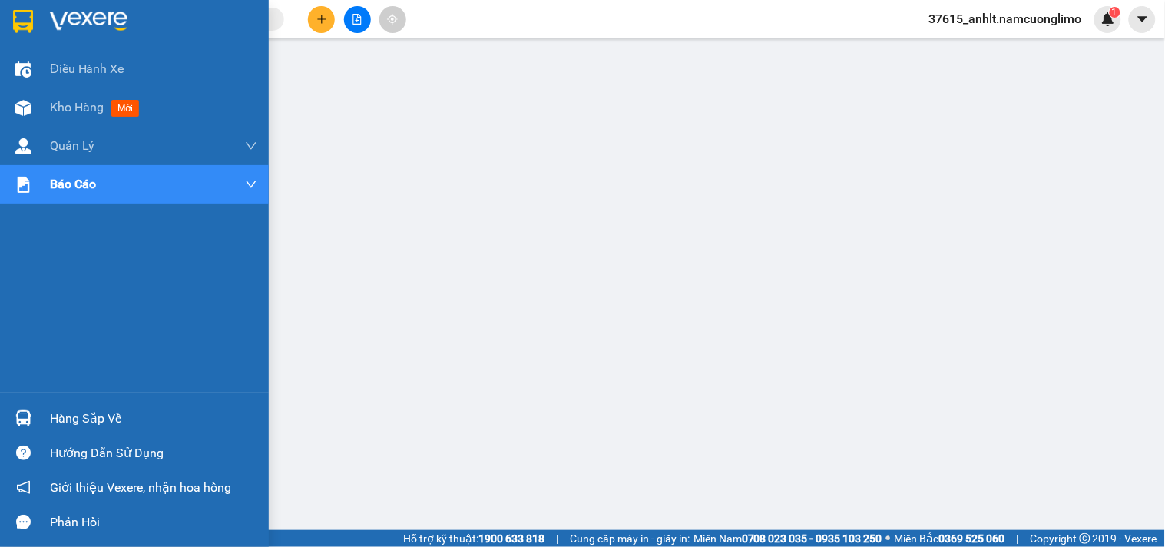
click at [35, 10] on div at bounding box center [23, 21] width 27 height 27
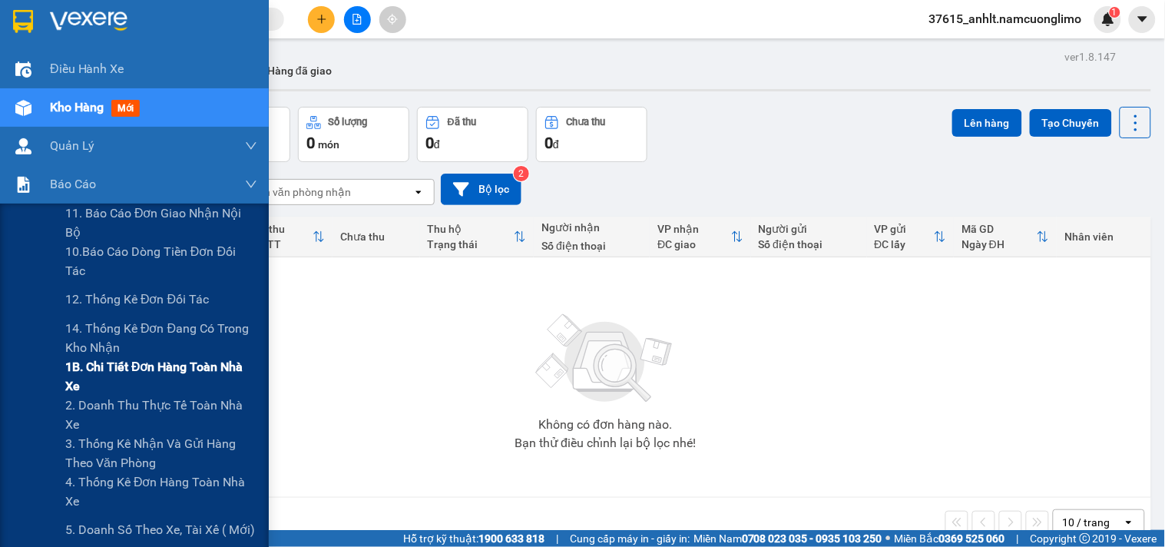
click at [81, 372] on span "1B. Chi tiết đơn hàng toàn nhà xe" at bounding box center [161, 376] width 192 height 38
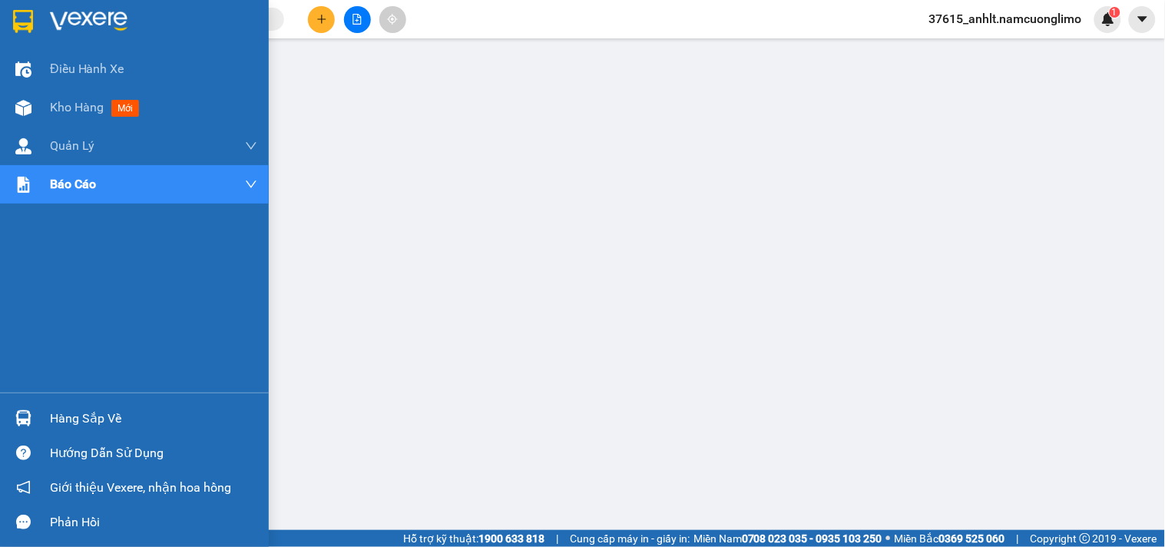
click at [24, 10] on img at bounding box center [23, 21] width 20 height 23
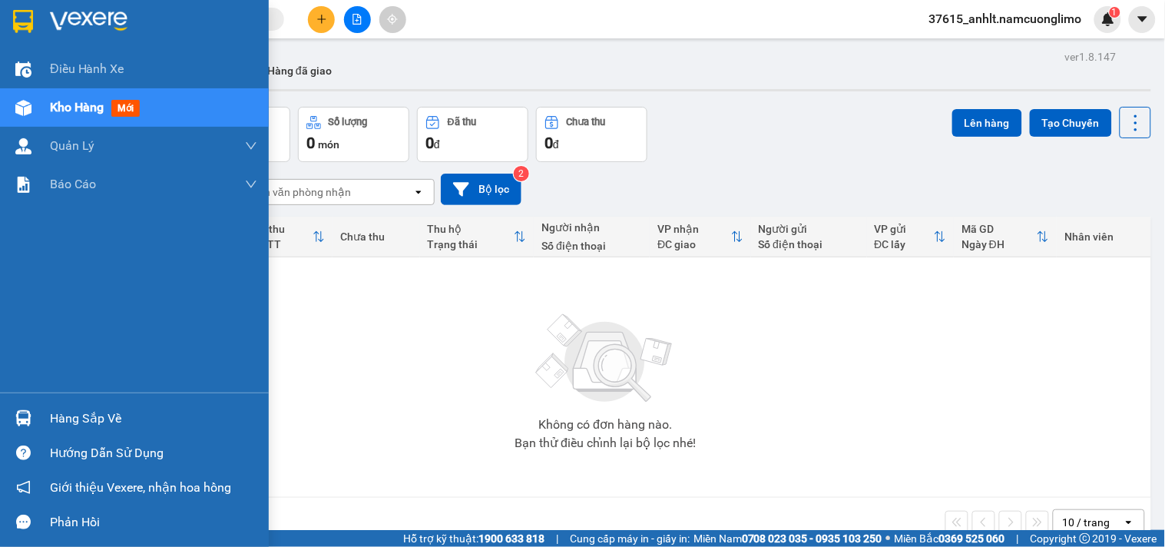
drag, startPoint x: 39, startPoint y: 420, endPoint x: 64, endPoint y: 420, distance: 24.6
click at [38, 420] on div "Hàng sắp về" at bounding box center [134, 418] width 269 height 35
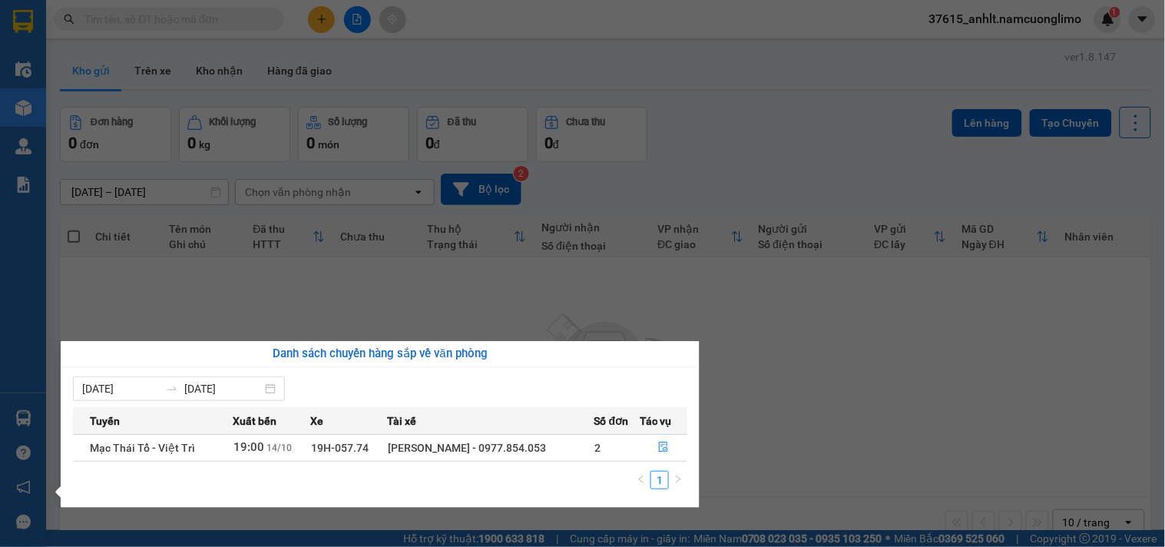
click at [949, 393] on section "Kết quả tìm kiếm ( 0 ) Bộ lọc No Data 37615_anhlt.namcuonglimo 1 Điều hành xe K…" at bounding box center [582, 273] width 1165 height 547
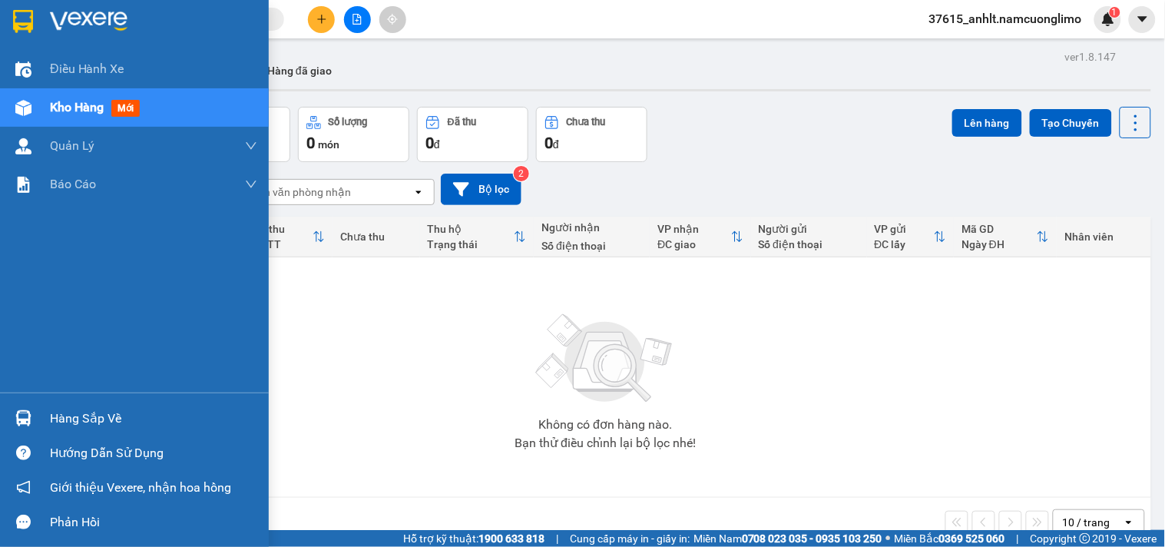
click at [39, 404] on div "Hàng sắp về" at bounding box center [134, 418] width 269 height 35
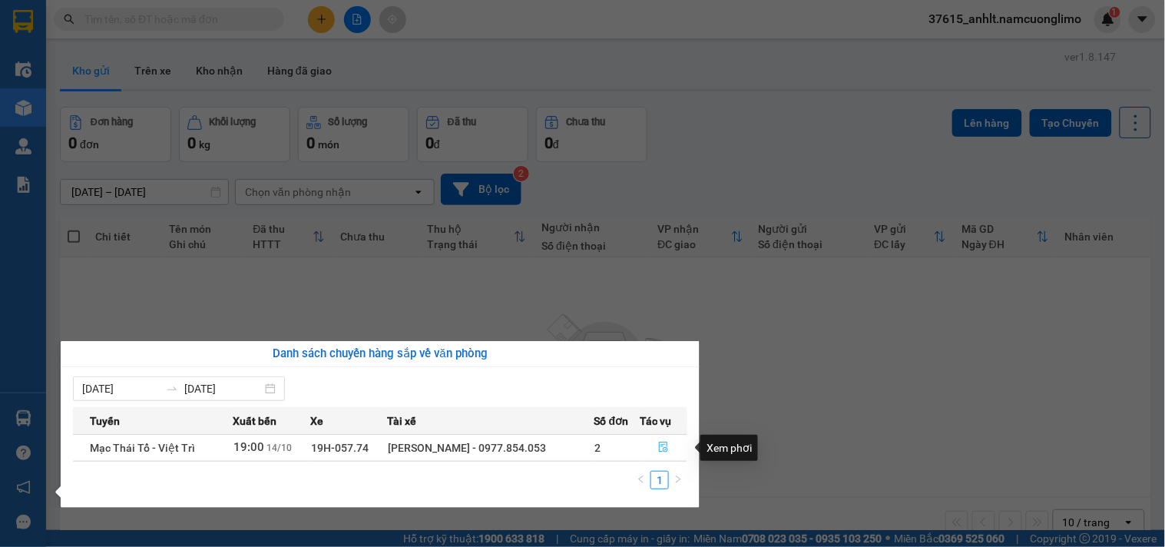
click at [662, 438] on button "button" at bounding box center [663, 447] width 46 height 25
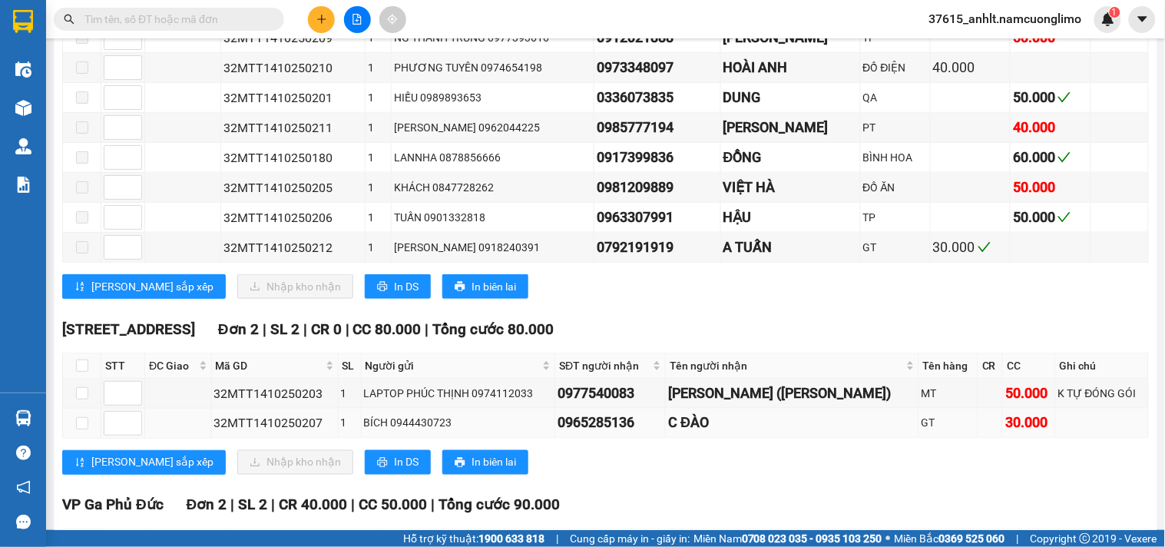
scroll to position [511, 0]
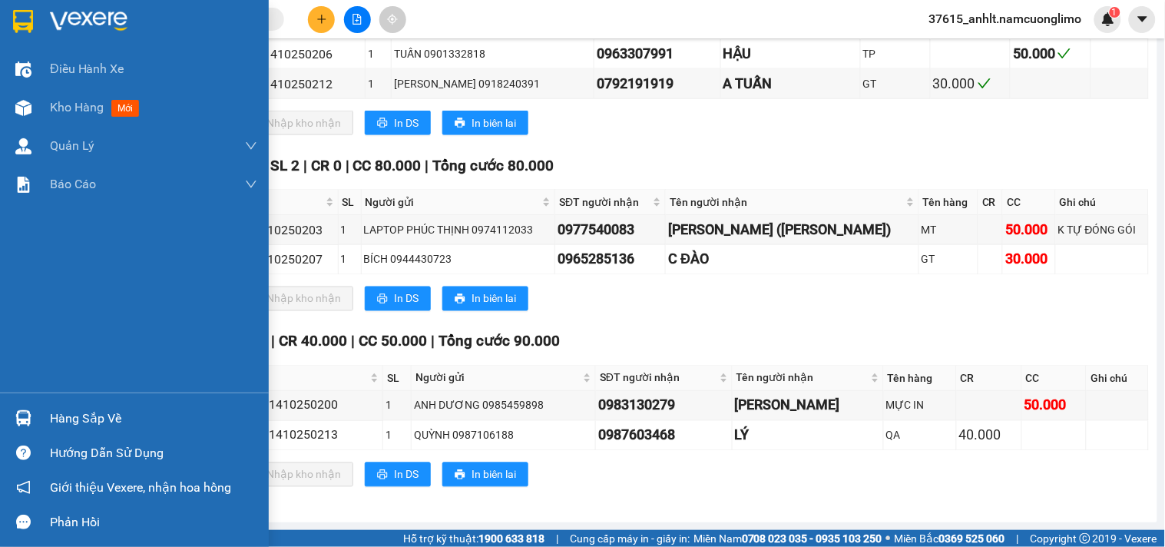
click at [18, 18] on img at bounding box center [23, 21] width 20 height 23
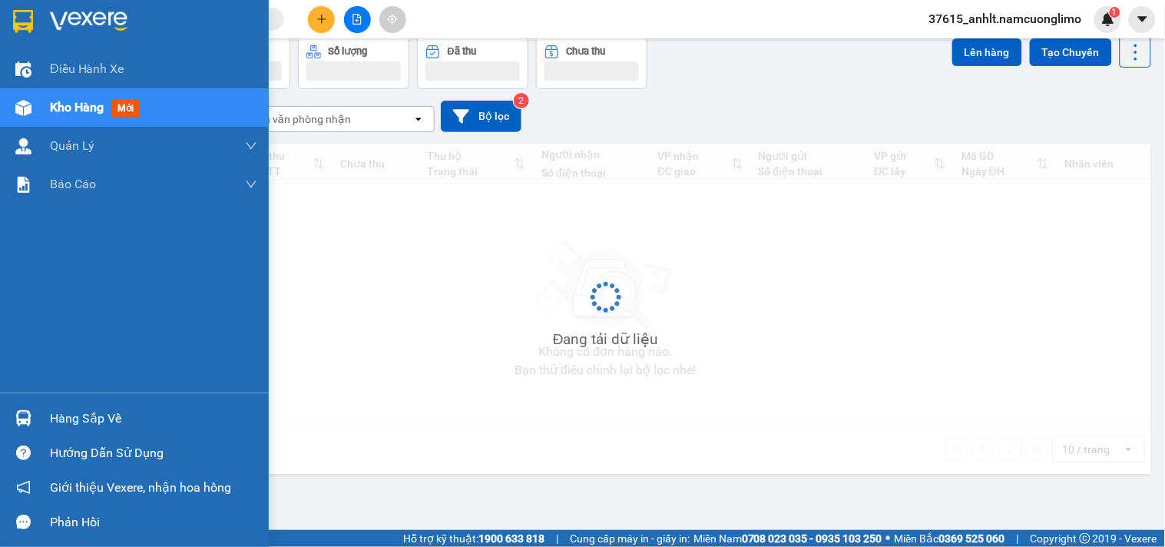
scroll to position [71, 0]
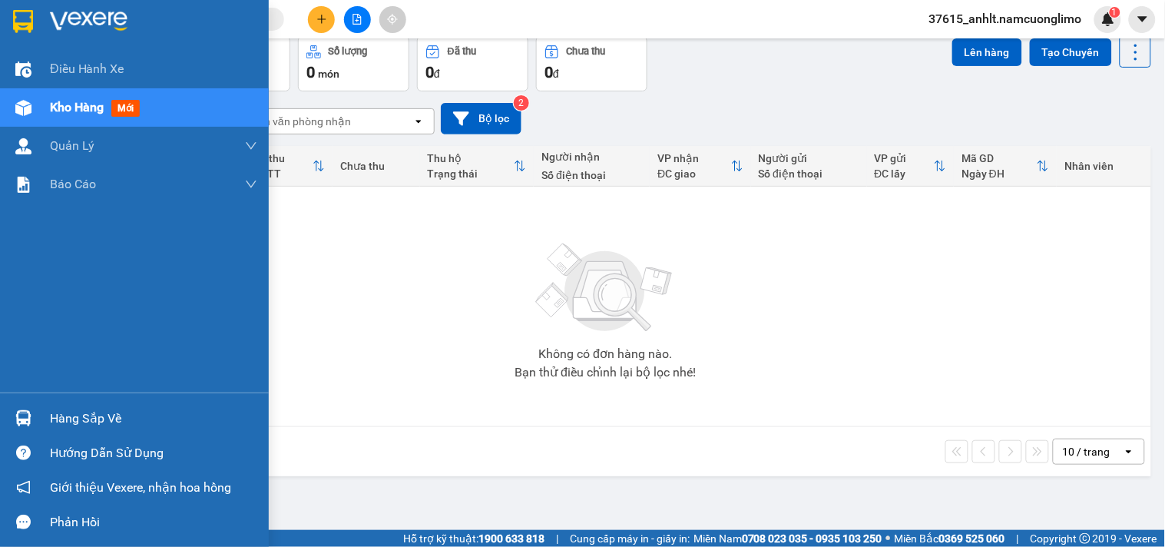
click at [12, 419] on div at bounding box center [23, 418] width 27 height 27
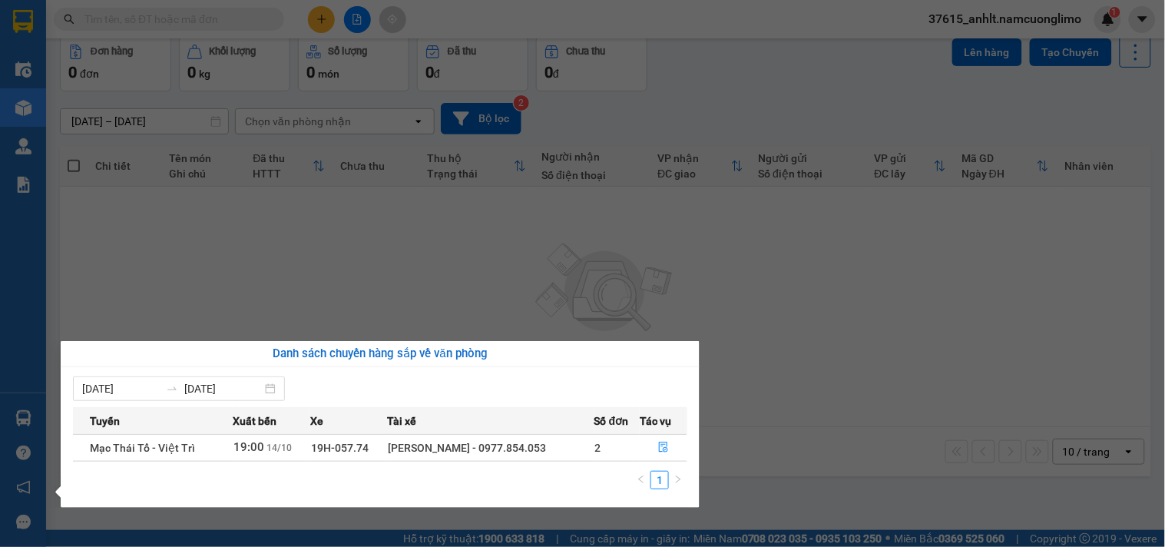
click at [819, 319] on section "Kết quả tìm kiếm ( 0 ) Bộ lọc No Data 37615_anhlt.namcuonglimo 1 Điều hành xe K…" at bounding box center [582, 273] width 1165 height 547
